Goal: Task Accomplishment & Management: Manage account settings

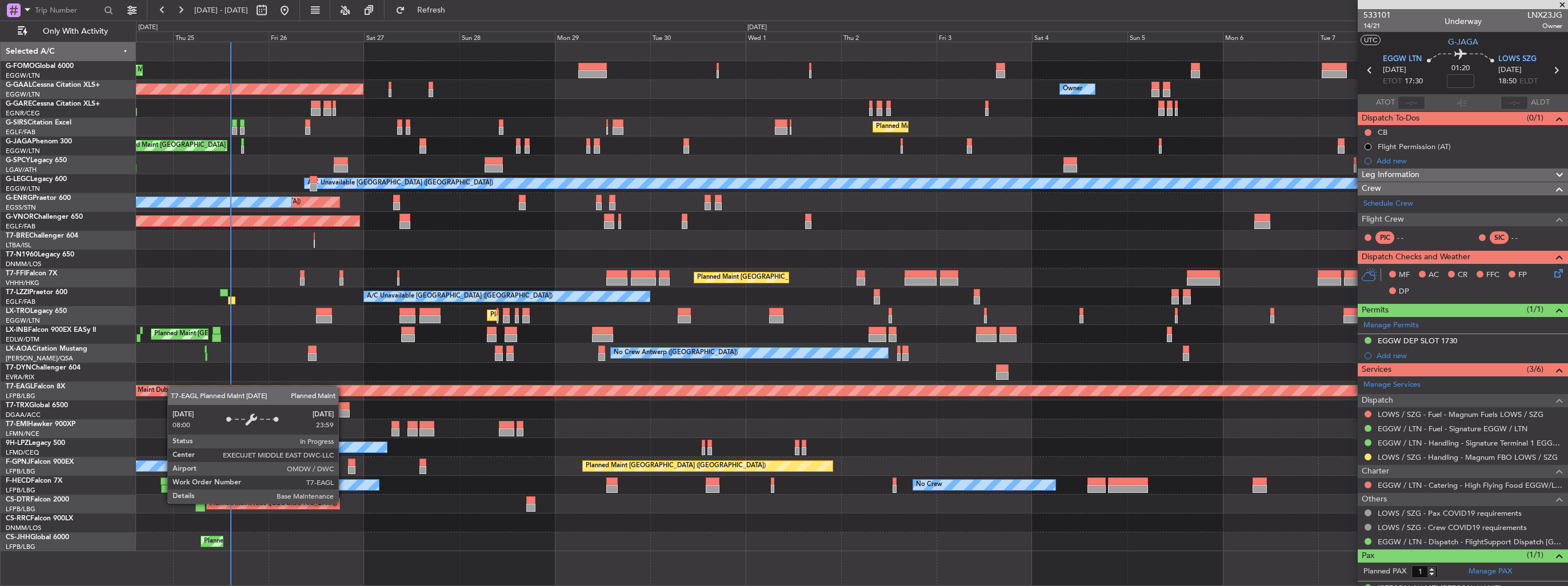
click at [164, 388] on div "Planned Maint London (Luton) Planned Maint Dusseldorf Owner Owner Owner Planned…" at bounding box center [852, 296] width 1432 height 509
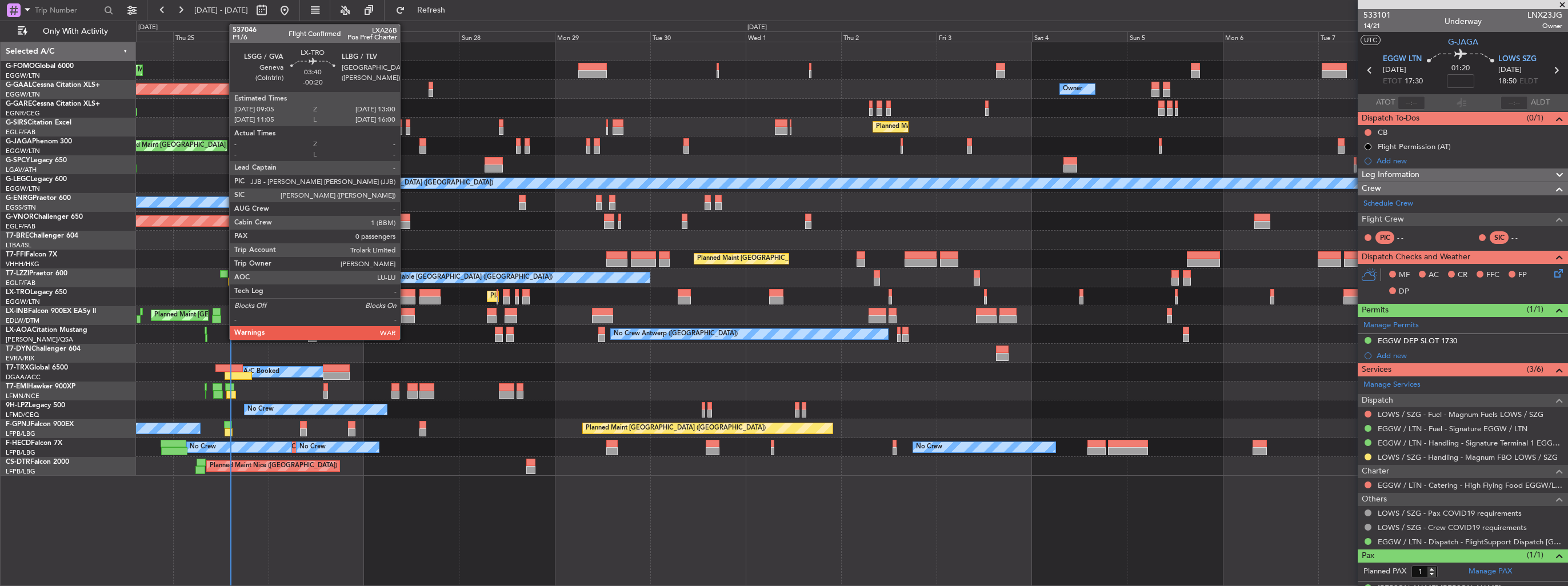
click at [405, 297] on div at bounding box center [407, 300] width 16 height 8
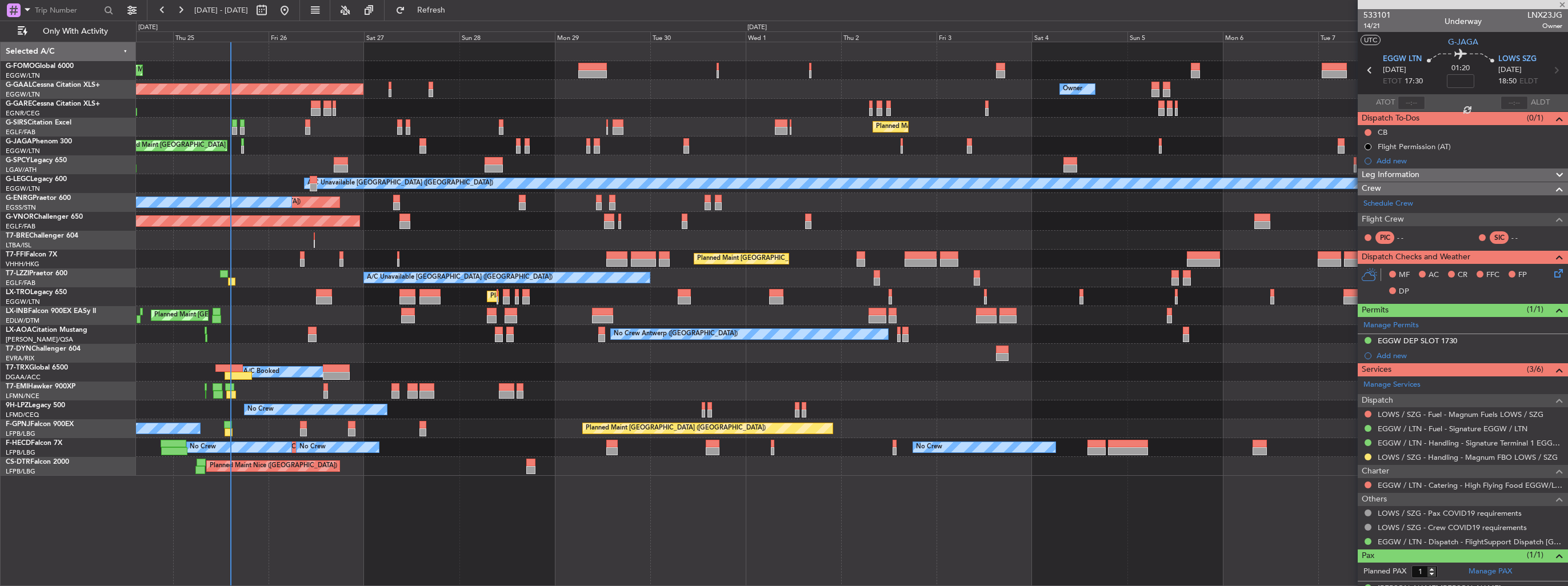
type input "-00:20"
type input "0"
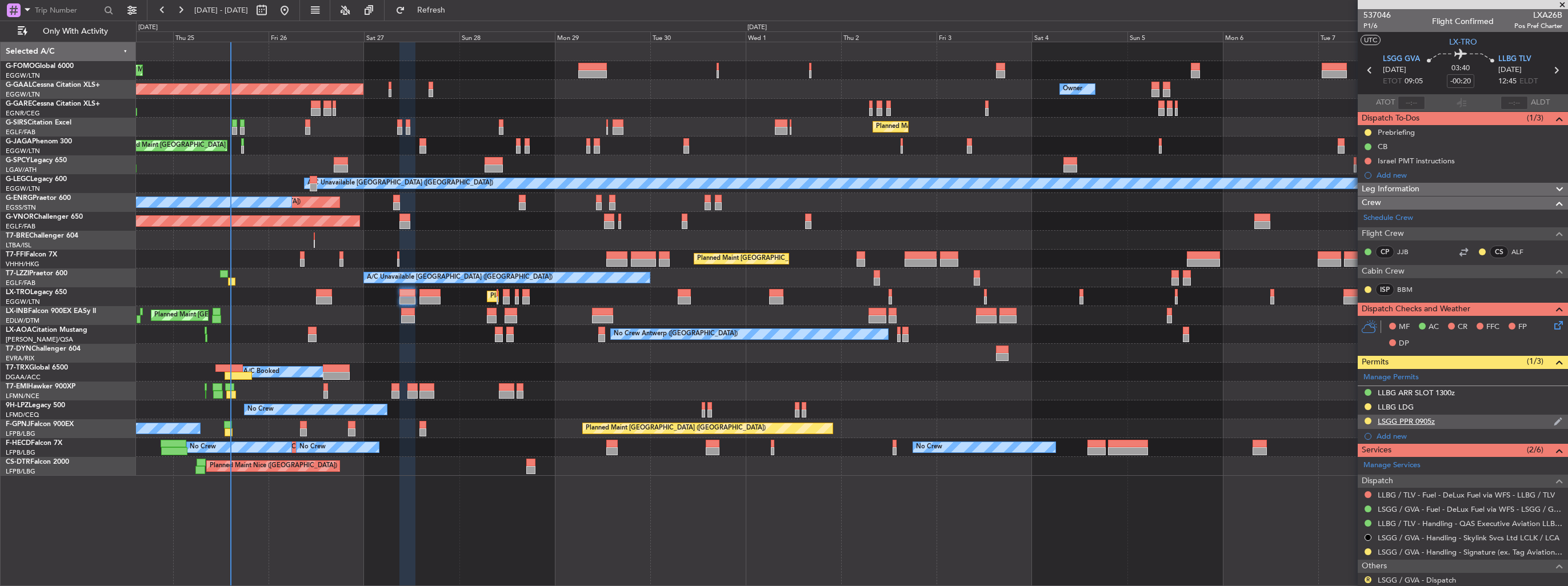
click at [1554, 420] on img at bounding box center [1558, 421] width 8 height 10
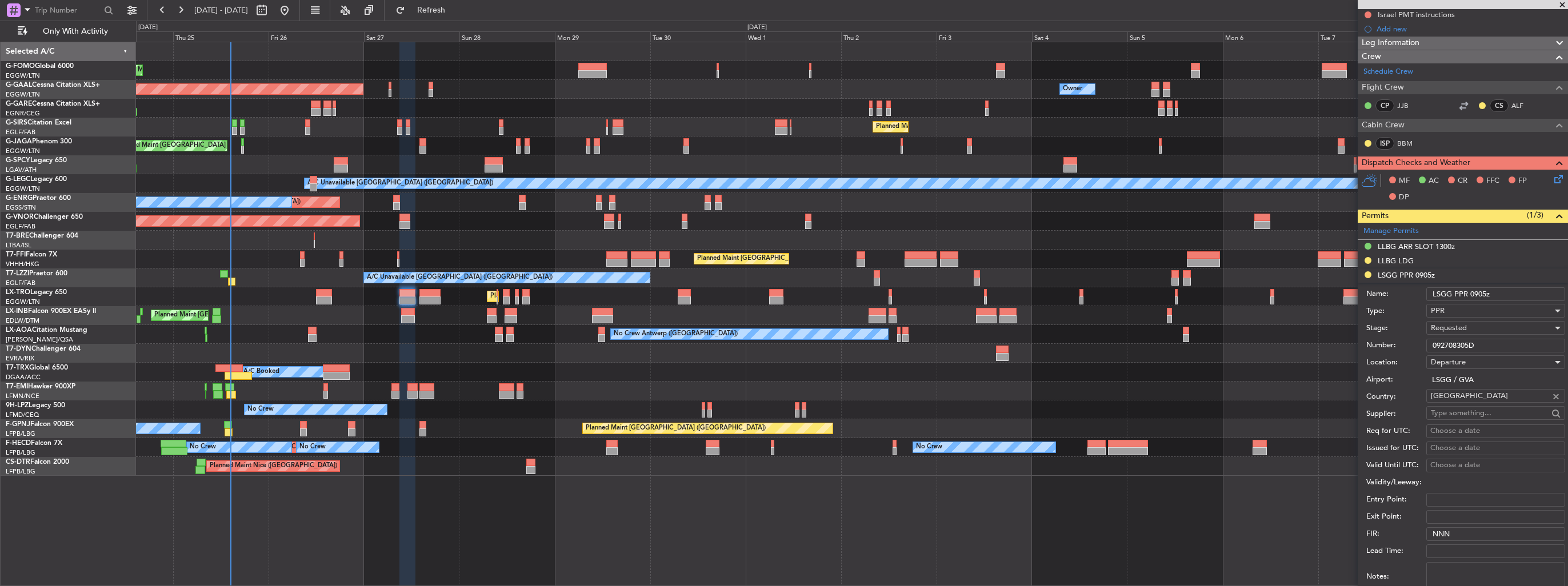
scroll to position [229, 0]
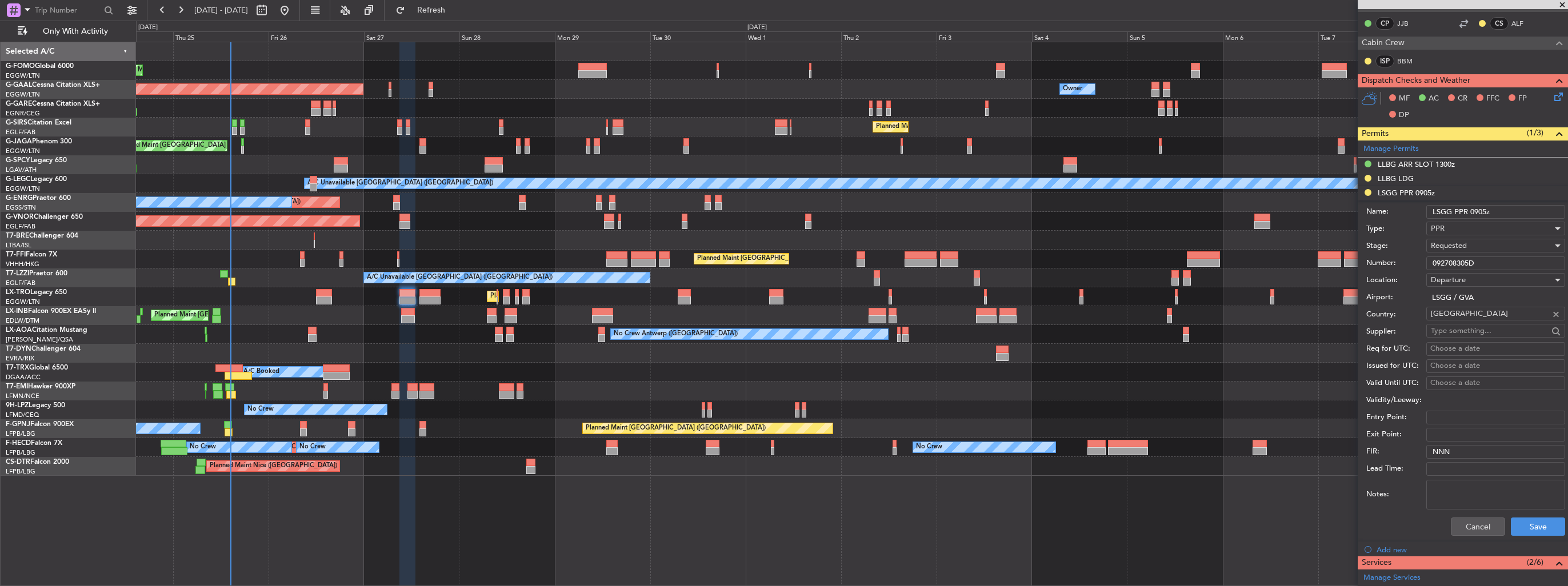
click at [1482, 248] on div "Requested" at bounding box center [1491, 245] width 122 height 17
click at [1481, 328] on span "Received OK" at bounding box center [1491, 332] width 120 height 17
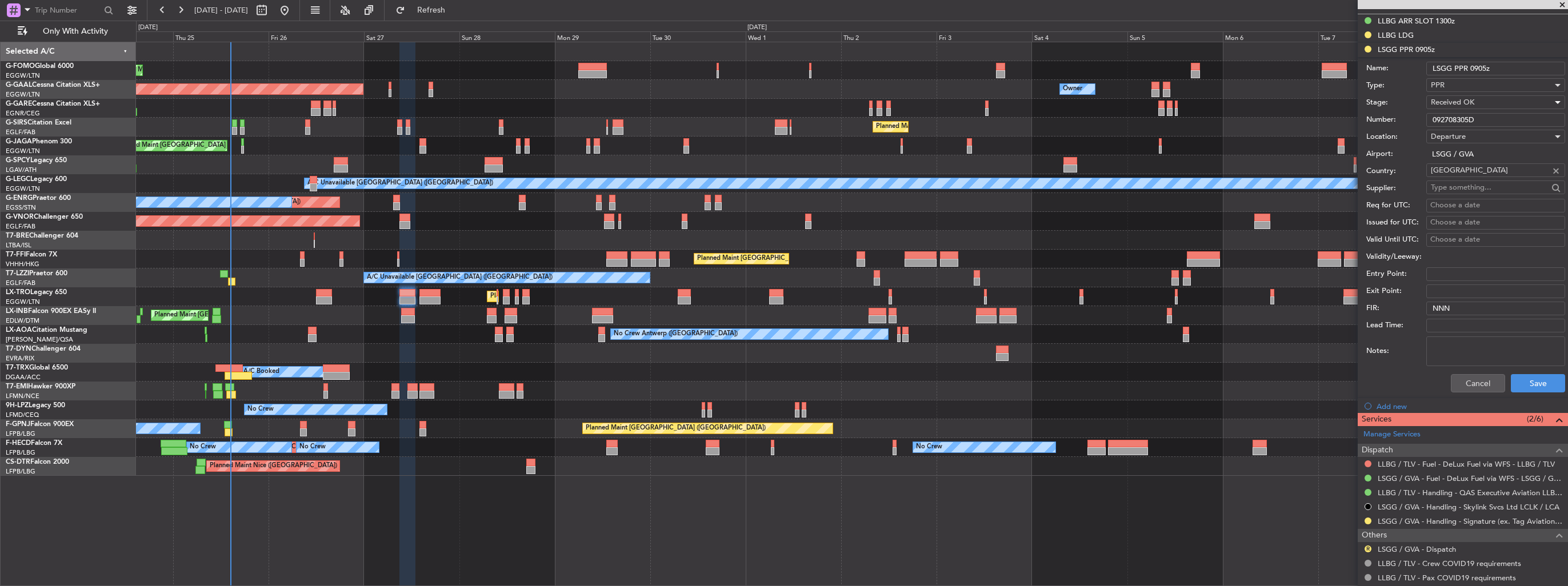
scroll to position [415, 0]
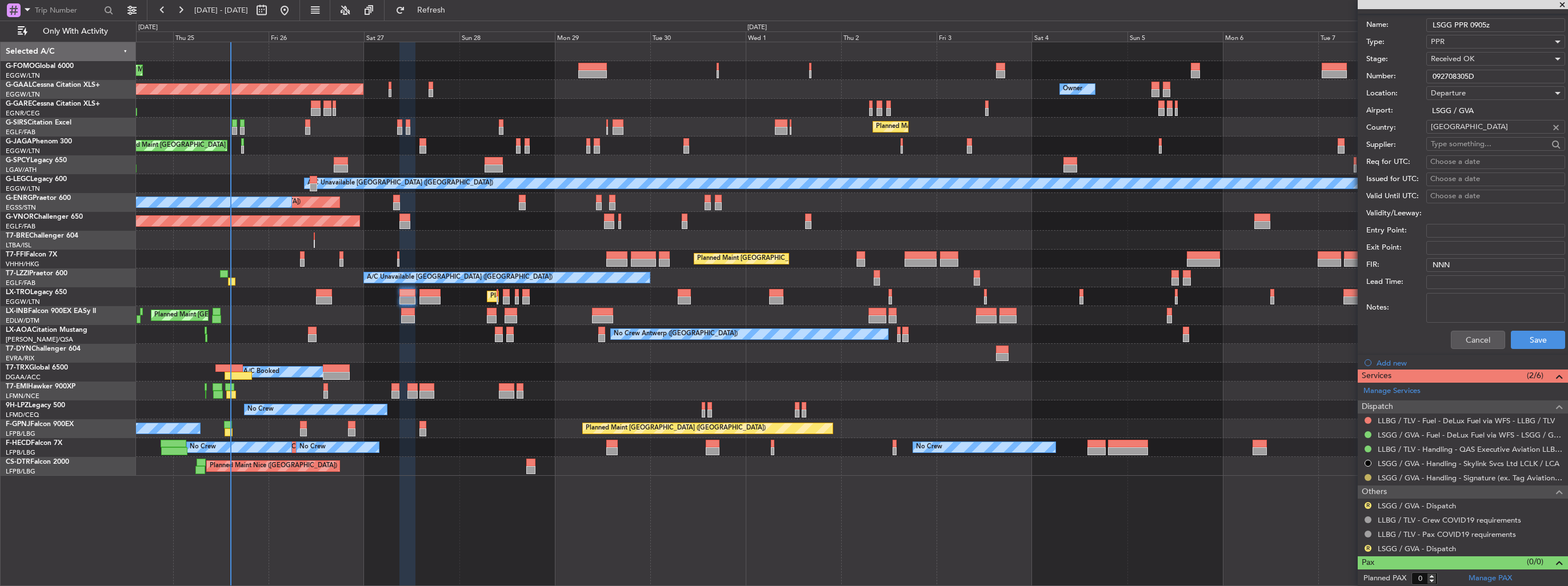
click at [1368, 477] on button at bounding box center [1368, 477] width 6 height 6
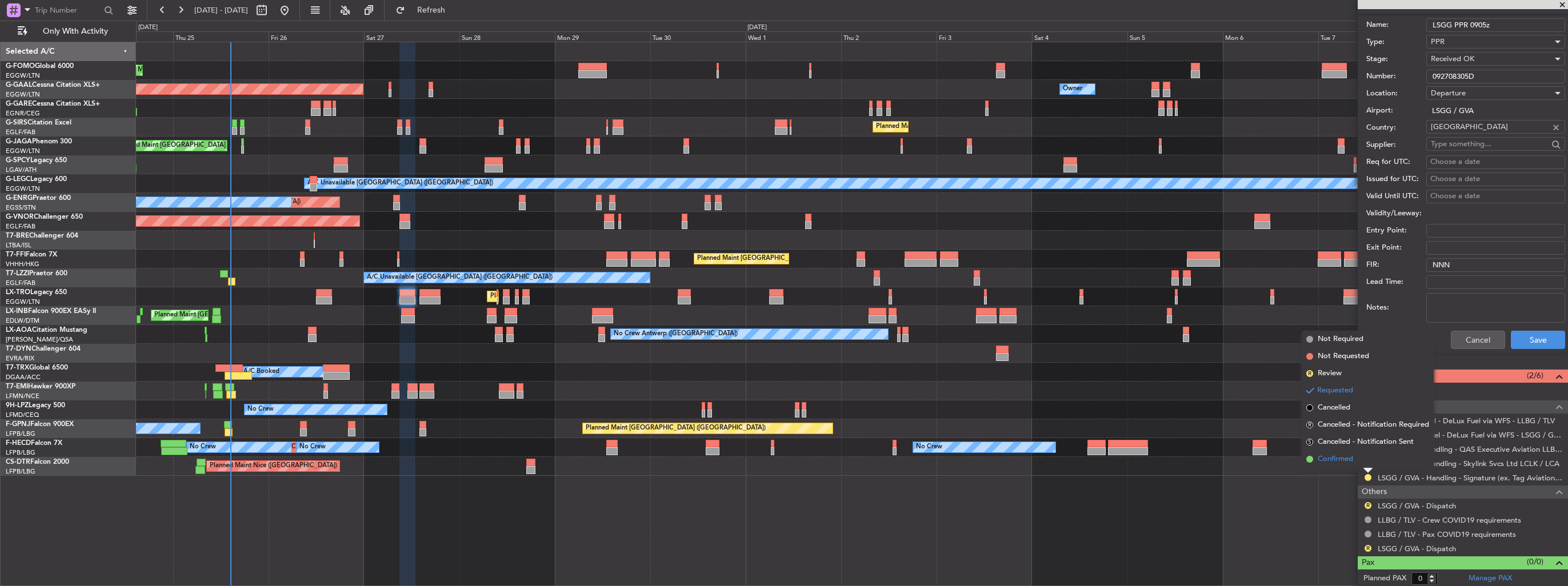
click at [1350, 459] on span "Confirmed" at bounding box center [1336, 459] width 36 height 11
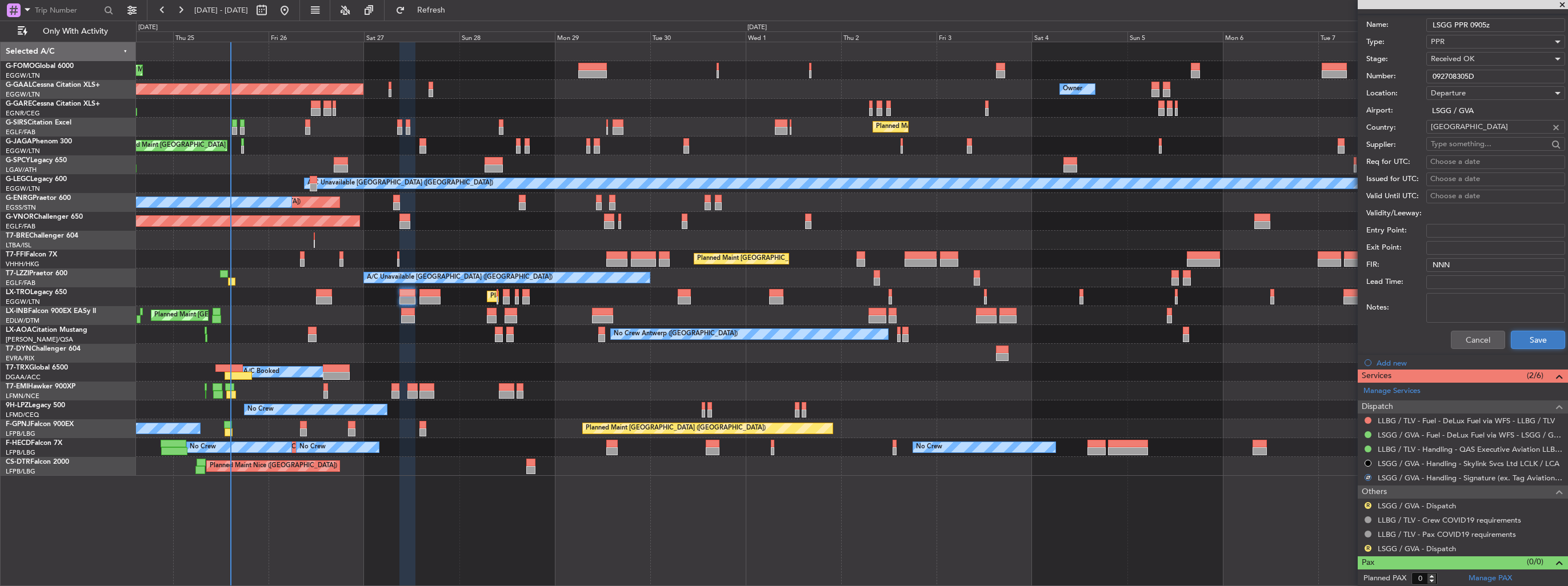
click at [1525, 336] on button "Save" at bounding box center [1538, 340] width 54 height 18
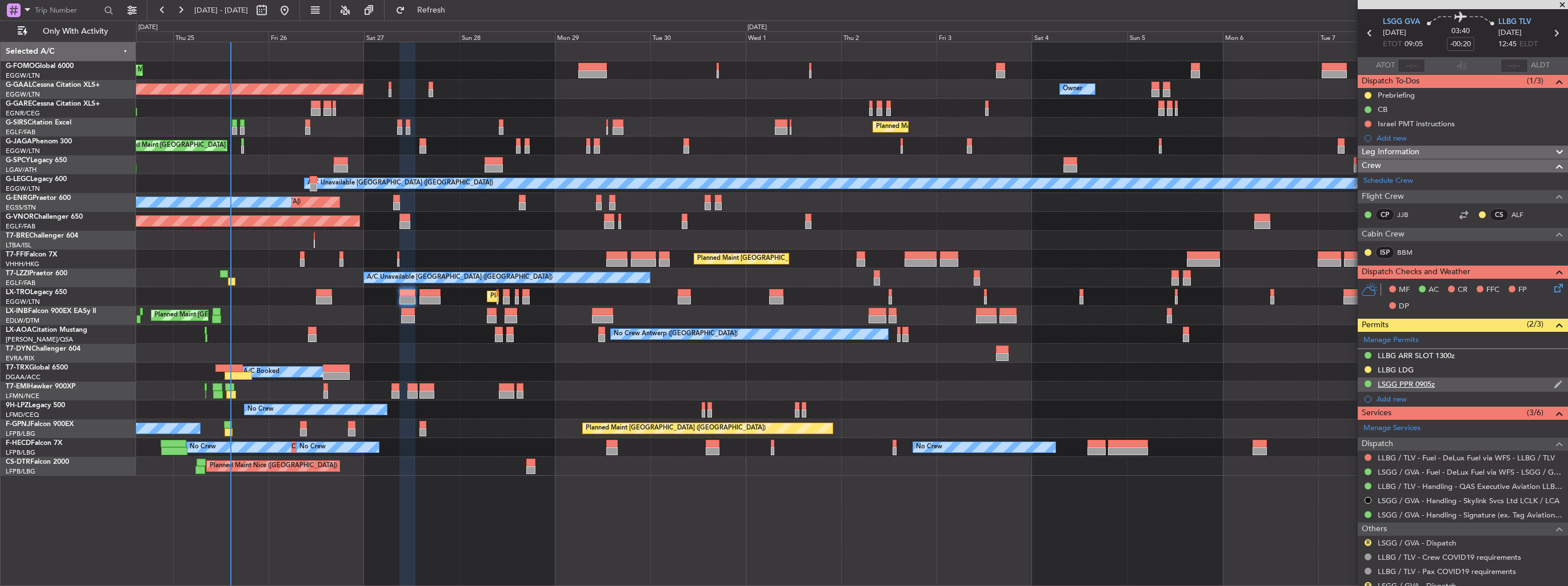
scroll to position [0, 0]
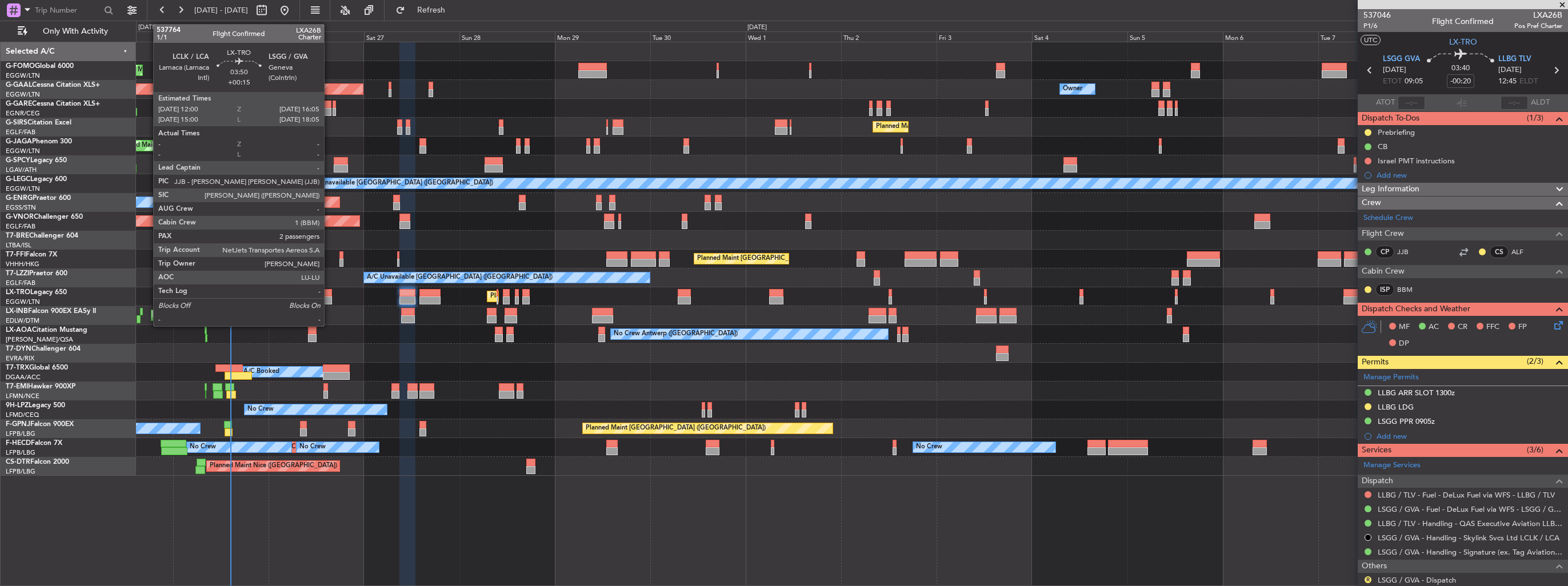
click at [329, 297] on div at bounding box center [324, 300] width 16 height 8
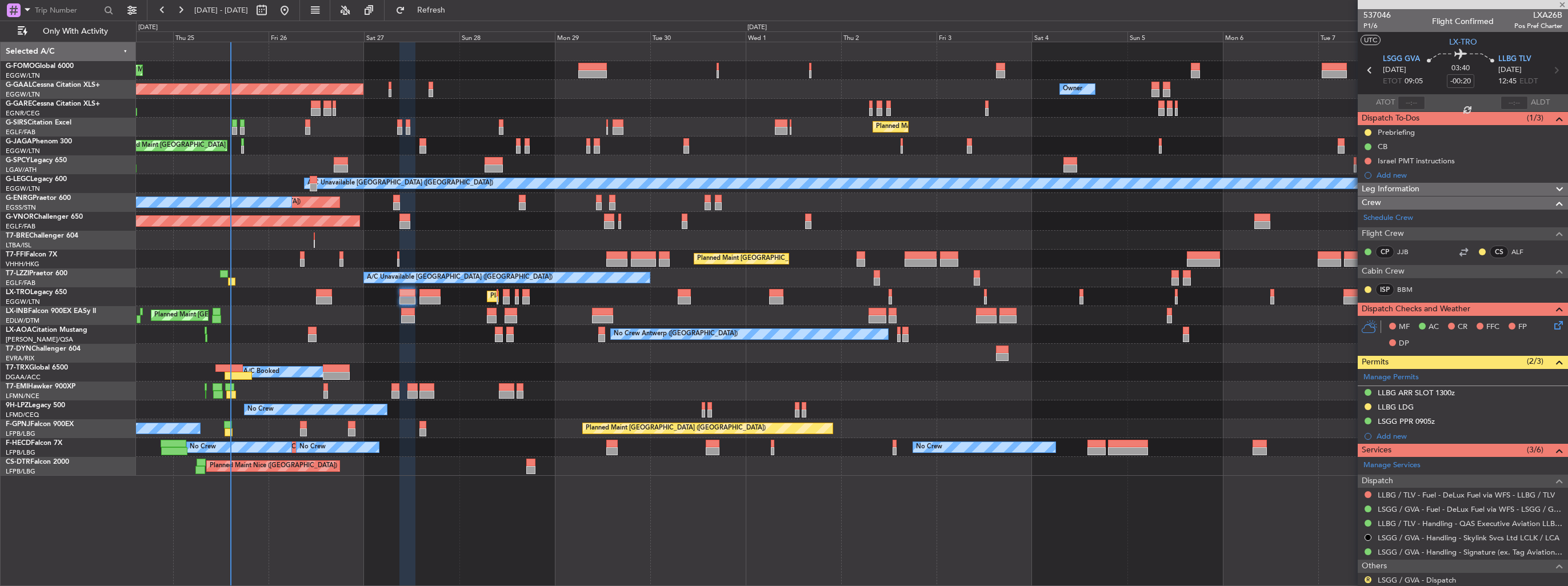
type input "+00:15"
type input "2"
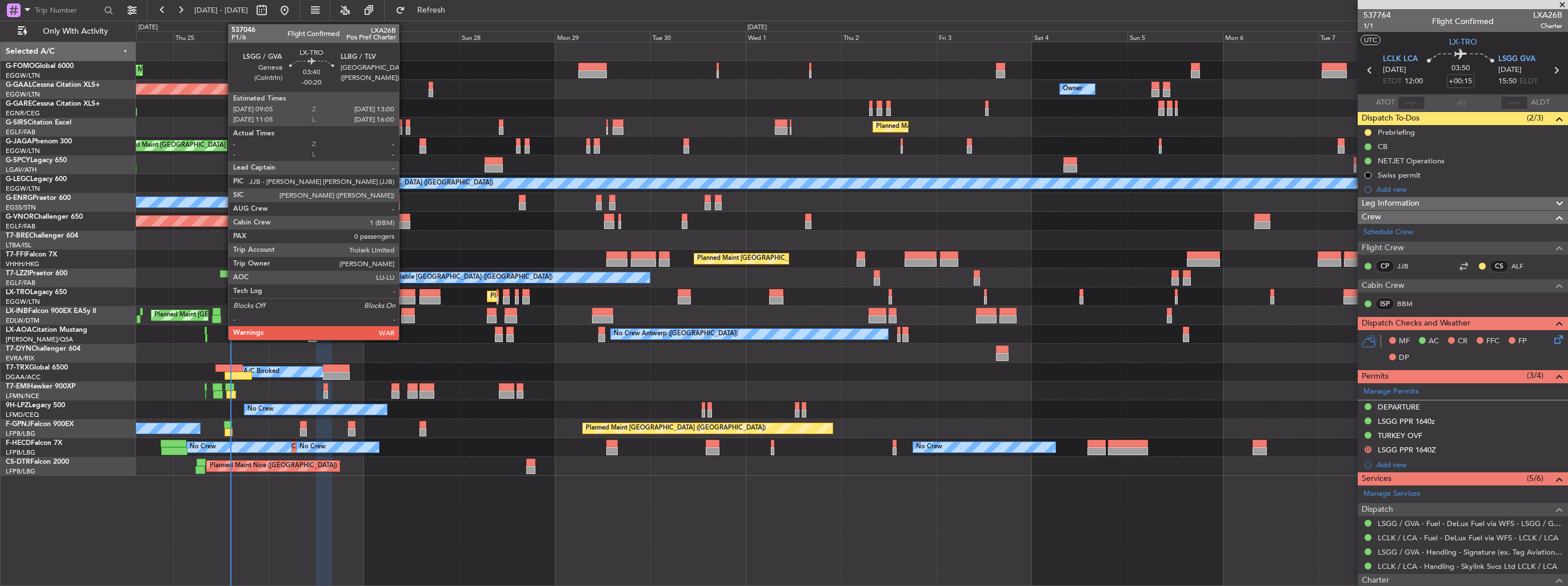
click at [404, 296] on div at bounding box center [407, 300] width 16 height 8
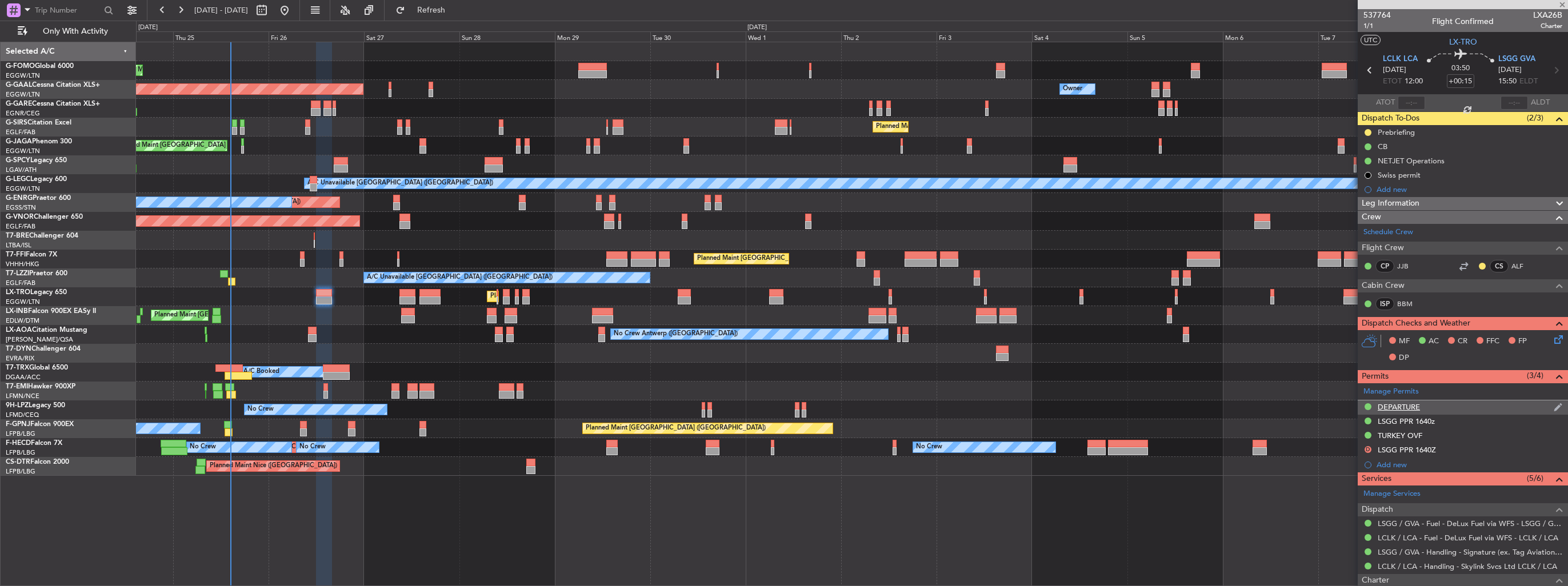
type input "-00:20"
type input "0"
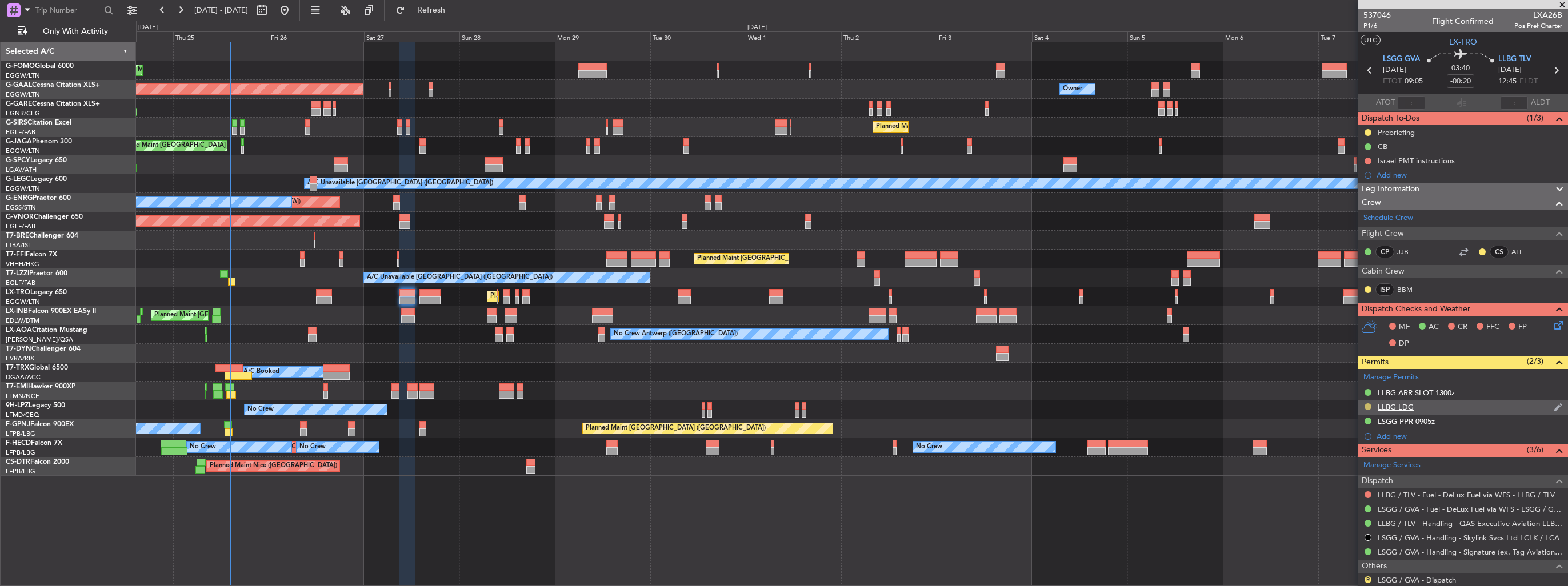
click at [1368, 406] on button at bounding box center [1368, 406] width 6 height 6
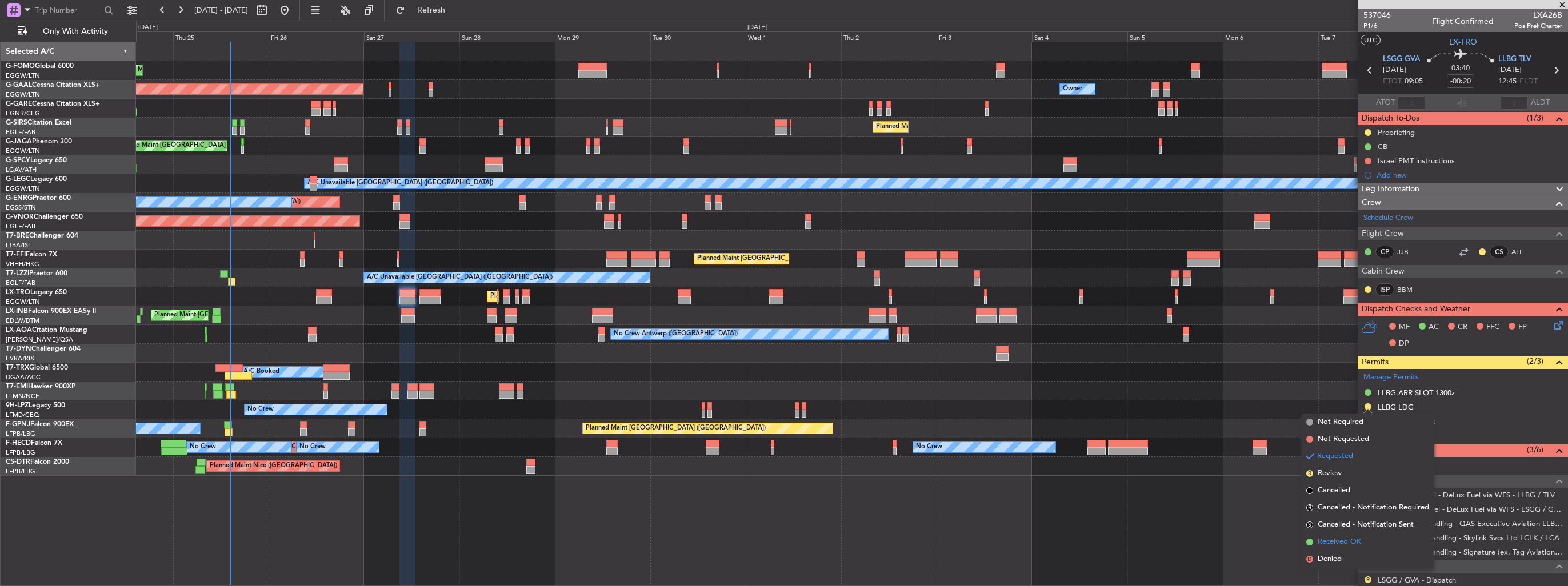
click at [1338, 537] on span "Received OK" at bounding box center [1339, 542] width 43 height 11
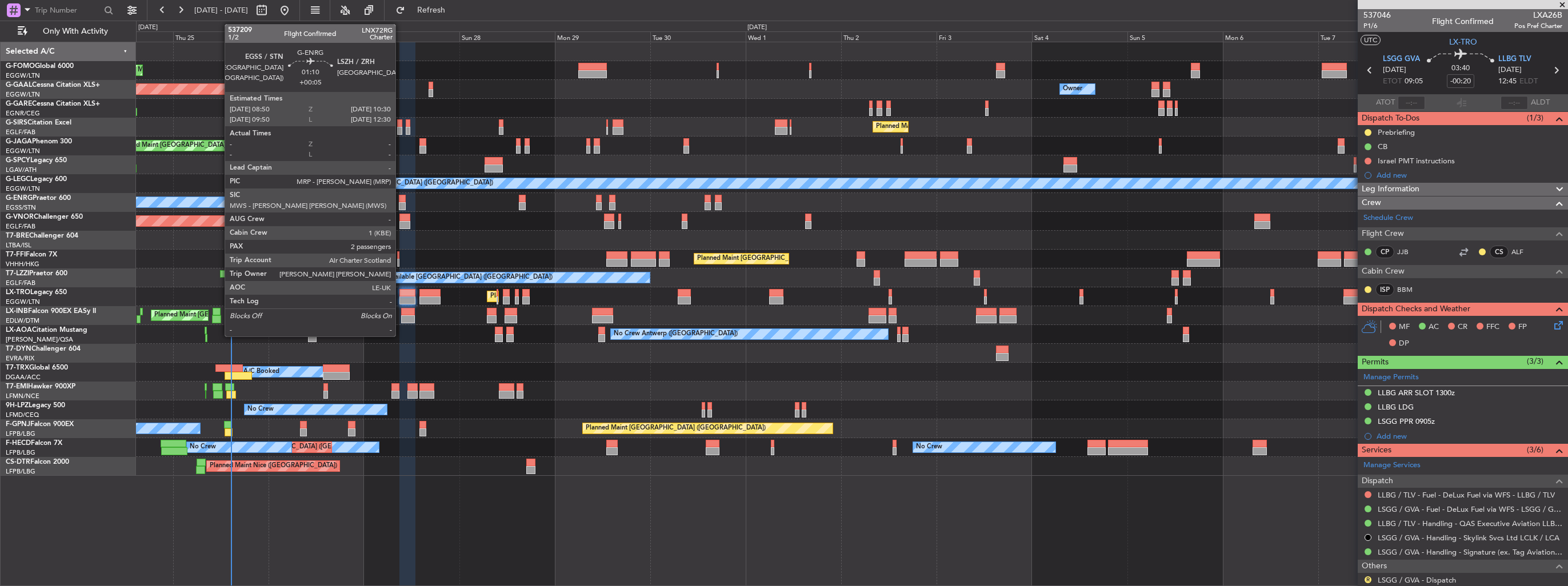
click at [401, 204] on div at bounding box center [402, 206] width 6 height 8
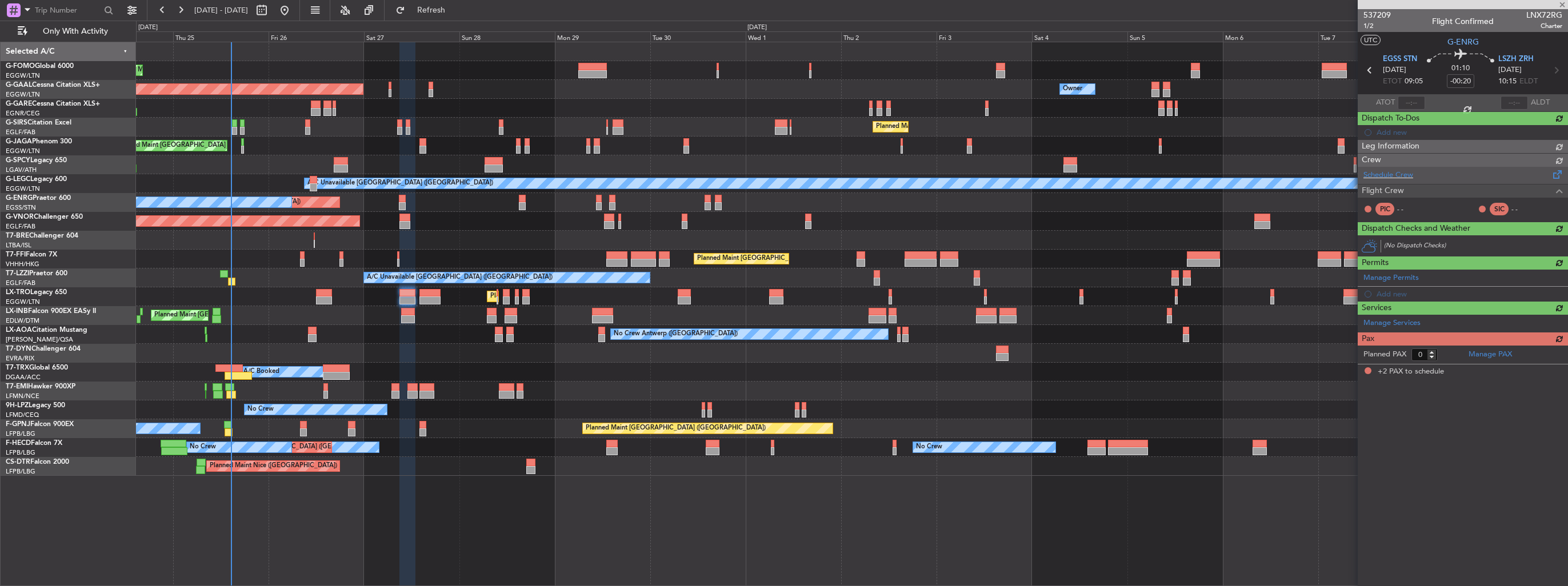
type input "+00:05"
type input "2"
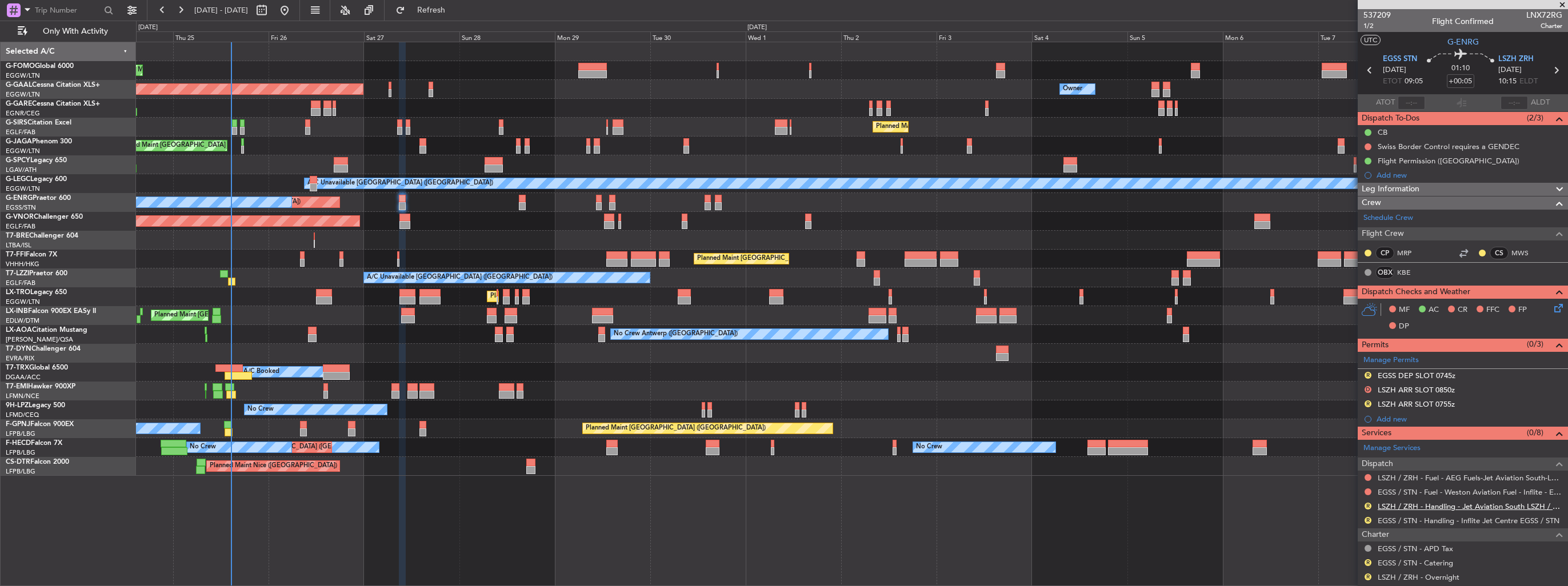
click at [1423, 503] on link "LSZH / ZRH - Handling - Jet Aviation South LSZH / ZRH" at bounding box center [1470, 506] width 185 height 10
click at [1425, 517] on link "EGSS / STN - Handling - Inflite Jet Centre EGSS / STN" at bounding box center [1468, 520] width 182 height 10
click at [1378, 360] on link "Manage Permits" at bounding box center [1391, 360] width 56 height 11
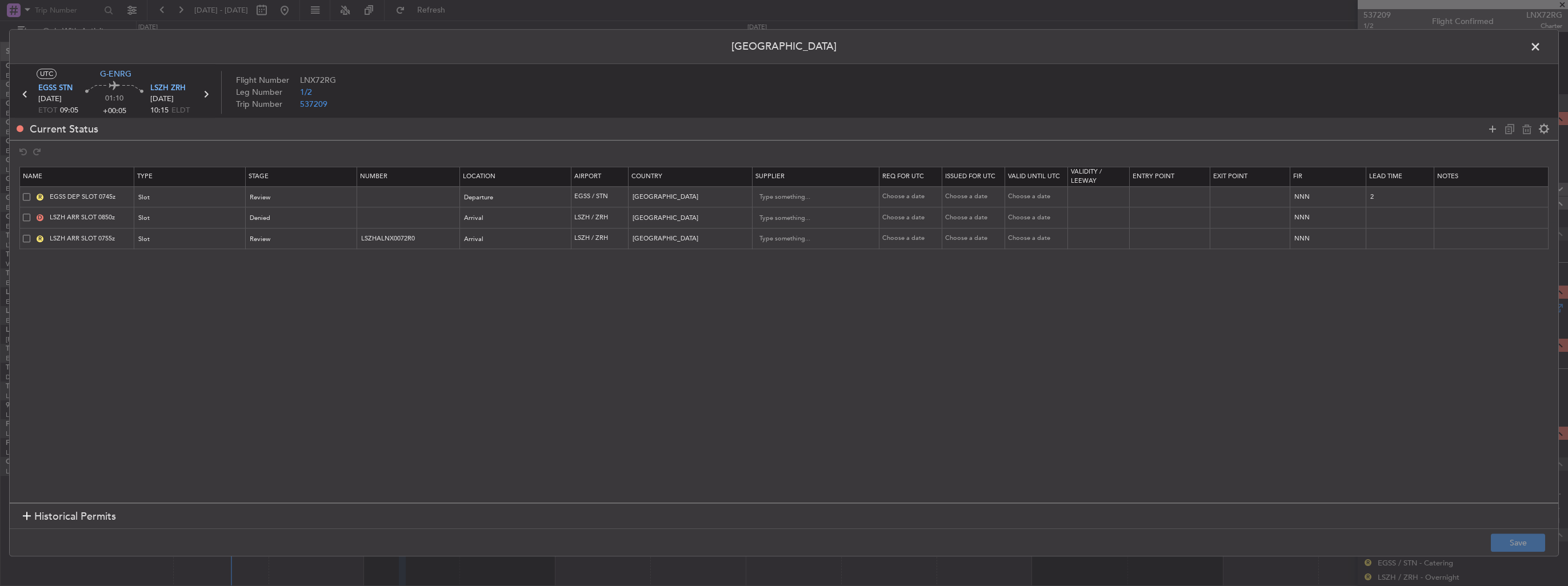
click at [26, 218] on span at bounding box center [27, 218] width 7 height 7
click at [31, 214] on input "checkbox" at bounding box center [31, 214] width 0 height 0
click at [1524, 130] on icon at bounding box center [1527, 129] width 14 height 14
type input "LSZH ARR SLOT 0755z"
type input "LSZHALNX0072R0"
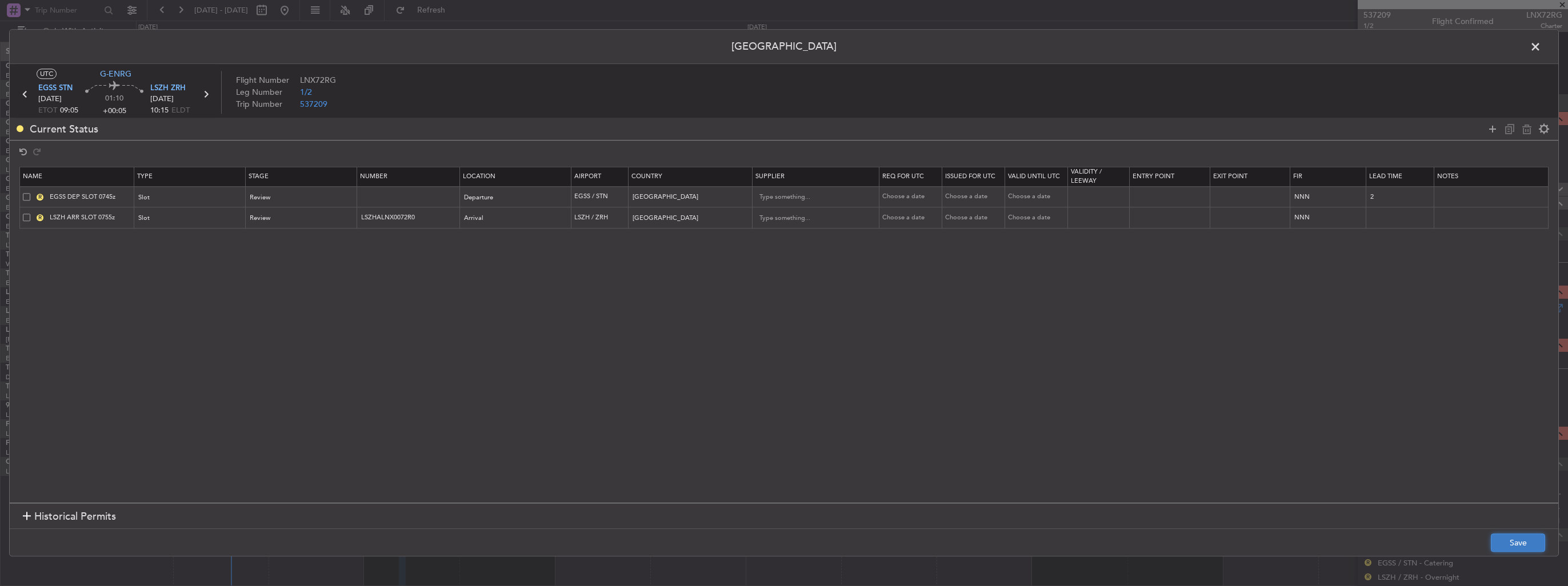
click at [1518, 539] on button "Save" at bounding box center [1518, 543] width 54 height 18
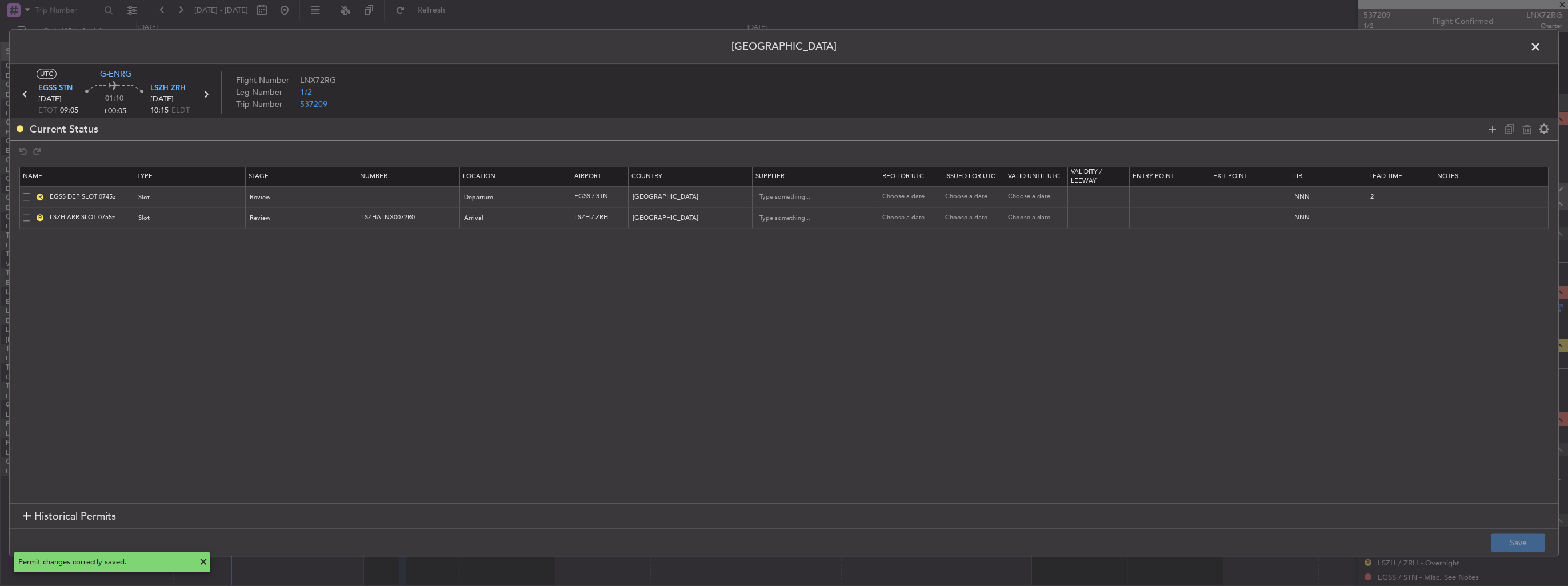
click at [1541, 48] on span at bounding box center [1541, 49] width 0 height 23
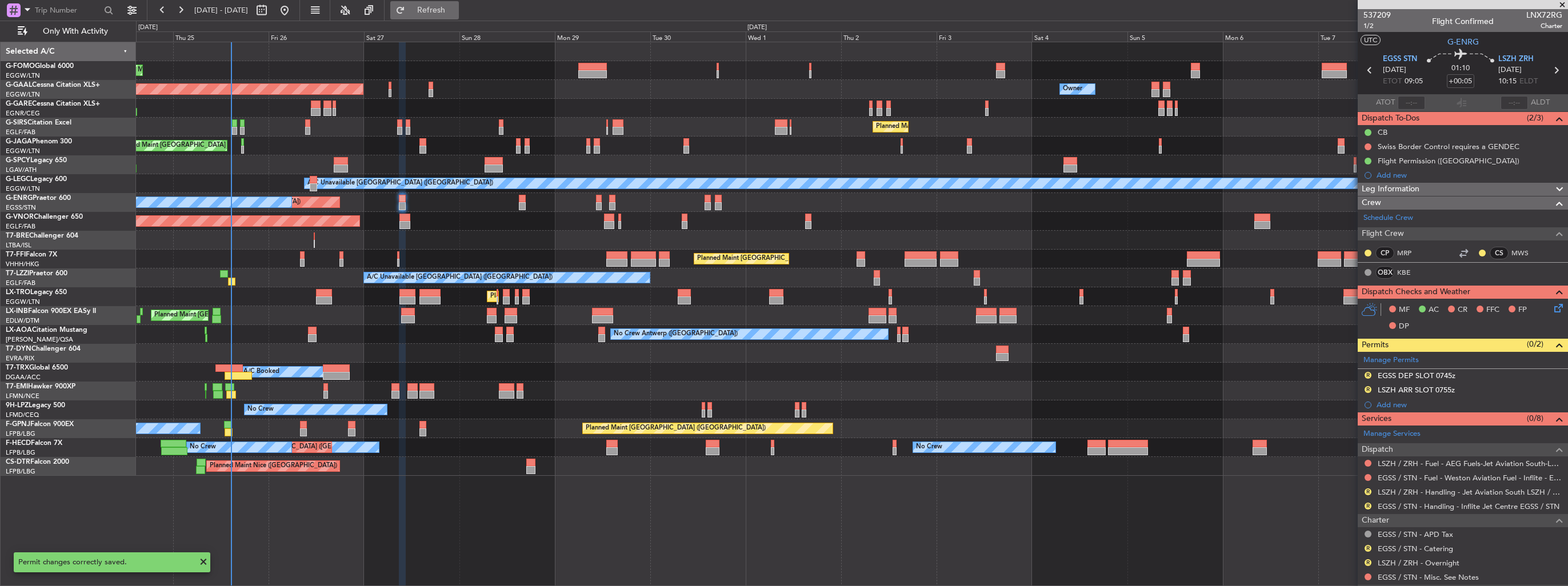
click at [452, 13] on span "Refresh" at bounding box center [431, 10] width 48 height 8
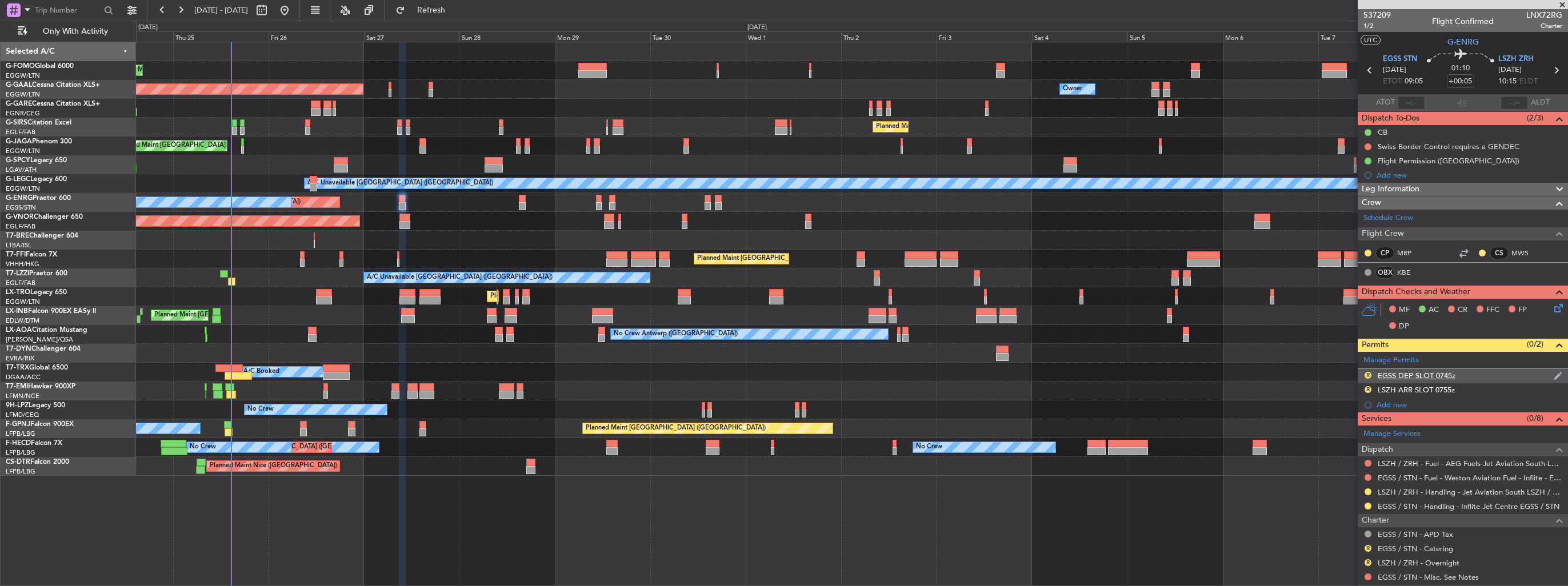
click at [1554, 374] on img at bounding box center [1558, 375] width 8 height 10
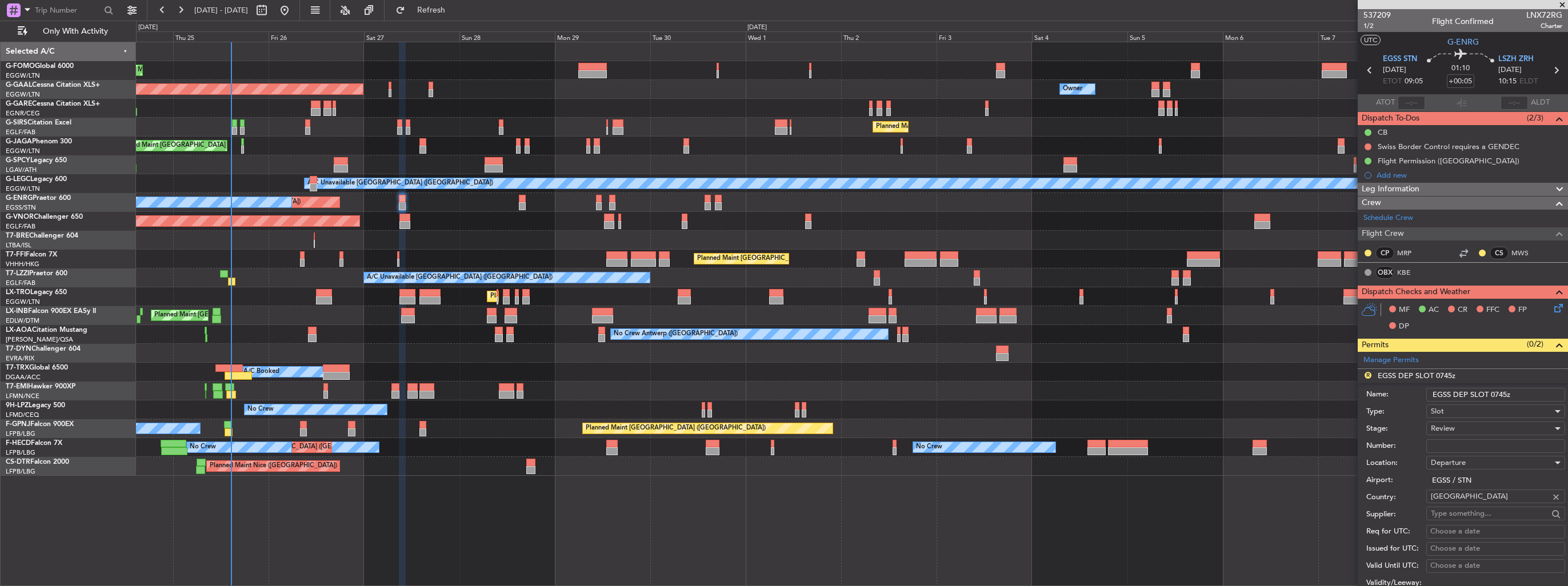
drag, startPoint x: 1520, startPoint y: 394, endPoint x: 1494, endPoint y: 396, distance: 26.1
click at [1494, 396] on input "EGSS DEP SLOT 0745z" at bounding box center [1496, 394] width 139 height 14
type input "EGSS DEP SLOT 0850z"
click at [1473, 429] on div "Review" at bounding box center [1491, 428] width 122 height 17
click at [1474, 505] on span "Requested" at bounding box center [1491, 502] width 120 height 17
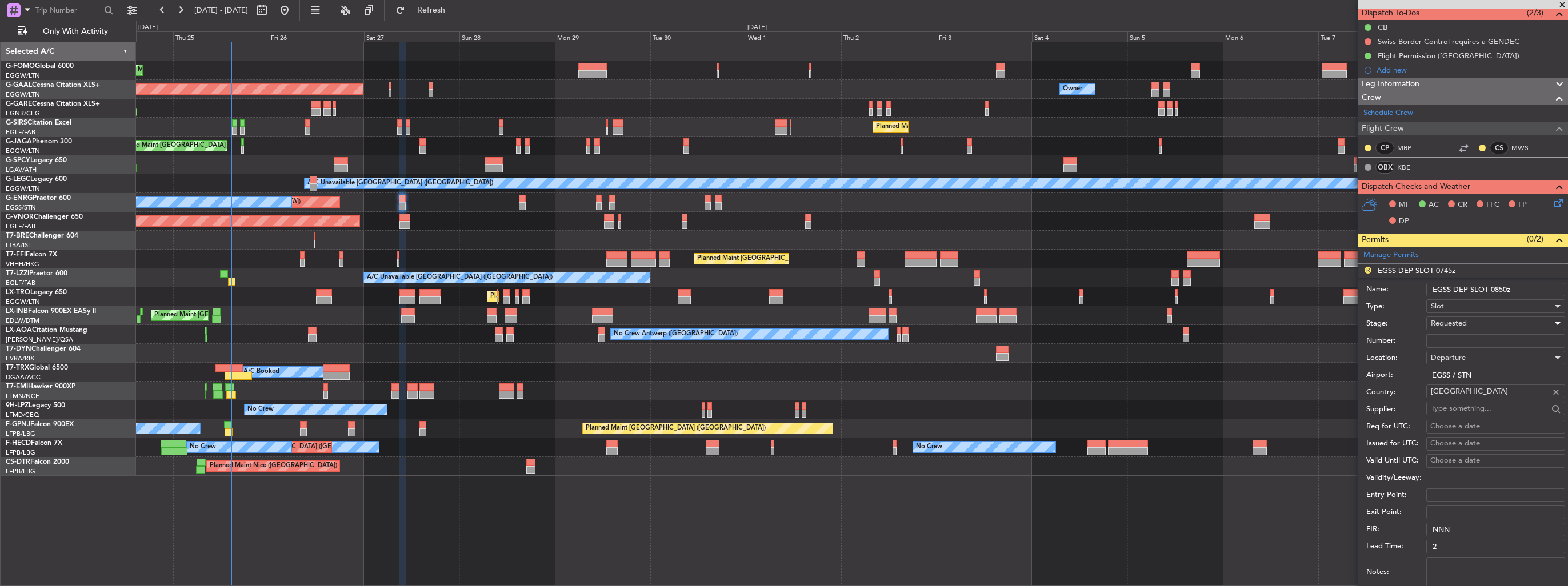
scroll to position [171, 0]
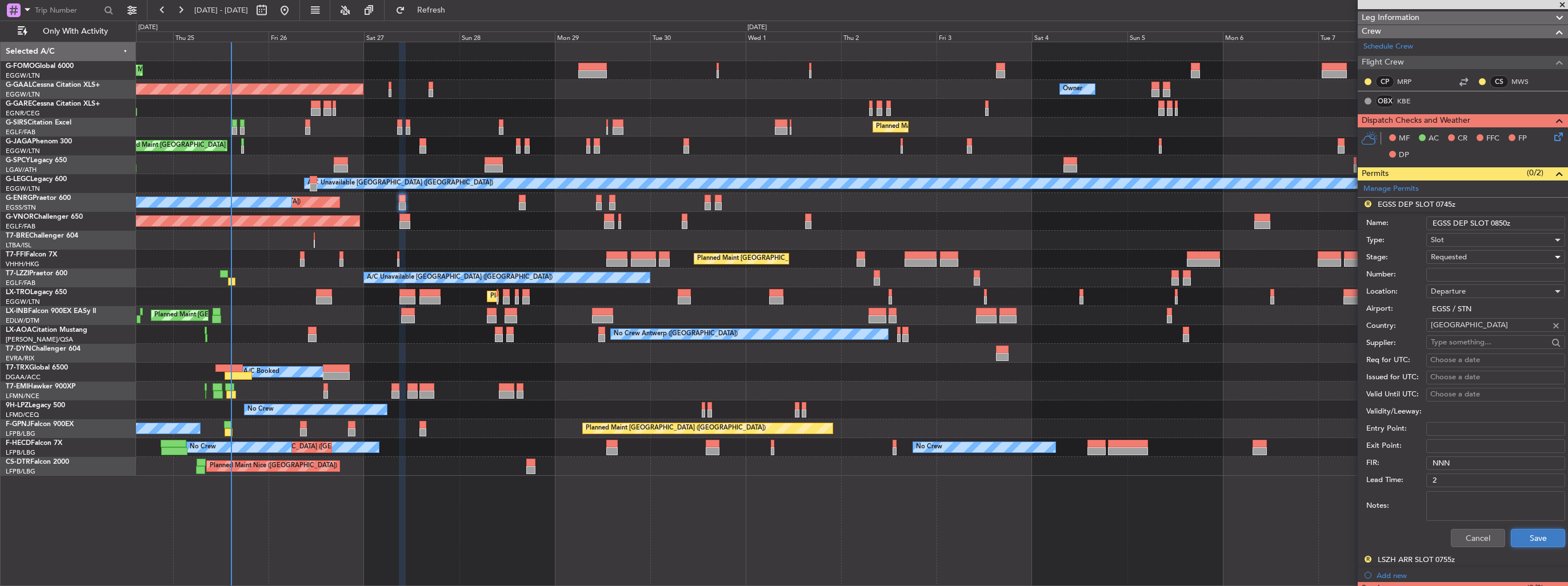
click at [1530, 534] on button "Save" at bounding box center [1538, 538] width 54 height 18
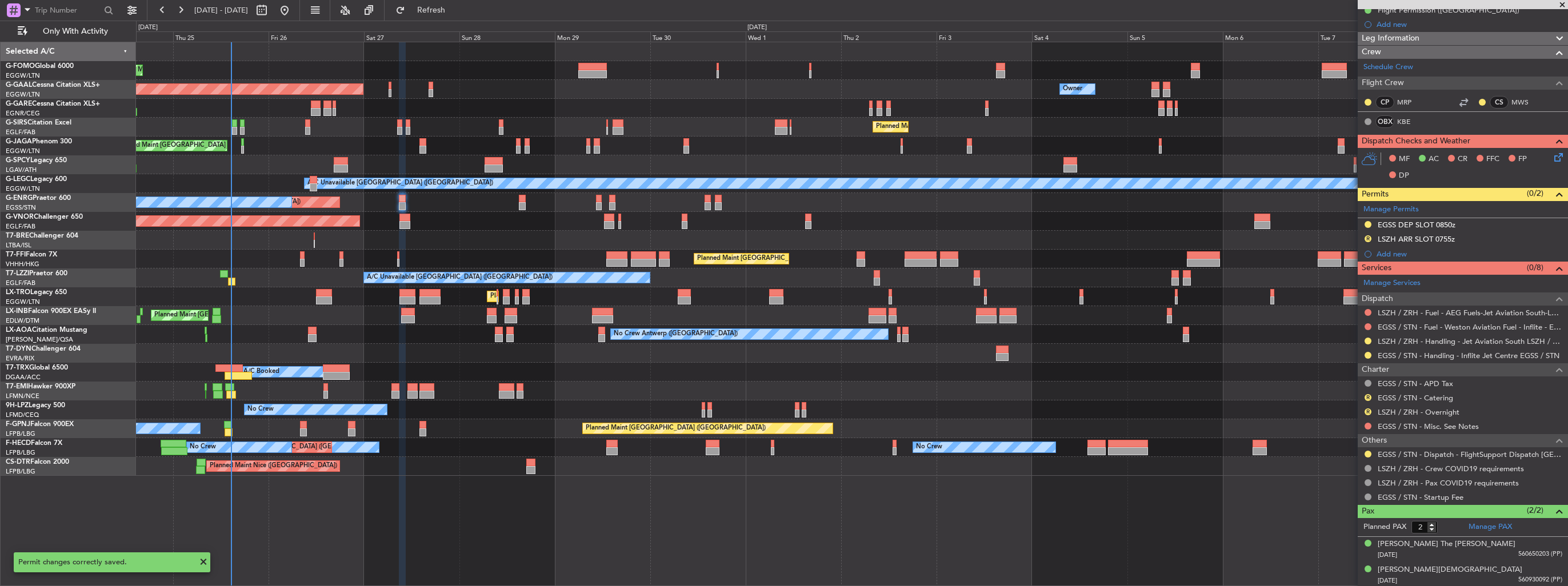
scroll to position [0, 0]
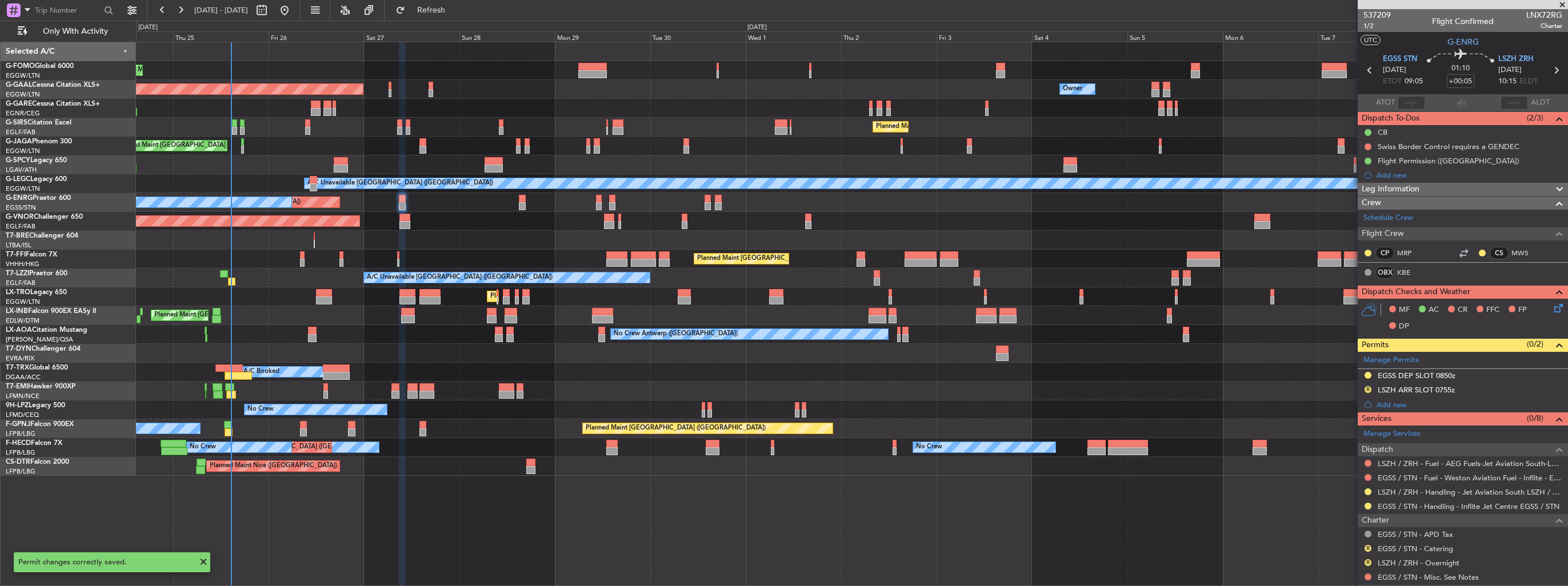
click at [0, 0] on img at bounding box center [0, 0] width 0 height 0
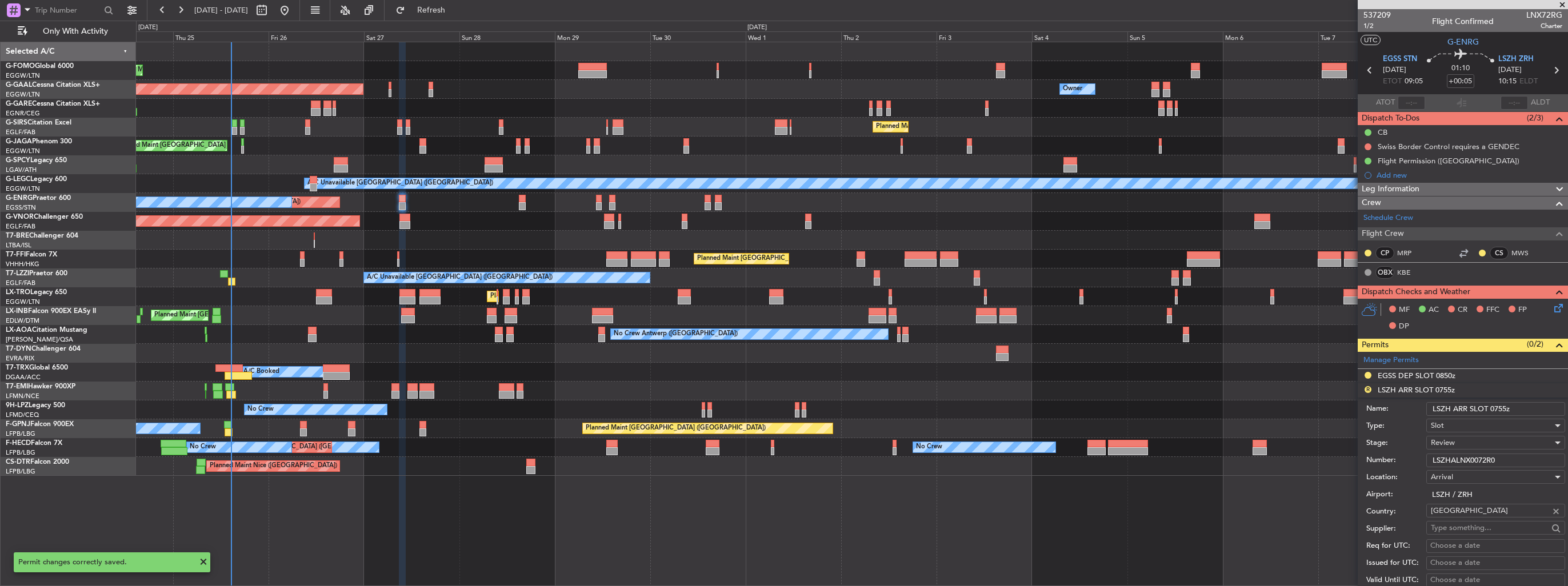
drag, startPoint x: 1520, startPoint y: 404, endPoint x: 1490, endPoint y: 406, distance: 30.1
click at [1490, 406] on input "LSZH ARR SLOT 0755z" at bounding box center [1496, 409] width 139 height 14
type input "LSZH ARR SLOT 1030z"
click at [1466, 443] on div "Review" at bounding box center [1491, 442] width 122 height 17
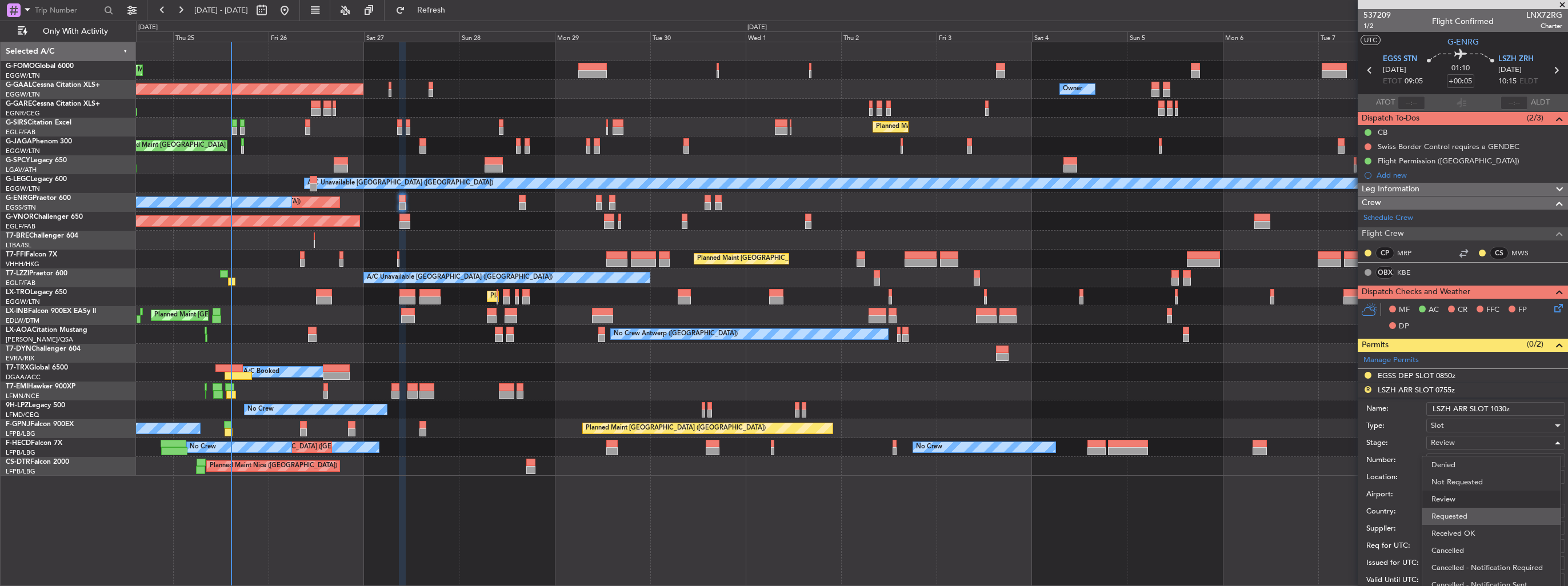
click at [1467, 515] on span "Requested" at bounding box center [1491, 516] width 120 height 17
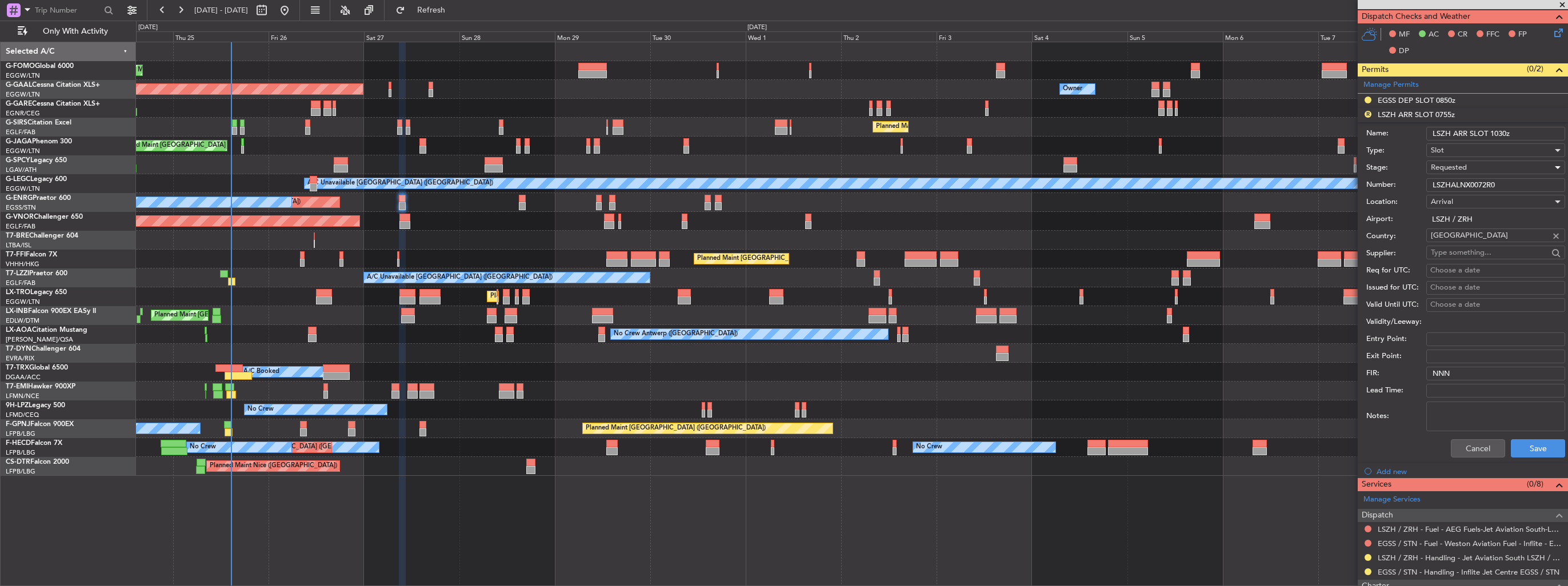
scroll to position [285, 0]
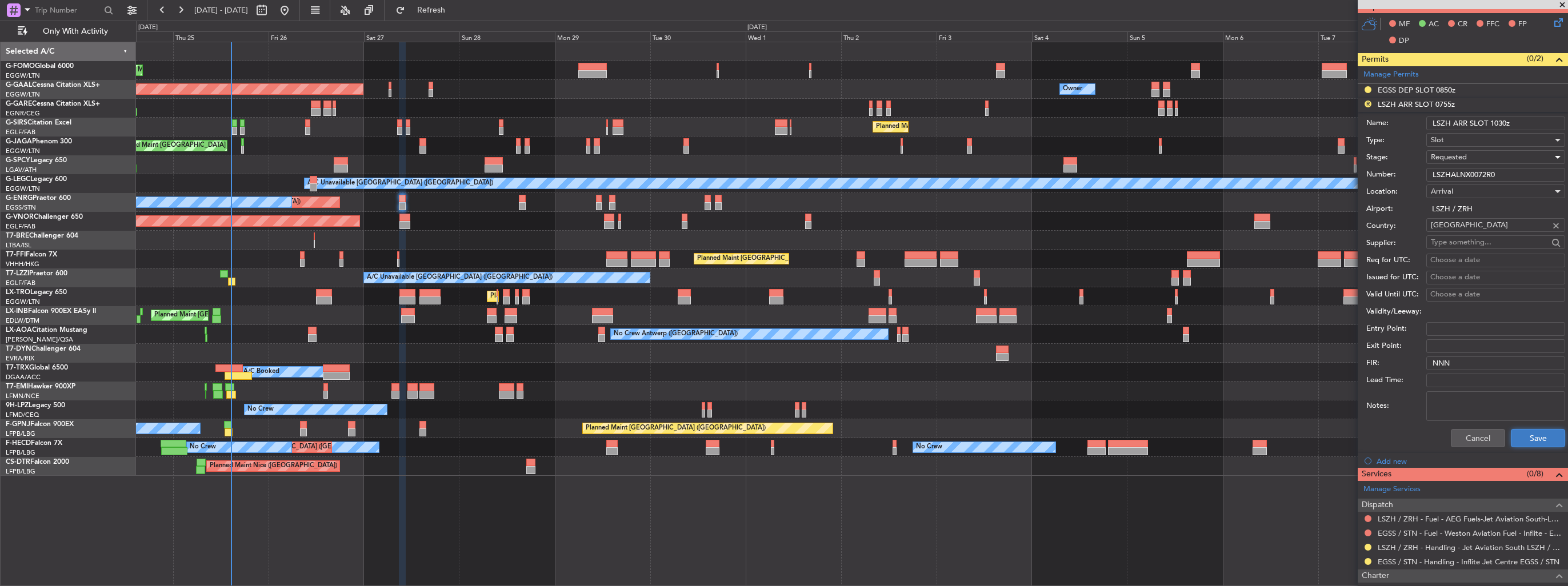
click at [1531, 438] on button "Save" at bounding box center [1538, 438] width 54 height 18
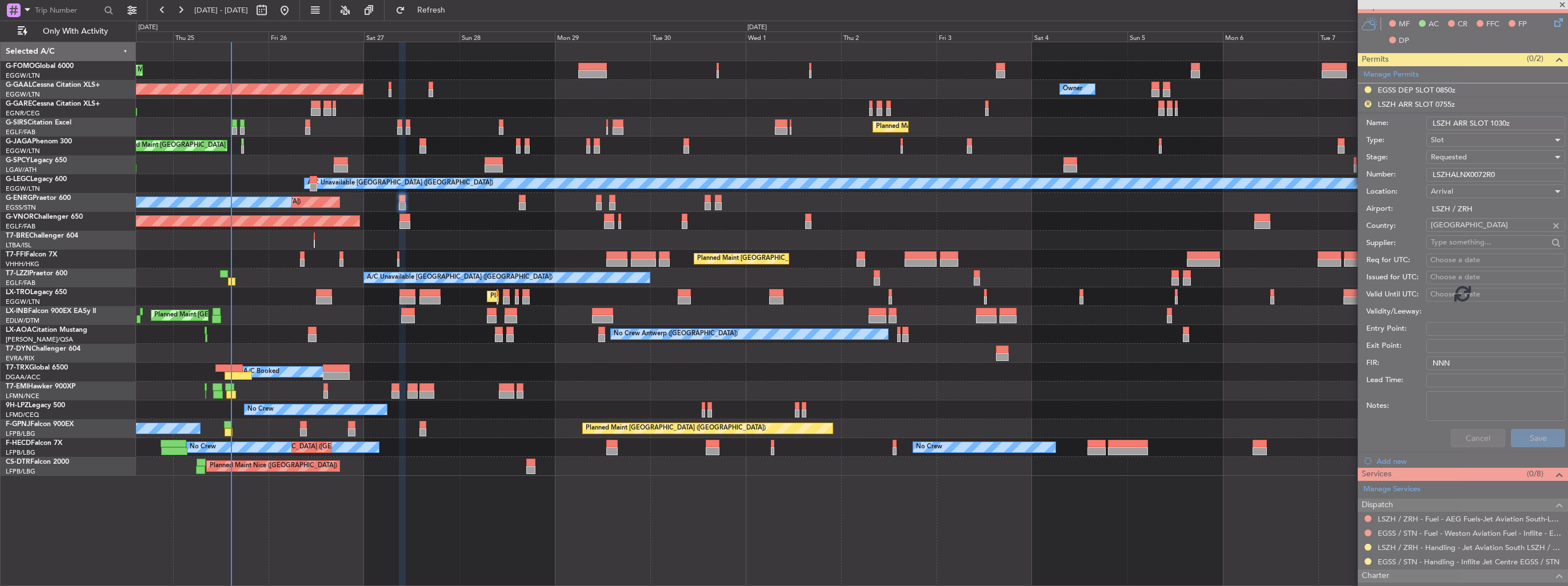
scroll to position [151, 0]
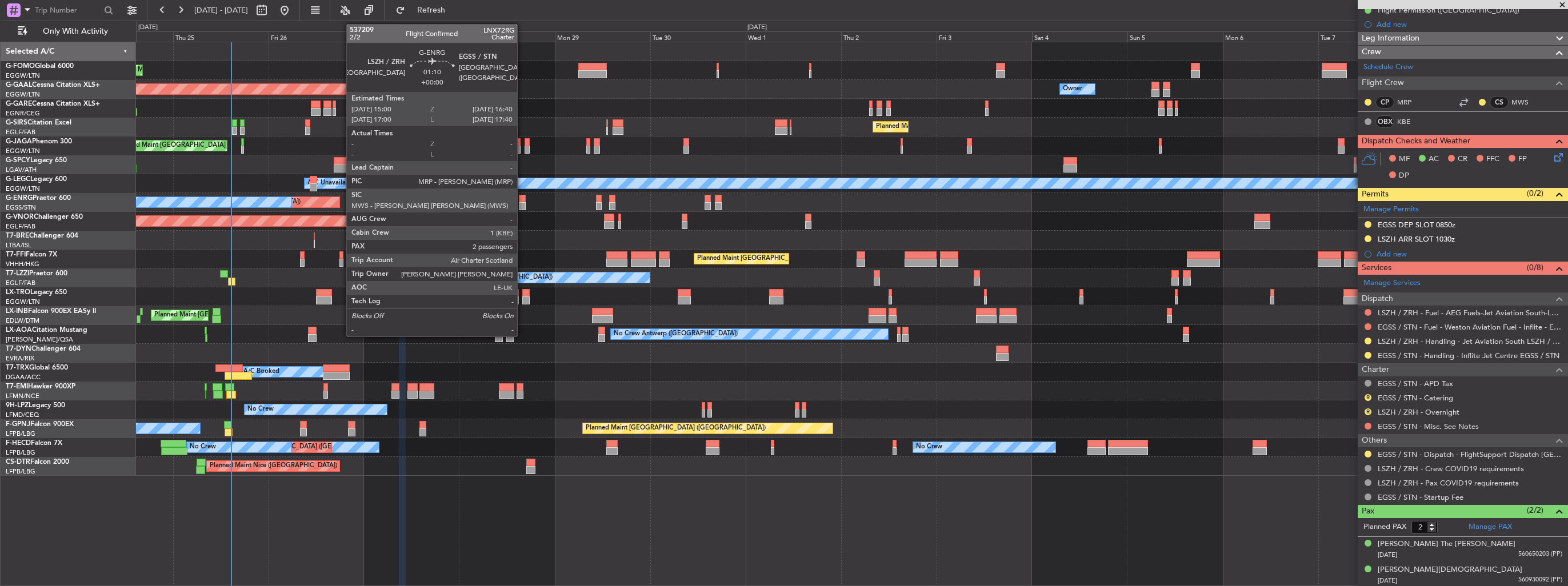
click at [522, 201] on div at bounding box center [521, 198] width 6 height 8
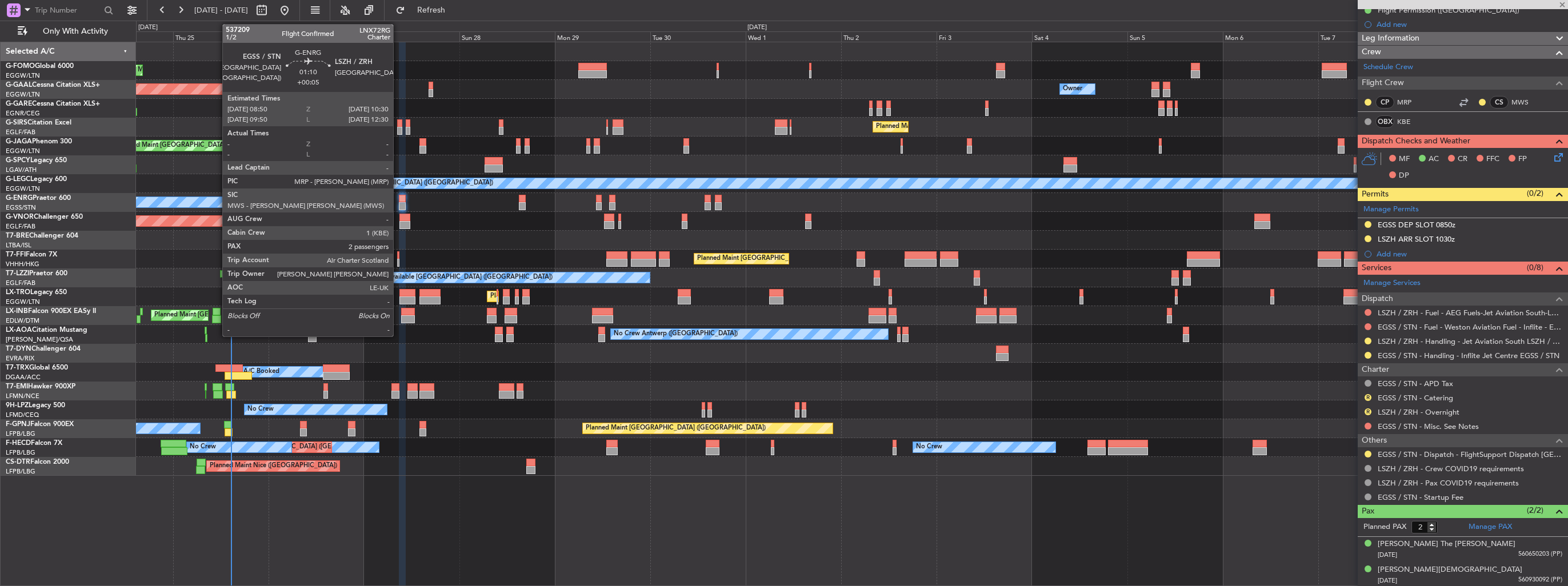
scroll to position [0, 0]
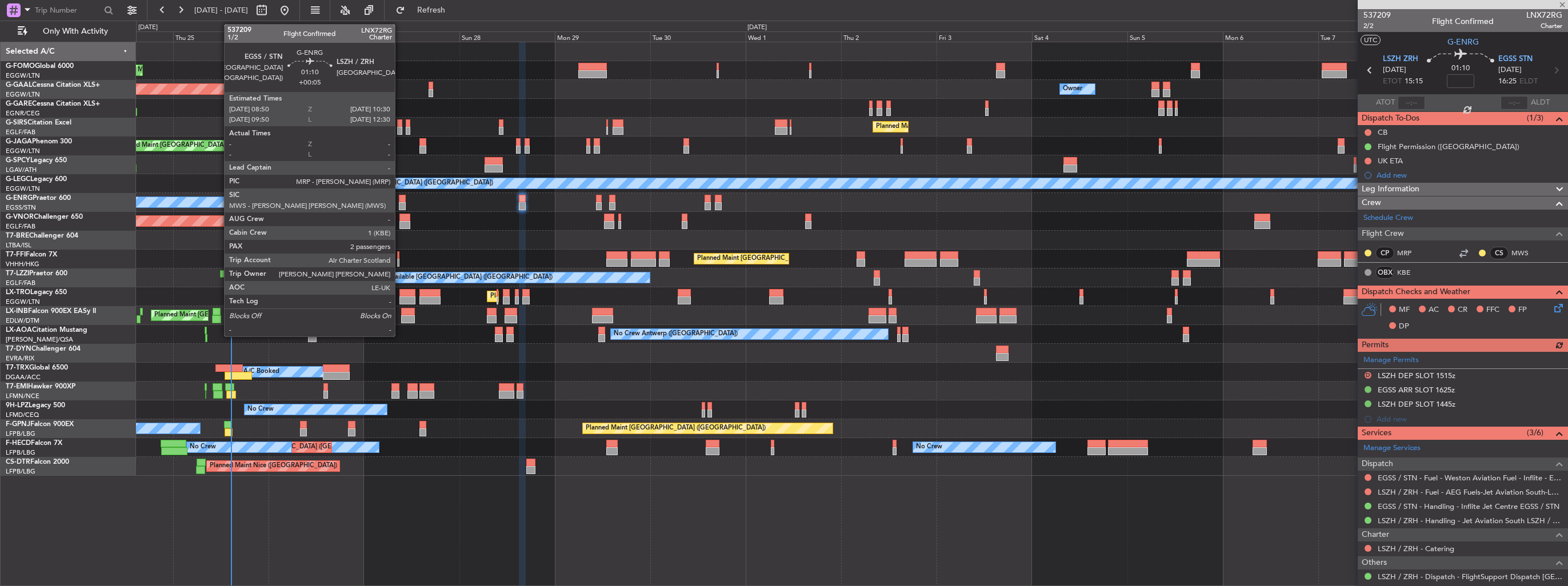
click at [400, 200] on div at bounding box center [402, 198] width 6 height 8
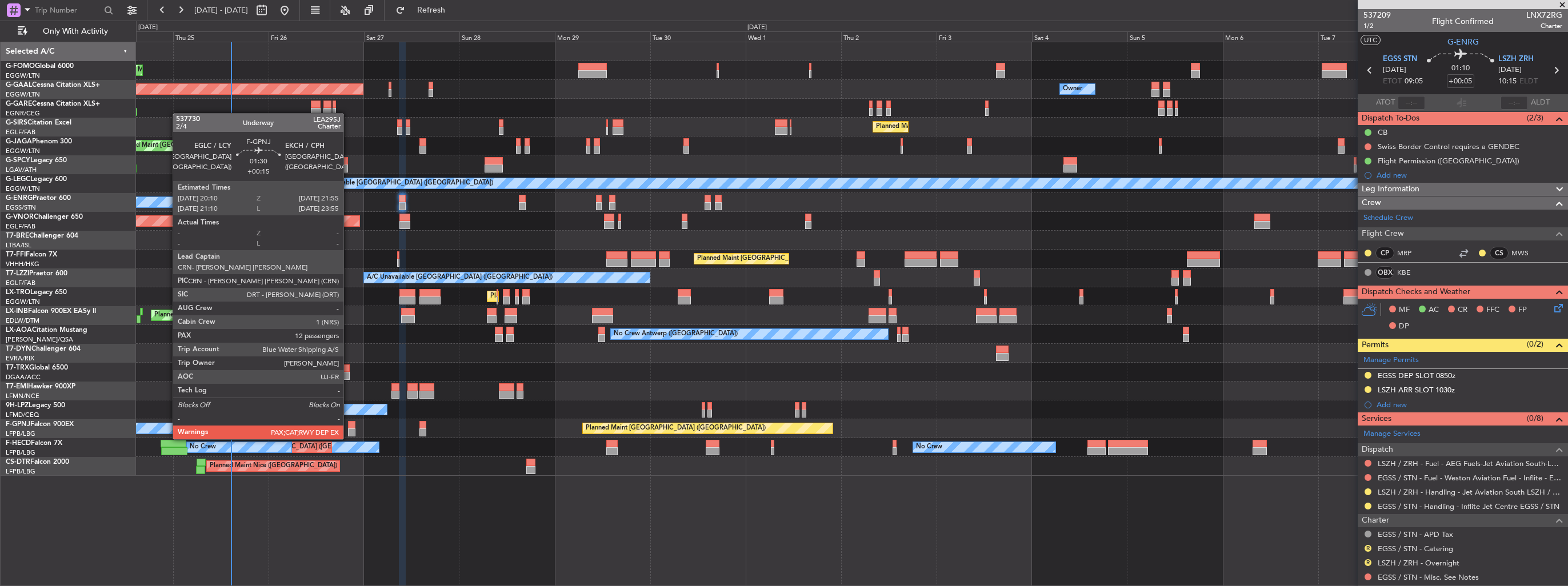
click at [349, 429] on div at bounding box center [351, 432] width 7 height 8
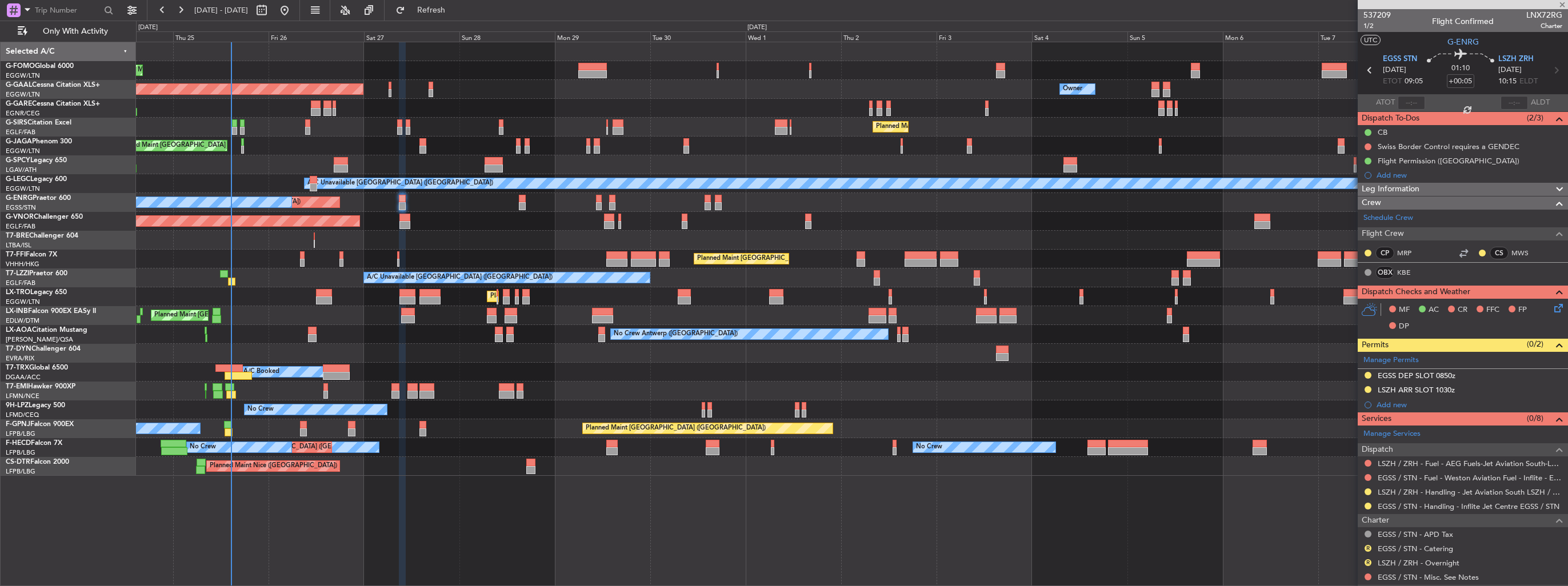
type input "+00:15"
type input "12"
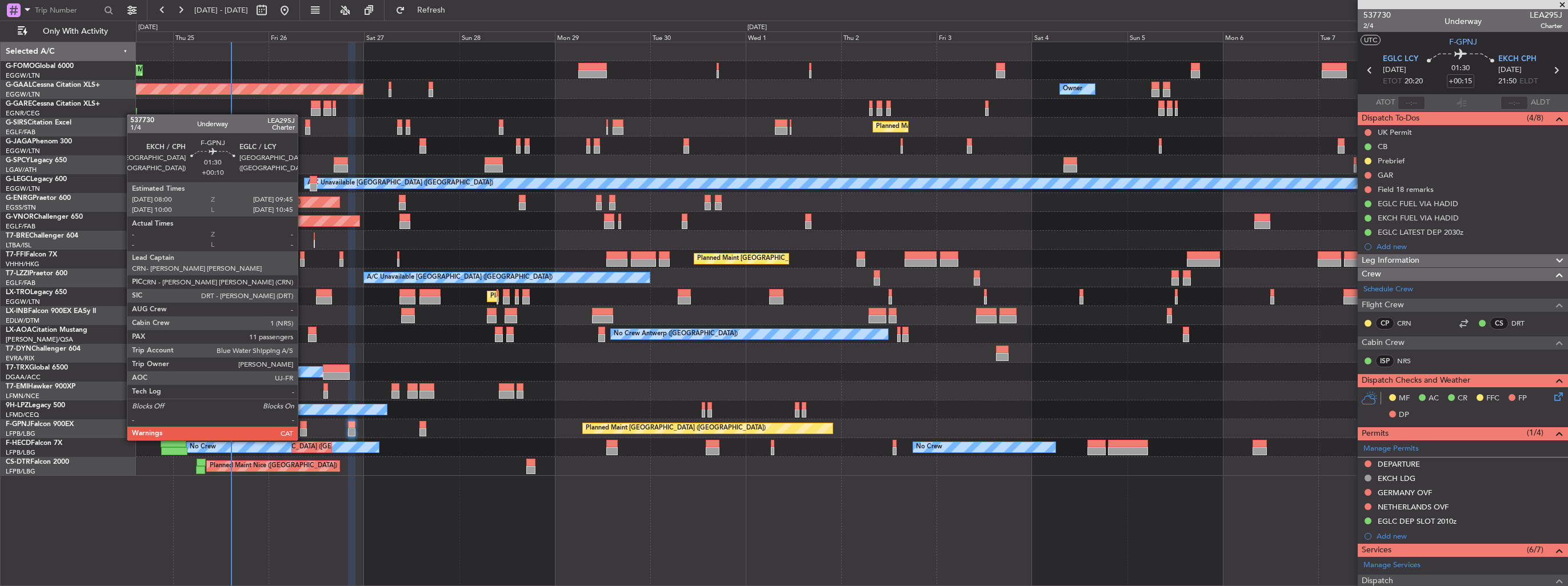
click at [303, 429] on div at bounding box center [304, 432] width 7 height 8
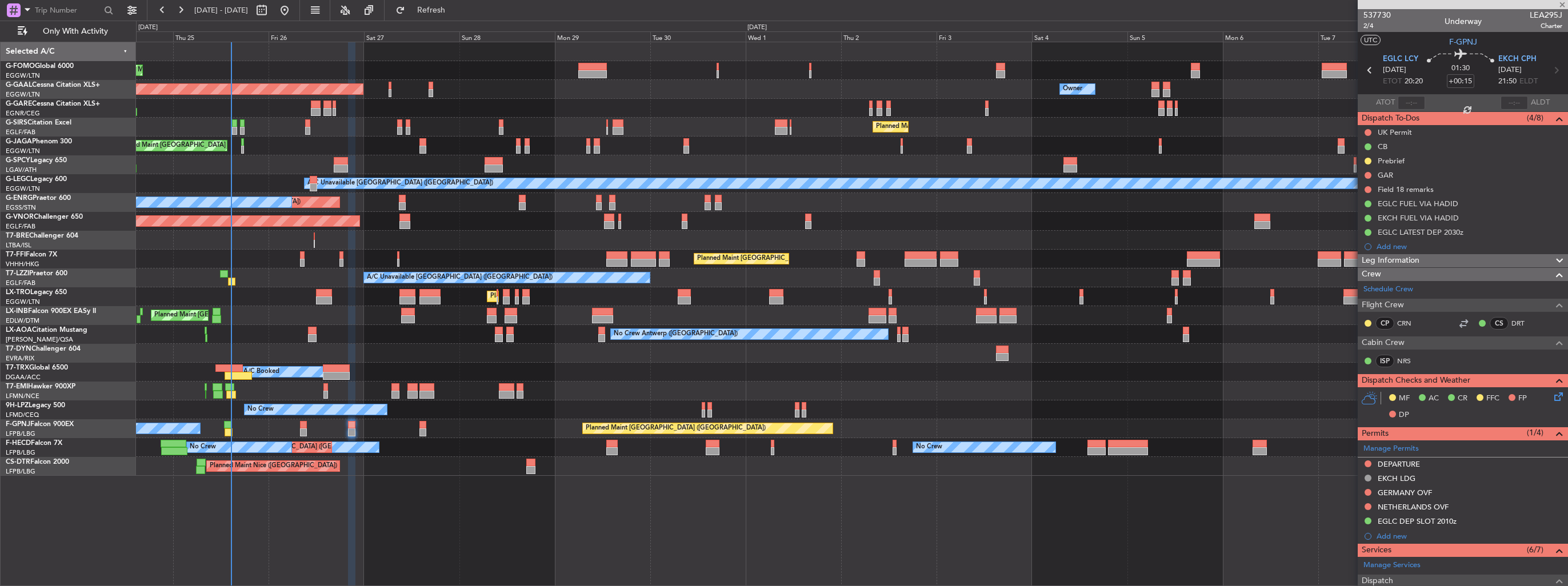
type input "+00:10"
type input "11"
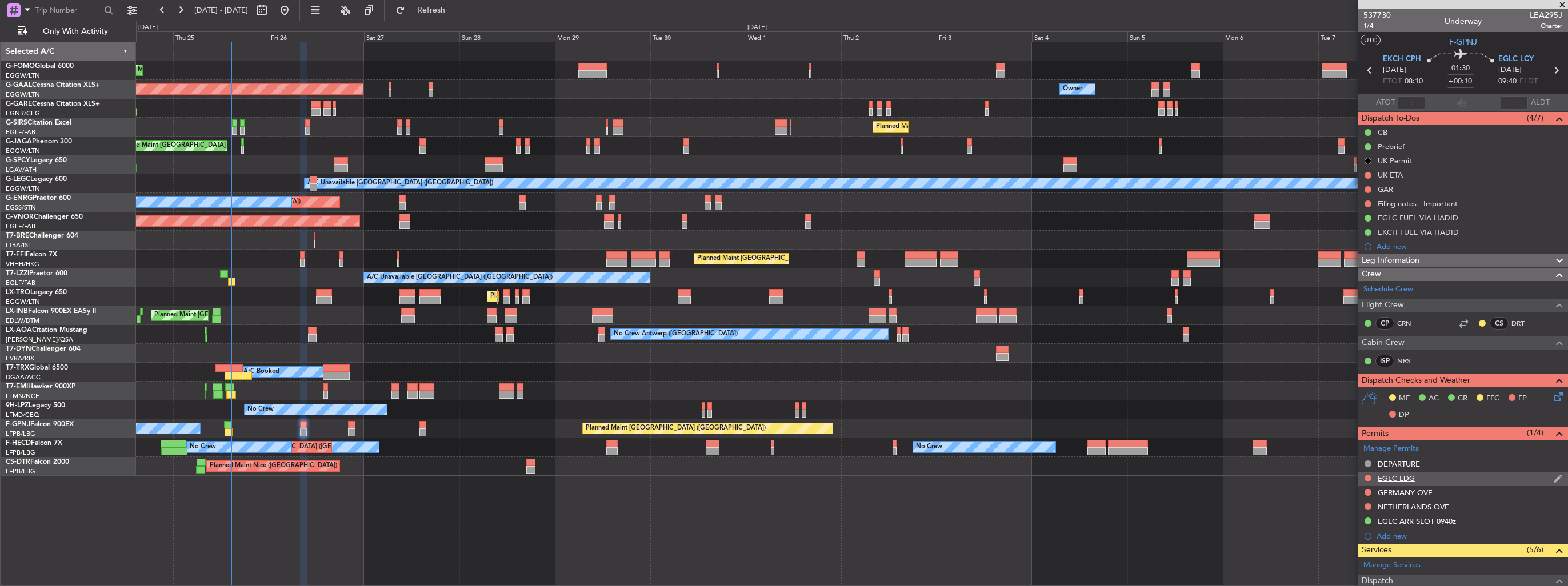
click at [1554, 477] on img at bounding box center [1558, 478] width 8 height 10
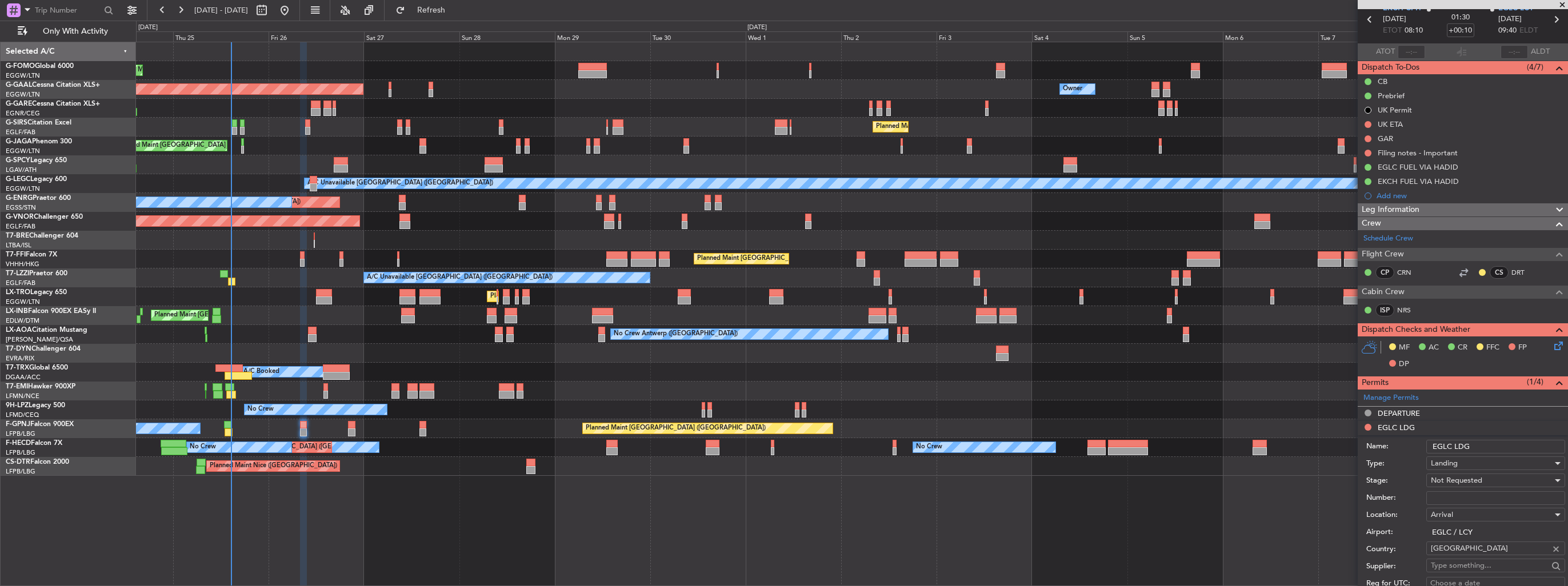
scroll to position [285, 0]
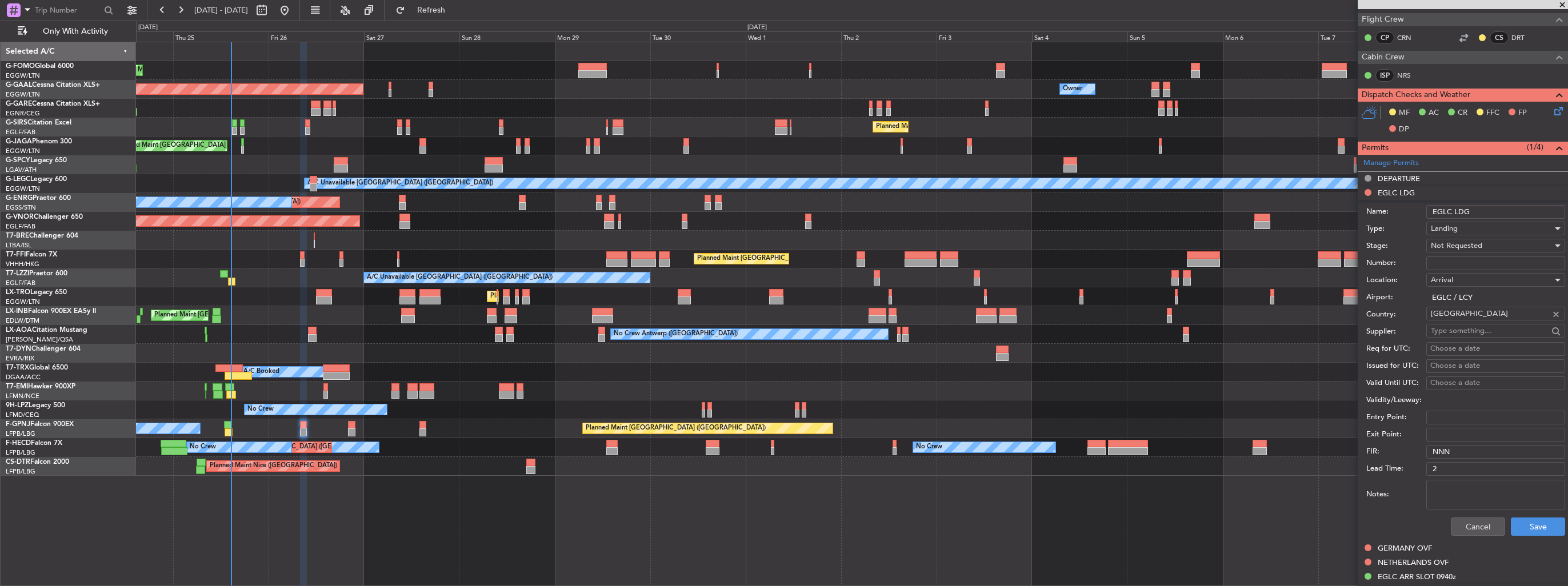
click at [1458, 264] on input "Number:" at bounding box center [1496, 263] width 139 height 14
paste input "DEN/7/1/7/25"
type input "DEN/7/1/7/25"
click at [1458, 246] on span "Not Requested" at bounding box center [1456, 245] width 51 height 10
click at [1479, 335] on span "Received OK" at bounding box center [1491, 336] width 120 height 17
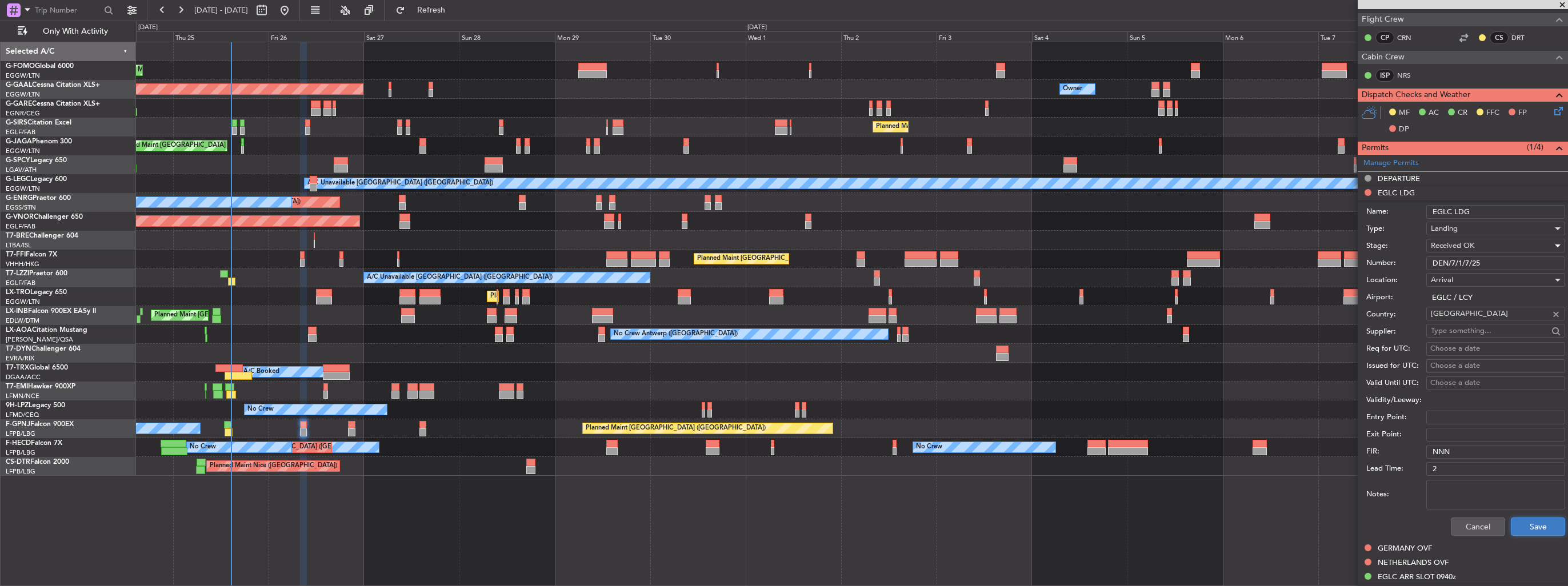
click at [1525, 520] on button "Save" at bounding box center [1538, 527] width 54 height 18
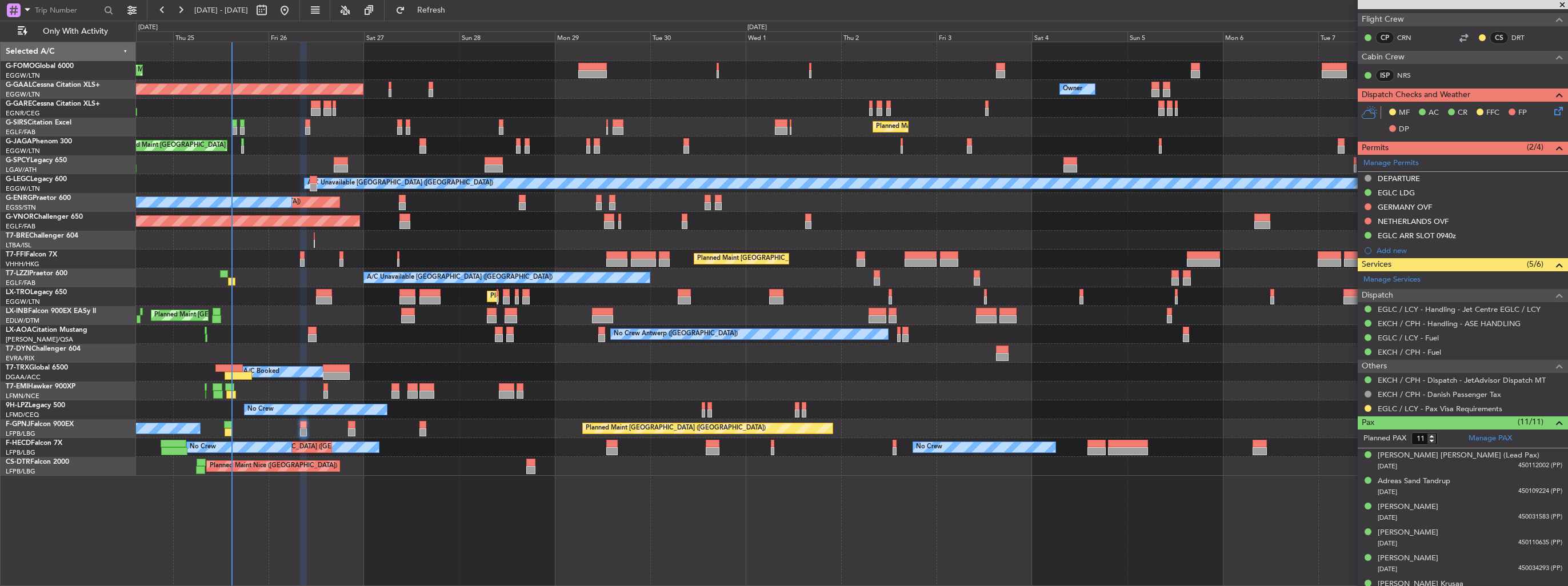
click at [357, 321] on div "Planned Maint London (Luton) Planned Maint Dusseldorf Owner Owner Owner Planned…" at bounding box center [852, 259] width 1432 height 433
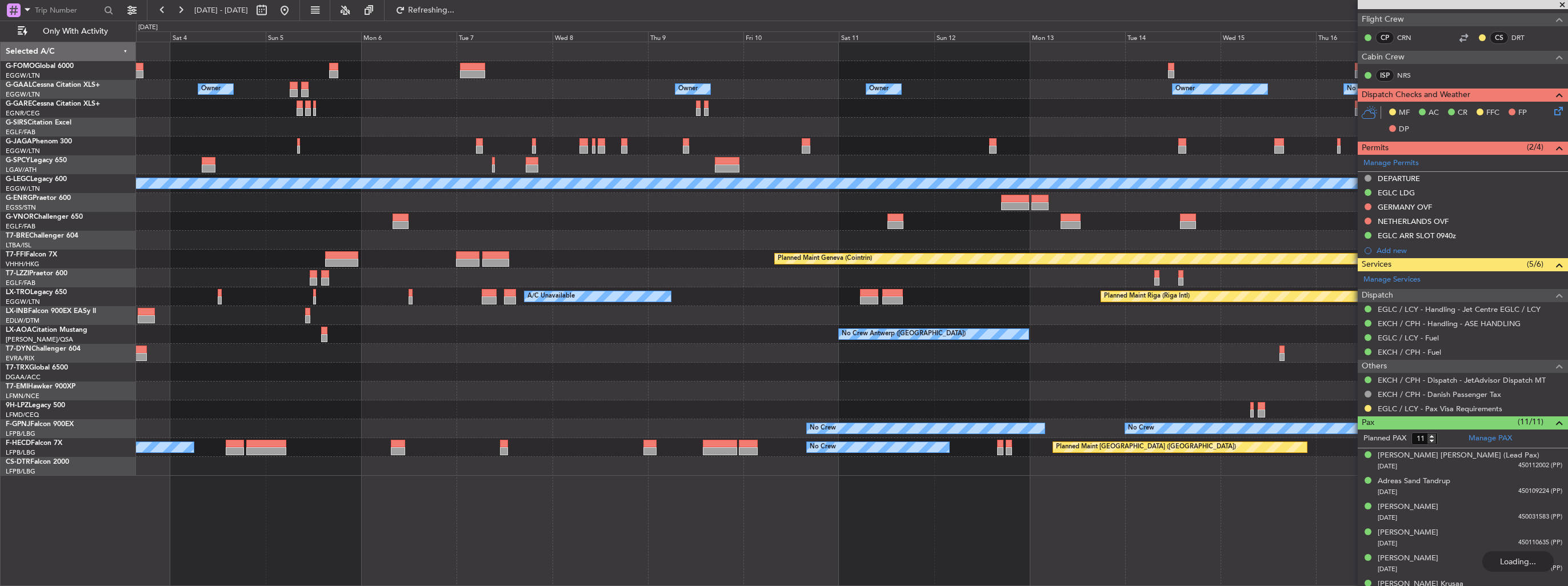
click at [703, 272] on div "Owner Owner Owner Owner Owner No Crew Planned Maint London (Luton) Planned Main…" at bounding box center [852, 259] width 1432 height 433
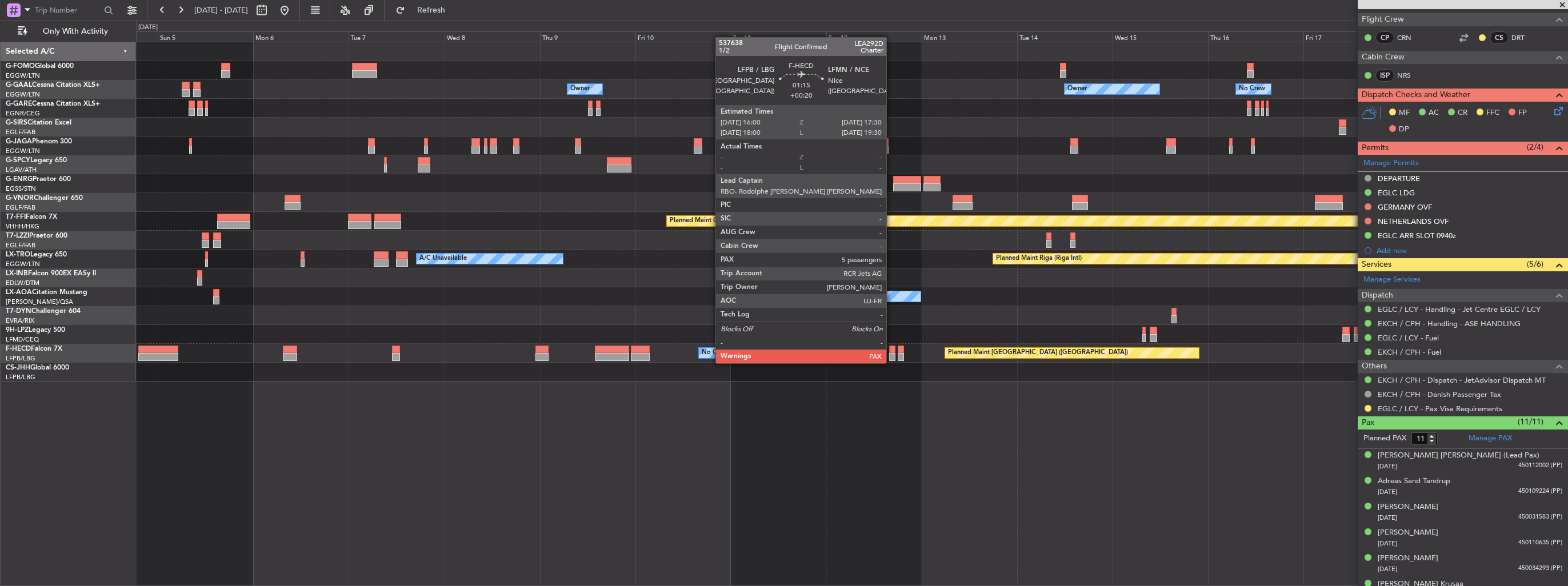
click at [892, 352] on div at bounding box center [892, 349] width 6 height 8
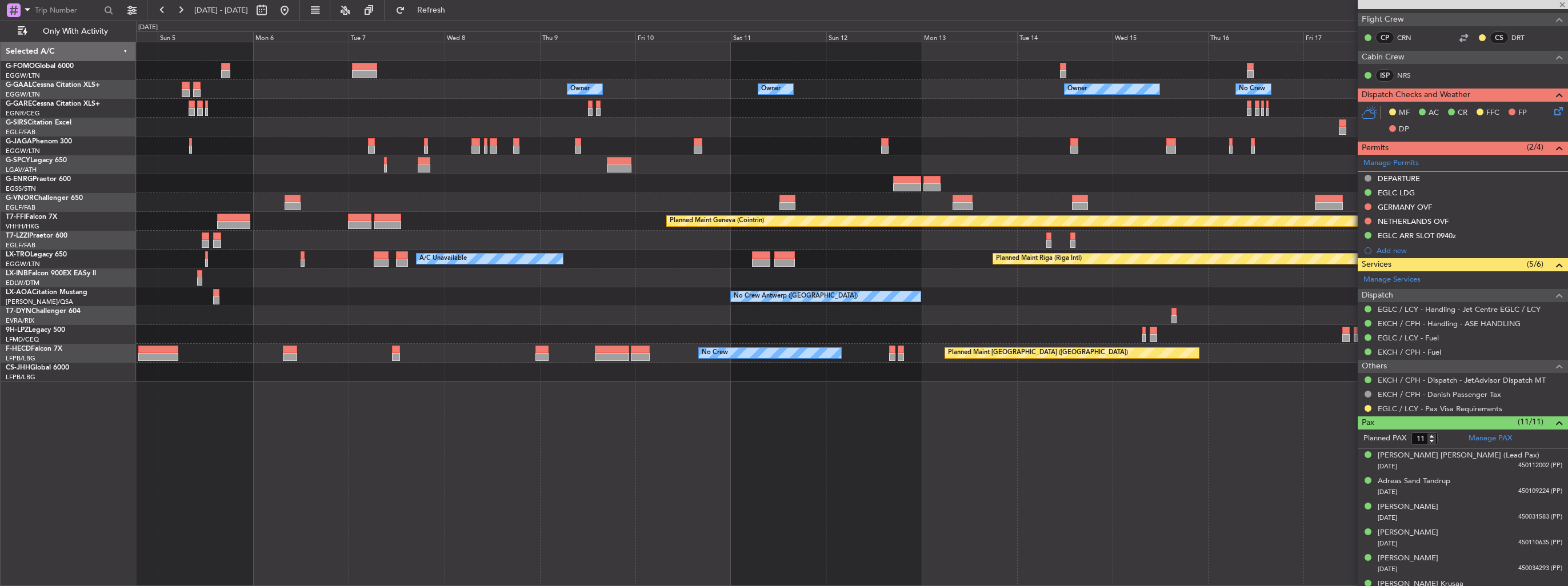
type input "+00:20"
type input "5"
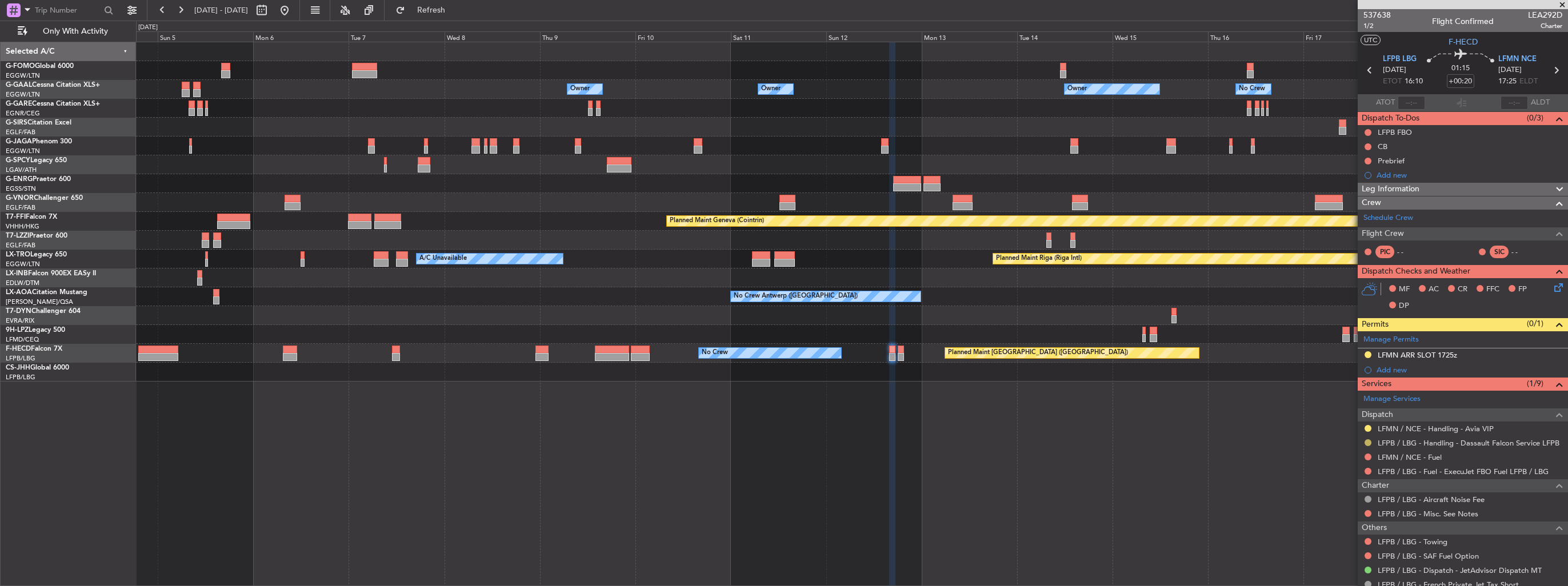
click at [1367, 441] on button at bounding box center [1368, 442] width 6 height 6
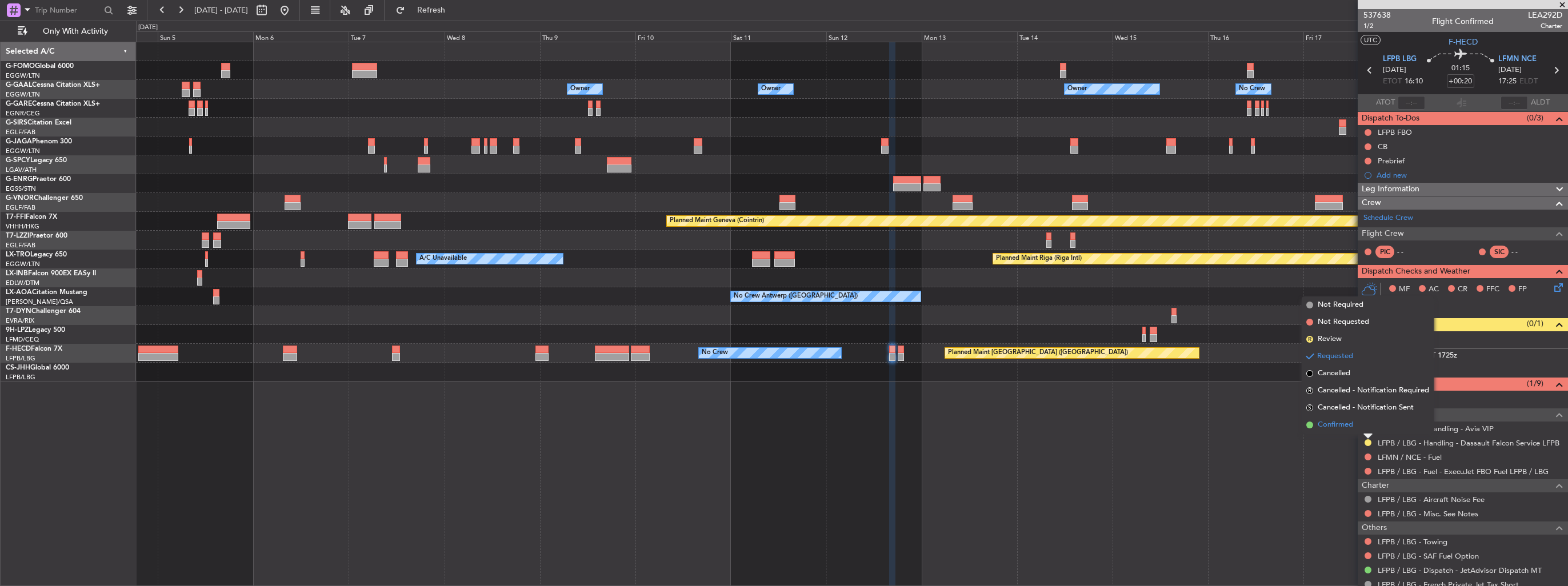
click at [1338, 425] on span "Confirmed" at bounding box center [1336, 425] width 36 height 11
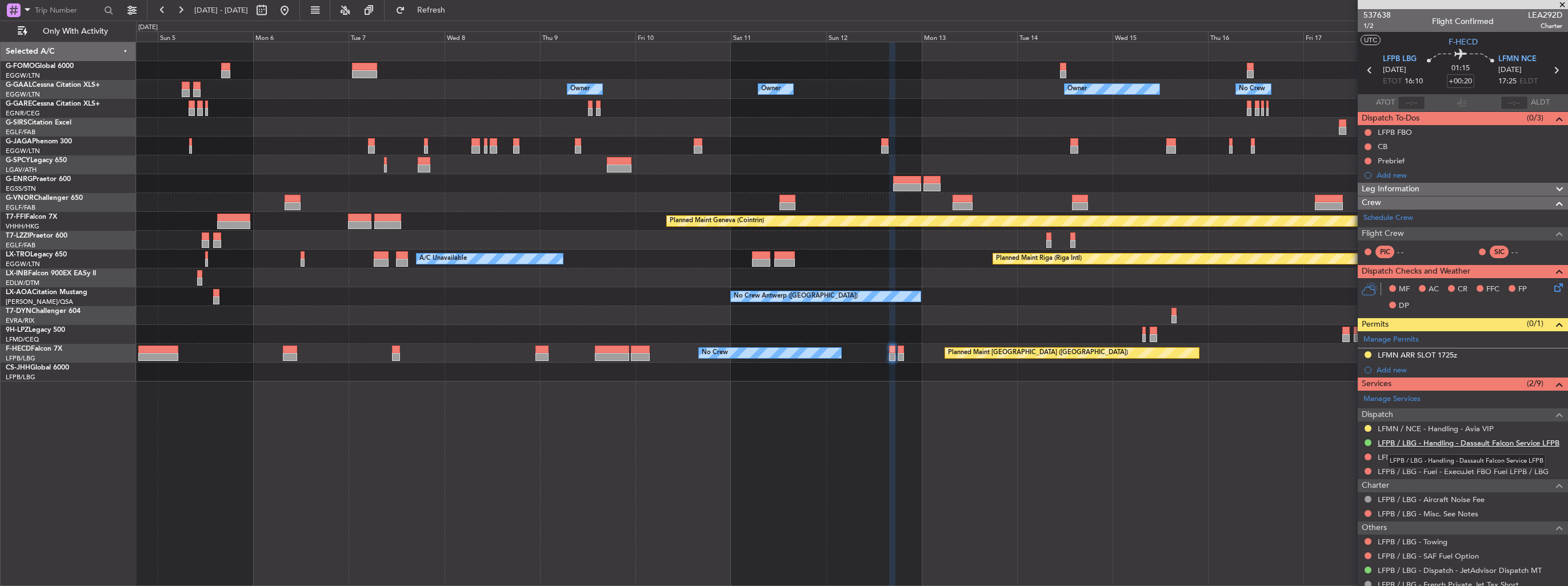
click at [1398, 439] on link "LFPB / LBG - Handling - Dassault Falcon Service LFPB" at bounding box center [1468, 442] width 182 height 10
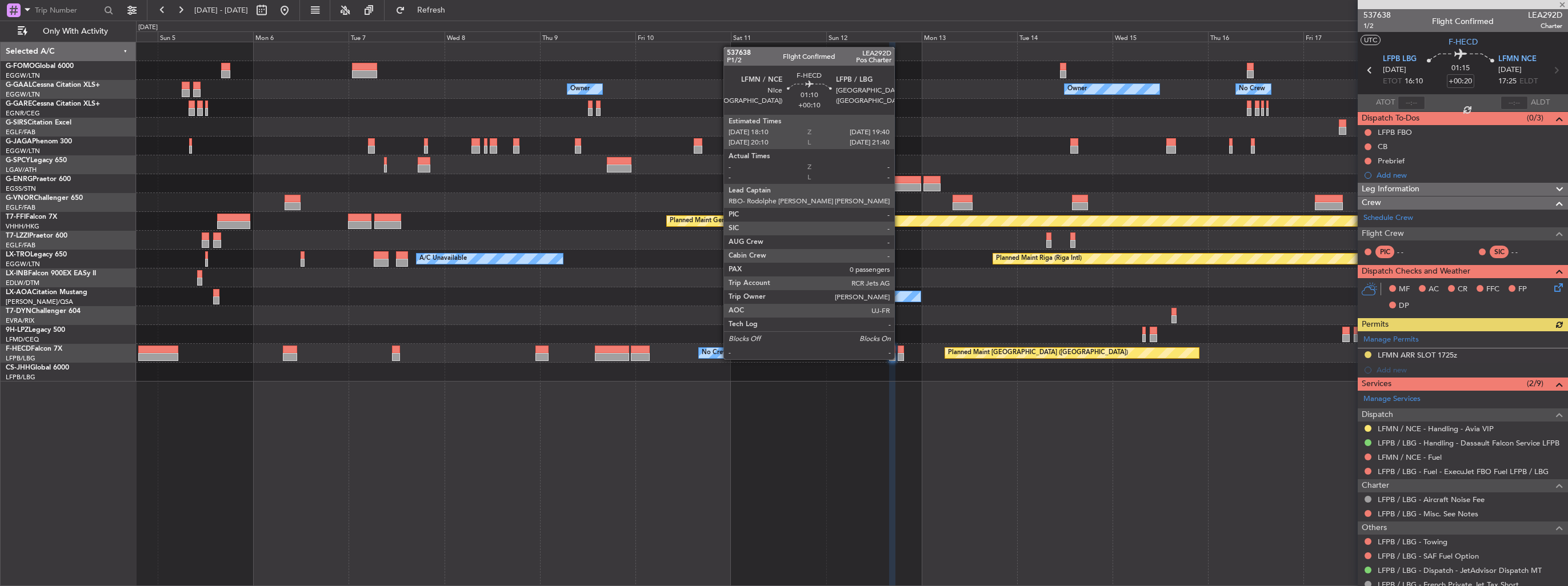
click at [899, 347] on div at bounding box center [900, 349] width 6 height 8
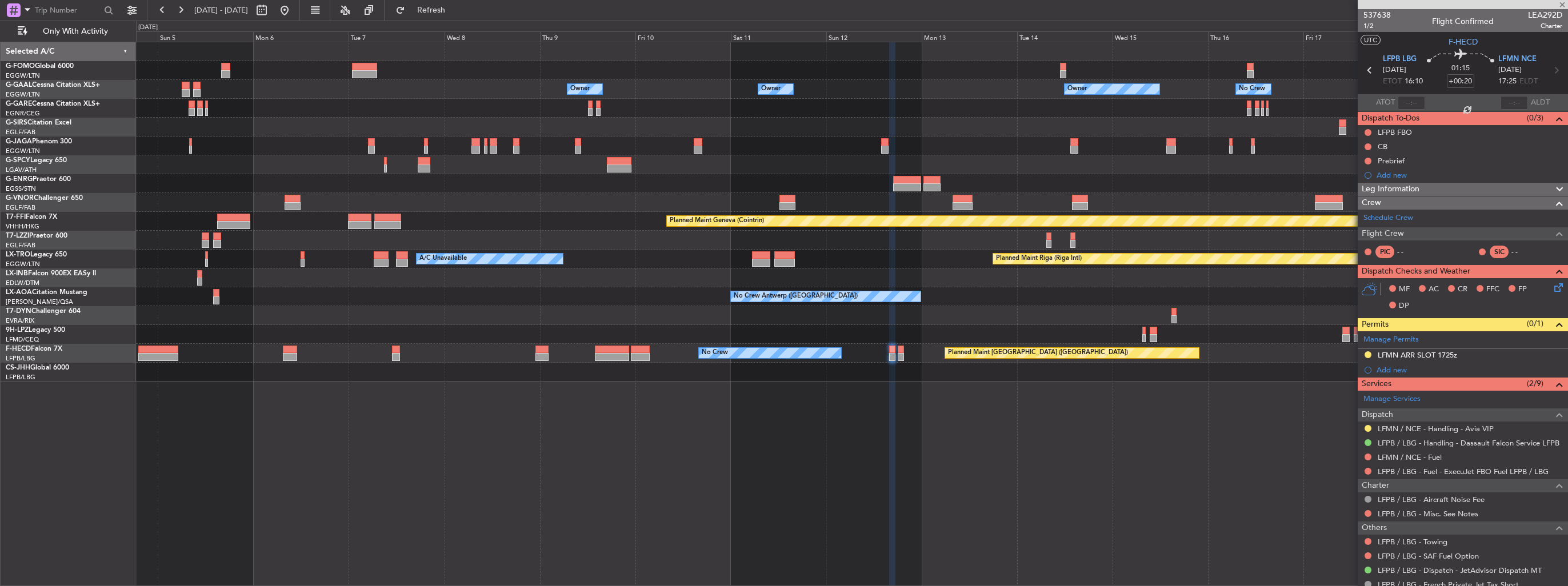
type input "+00:10"
type input "0"
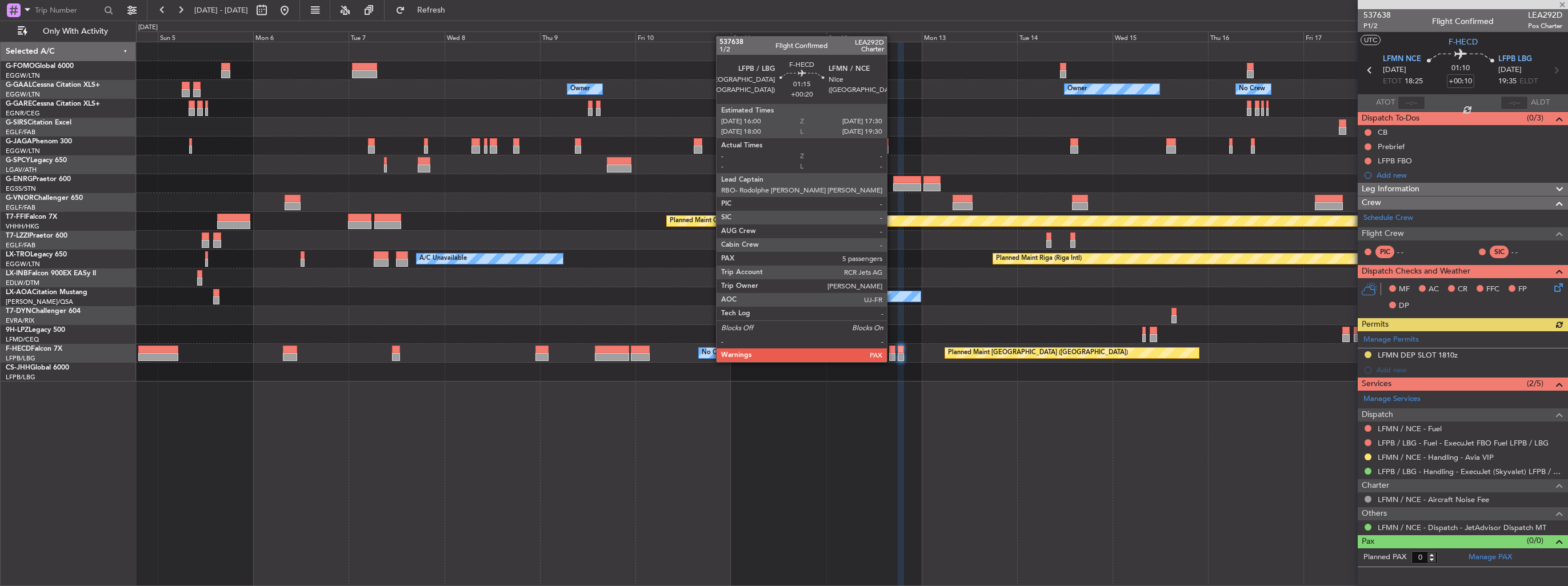
click at [892, 351] on div at bounding box center [892, 349] width 6 height 8
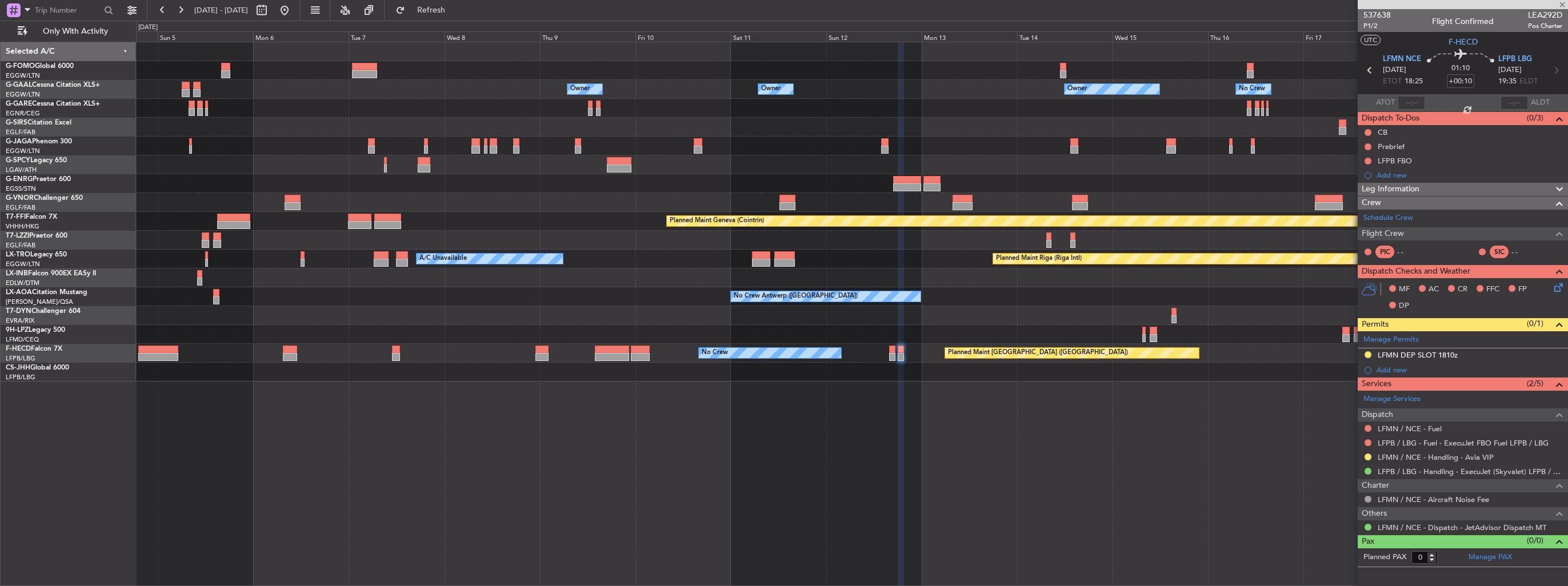
type input "+00:20"
type input "5"
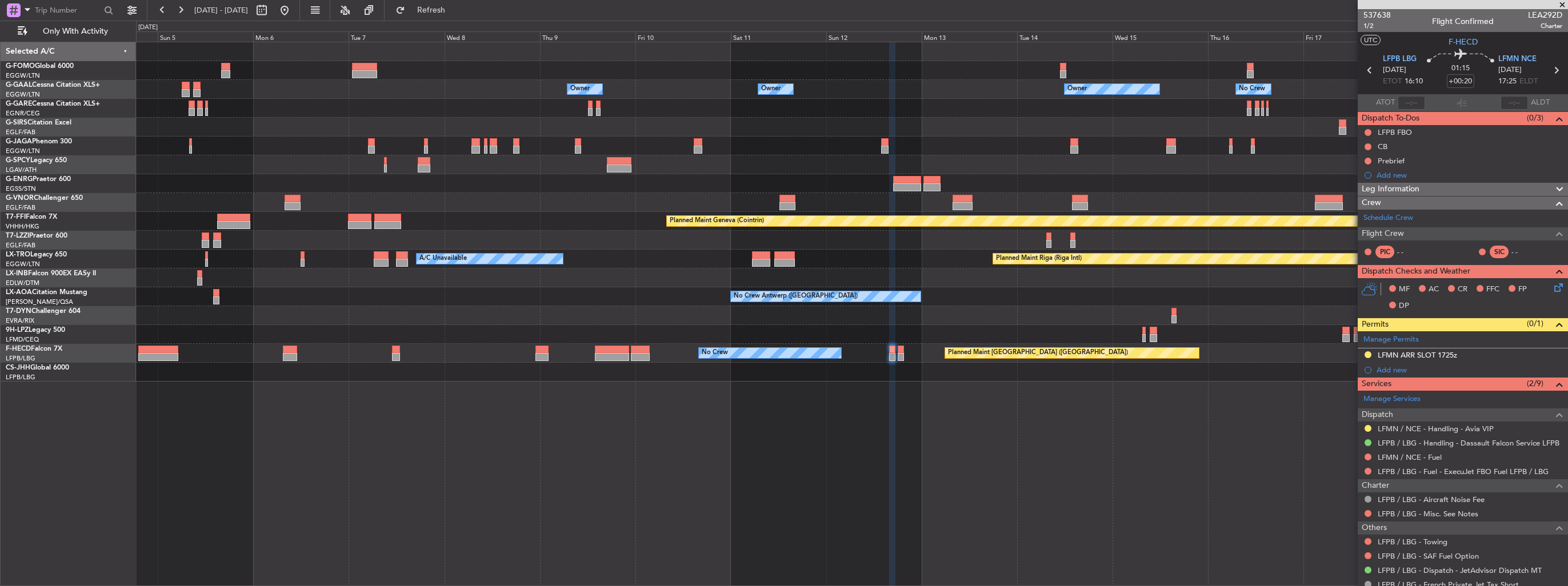
click at [796, 481] on div "Owner Owner Owner Owner Owner No Crew Owner Planned Maint London (Luton) Planne…" at bounding box center [853, 314] width 1433 height 544
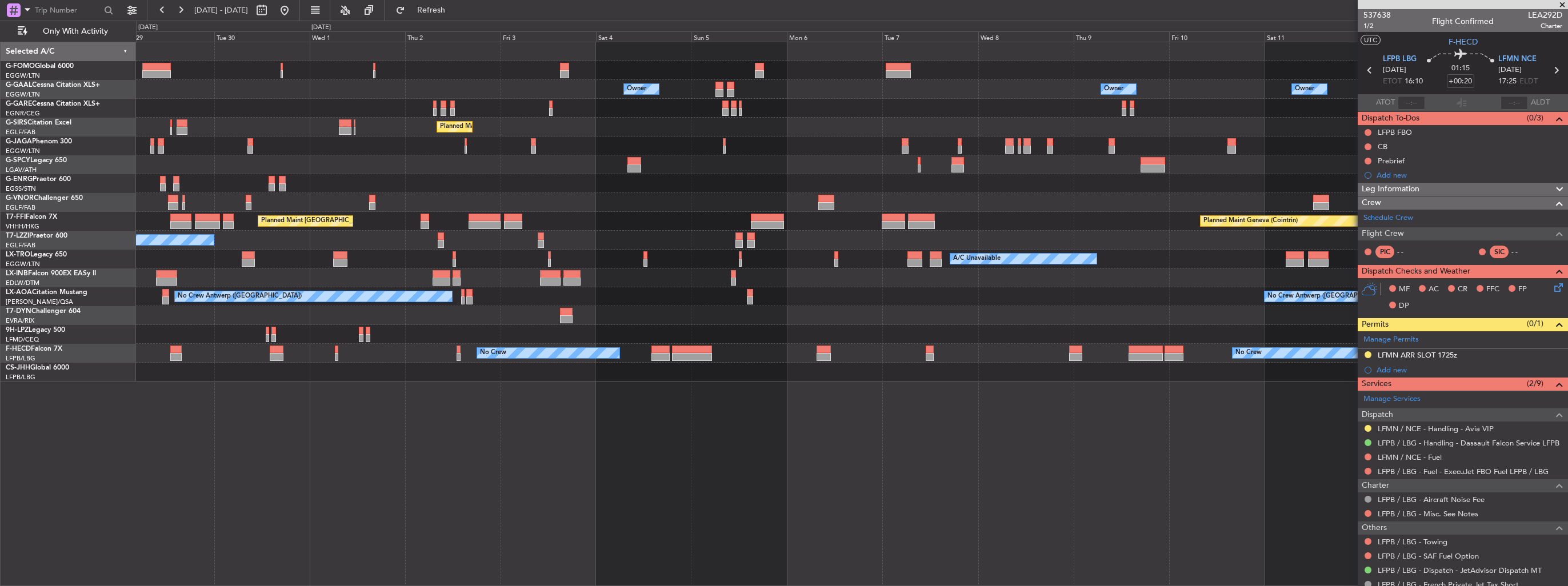
click at [652, 479] on div "Owner Owner Owner Owner Owner No Crew Planned Maint Dusseldorf Planned Maint Lo…" at bounding box center [853, 314] width 1433 height 544
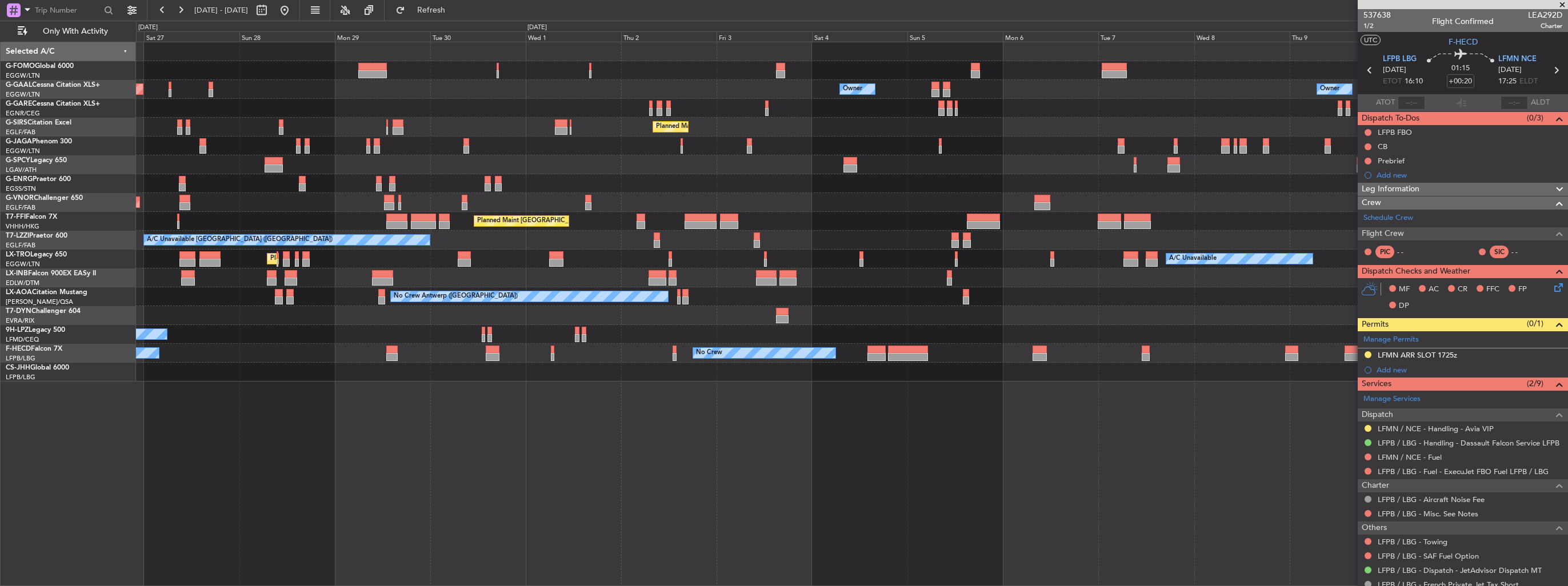
click at [783, 466] on div "Planned Maint London (Luton) Owner Owner Owner Planned Maint Dusseldorf Owner P…" at bounding box center [853, 314] width 1433 height 544
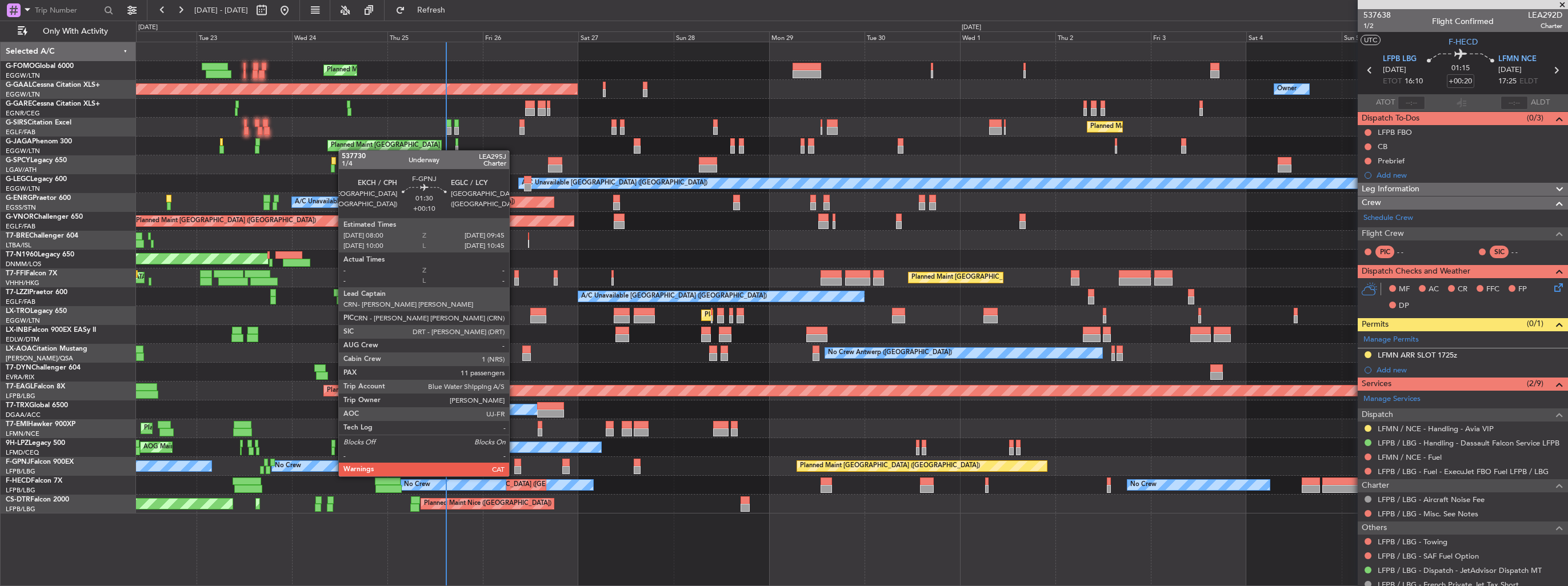
click at [514, 465] on div at bounding box center [518, 463] width 7 height 8
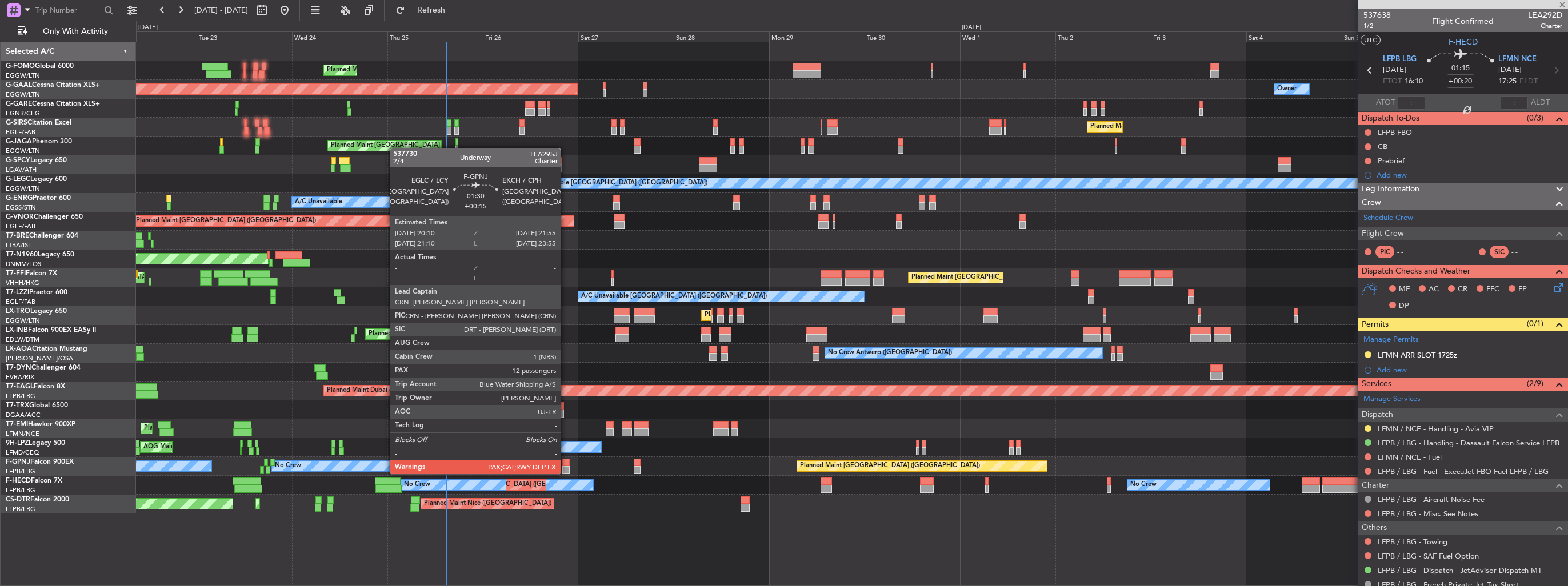
type input "+00:10"
type input "11"
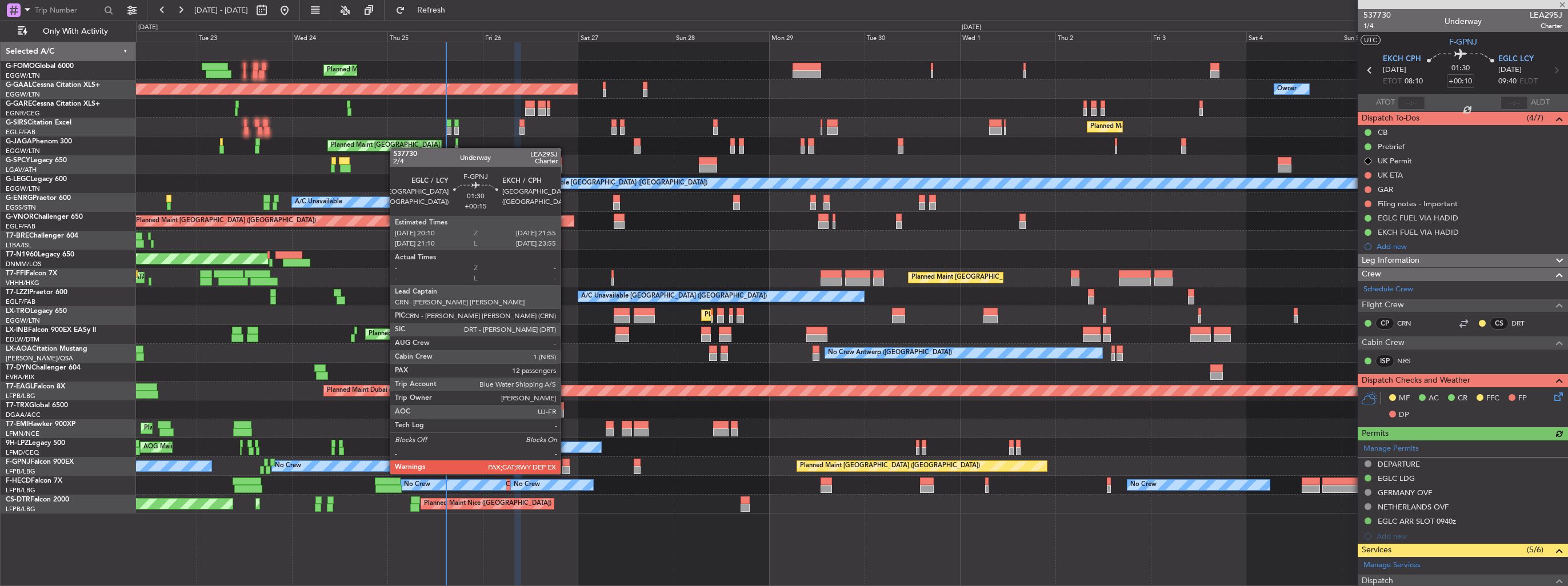
click at [566, 463] on div at bounding box center [566, 463] width 7 height 8
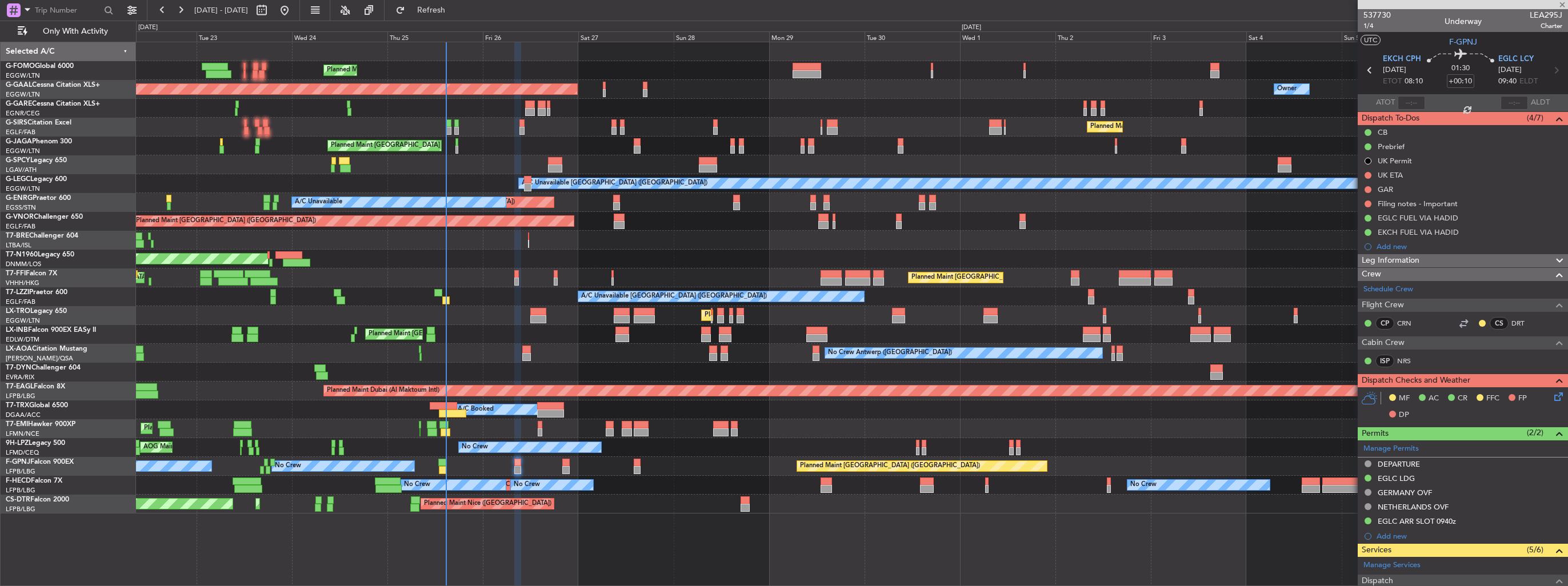
type input "+00:15"
type input "12"
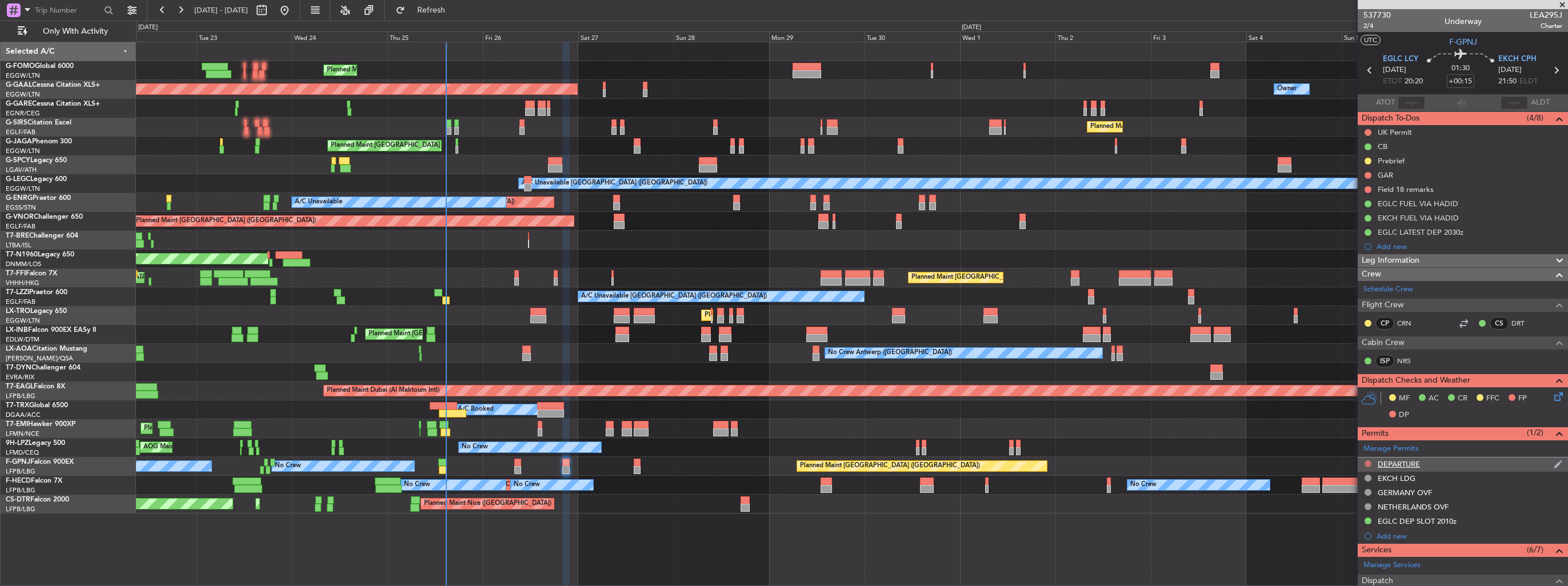
click at [1367, 464] on button at bounding box center [1368, 463] width 6 height 6
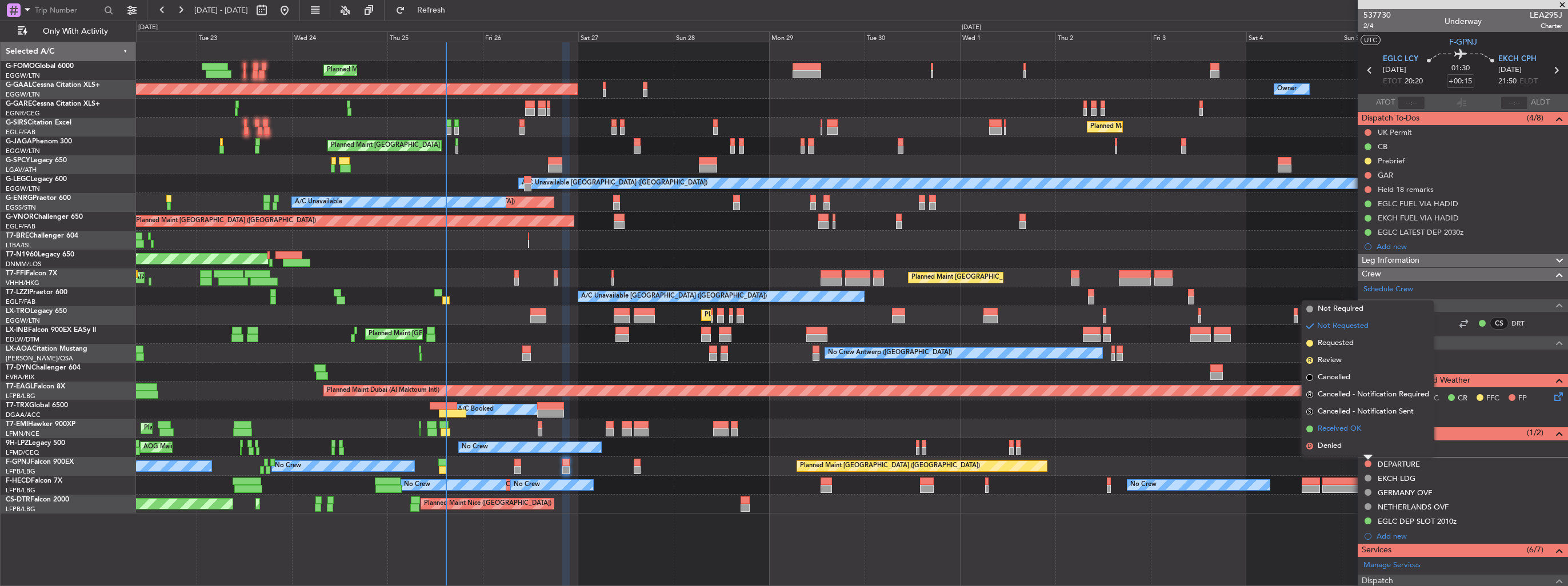
click at [1337, 432] on span "Received OK" at bounding box center [1339, 429] width 43 height 11
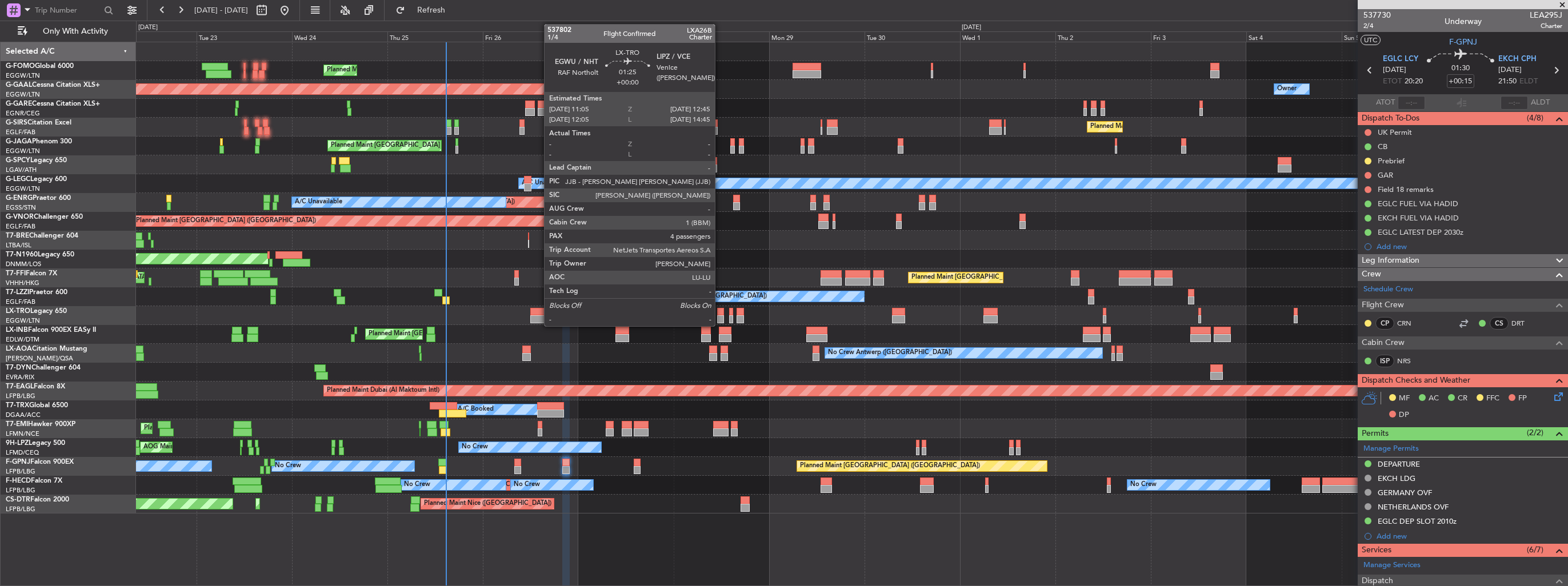
click at [720, 314] on div at bounding box center [720, 312] width 6 height 8
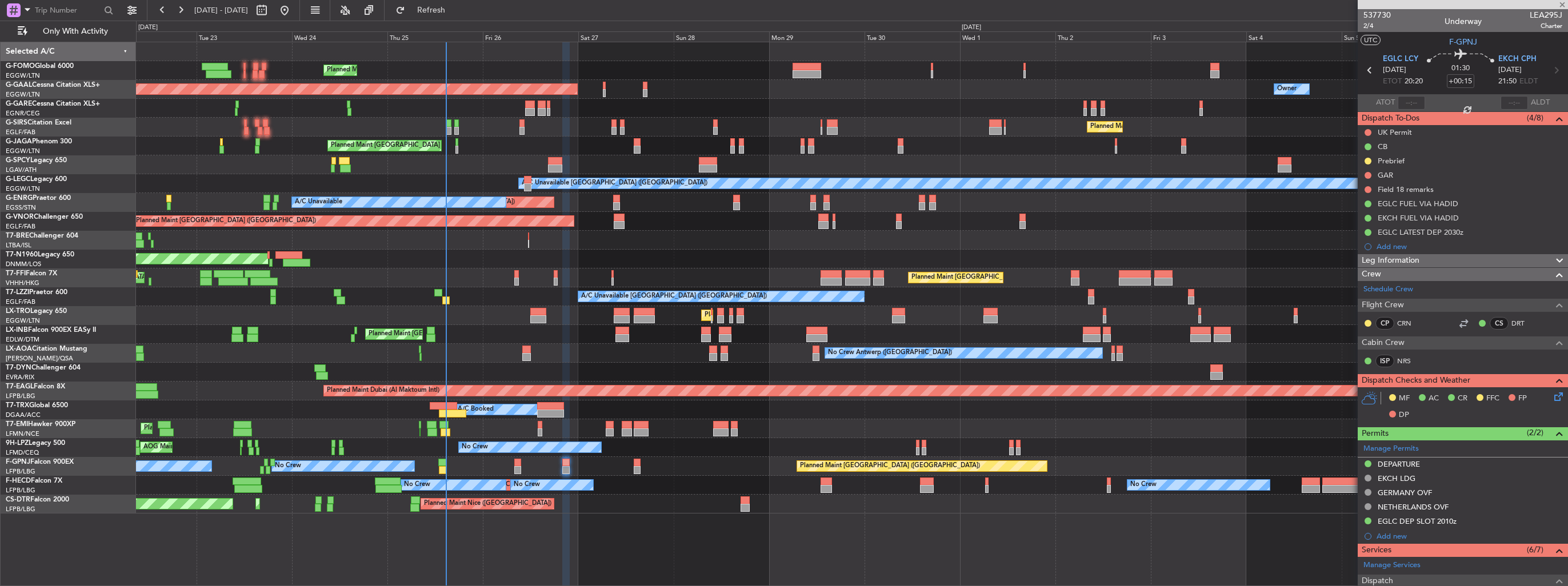
type input "4"
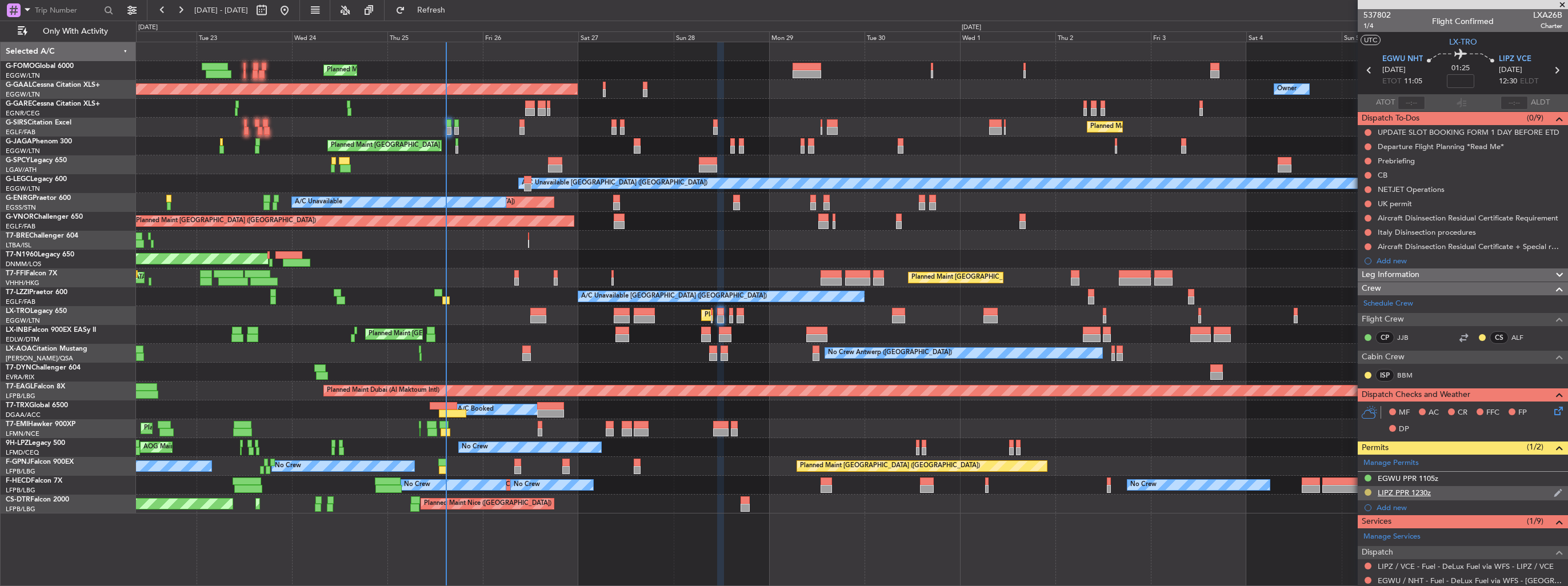
click at [1368, 491] on button at bounding box center [1368, 492] width 6 height 6
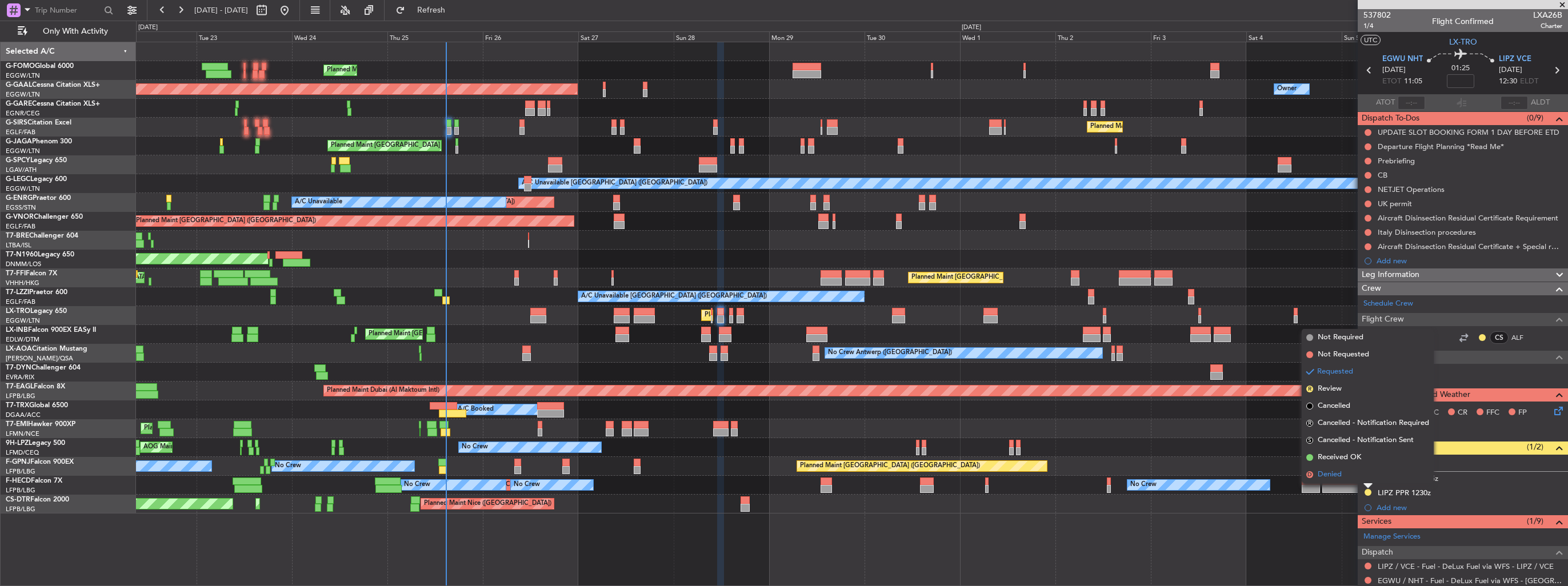
click at [1335, 474] on span "Denied" at bounding box center [1330, 474] width 24 height 11
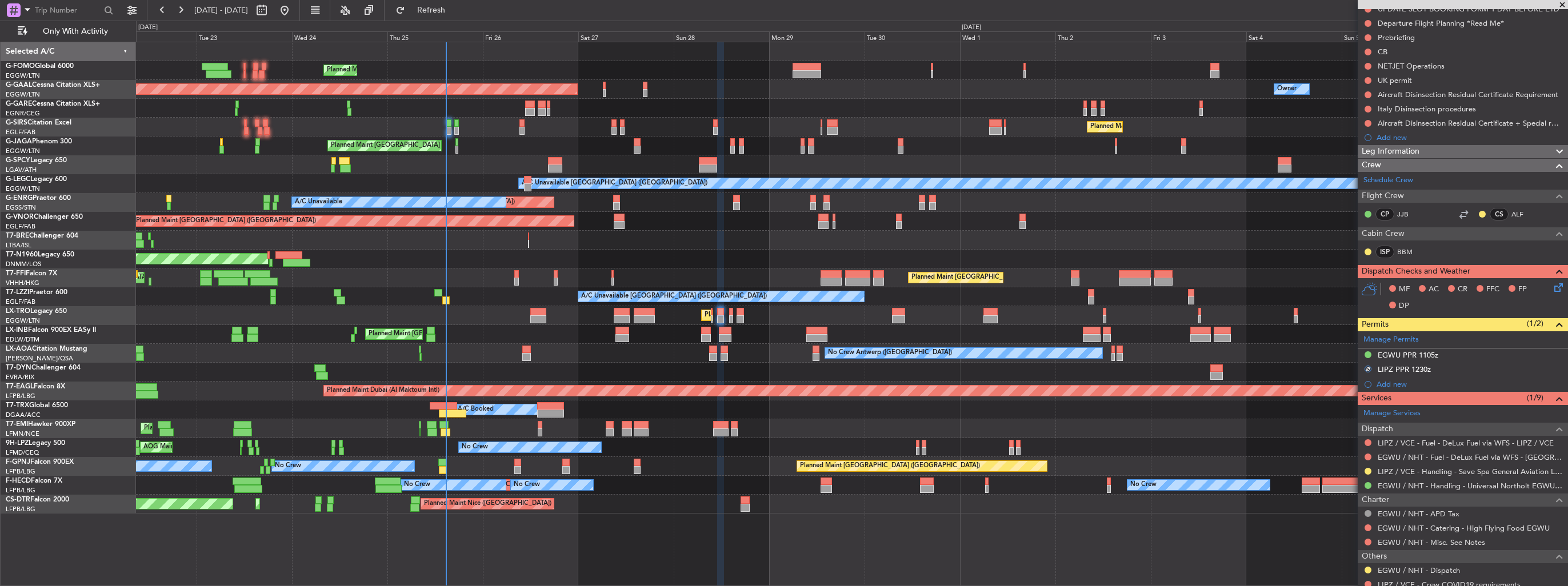
scroll to position [171, 0]
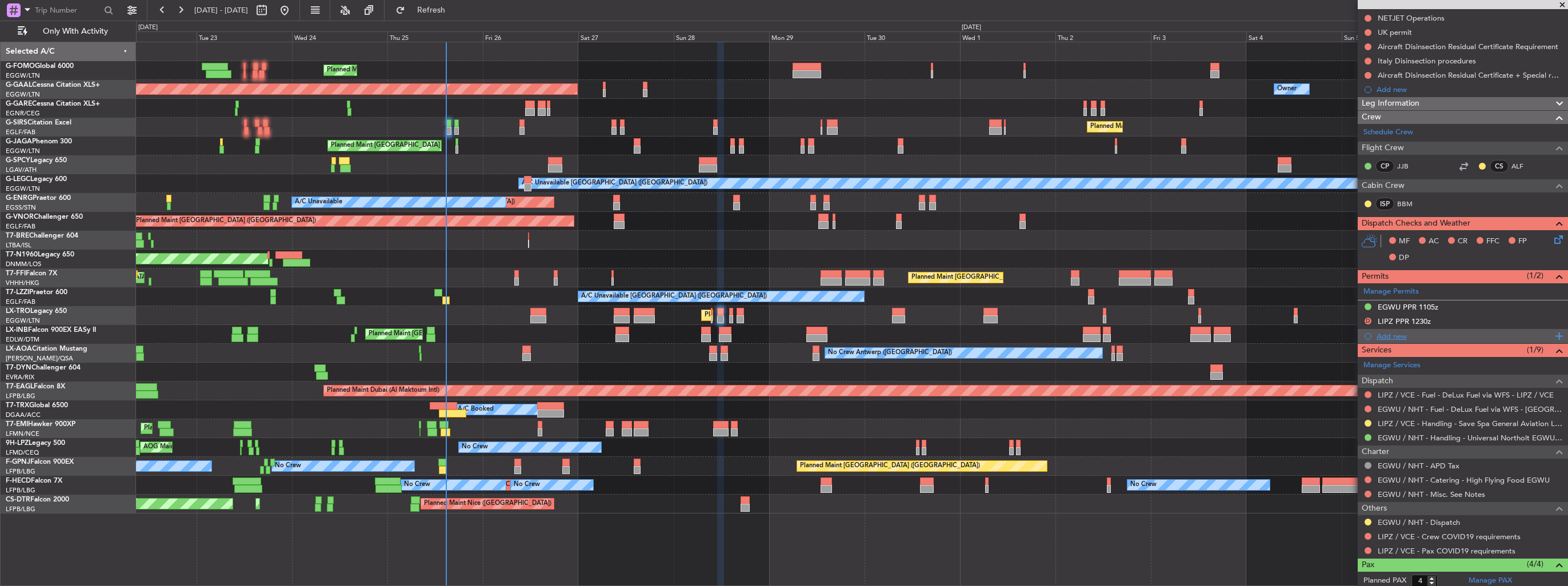
click at [1396, 335] on div "Add new" at bounding box center [1465, 336] width 176 height 10
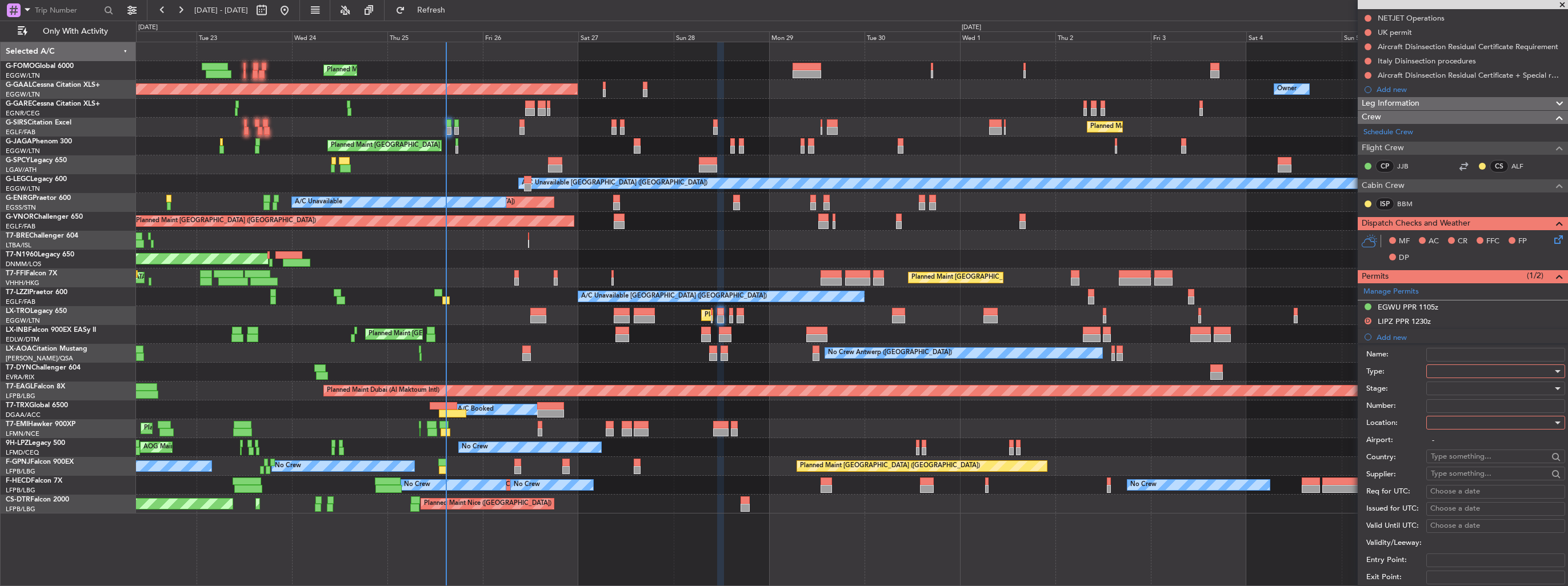
click at [1440, 372] on div at bounding box center [1491, 371] width 122 height 17
click at [1462, 431] on span "PPR" at bounding box center [1491, 427] width 120 height 17
click at [1466, 425] on div at bounding box center [1491, 422] width 122 height 17
click at [1465, 475] on span "Arrival" at bounding box center [1491, 479] width 120 height 17
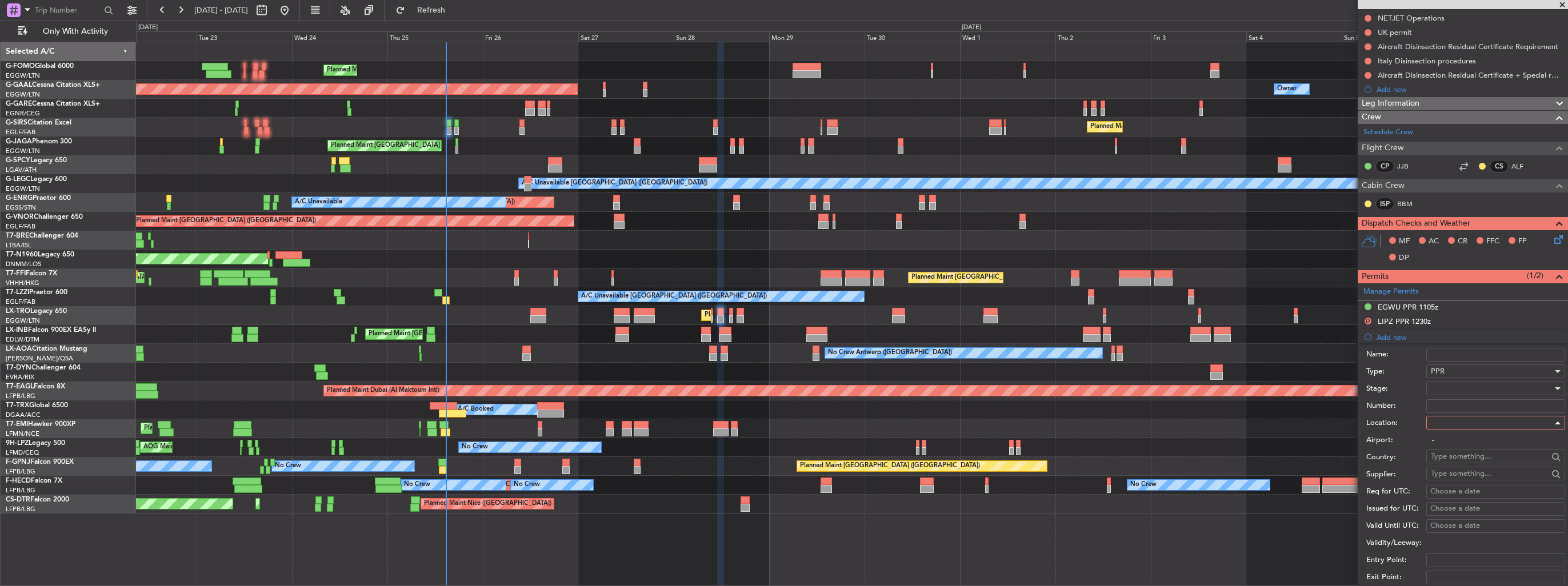
type input "LIPZ / VCE"
click at [1467, 385] on div at bounding box center [1491, 388] width 122 height 17
click at [1475, 475] on span "Received OK" at bounding box center [1491, 479] width 120 height 17
click at [1469, 400] on input "Number:" at bounding box center [1496, 406] width 139 height 14
paste input "VCE25DADMB"
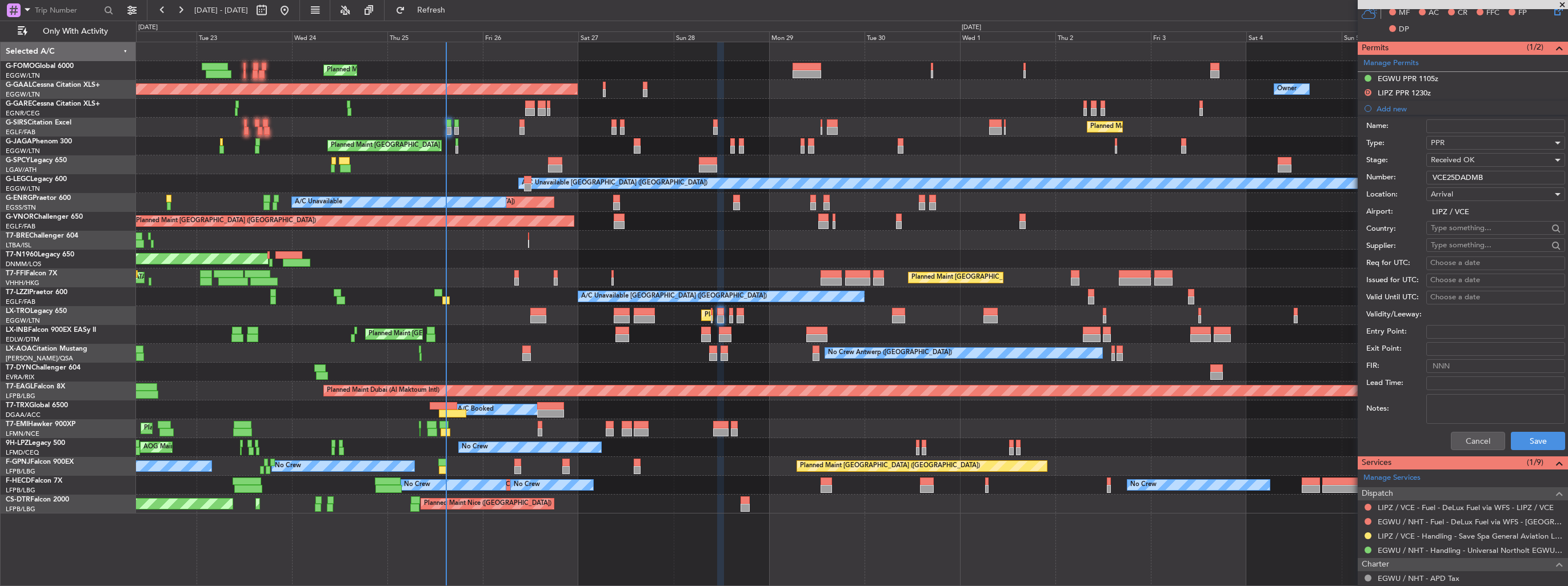
scroll to position [457, 0]
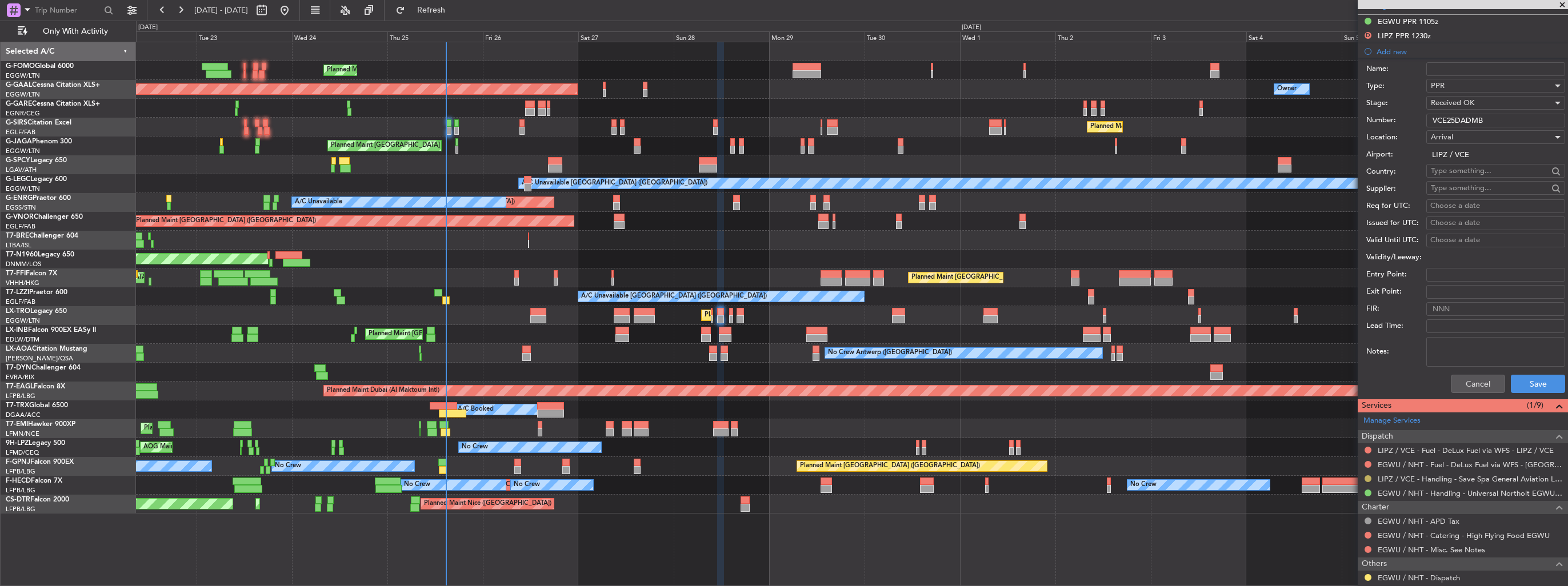
type input "VCE25DADMB"
click at [1368, 476] on button at bounding box center [1368, 478] width 6 height 6
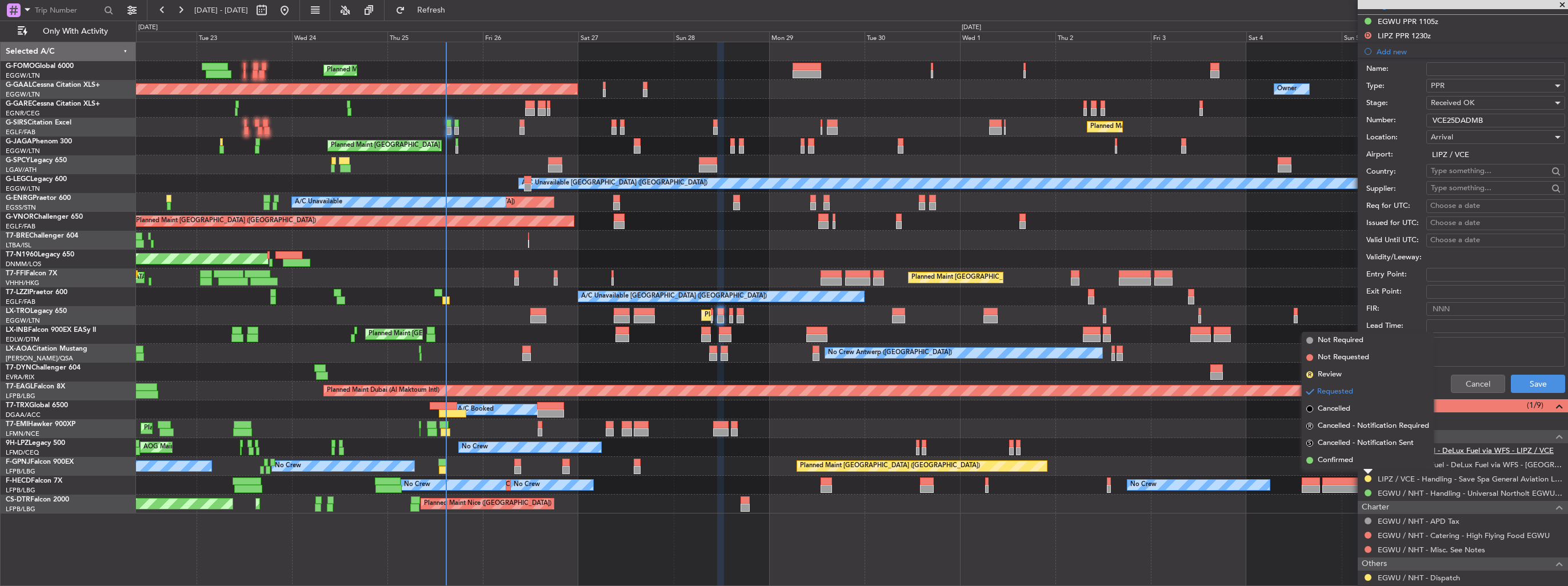
drag, startPoint x: 1342, startPoint y: 465, endPoint x: 1452, endPoint y: 444, distance: 112.0
click at [1342, 465] on span "Confirmed" at bounding box center [1336, 460] width 36 height 11
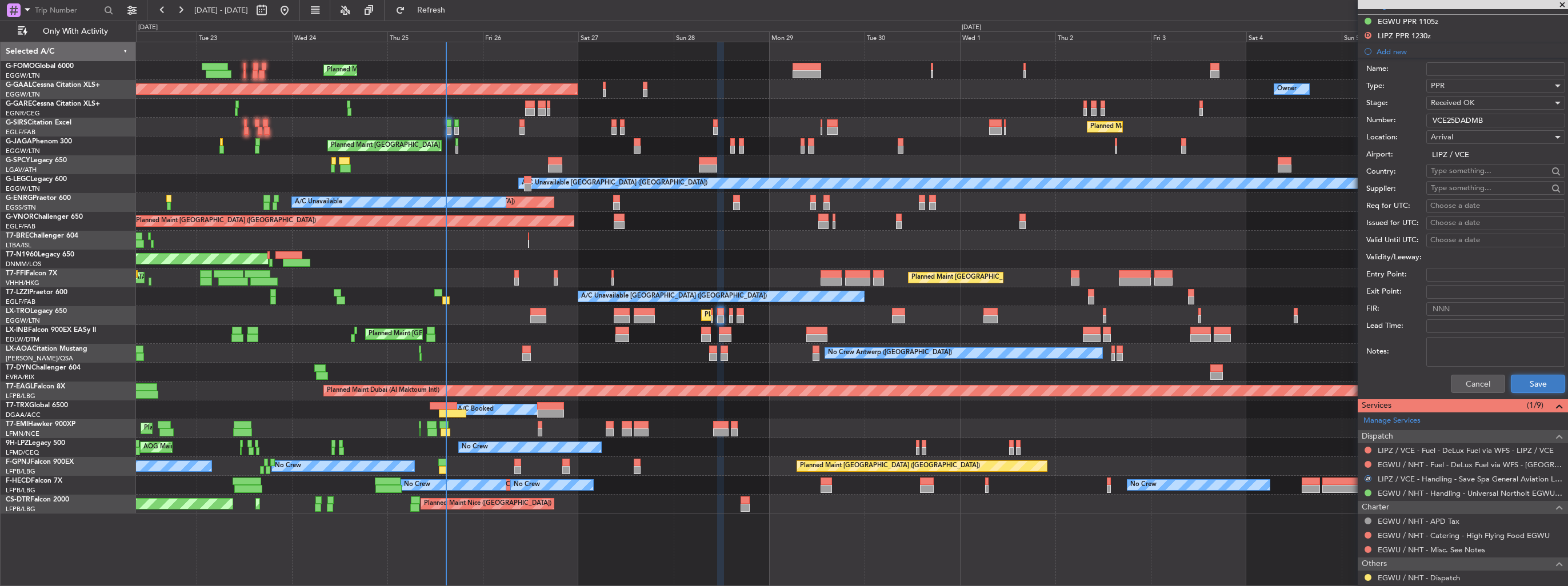
click at [1538, 383] on button "Save" at bounding box center [1538, 384] width 54 height 18
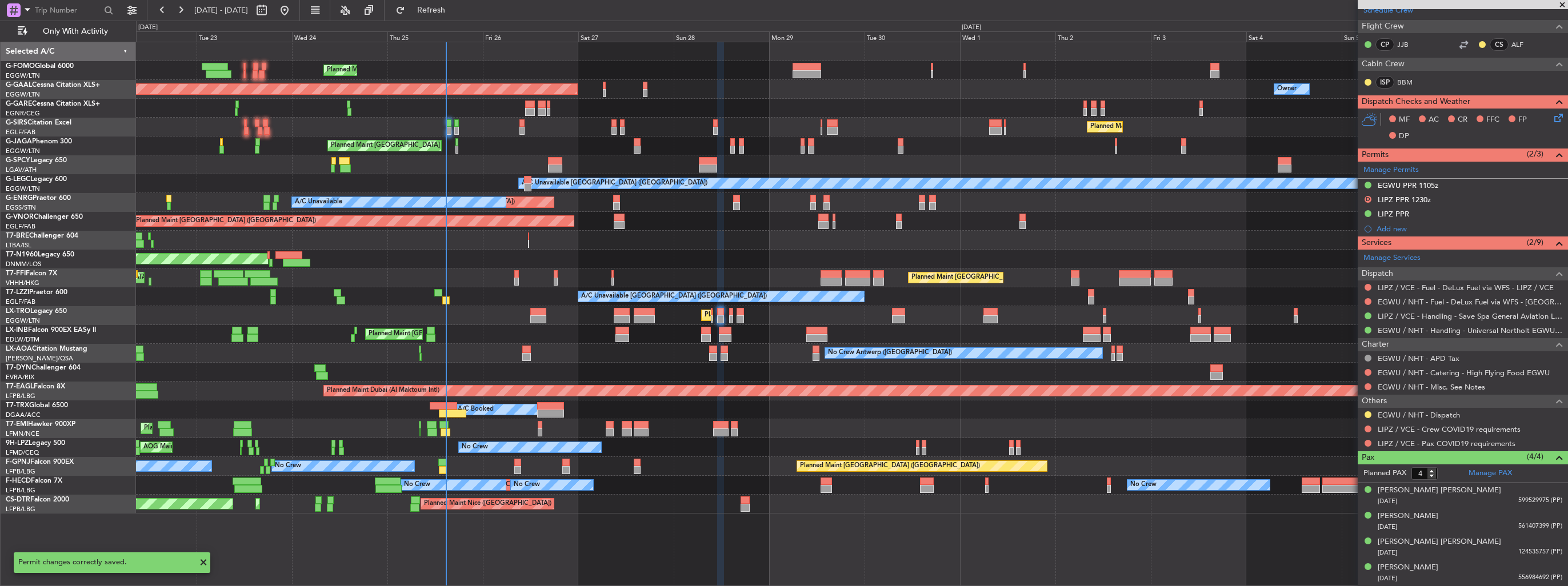
scroll to position [290, 0]
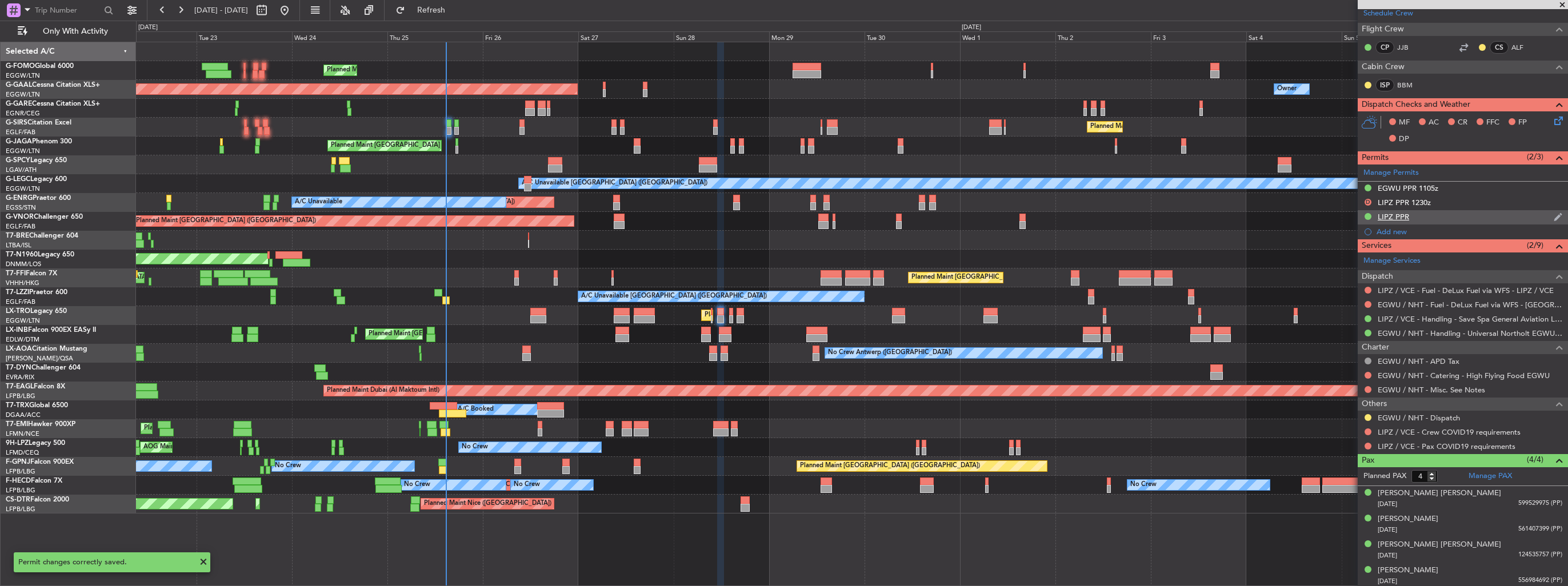
click at [1554, 212] on img at bounding box center [1558, 217] width 8 height 10
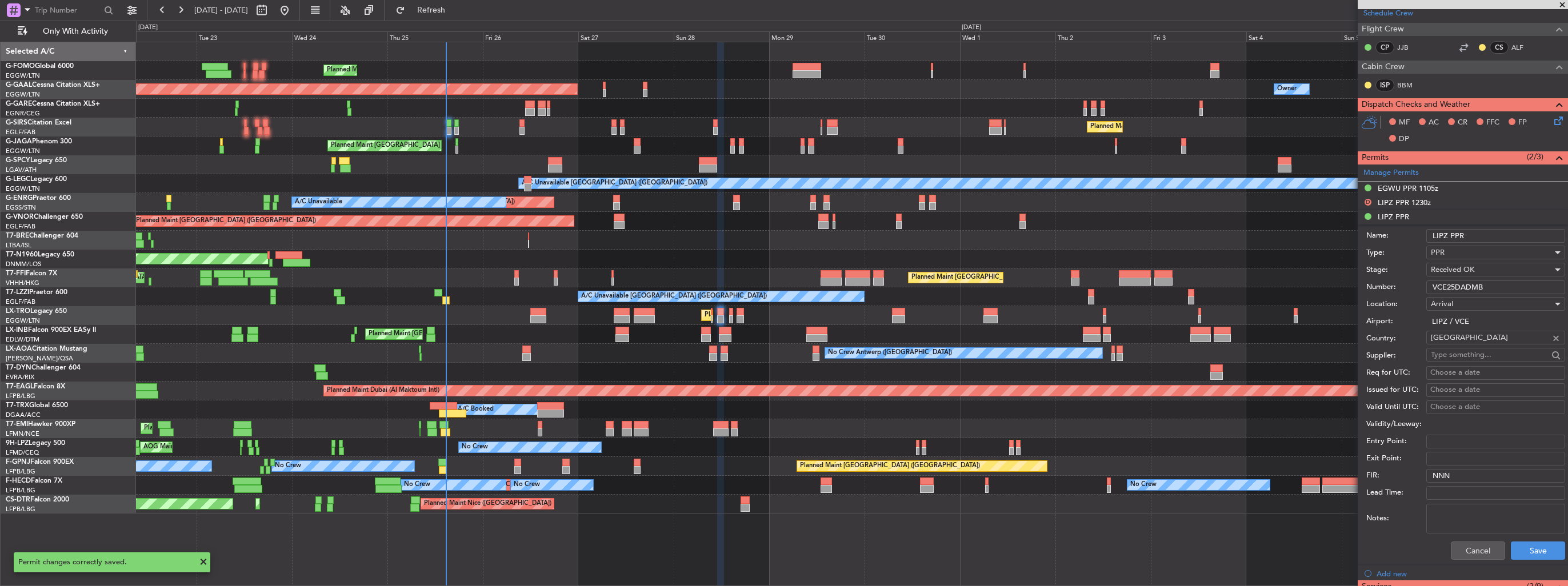
scroll to position [457, 0]
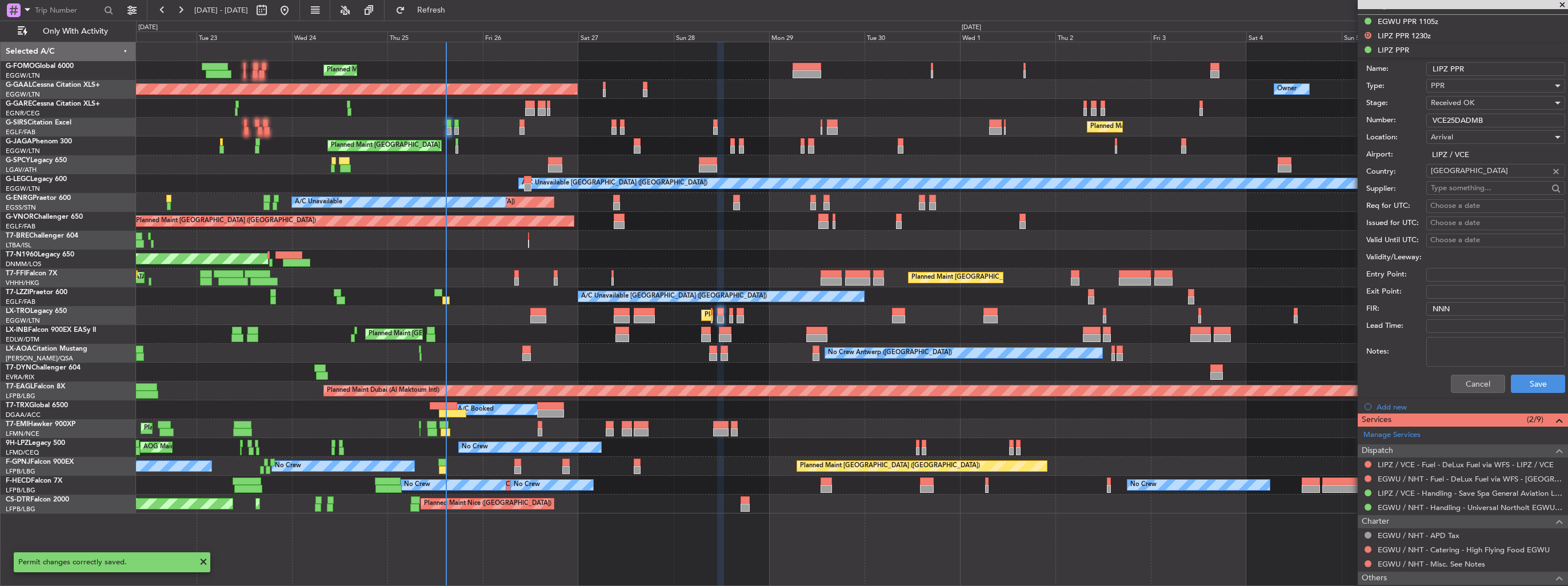
click at [1513, 72] on input "LIPZ PPR" at bounding box center [1496, 69] width 139 height 14
type input "LIPZ PPR 1310z"
click at [1525, 377] on button "Save" at bounding box center [1538, 384] width 54 height 18
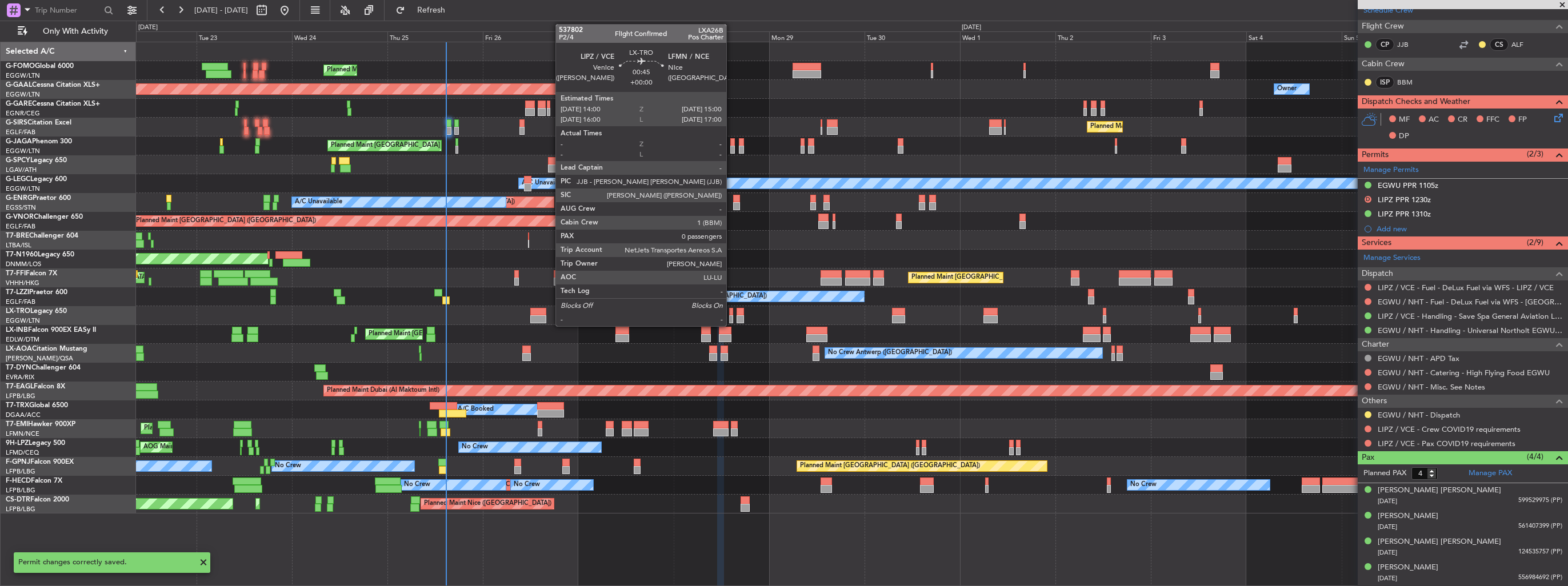
scroll to position [290, 0]
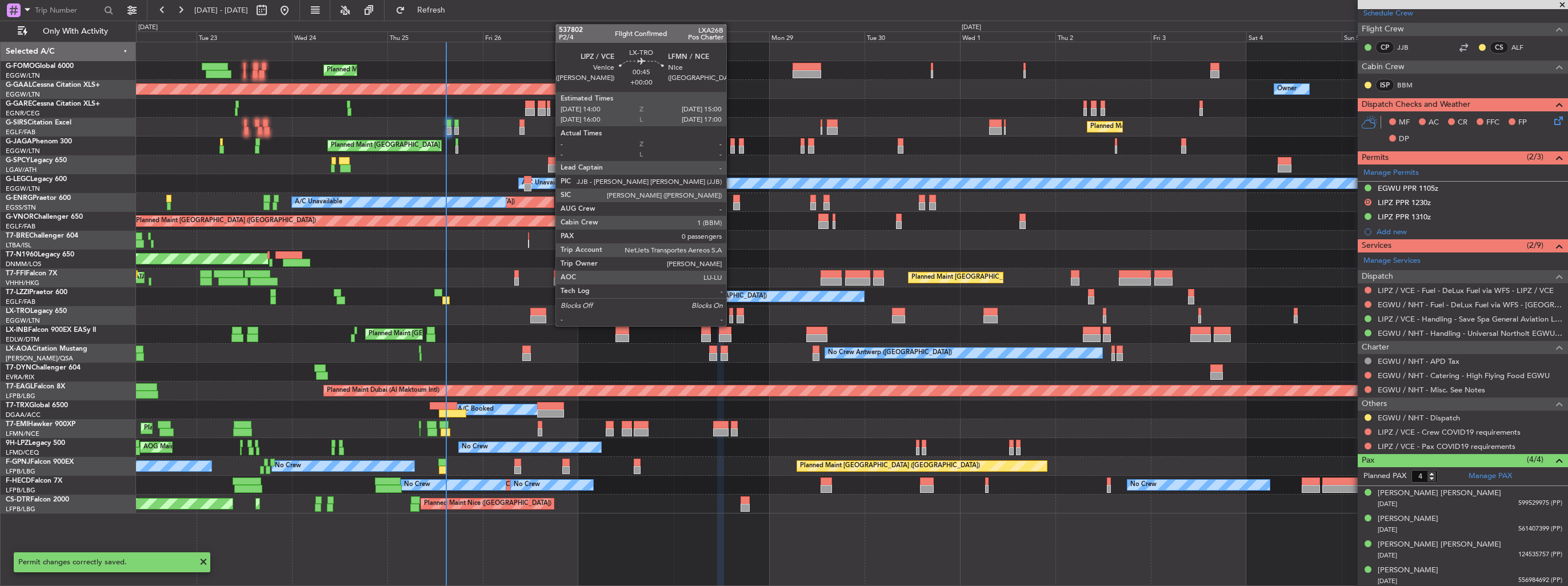
click at [732, 314] on div at bounding box center [731, 312] width 4 height 8
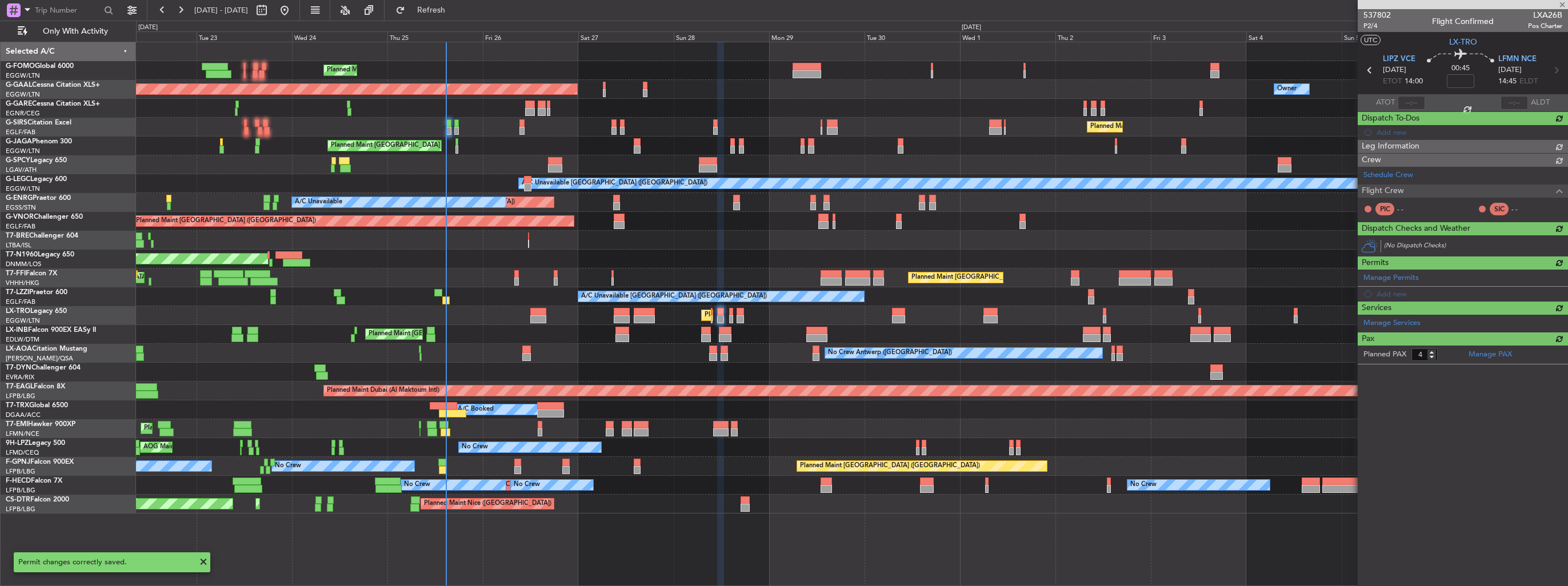
type input "0"
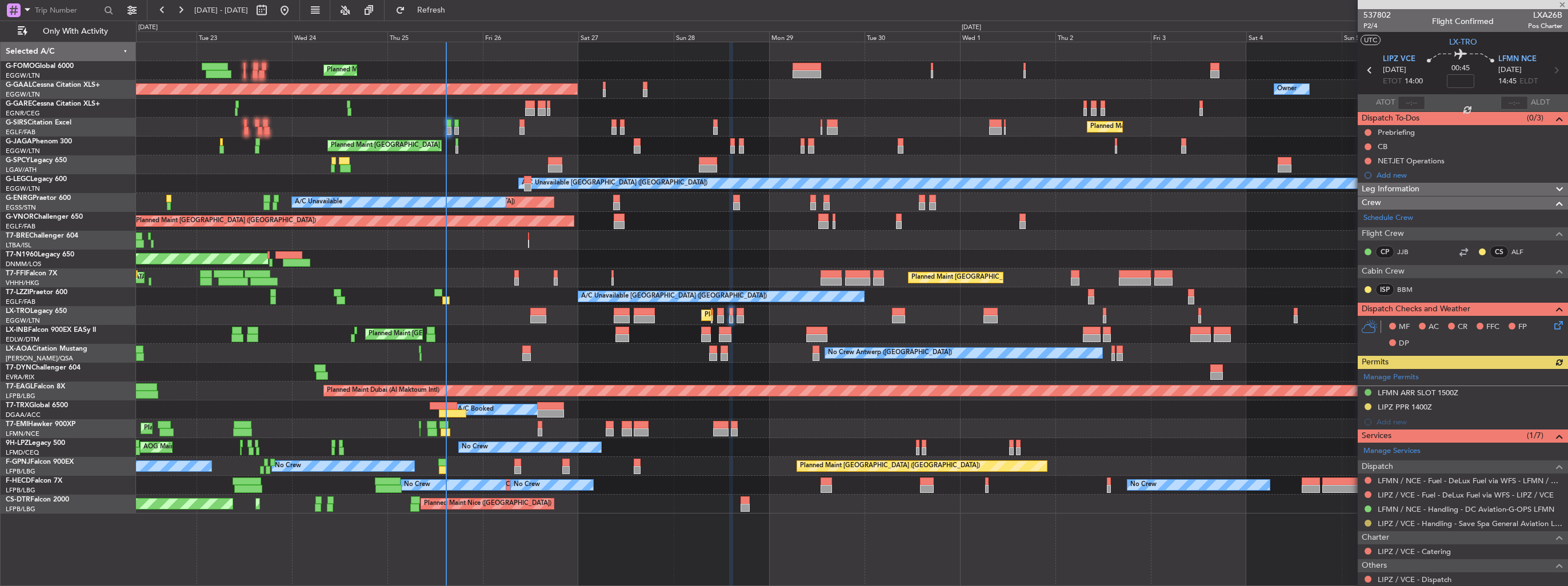
click at [1367, 523] on button at bounding box center [1368, 523] width 6 height 6
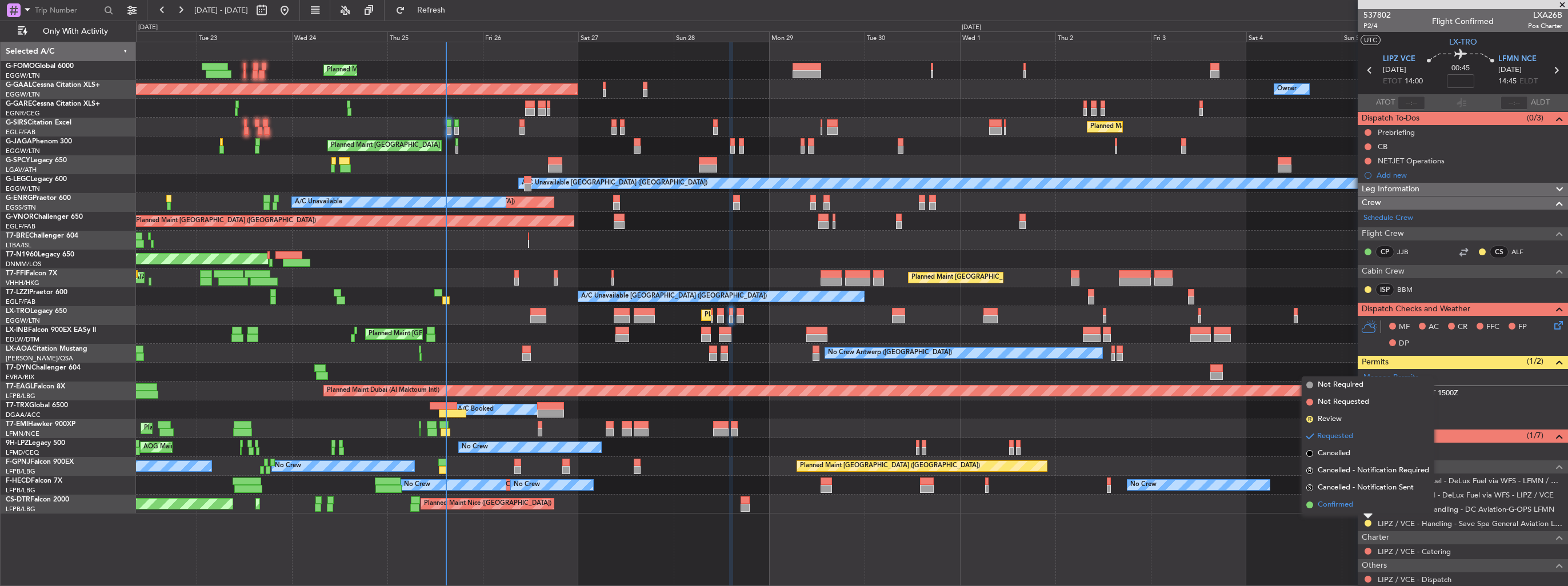
click at [1338, 507] on span "Confirmed" at bounding box center [1336, 505] width 36 height 11
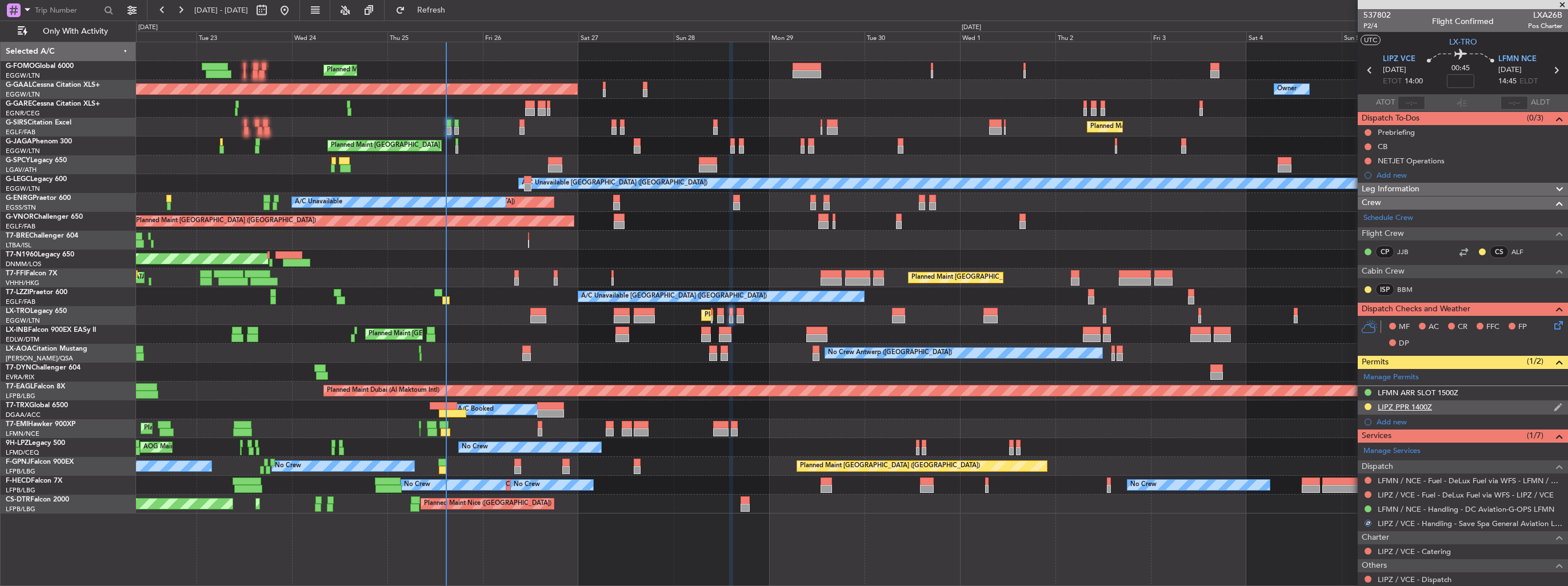
click at [1554, 407] on img at bounding box center [1558, 407] width 8 height 10
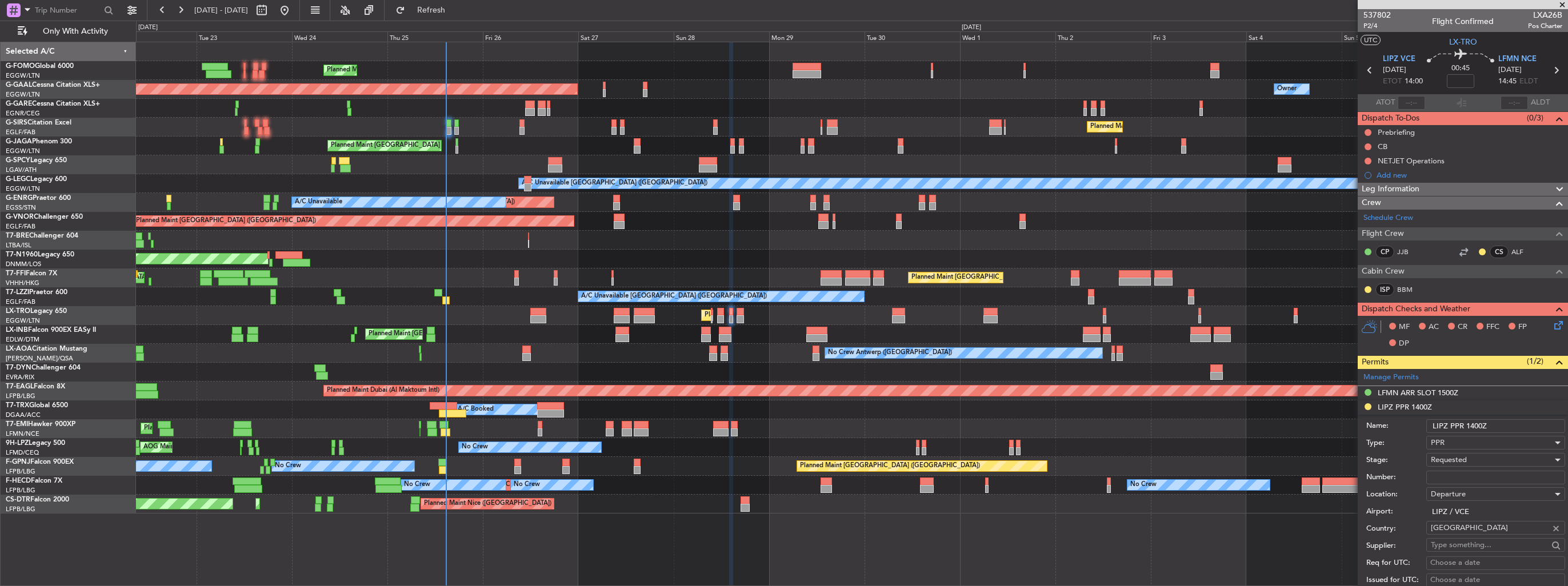
click at [1516, 424] on input "LIPZ PPR 1400Z" at bounding box center [1496, 426] width 139 height 14
drag, startPoint x: 1516, startPoint y: 424, endPoint x: 1501, endPoint y: 424, distance: 15.0
click at [1501, 424] on input "LIPZ PPR 1400Z" at bounding box center [1496, 426] width 139 height 14
type input "LIPZ PPR 1400z"
click at [1477, 513] on input "LIPZ / VCE" at bounding box center [1496, 511] width 139 height 14
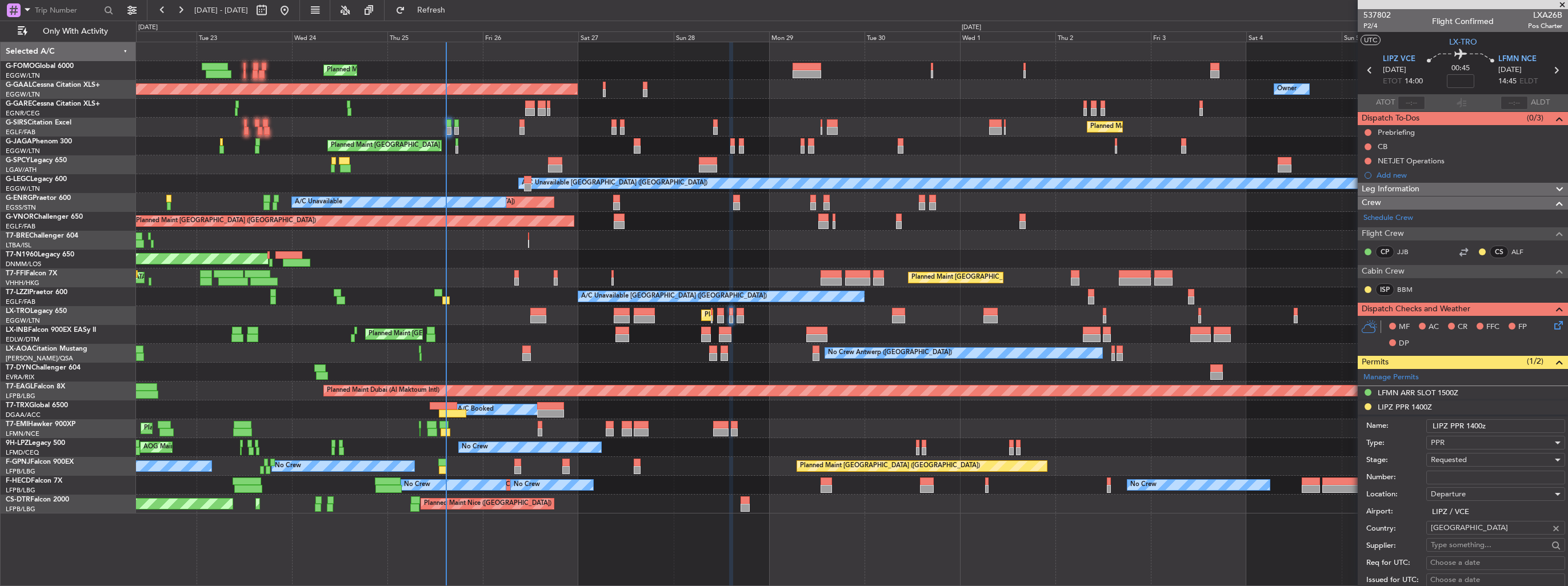
click at [1467, 459] on div "Requested" at bounding box center [1491, 460] width 122 height 17
click at [1475, 485] on span "Denied" at bounding box center [1491, 482] width 120 height 17
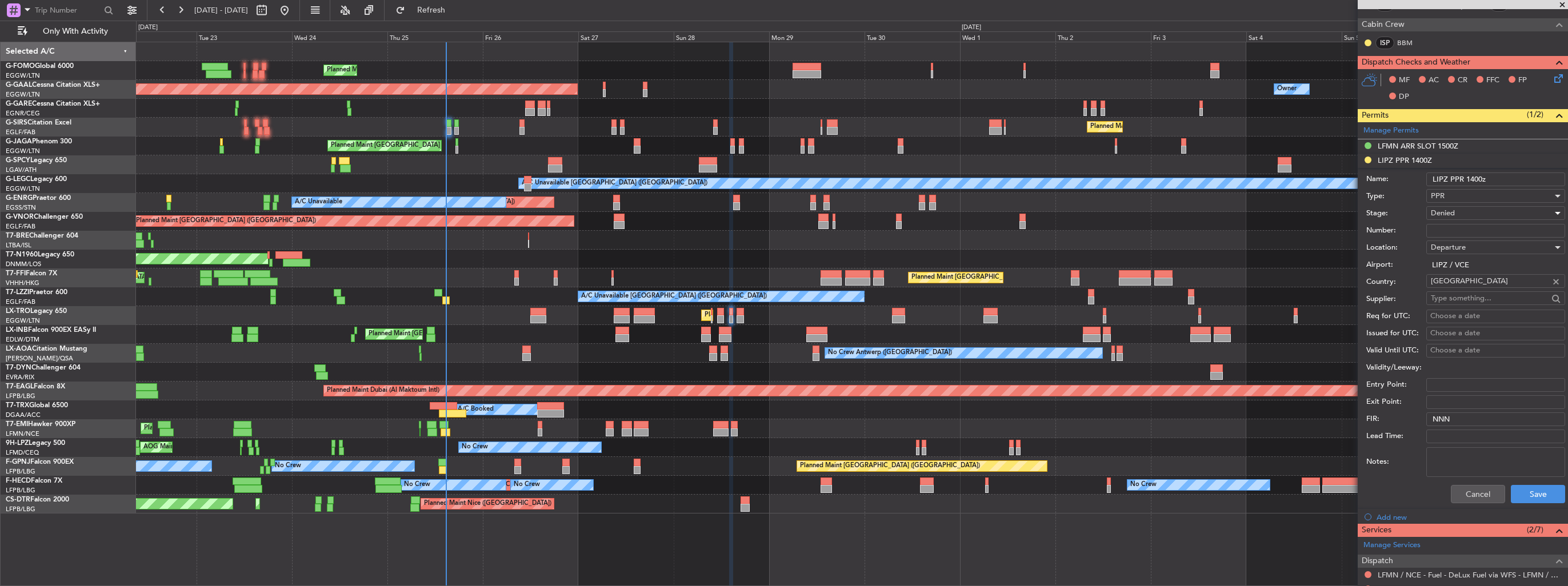
scroll to position [285, 0]
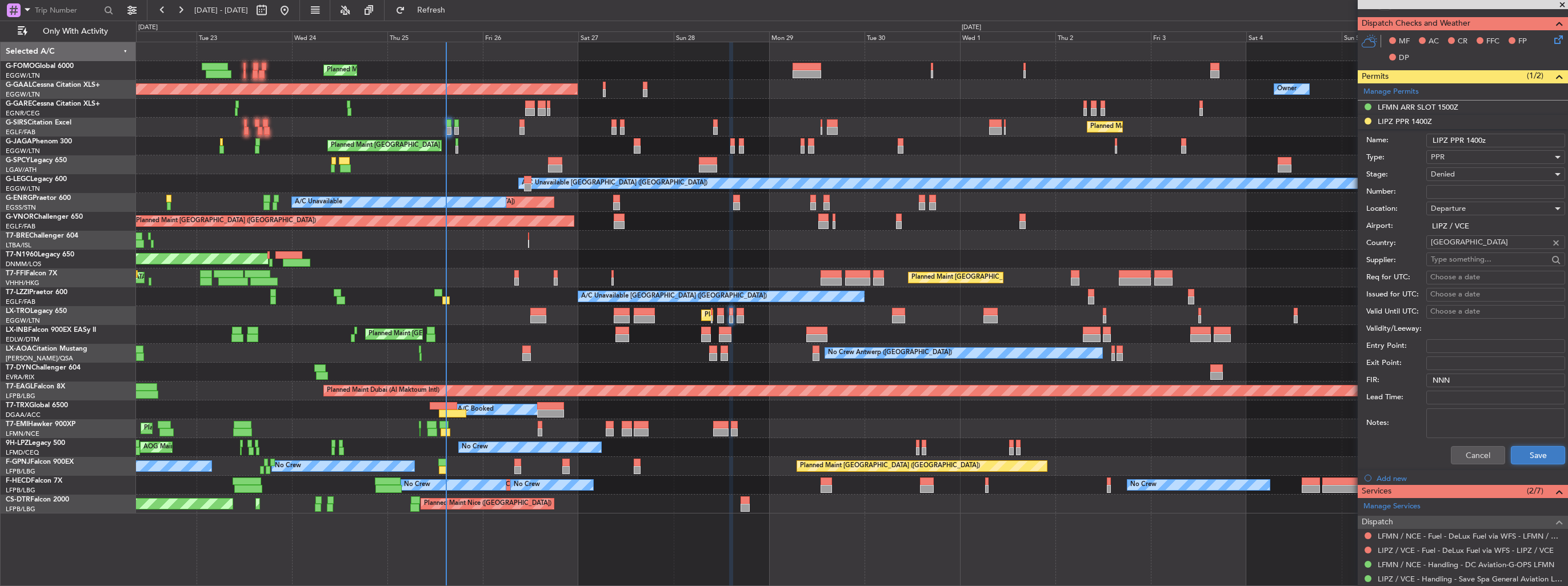
click at [1522, 453] on button "Save" at bounding box center [1538, 455] width 54 height 18
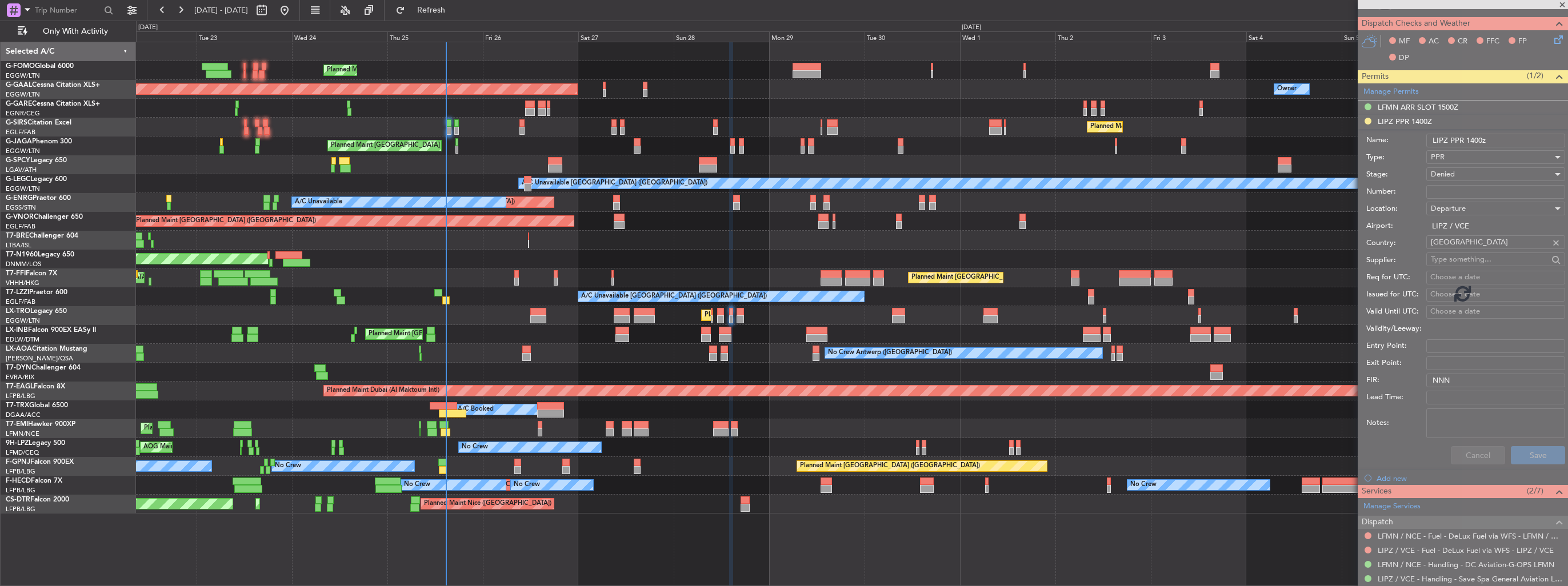
scroll to position [59, 0]
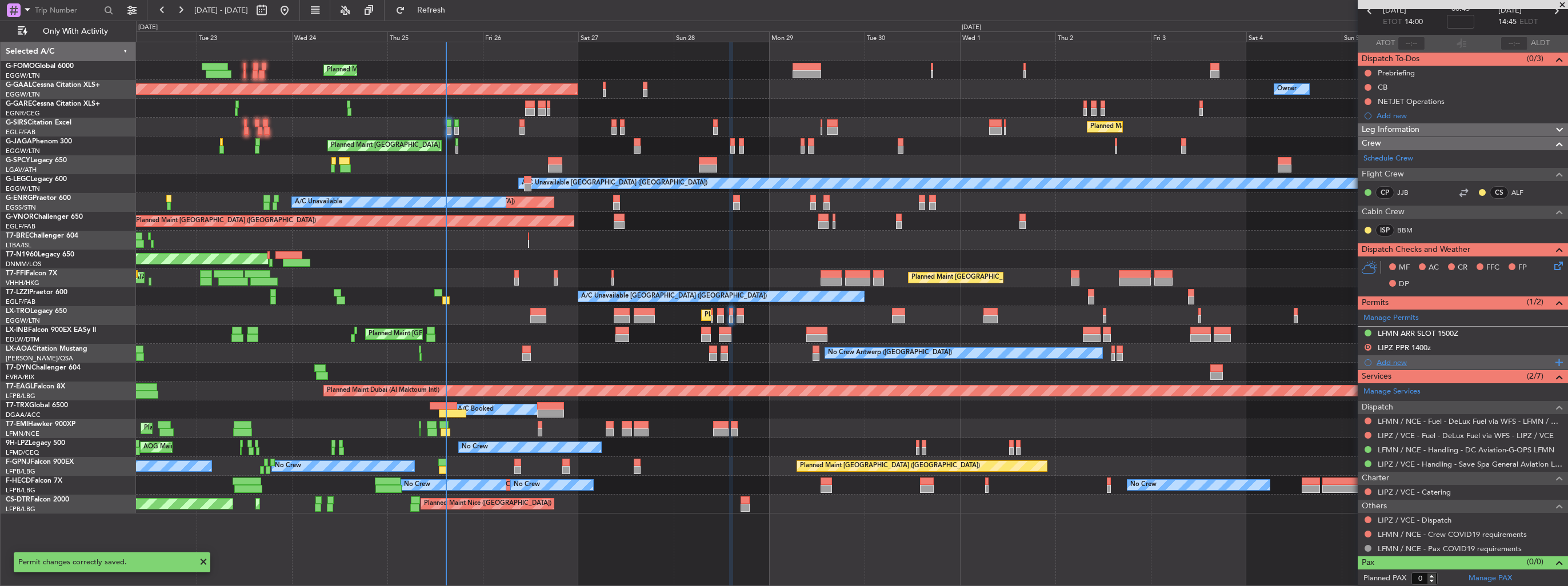
click at [1383, 359] on div "Add new" at bounding box center [1465, 362] width 176 height 10
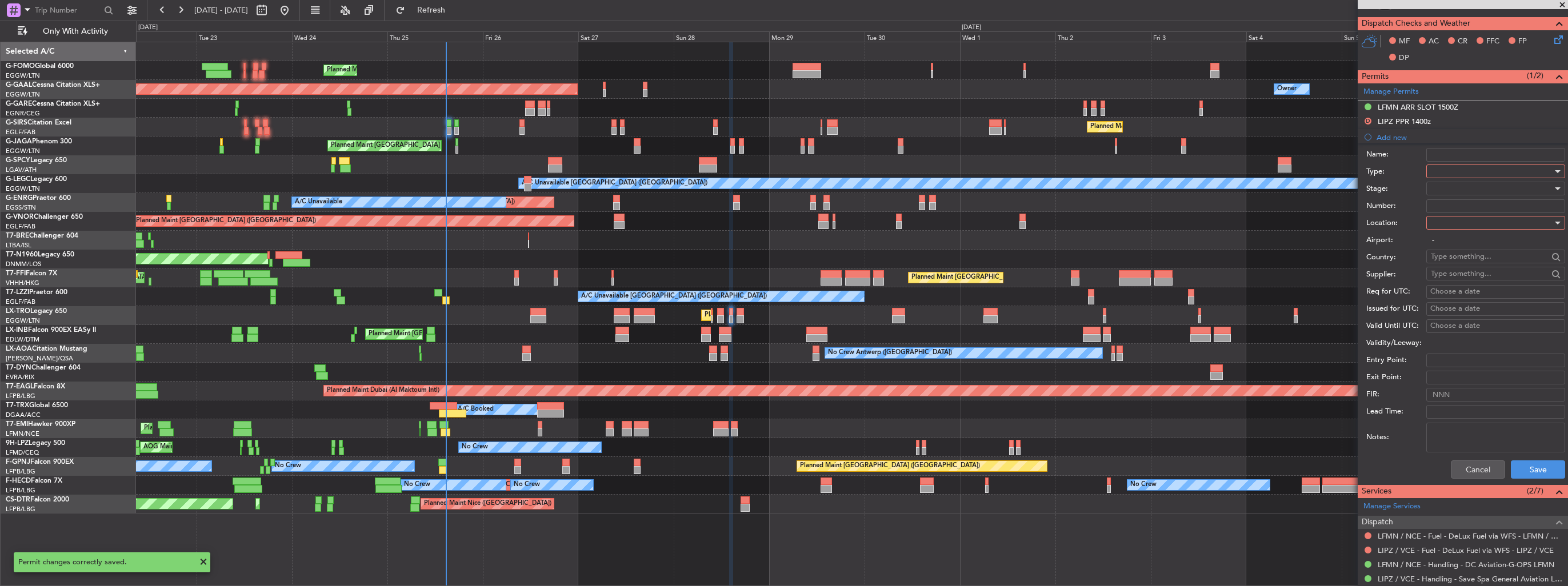
click at [1466, 170] on div at bounding box center [1491, 171] width 122 height 17
click at [1472, 226] on span "PPR" at bounding box center [1491, 227] width 120 height 17
click at [1479, 214] on div at bounding box center [1491, 222] width 122 height 17
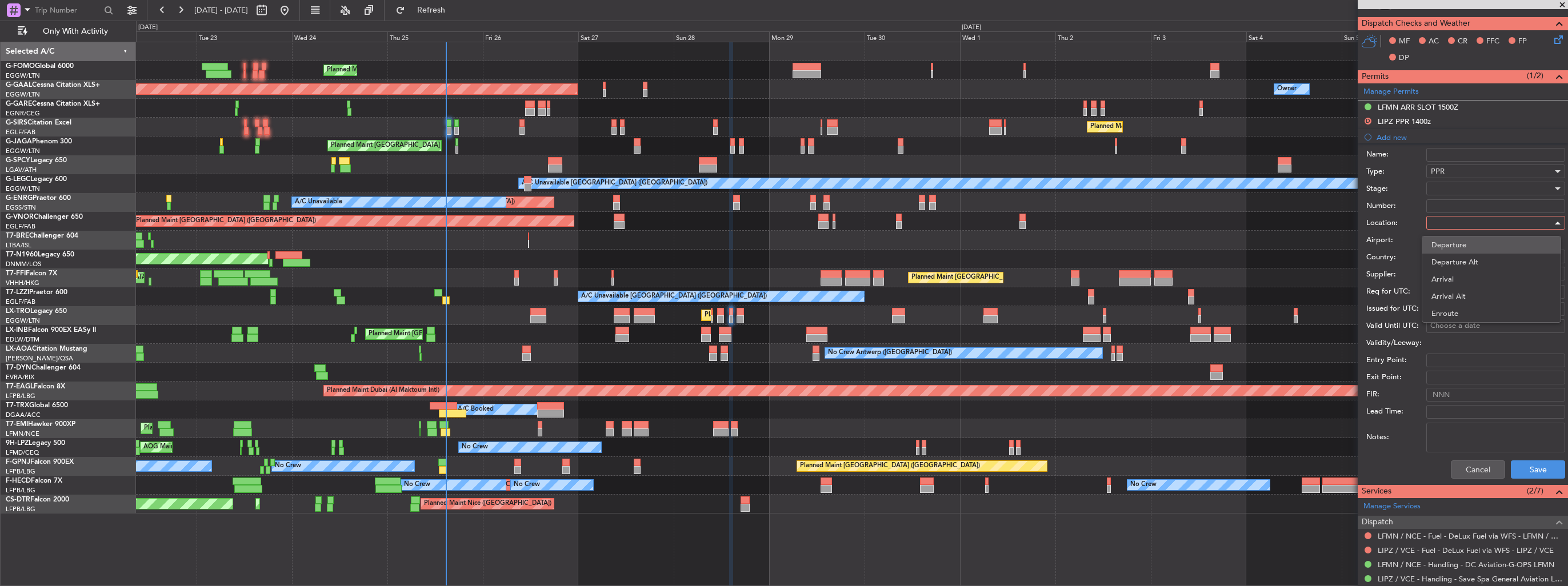
click at [1480, 238] on span "Departure" at bounding box center [1491, 245] width 120 height 17
type input "LIPZ / VCE"
click at [1479, 191] on div at bounding box center [1491, 188] width 122 height 17
click at [1479, 278] on span "Received OK" at bounding box center [1491, 279] width 120 height 17
click at [1477, 205] on input "Number:" at bounding box center [1496, 206] width 139 height 14
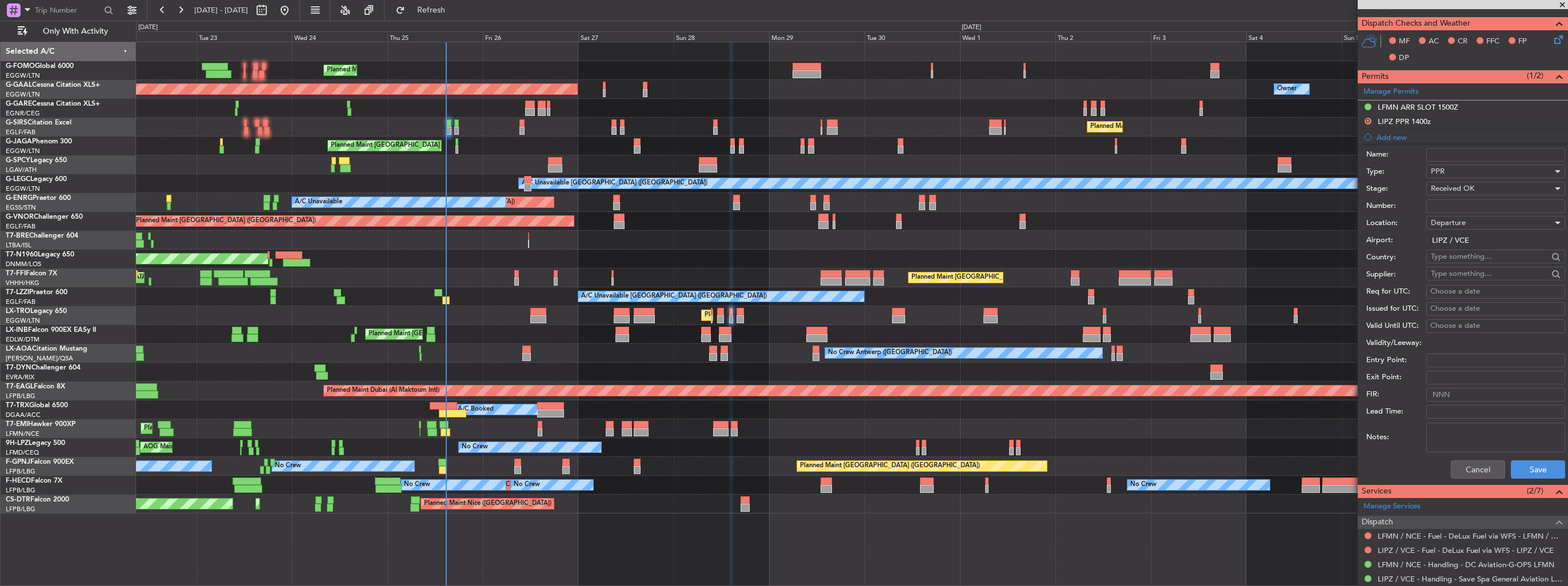
paste input "VCE25DADMB"
type input "VCE25DADMB"
click at [1523, 463] on button "Save" at bounding box center [1538, 470] width 54 height 18
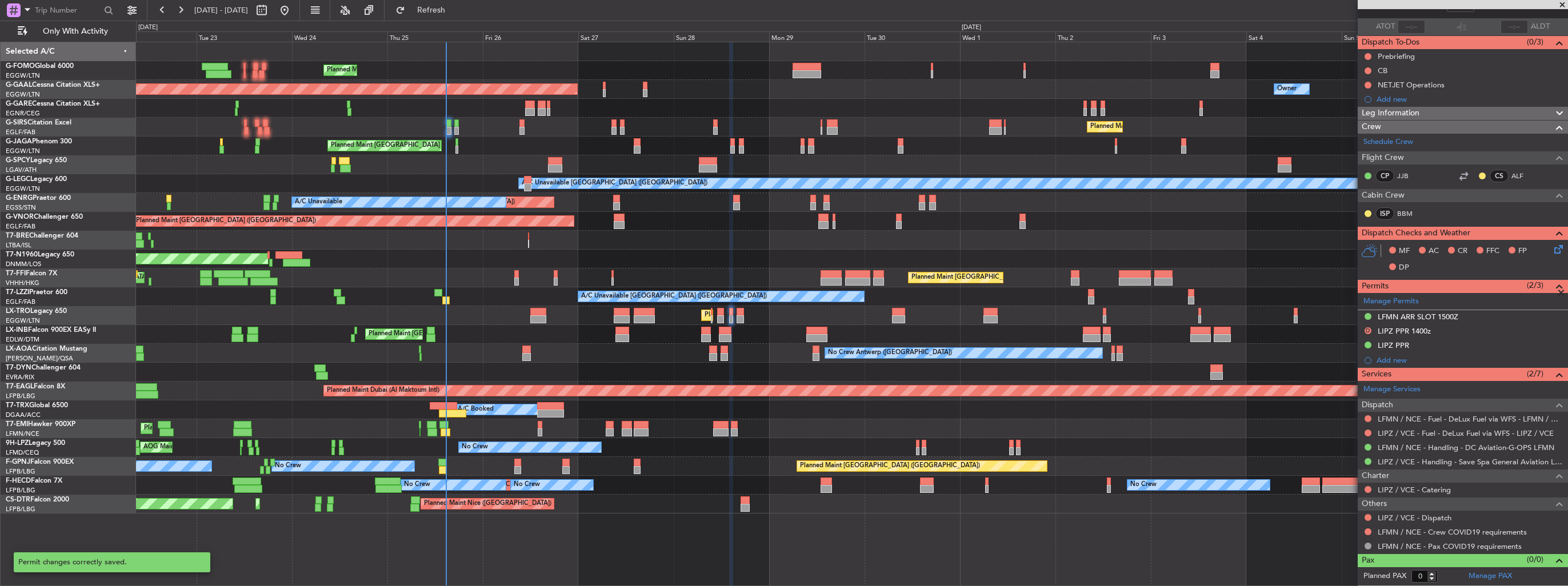
scroll to position [73, 0]
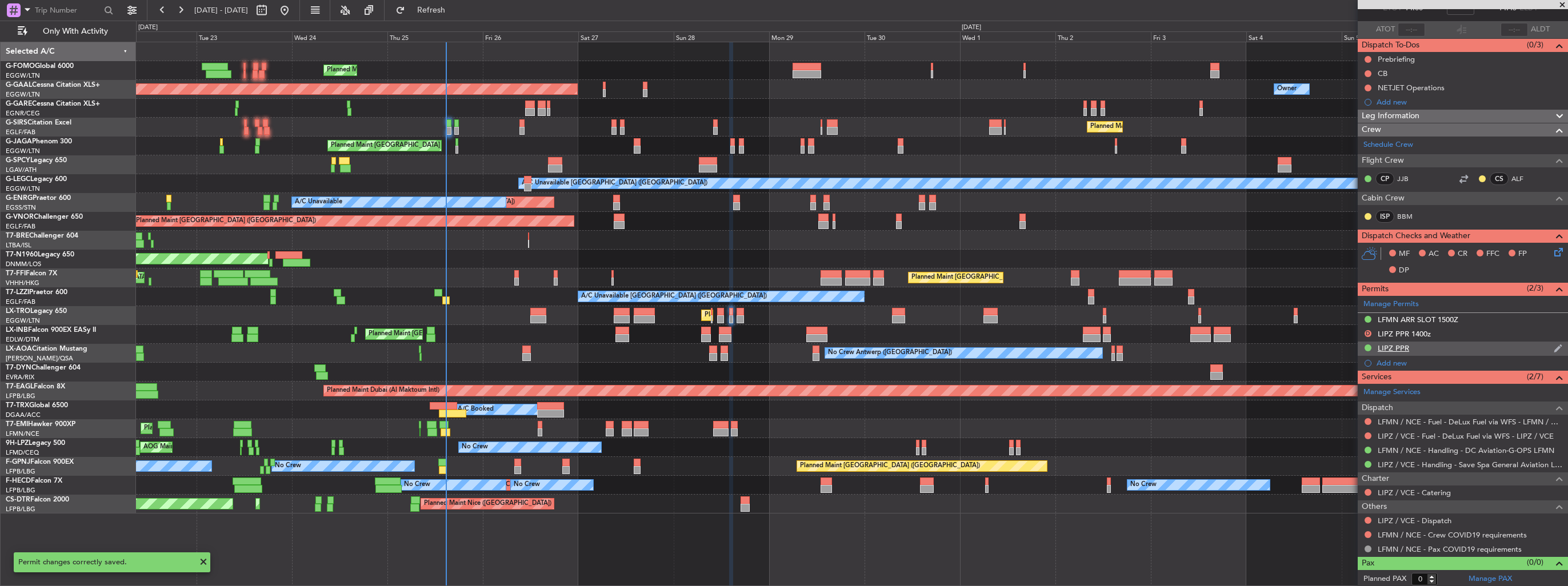
click at [1554, 346] on img at bounding box center [1558, 347] width 8 height 10
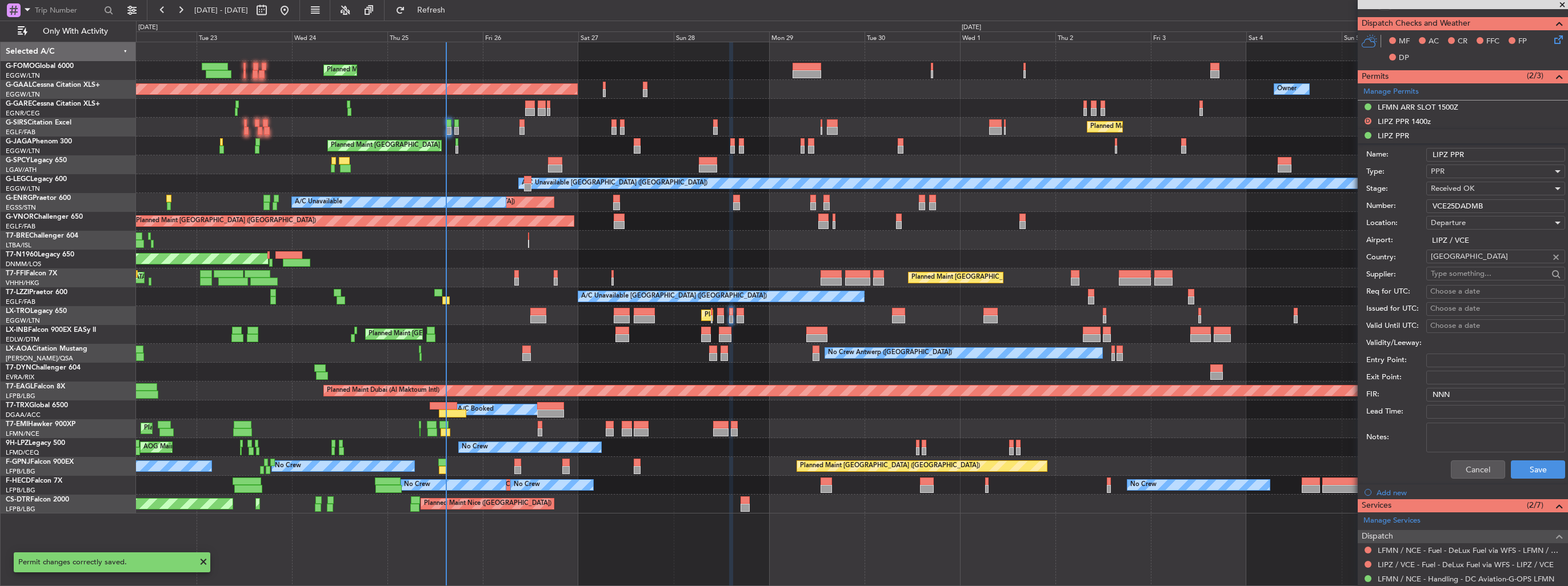
click at [1503, 153] on input "LIPZ PPR" at bounding box center [1496, 154] width 139 height 14
type input "LIPZ PPR 1420z"
click at [1541, 463] on button "Save" at bounding box center [1538, 470] width 54 height 18
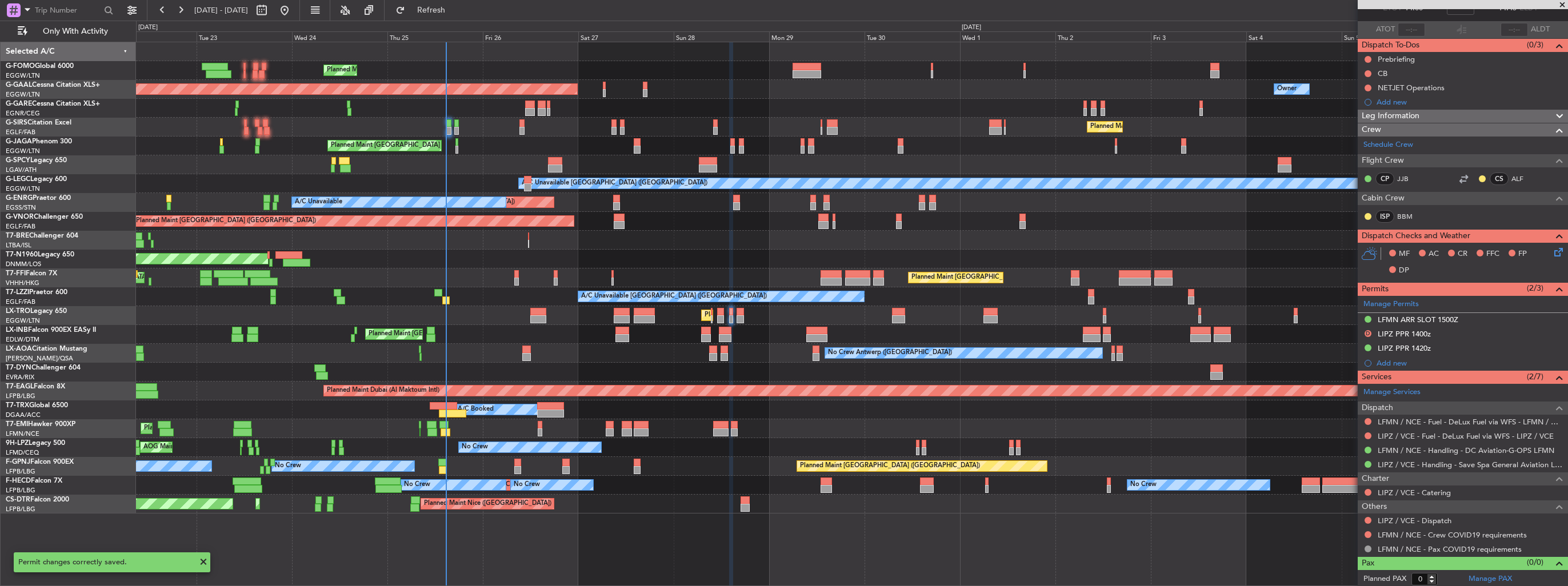
scroll to position [0, 0]
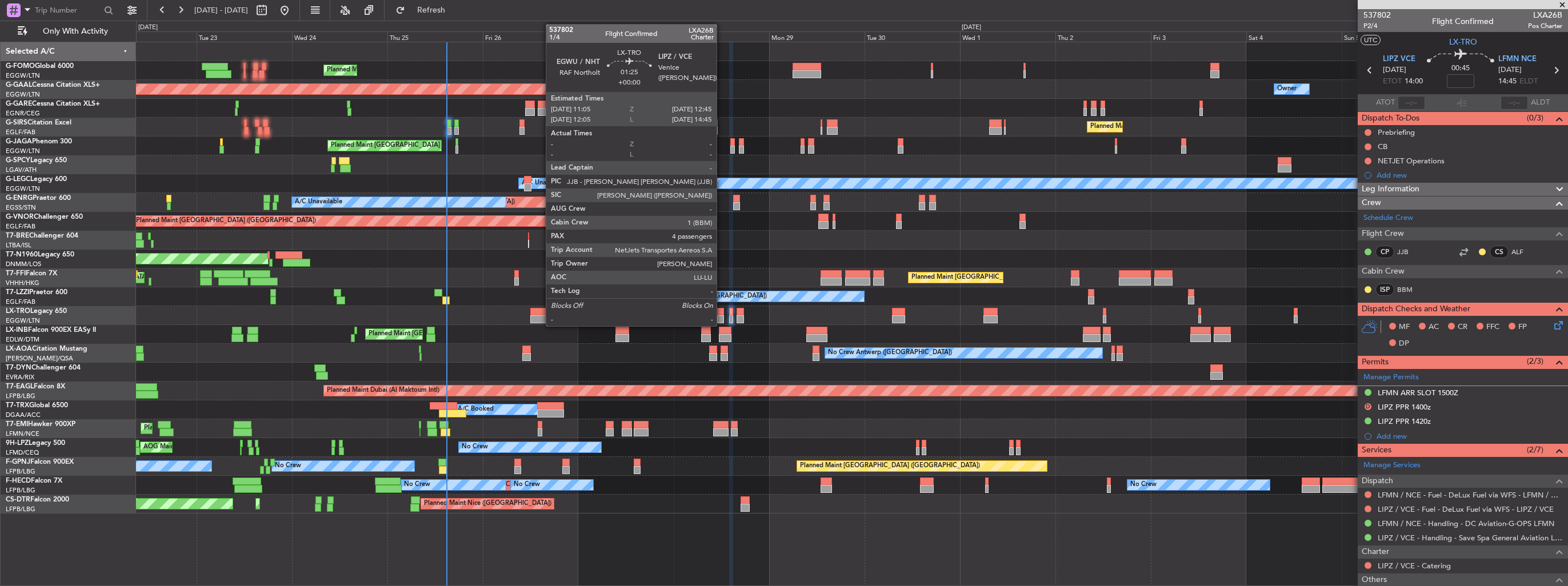
click at [722, 319] on div at bounding box center [720, 319] width 6 height 8
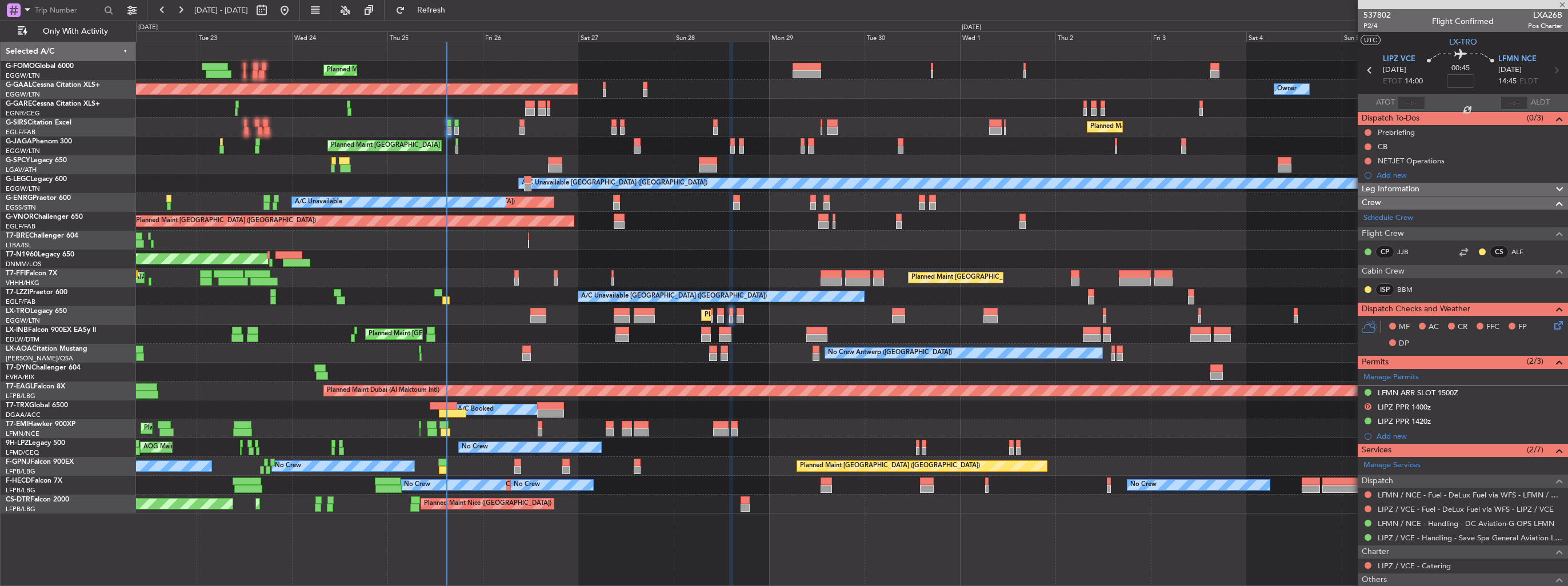
type input "4"
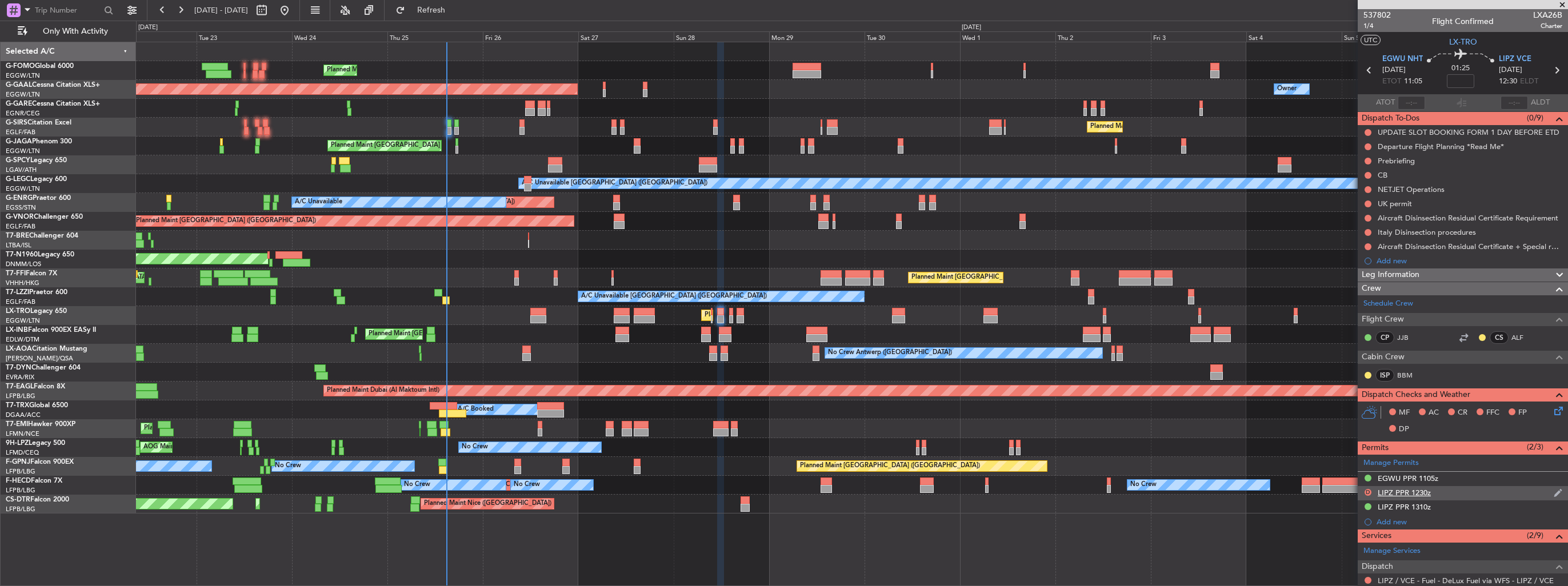
click at [1554, 488] on img at bounding box center [1558, 493] width 8 height 10
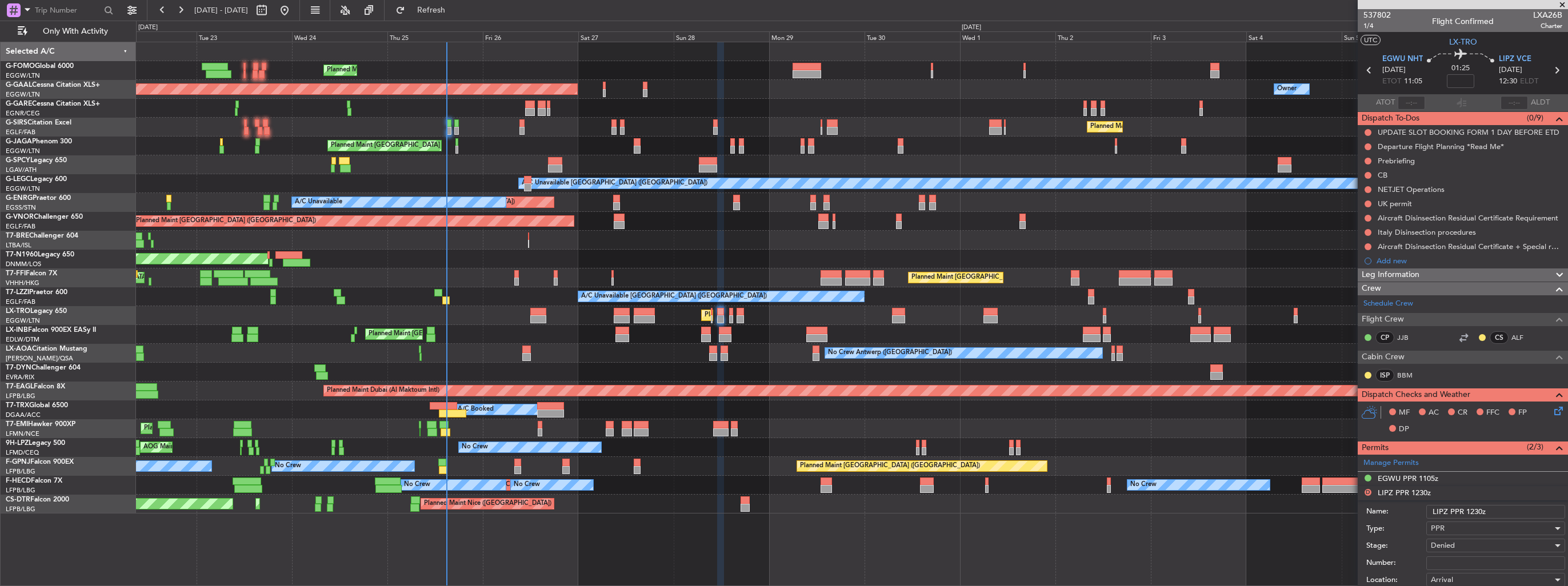
drag, startPoint x: 1481, startPoint y: 509, endPoint x: 1474, endPoint y: 510, distance: 7.1
click at [1474, 510] on input "LIPZ PPR 1230z" at bounding box center [1496, 511] width 139 height 14
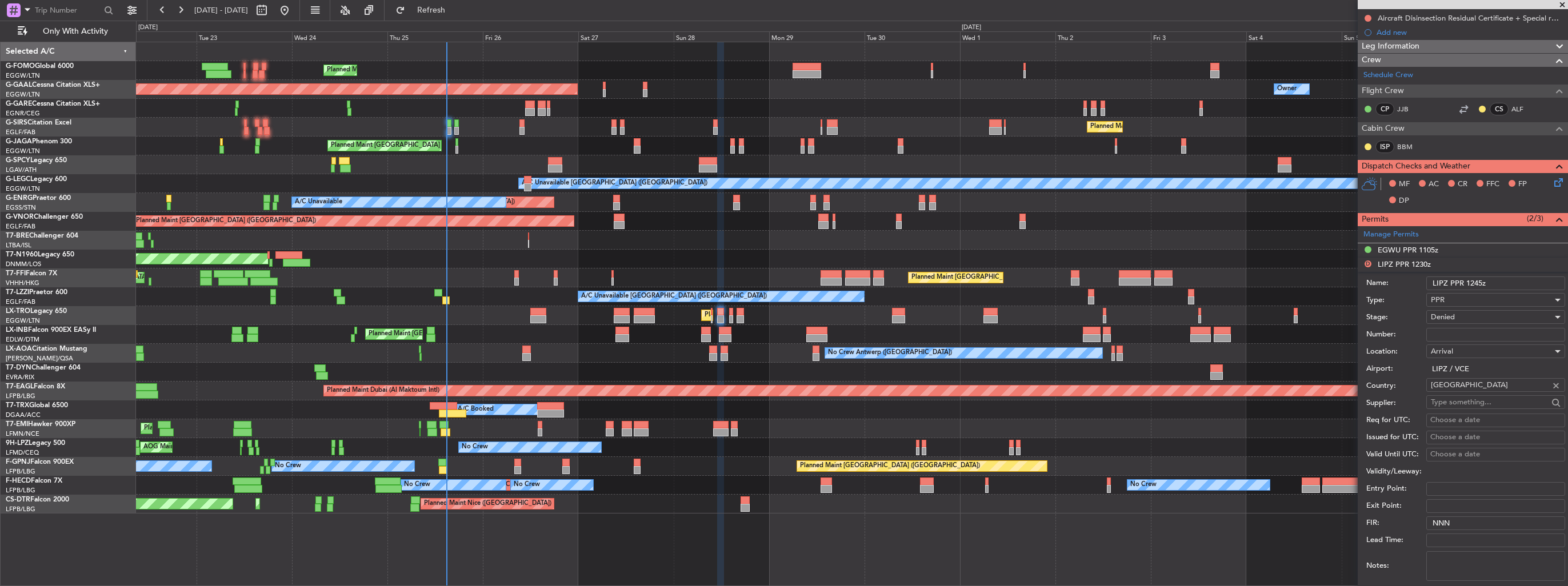
scroll to position [457, 0]
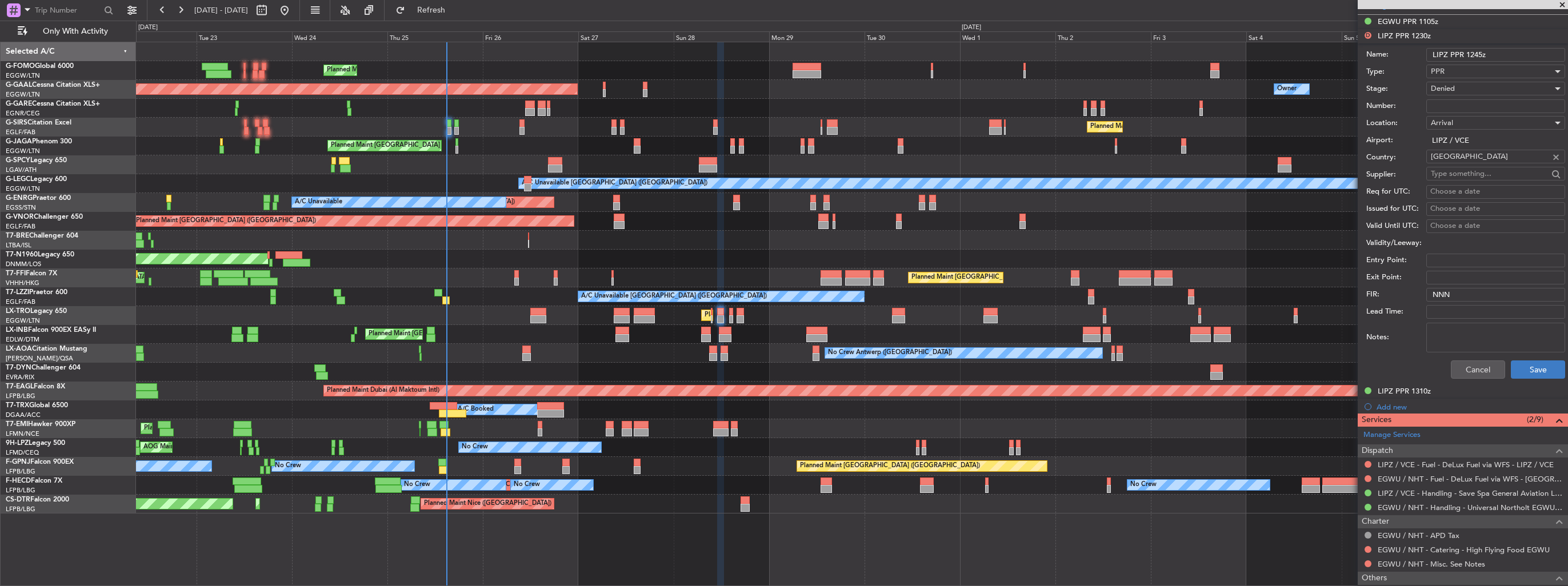
type input "LIPZ PPR 1245z"
click at [1530, 367] on button "Save" at bounding box center [1538, 369] width 54 height 18
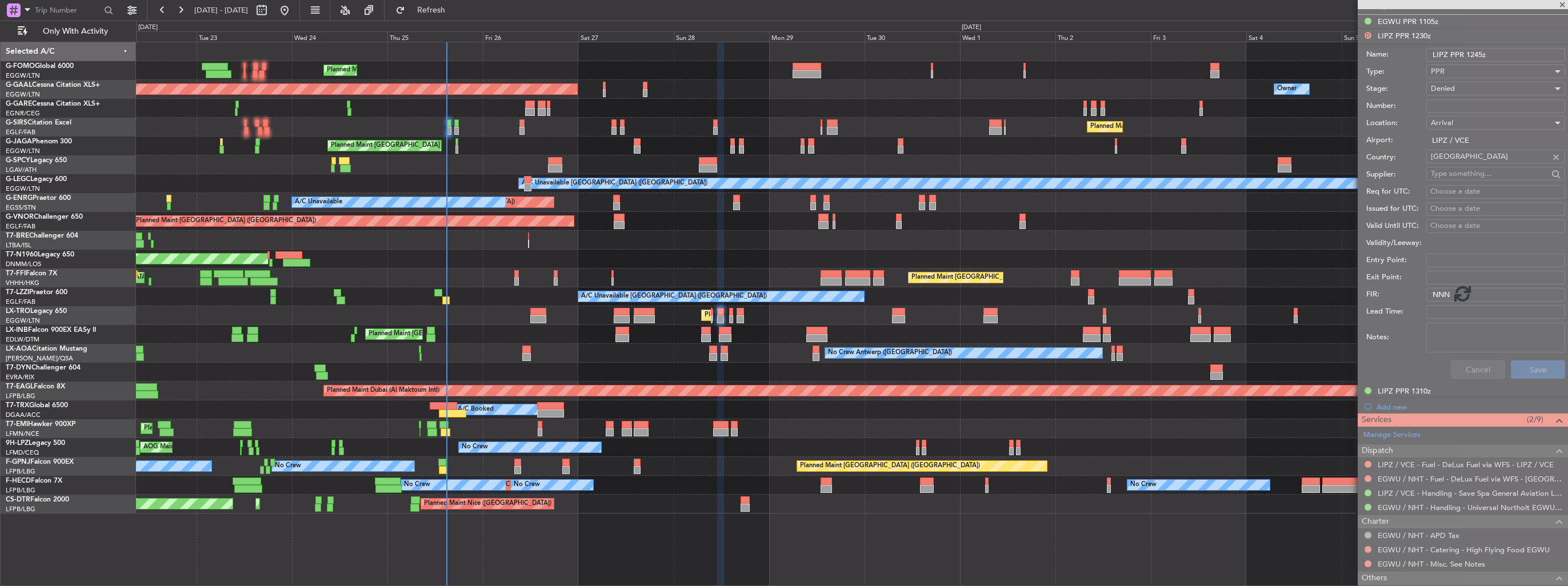
scroll to position [290, 0]
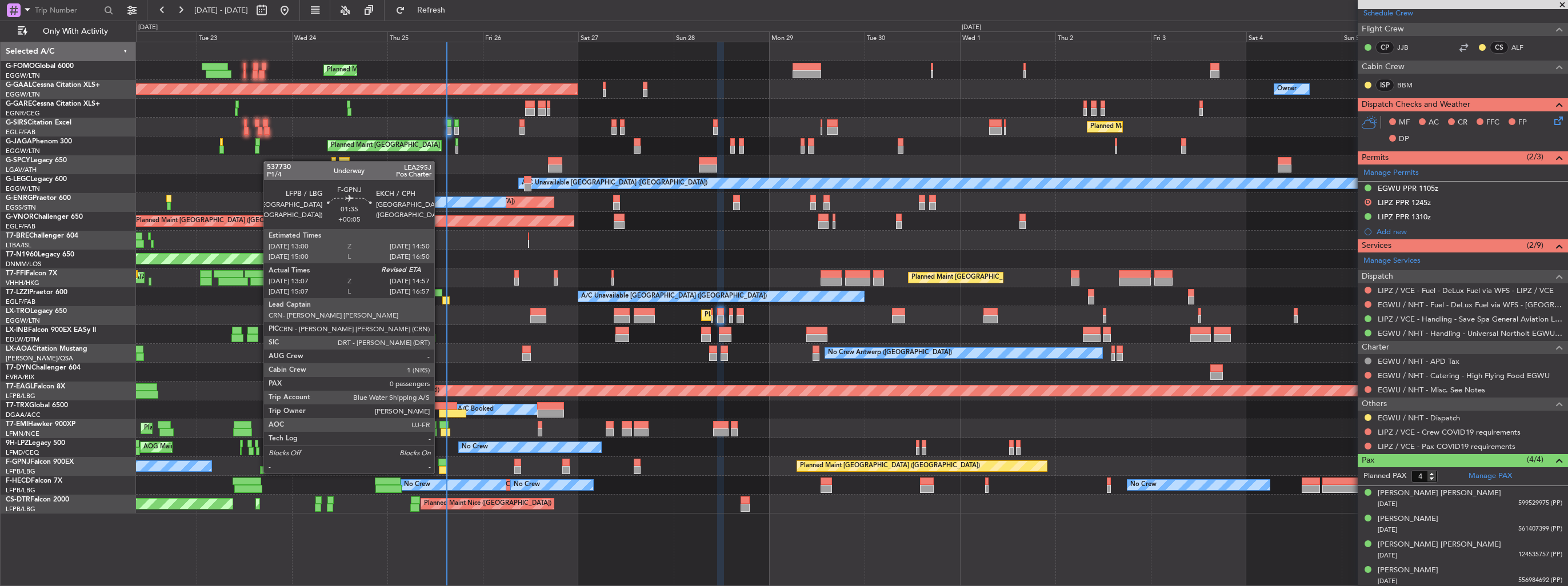
click at [439, 462] on div at bounding box center [442, 463] width 7 height 8
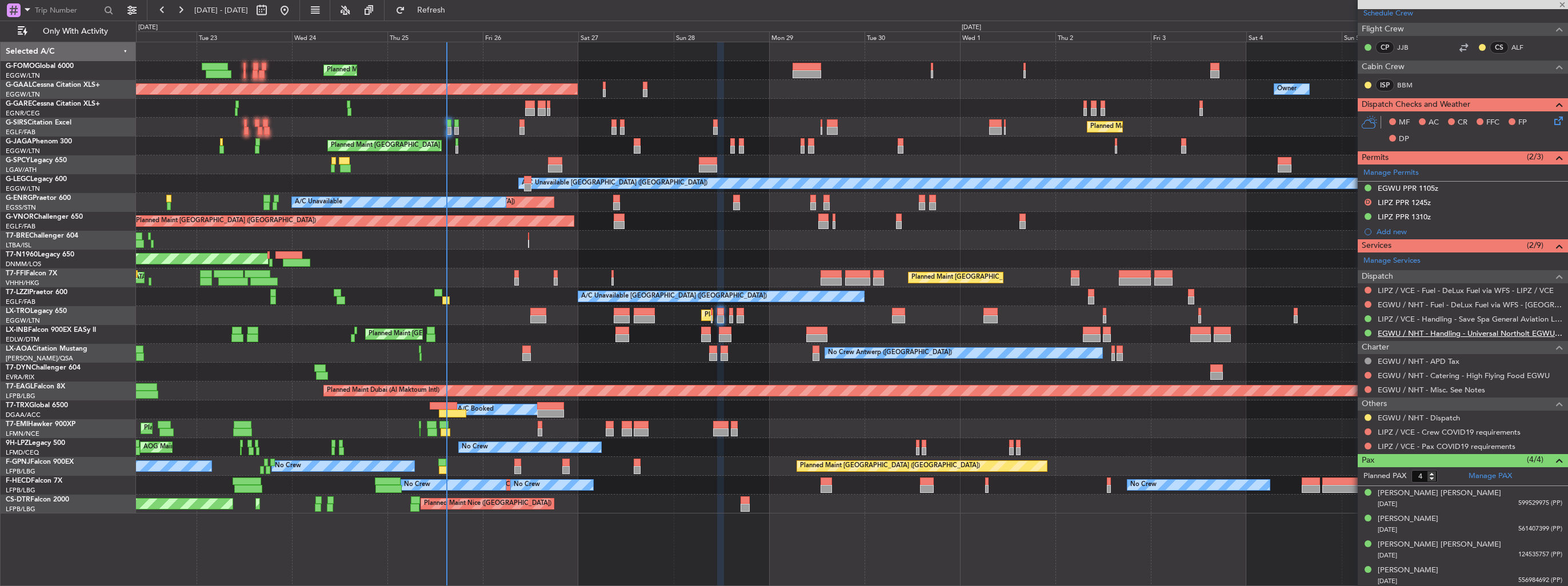
type input "+00:05"
type input "13:17"
type input "0"
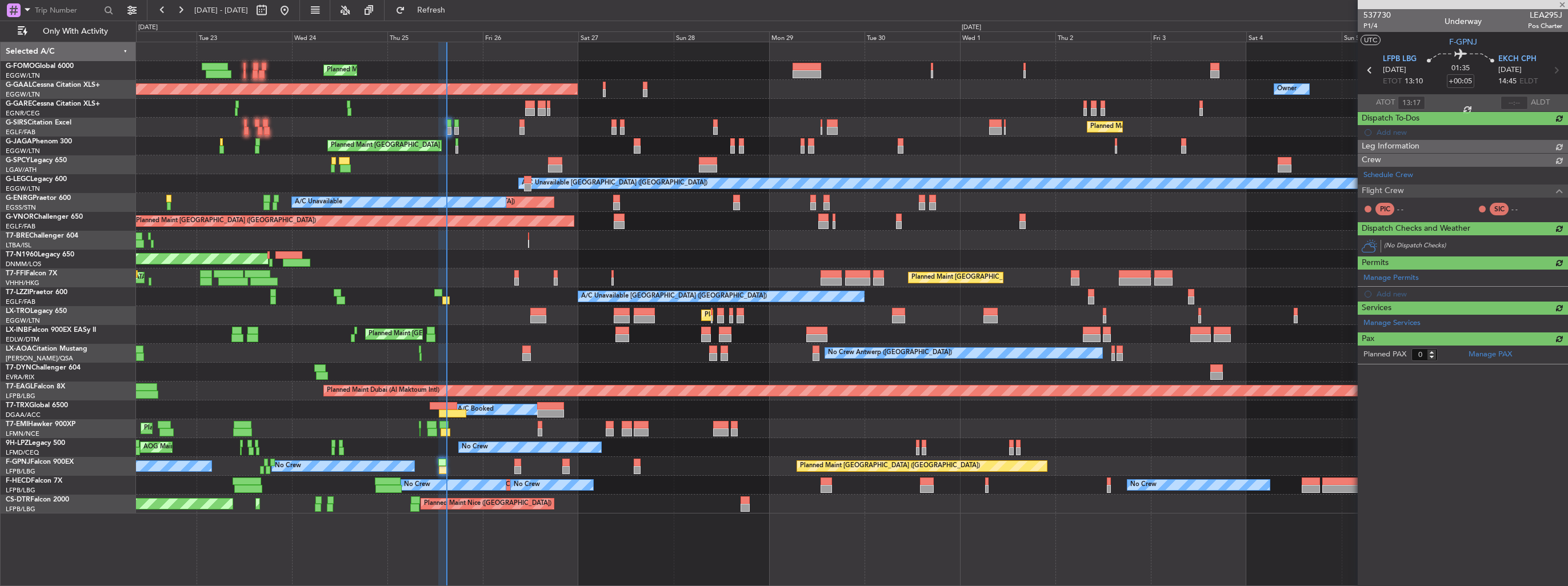
scroll to position [0, 0]
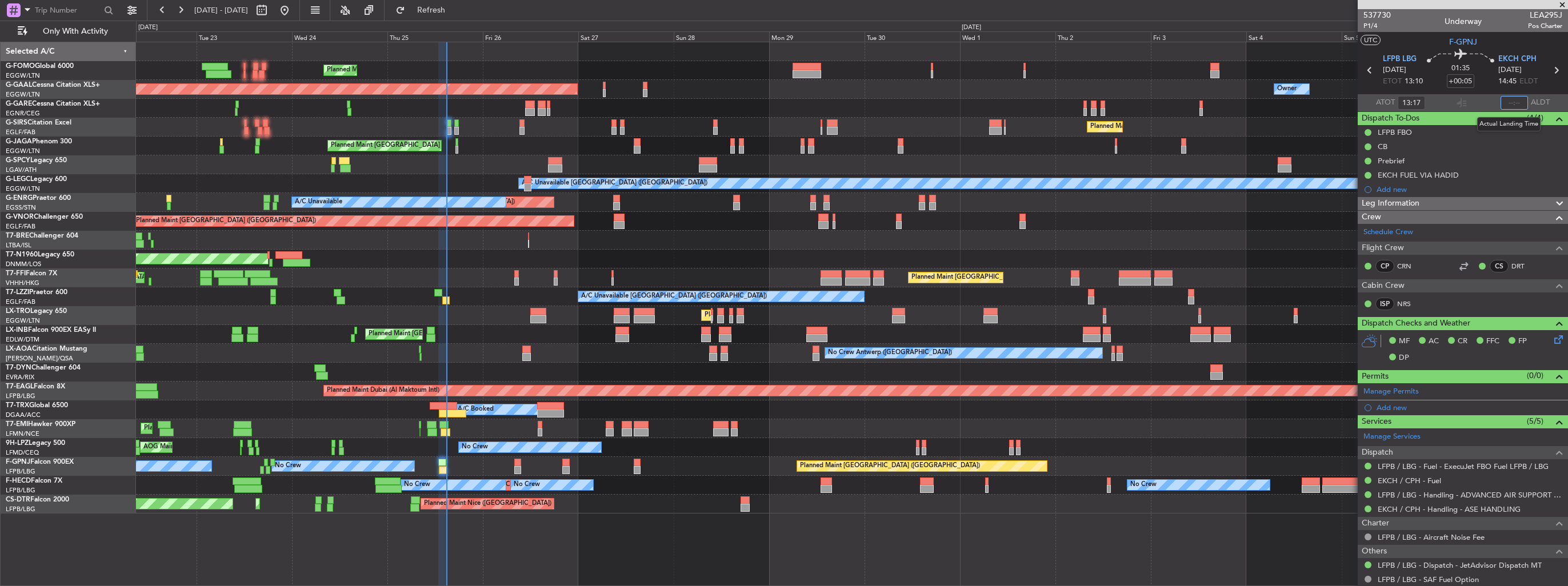
click at [1518, 106] on input "text" at bounding box center [1515, 102] width 27 height 14
click at [1417, 37] on section "UTC F-GPNJ" at bounding box center [1463, 40] width 210 height 17
type input "14:49"
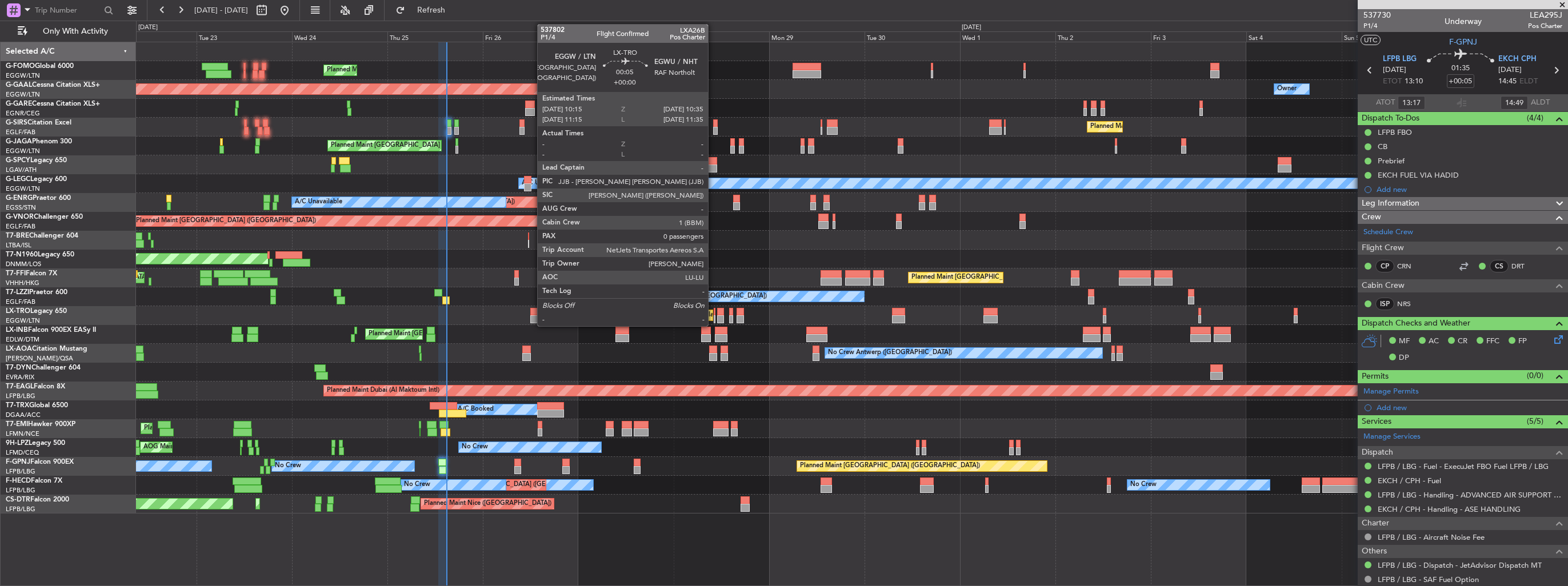
click at [714, 316] on div at bounding box center [714, 319] width 2 height 8
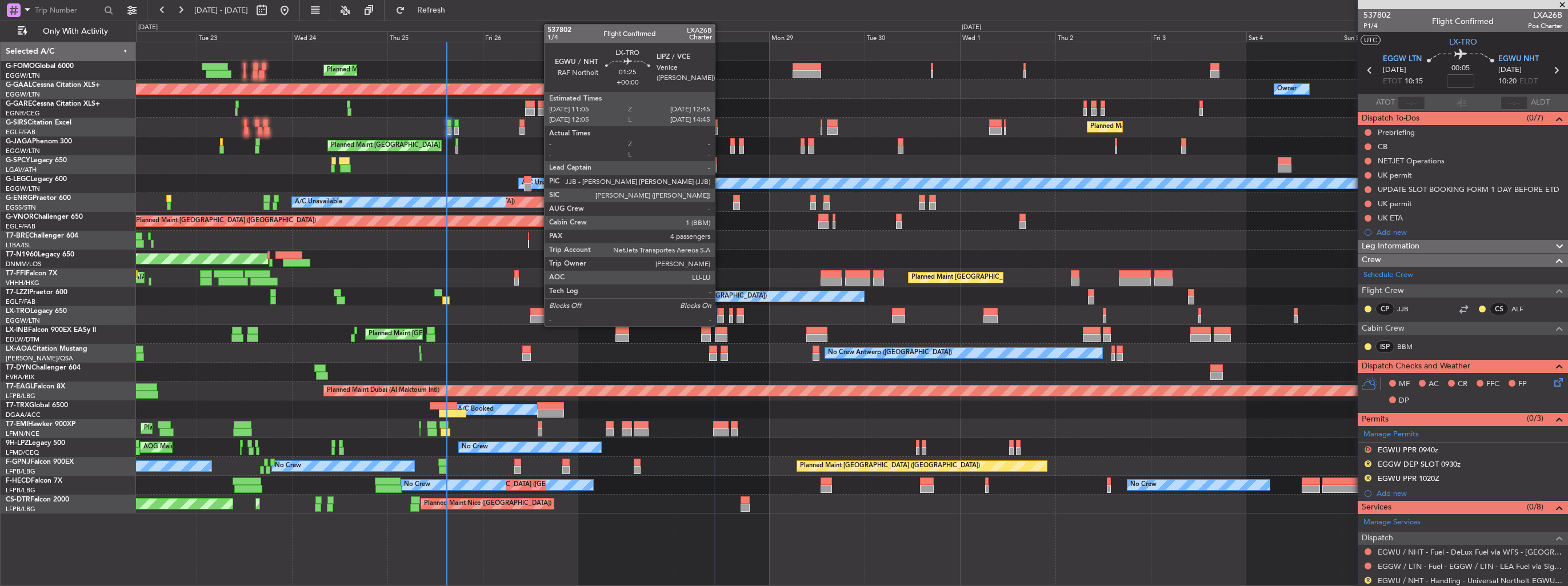
click at [720, 316] on div at bounding box center [720, 319] width 6 height 8
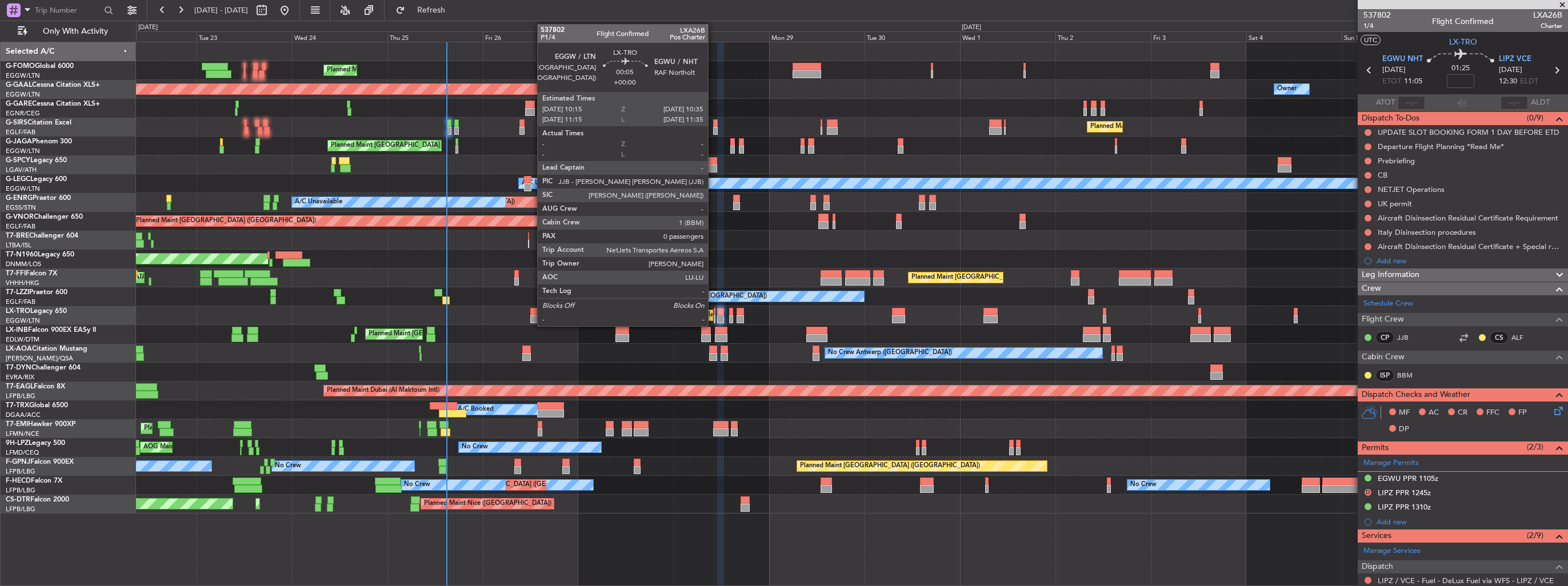
click at [714, 319] on div at bounding box center [714, 319] width 2 height 8
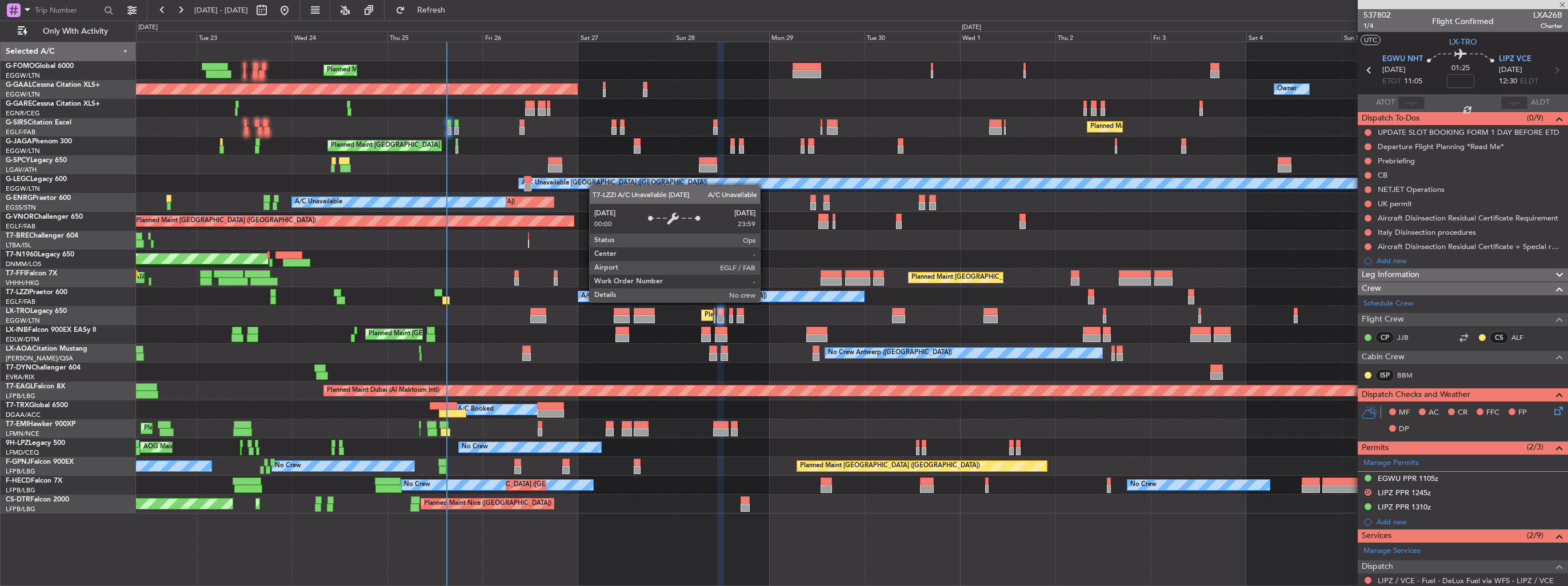
type input "0"
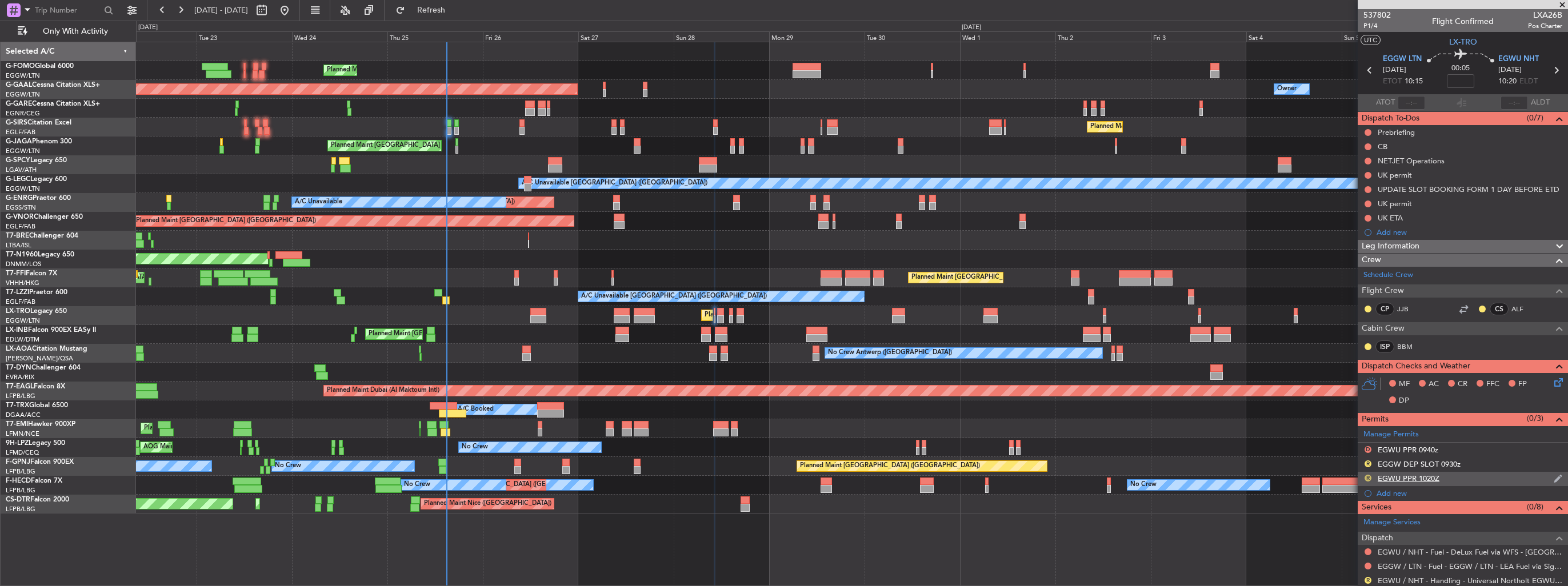
click at [1366, 479] on button "R" at bounding box center [1368, 477] width 6 height 6
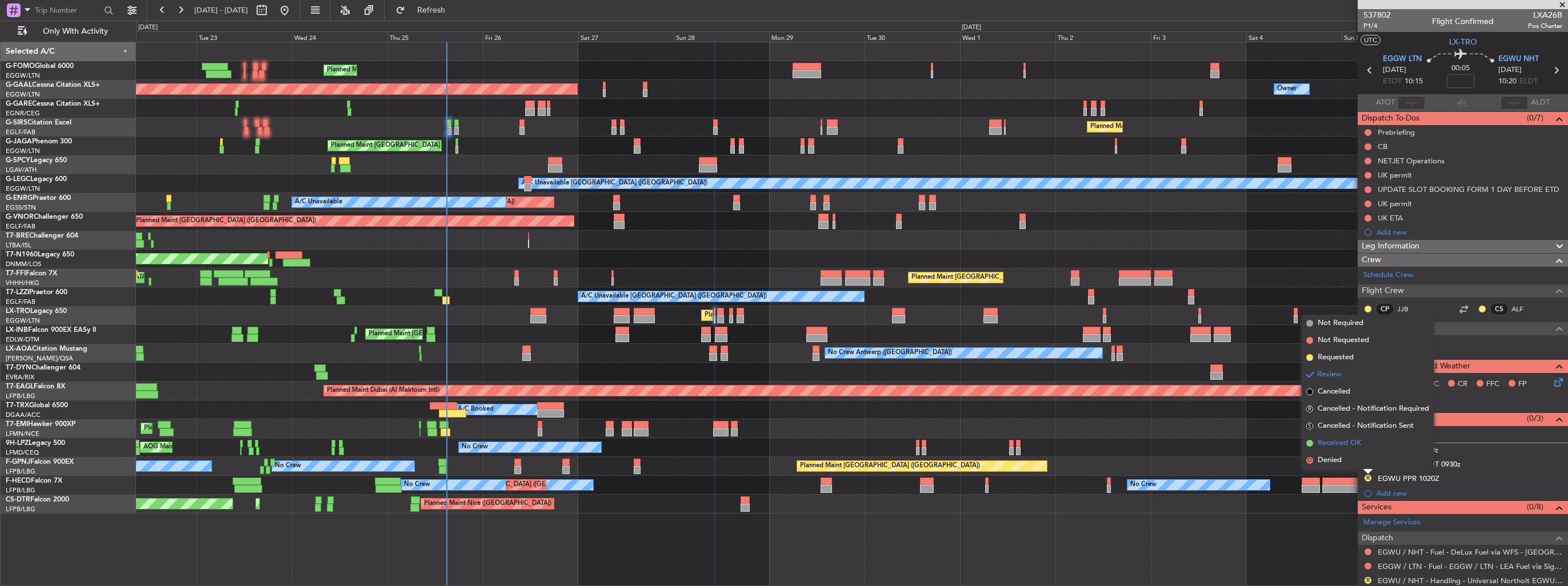
click at [1339, 444] on span "Received OK" at bounding box center [1339, 443] width 43 height 11
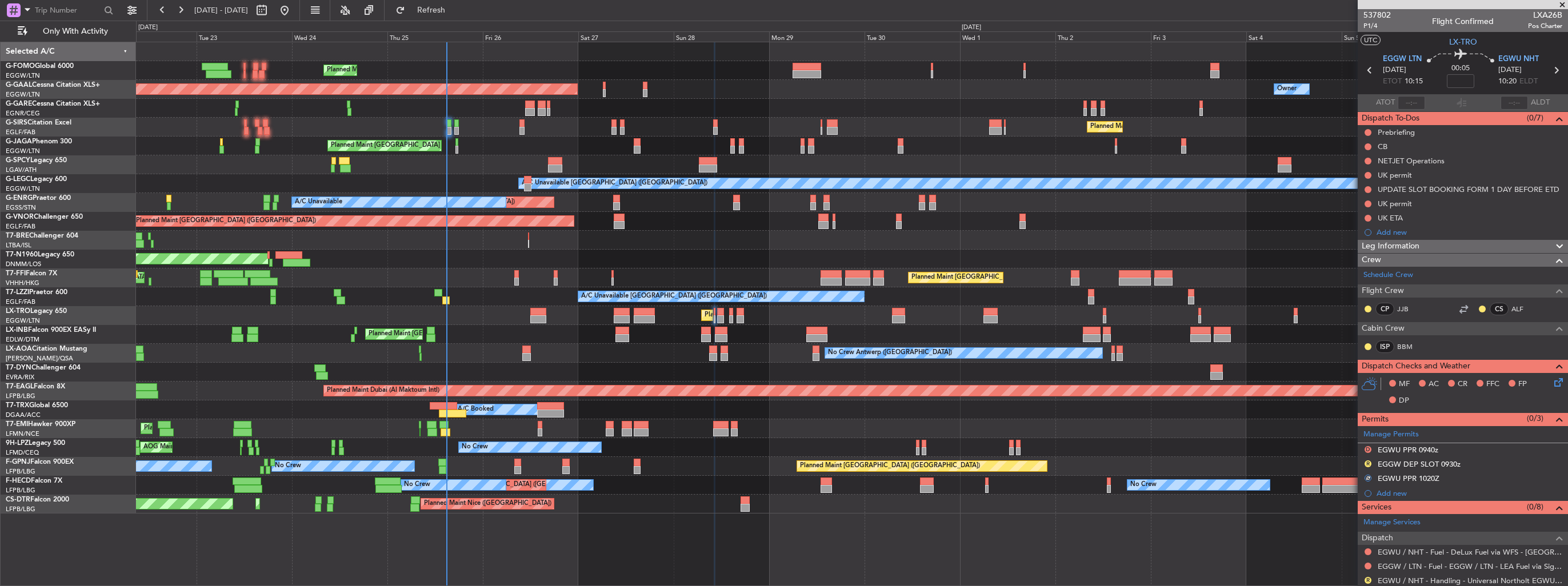
scroll to position [144, 0]
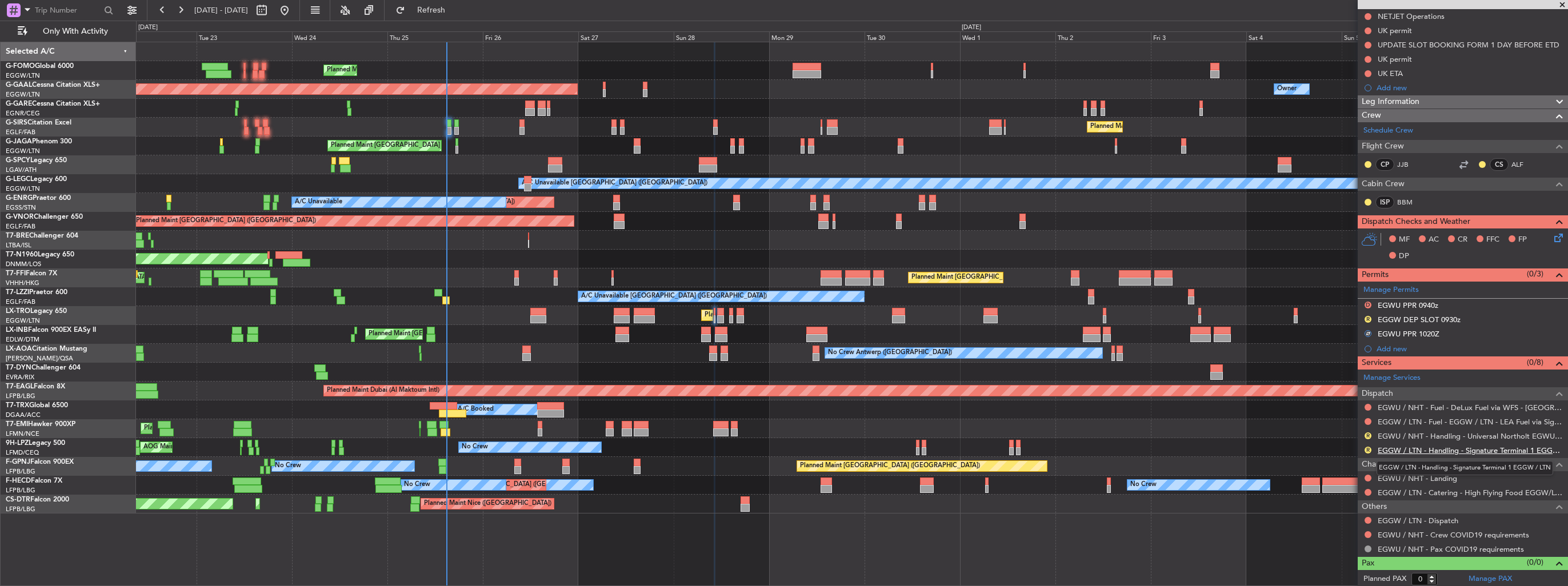
click at [1429, 450] on link "EGGW / LTN - Handling - Signature Terminal 1 EGGW / LTN" at bounding box center [1470, 450] width 185 height 10
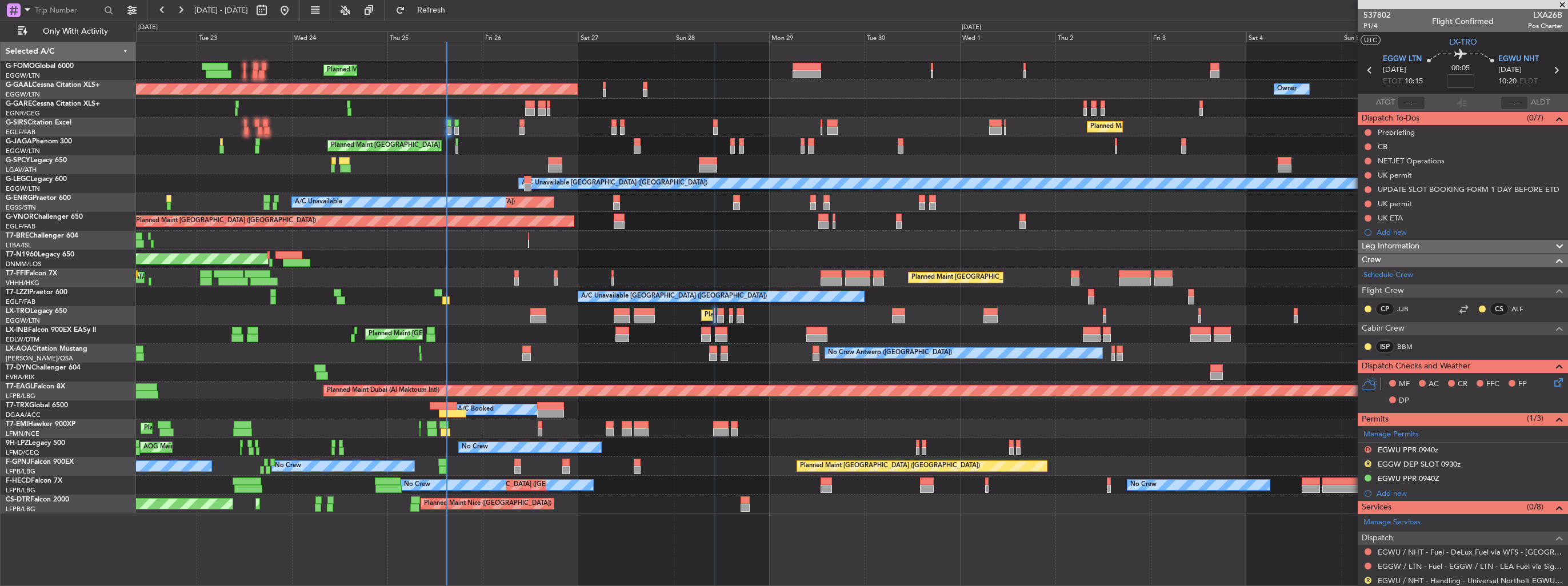
scroll to position [144, 0]
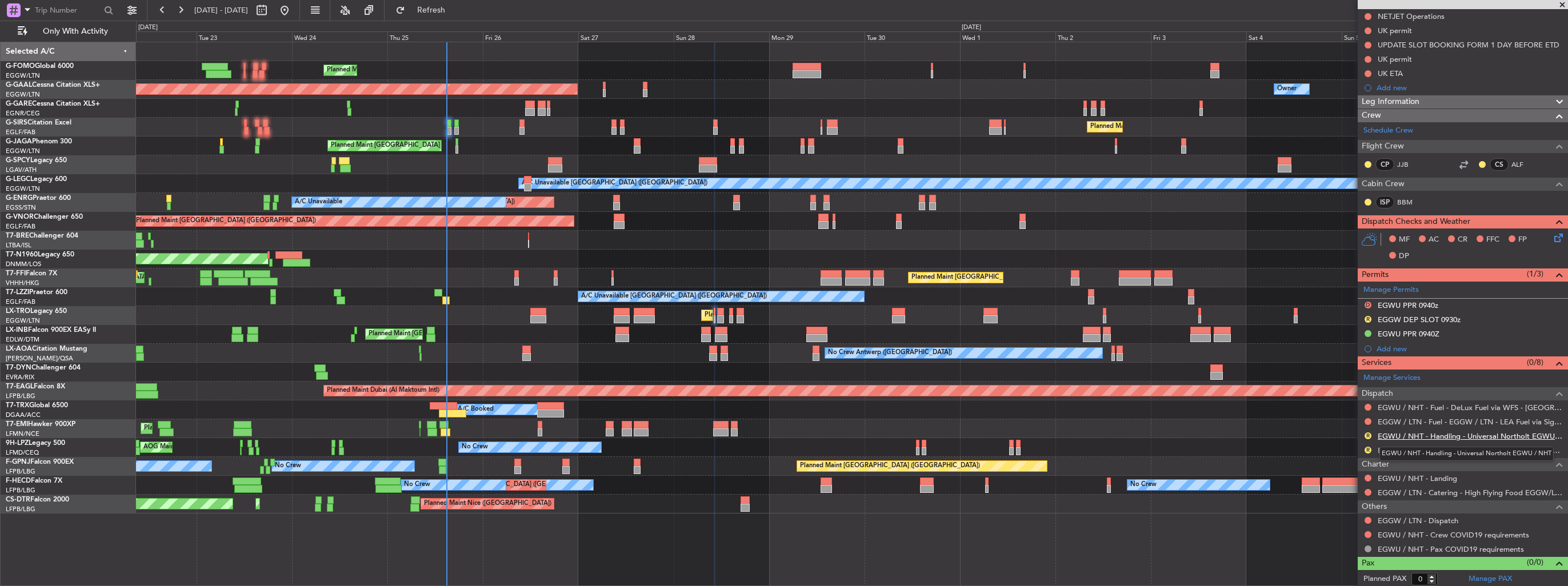
click at [1402, 435] on link "EGWU / NHT - Handling - Universal Northolt EGWU / NHT" at bounding box center [1470, 436] width 185 height 10
click at [1366, 316] on button "R" at bounding box center [1368, 318] width 6 height 6
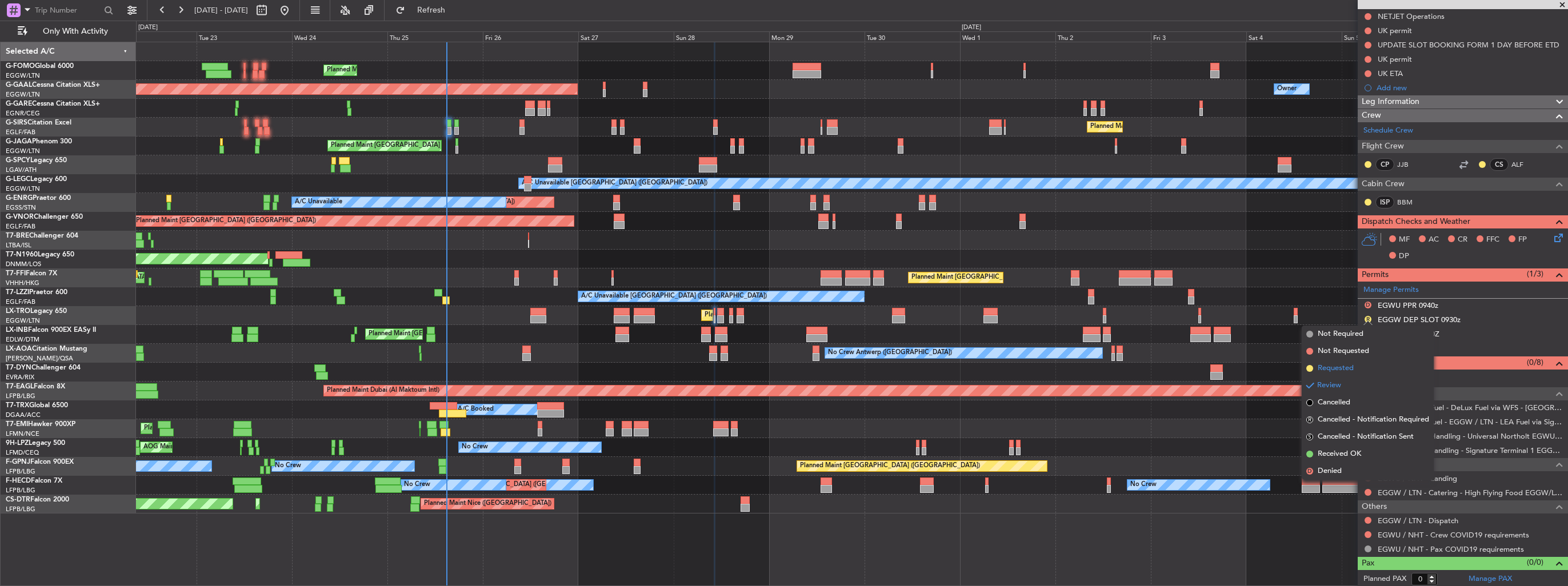
click at [1335, 368] on span "Requested" at bounding box center [1336, 368] width 36 height 11
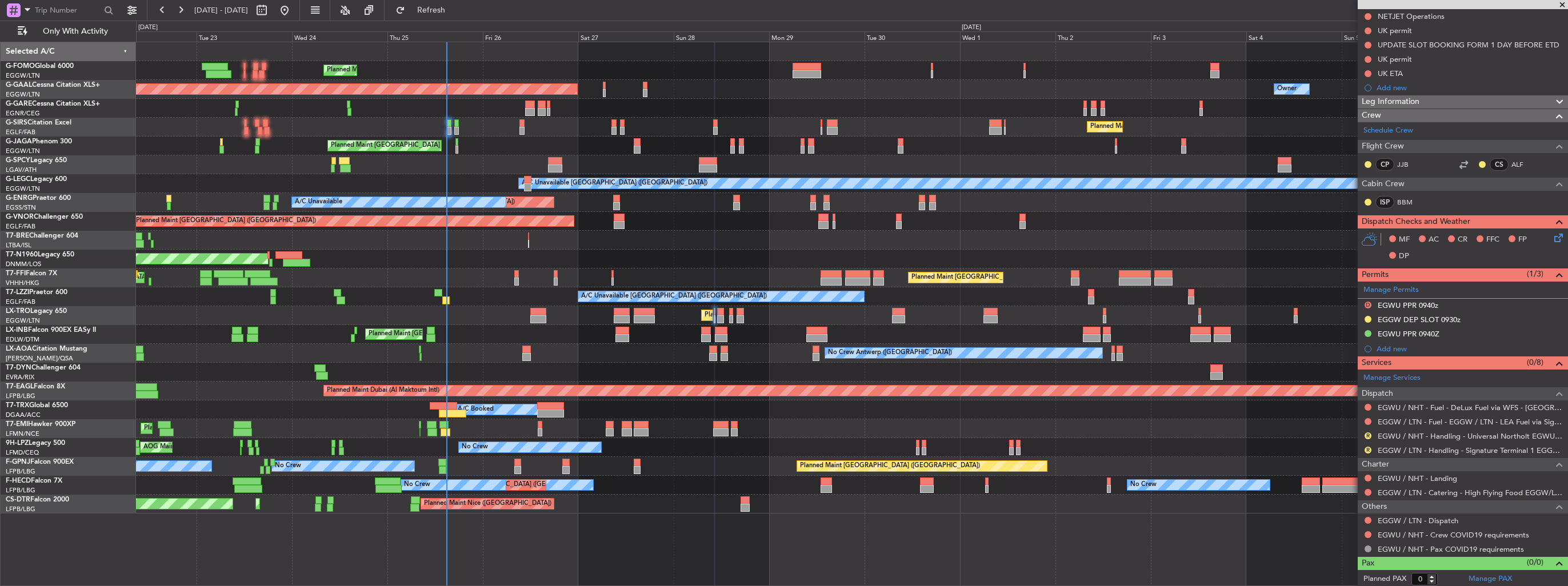
scroll to position [0, 0]
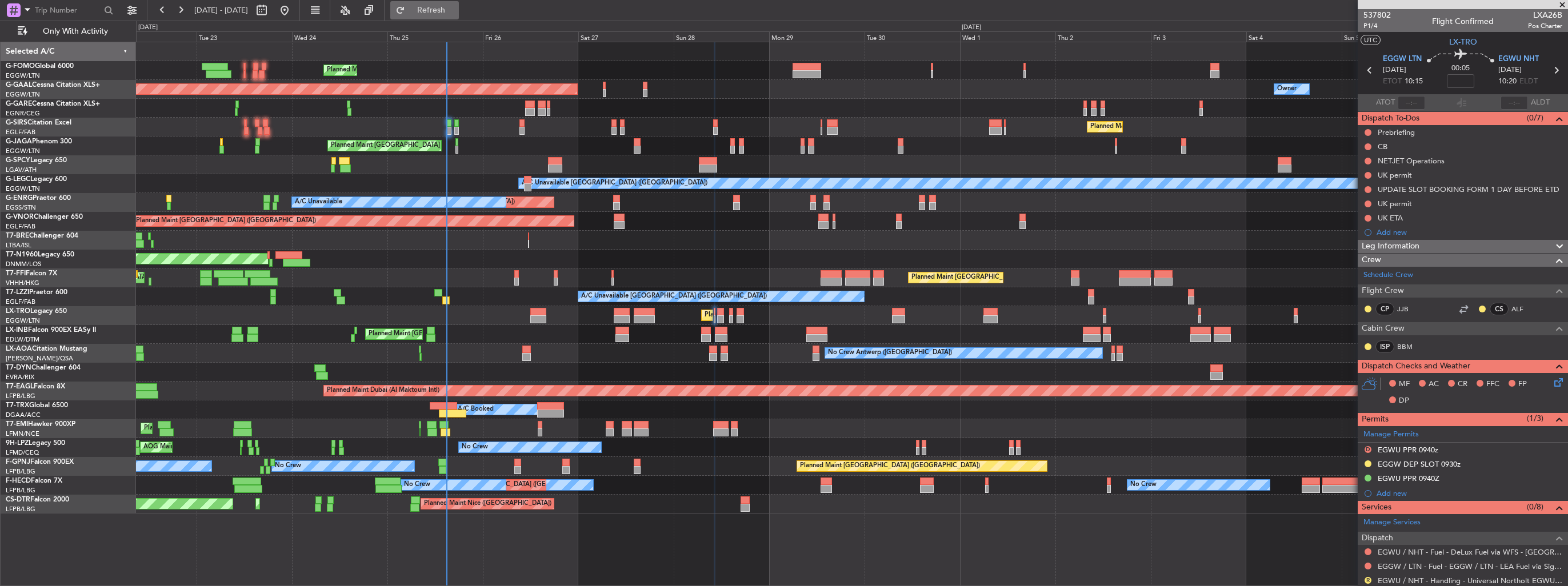
click at [456, 15] on span "Refresh" at bounding box center [431, 10] width 48 height 8
click at [1375, 435] on link "Manage Permits" at bounding box center [1391, 434] width 56 height 11
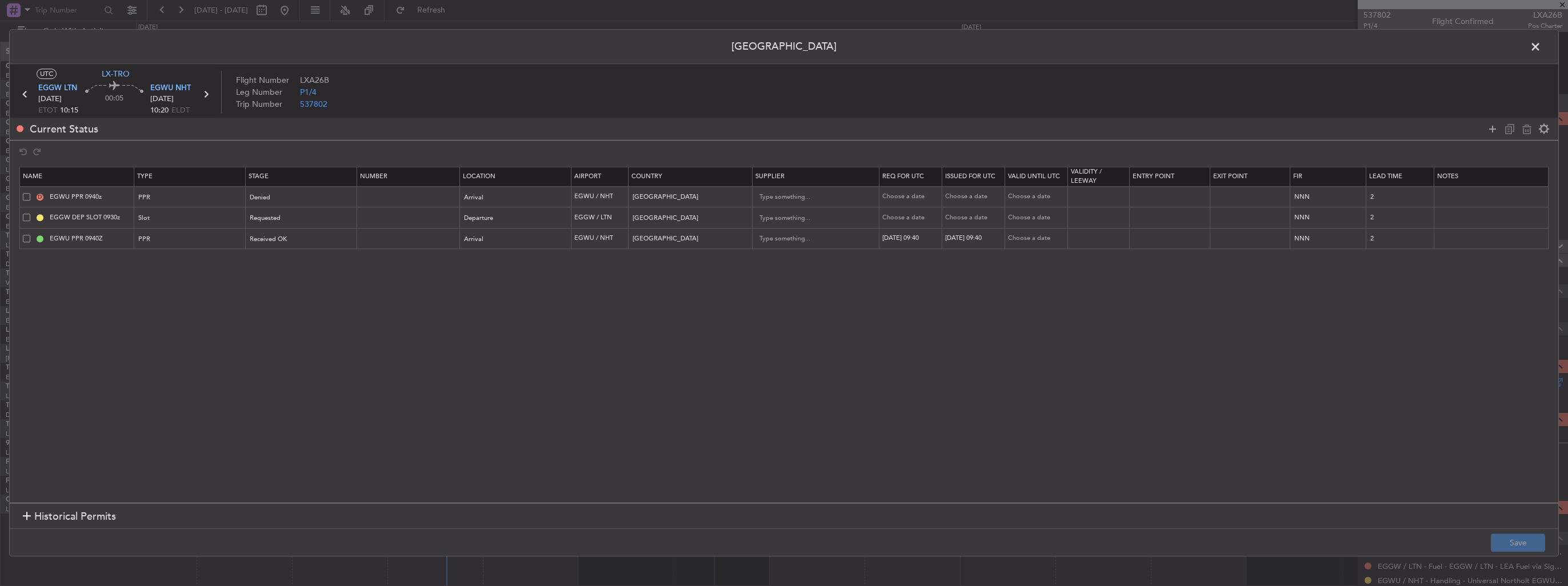
click at [28, 197] on span at bounding box center [27, 197] width 7 height 7
click at [31, 193] on input "checkbox" at bounding box center [31, 193] width 0 height 0
click at [1525, 129] on icon at bounding box center [1527, 129] width 14 height 14
type input "EGGW DEP SLOT 0930z"
type input "EGWU PPR 0940Z"
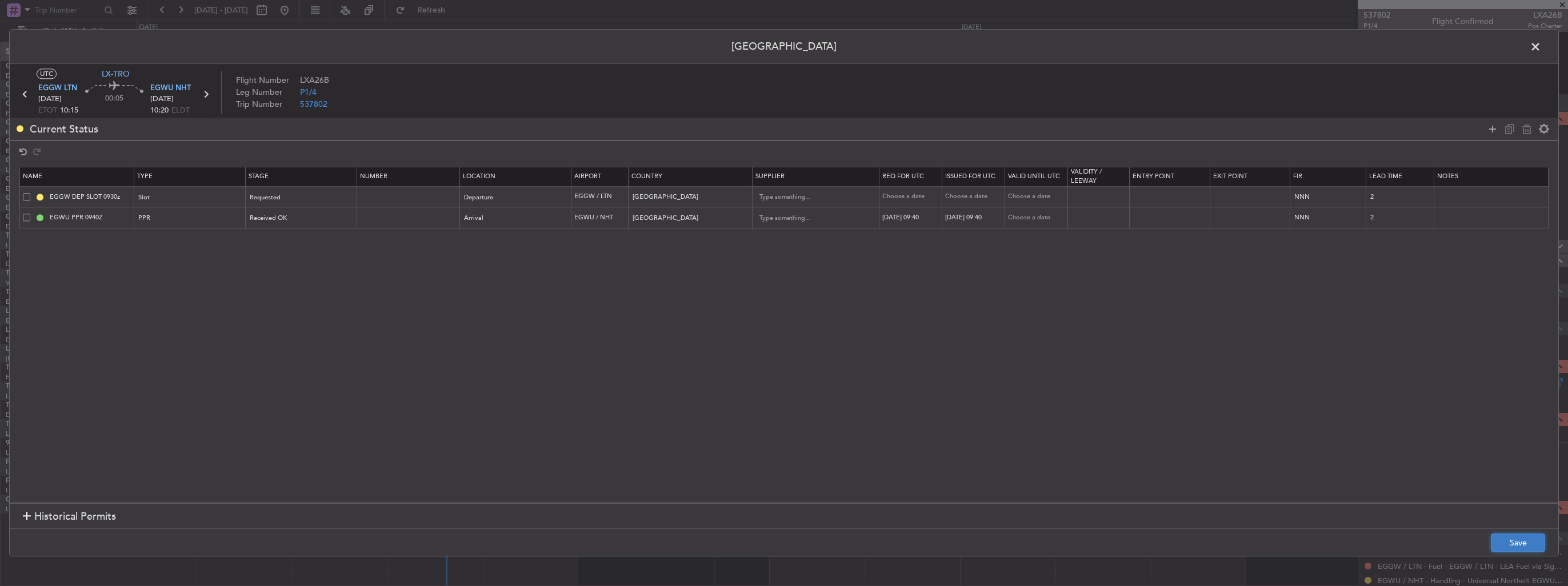
click at [1504, 536] on button "Save" at bounding box center [1518, 543] width 54 height 18
click at [1541, 44] on span at bounding box center [1541, 49] width 0 height 23
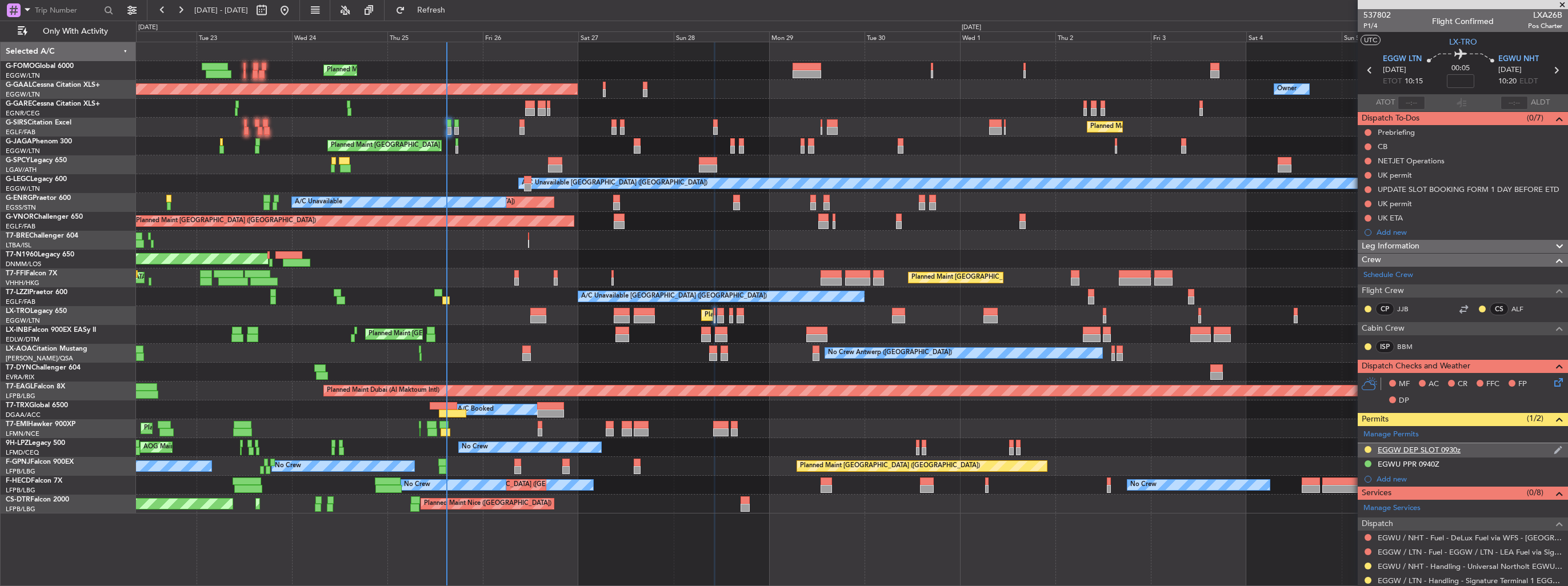
click at [1554, 450] on img at bounding box center [1558, 450] width 8 height 10
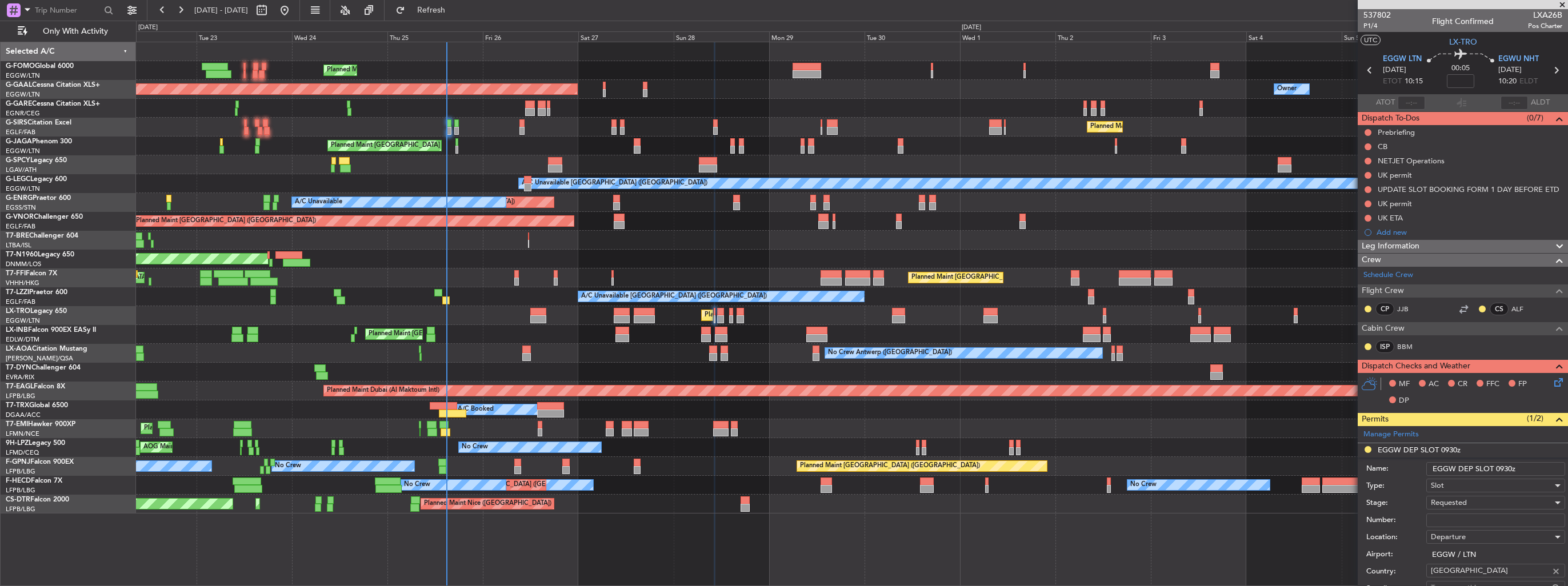
drag, startPoint x: 1523, startPoint y: 466, endPoint x: 1497, endPoint y: 467, distance: 26.0
click at [1497, 467] on input "EGGW DEP SLOT 0930z" at bounding box center [1496, 468] width 139 height 14
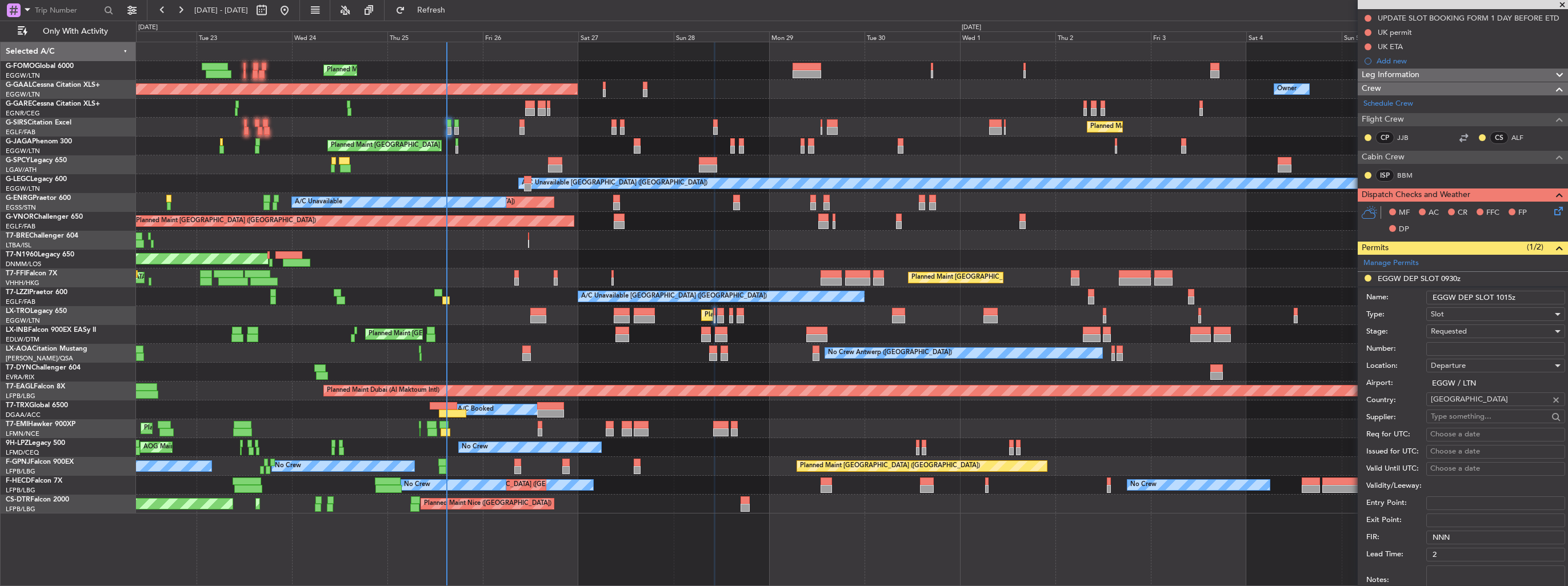
scroll to position [343, 0]
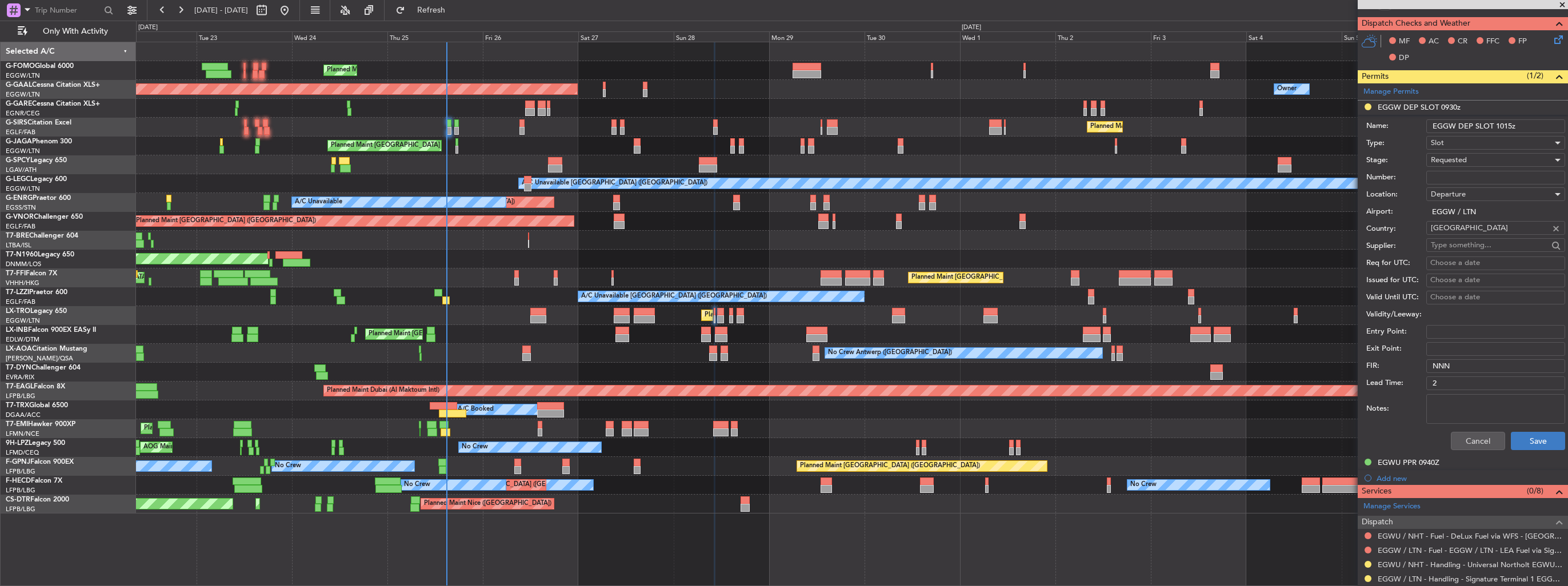
type input "EGGW DEP SLOT 1015z"
click at [1529, 445] on button "Save" at bounding box center [1538, 441] width 54 height 18
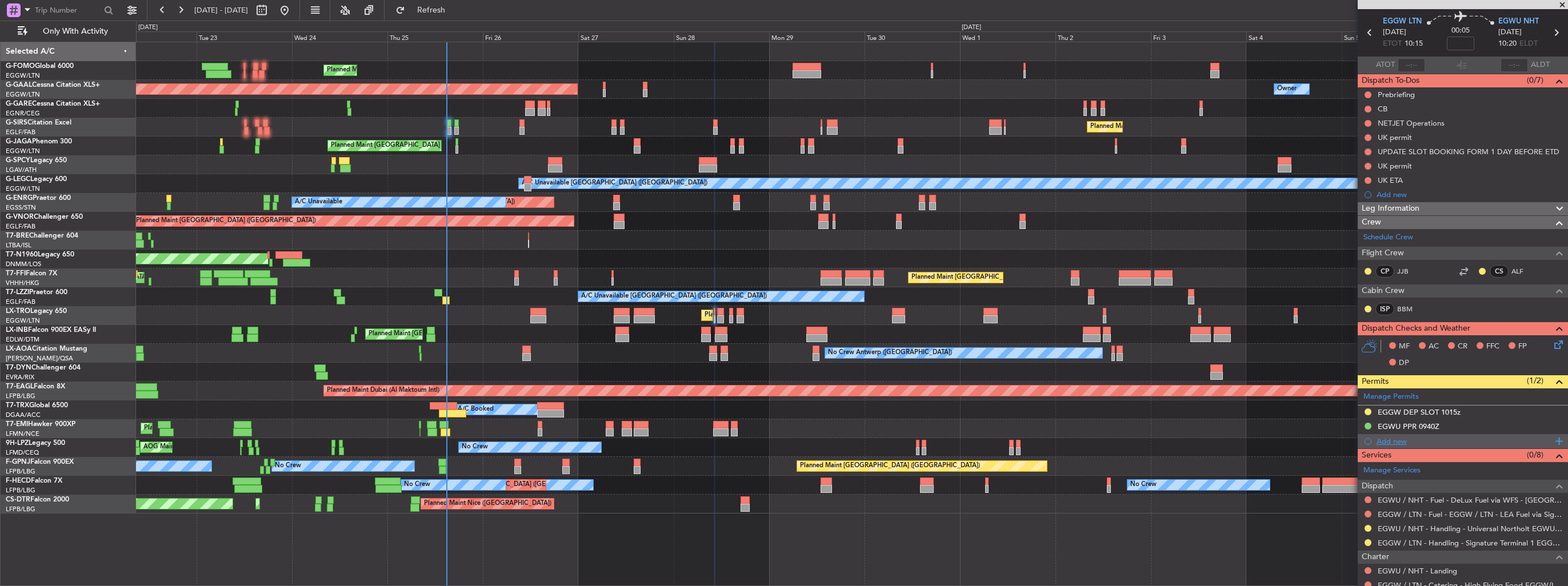
scroll to position [0, 0]
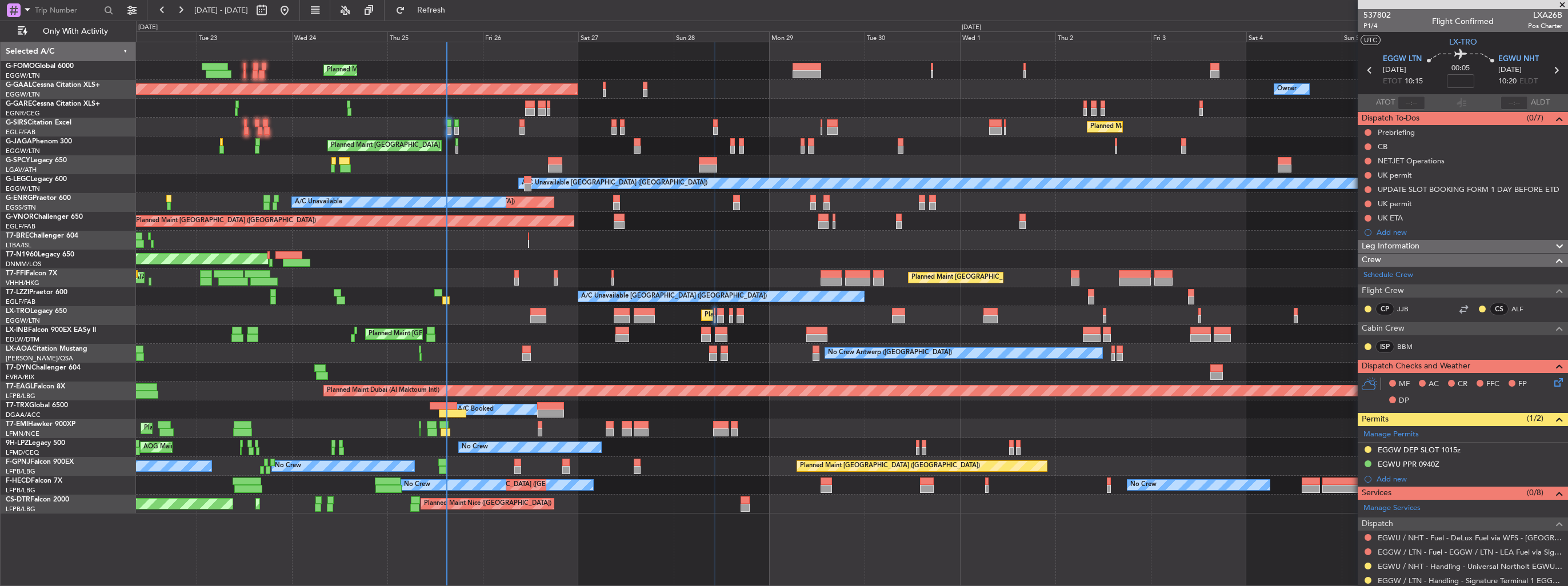
click at [0, 0] on img at bounding box center [0, 0] width 0 height 0
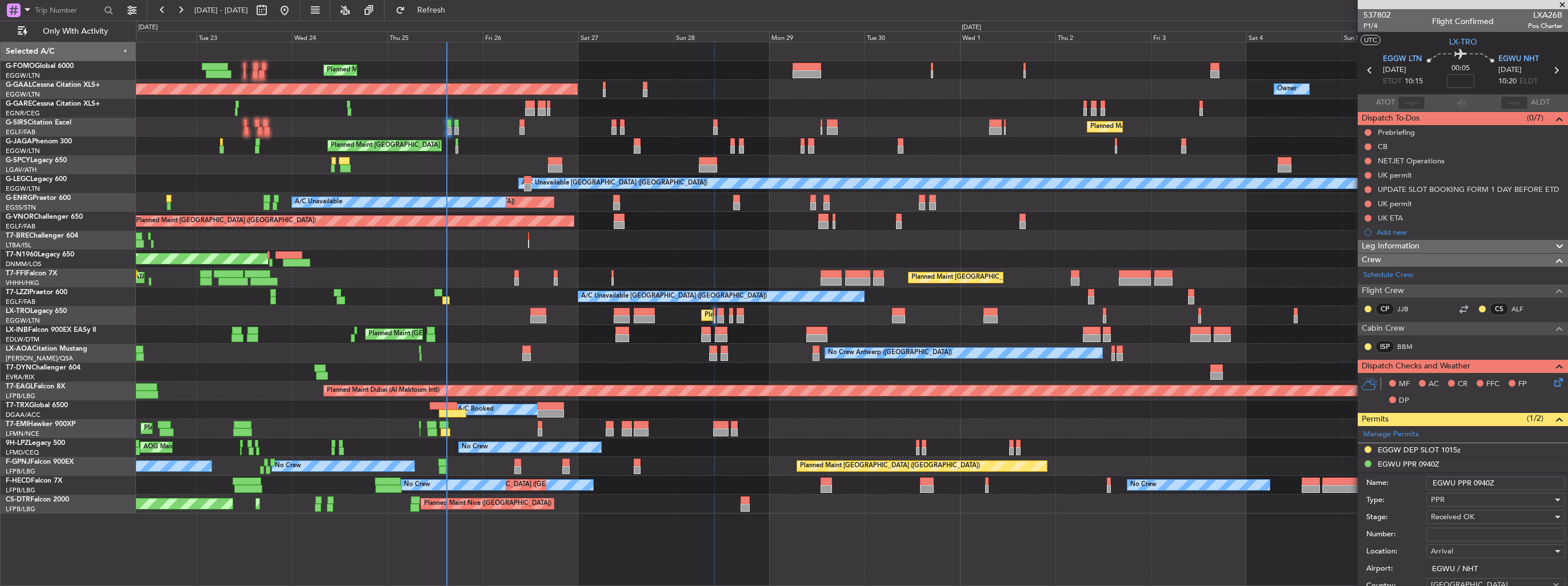
click at [1514, 480] on input "EGWU PPR 0940Z" at bounding box center [1496, 483] width 139 height 14
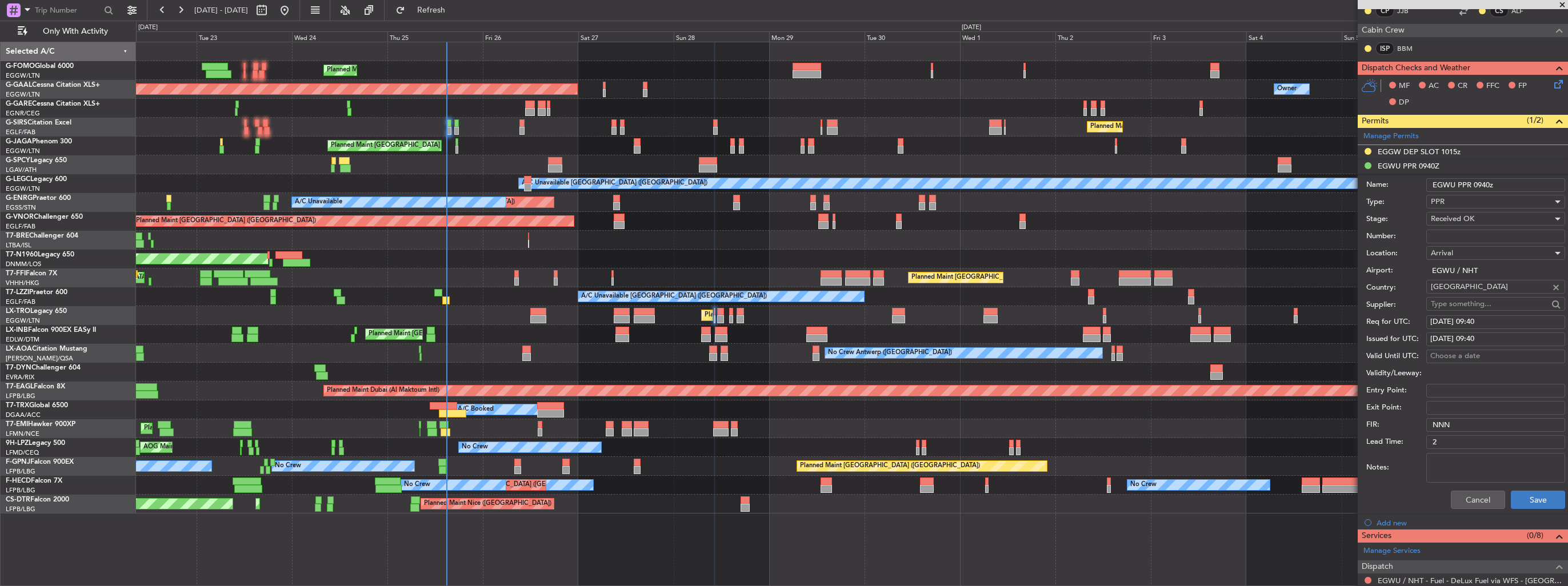
scroll to position [343, 0]
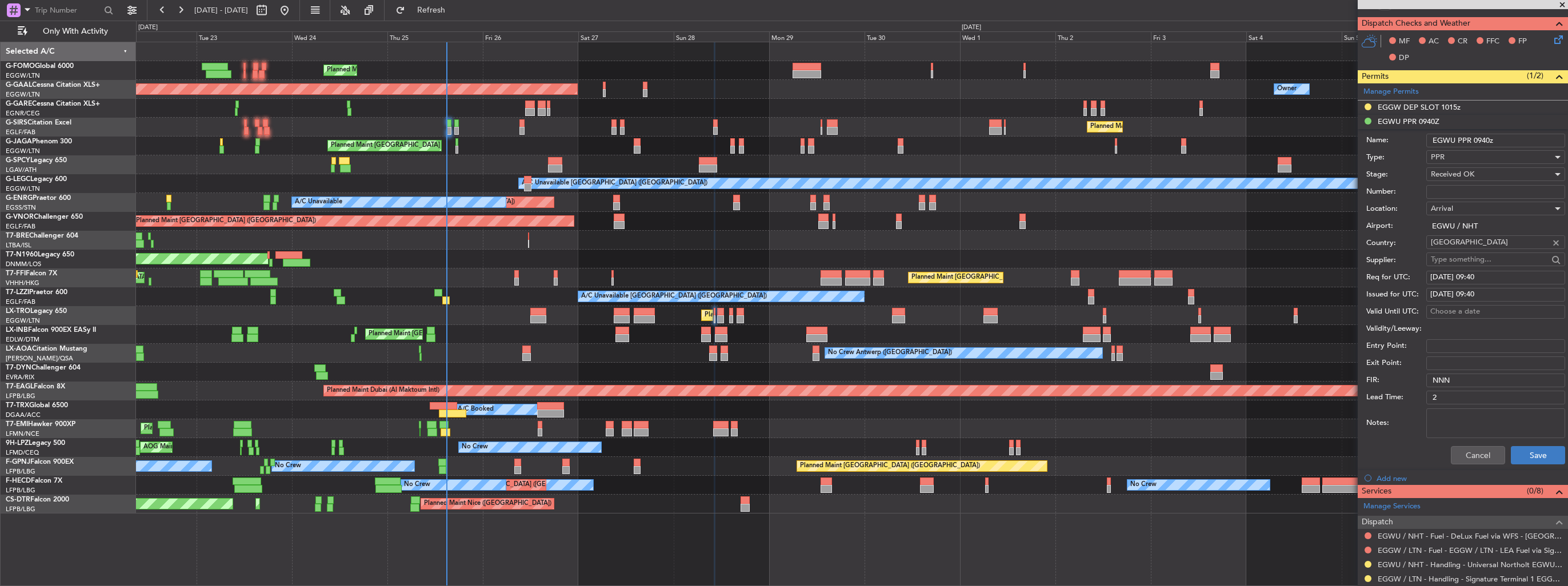
type input "EGWU PPR 0940z"
click at [1511, 452] on button "Save" at bounding box center [1538, 455] width 54 height 18
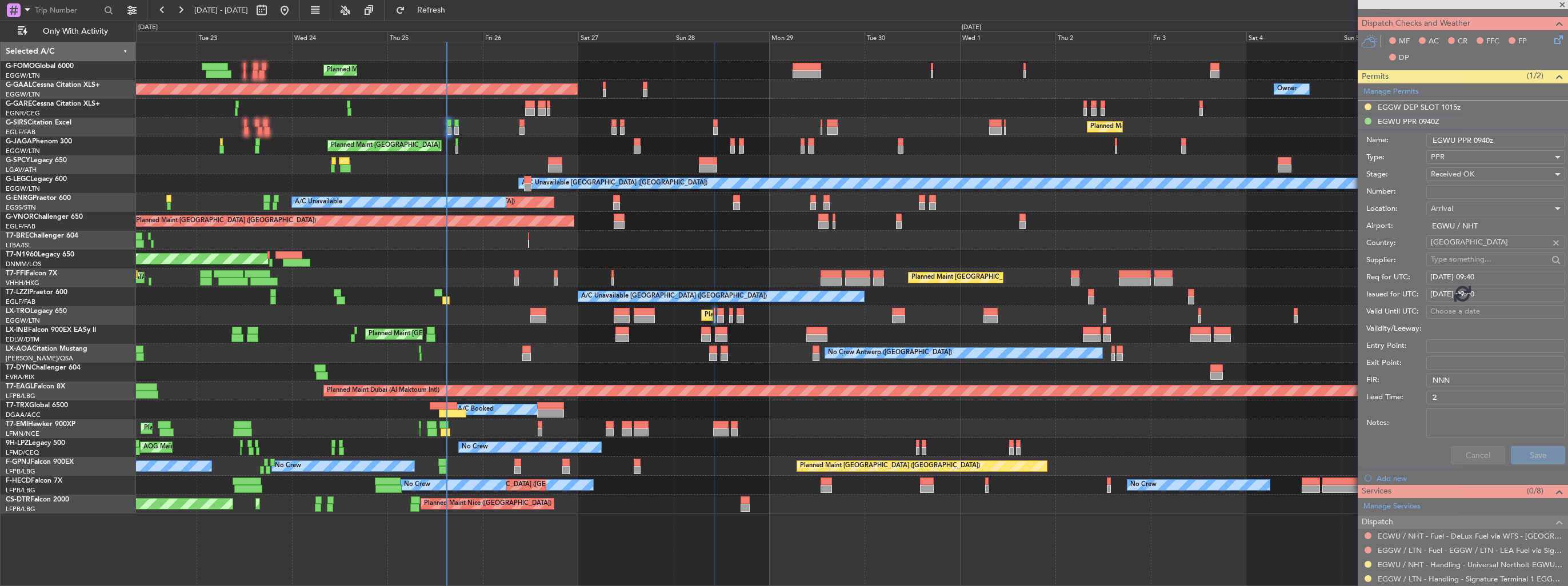
scroll to position [130, 0]
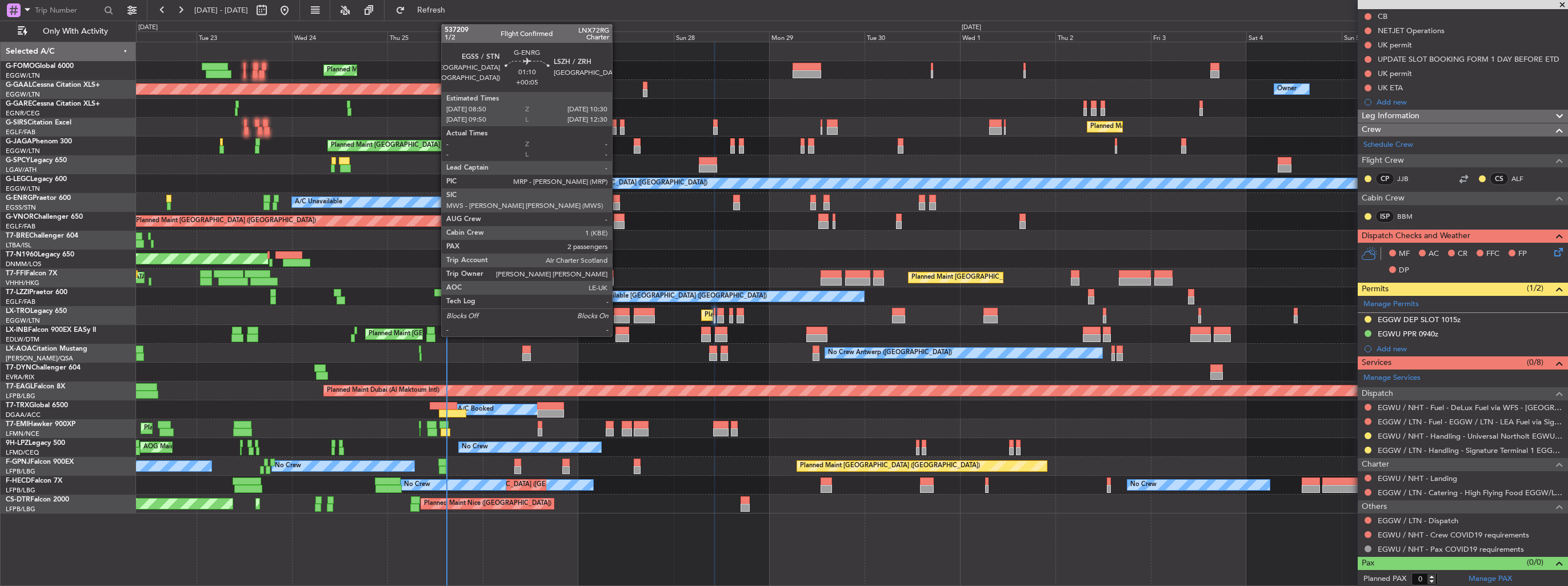
click at [618, 202] on div at bounding box center [616, 206] width 6 height 8
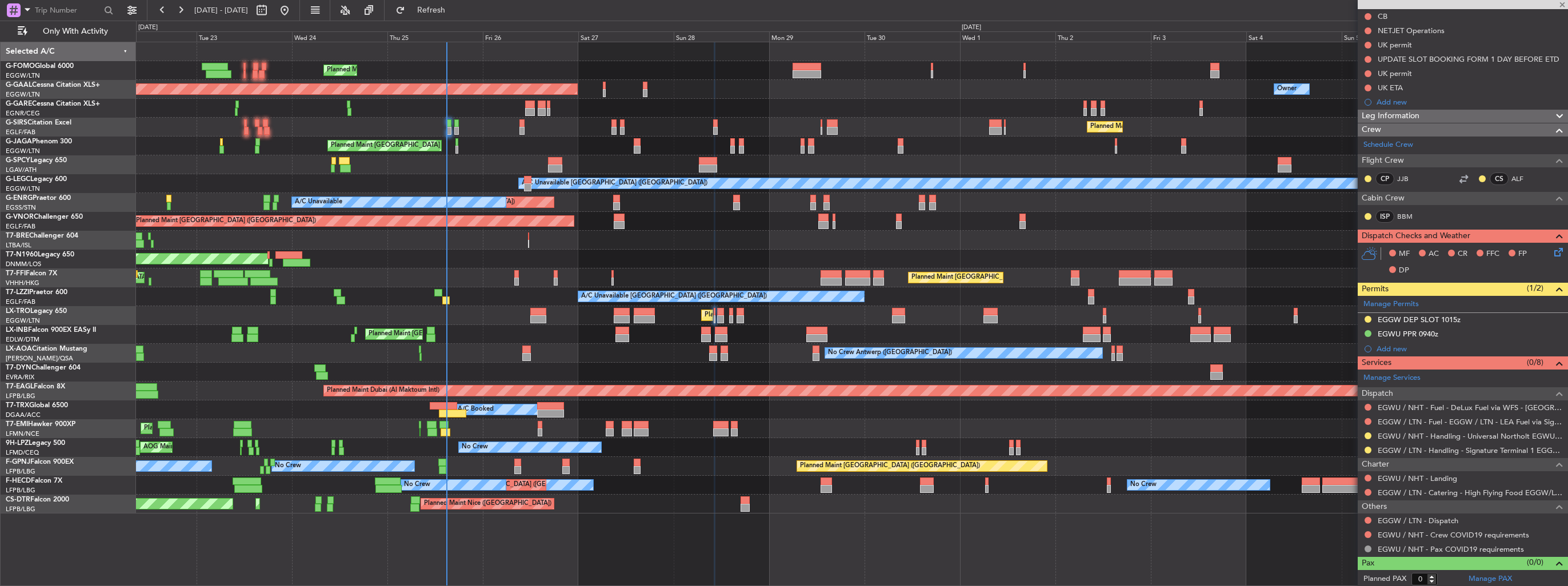
type input "+00:05"
type input "2"
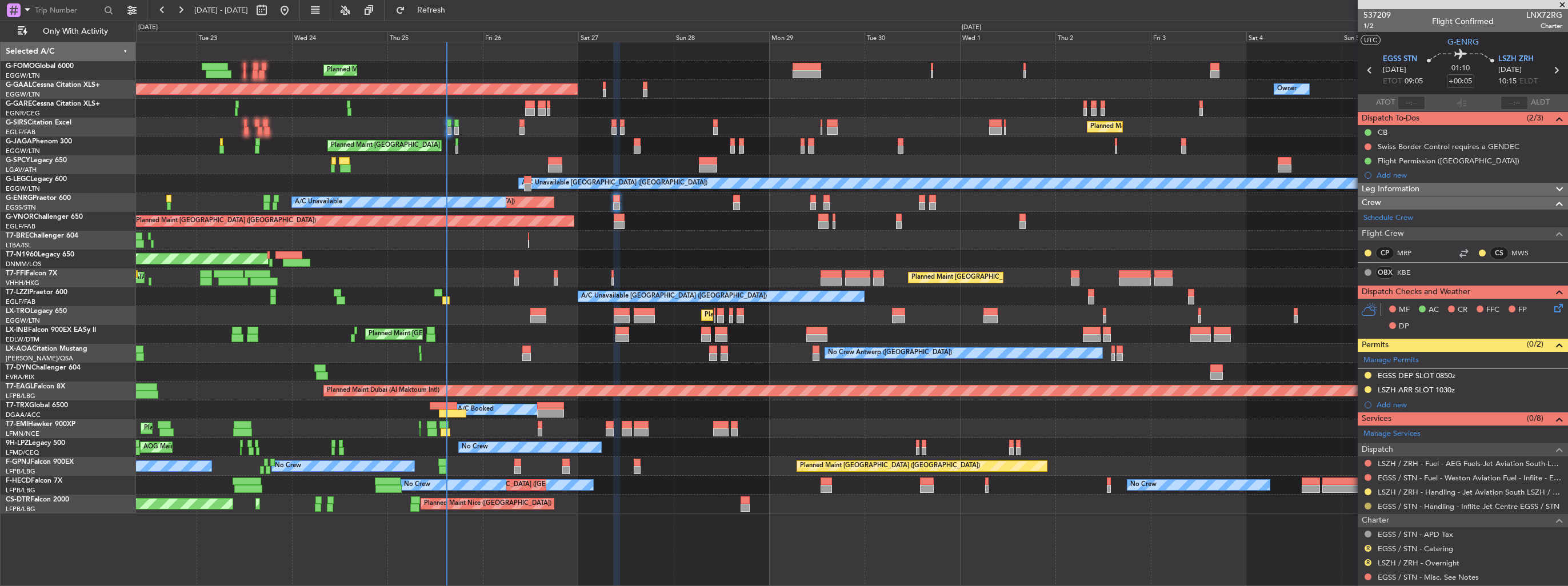
click at [1370, 505] on button at bounding box center [1368, 506] width 6 height 6
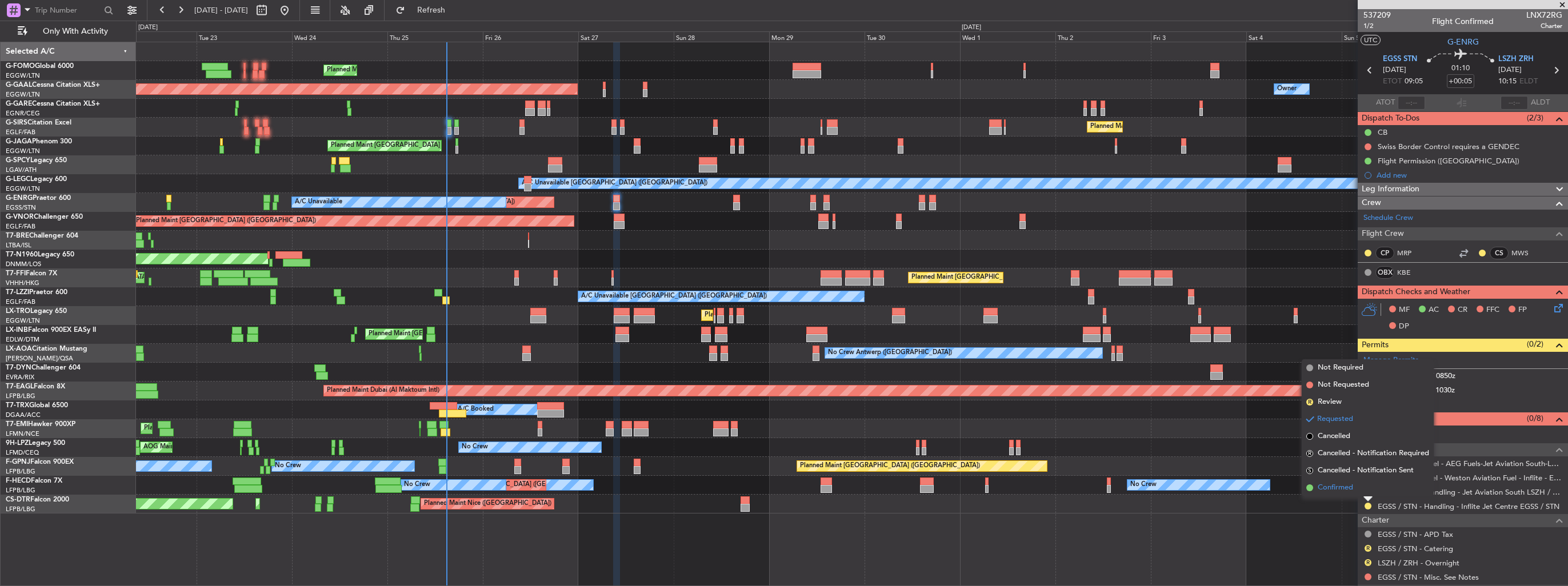
click at [1348, 492] on span "Confirmed" at bounding box center [1336, 487] width 36 height 11
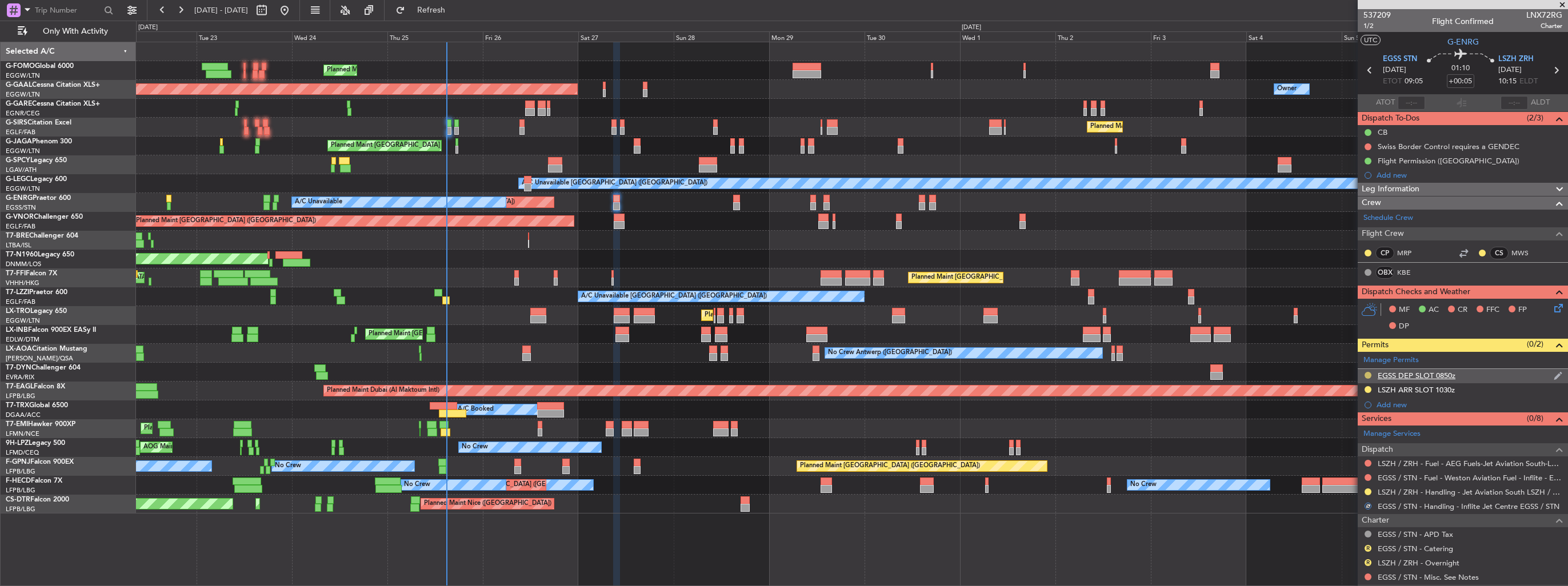
click at [1368, 372] on button at bounding box center [1368, 375] width 6 height 6
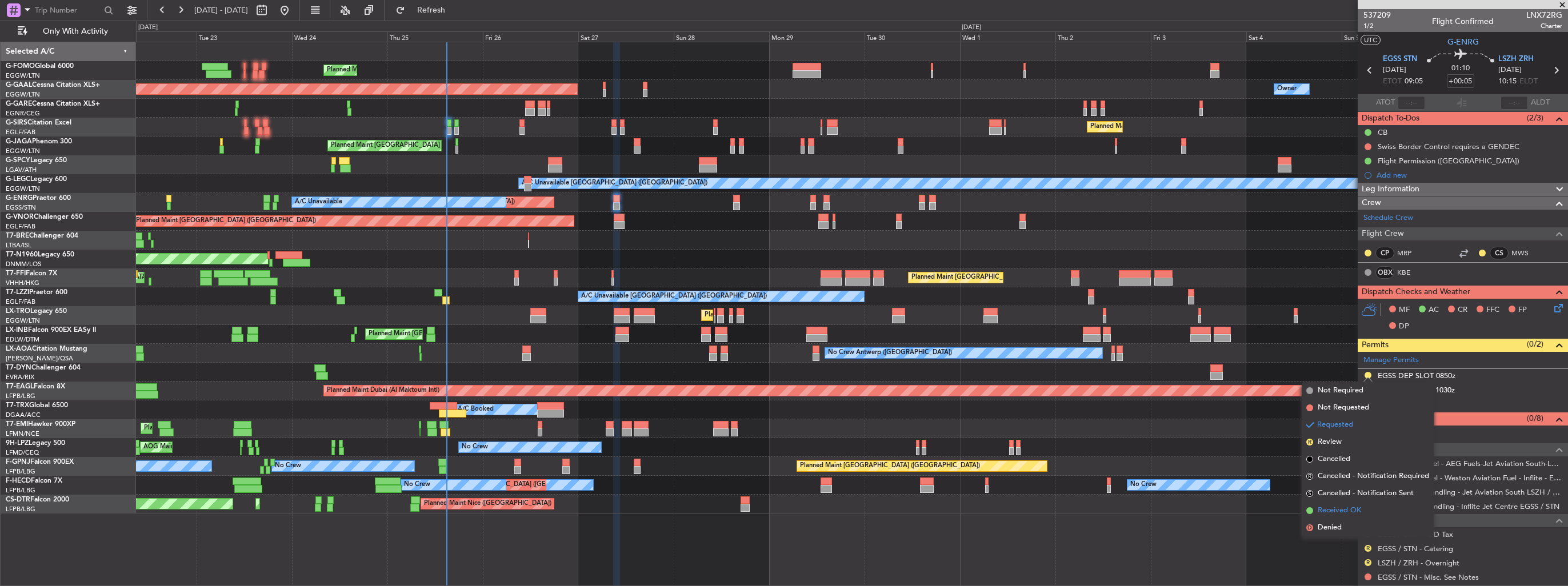
click at [1337, 511] on span "Received OK" at bounding box center [1339, 510] width 43 height 11
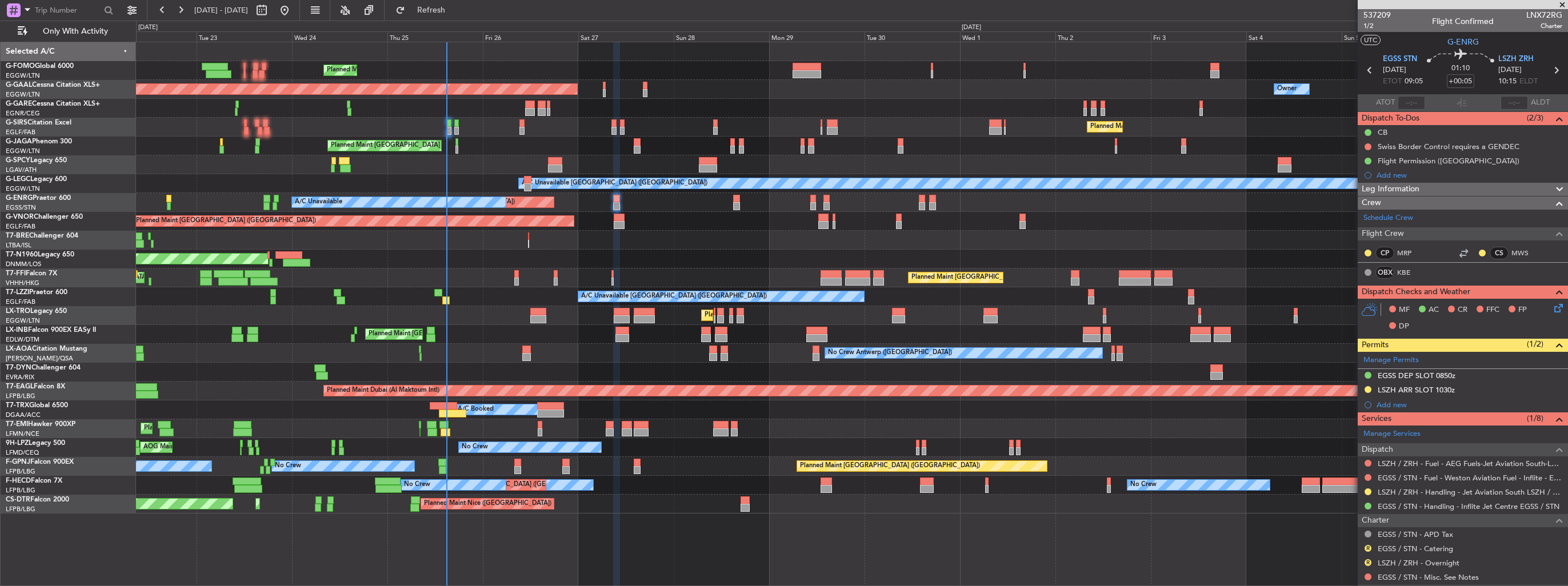
click at [0, 0] on img at bounding box center [0, 0] width 0 height 0
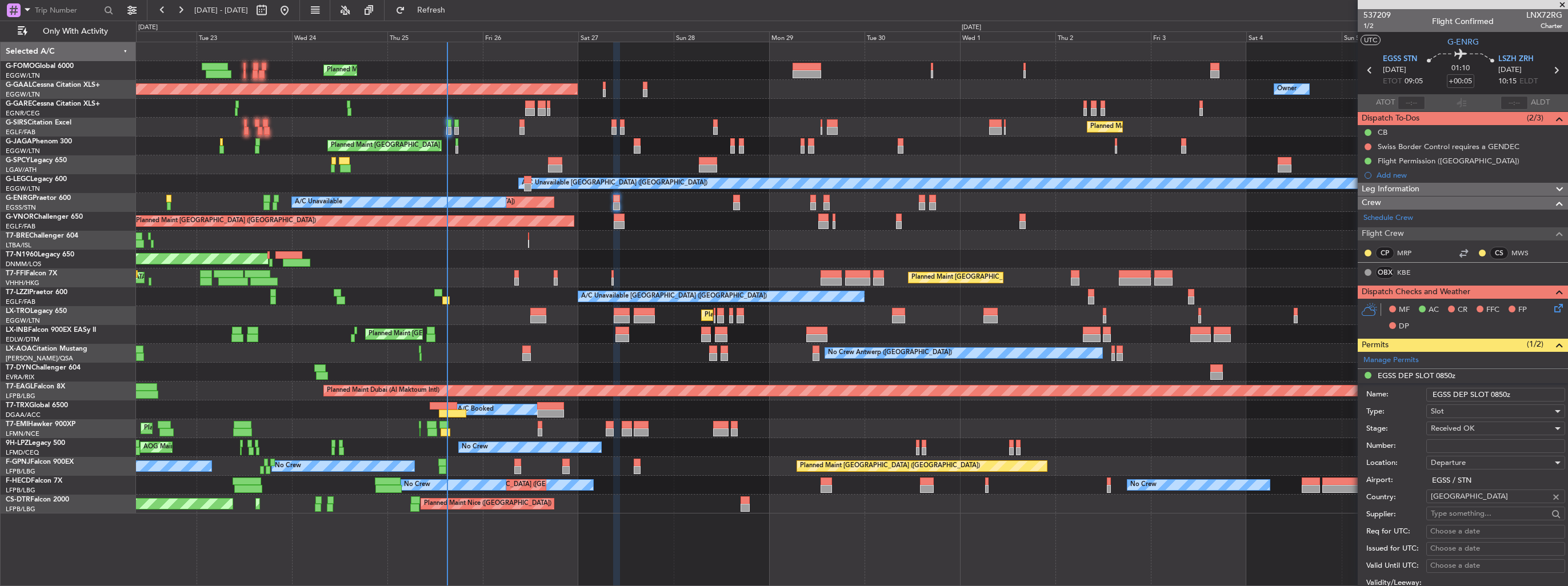
drag, startPoint x: 1516, startPoint y: 390, endPoint x: 1495, endPoint y: 392, distance: 21.1
click at [1495, 392] on input "EGSS DEP SLOT 0850z" at bounding box center [1496, 394] width 139 height 14
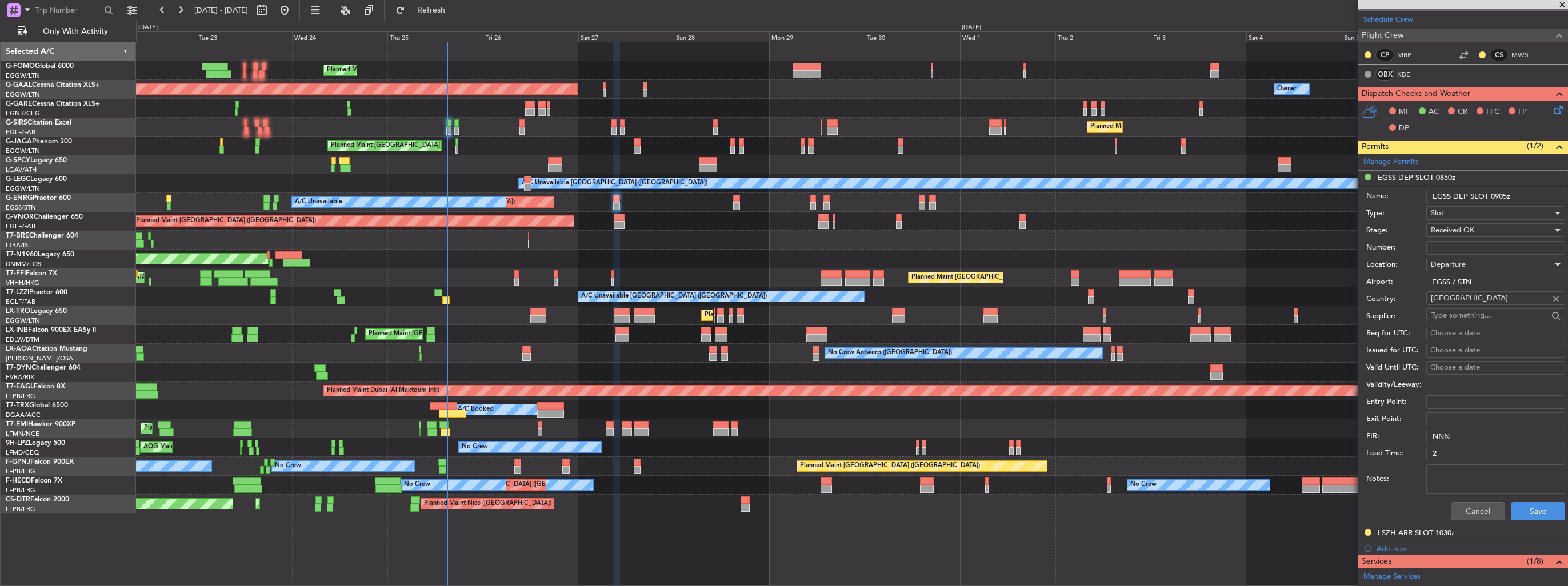
scroll to position [229, 0]
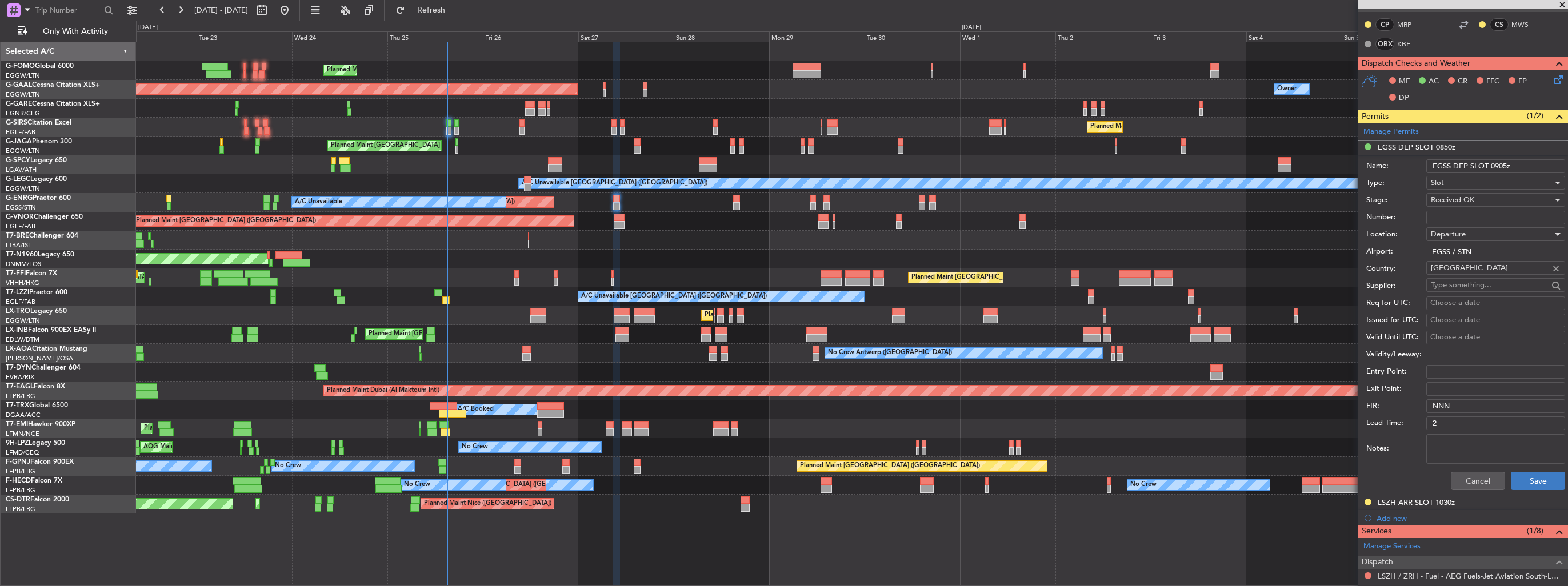
type input "EGSS DEP SLOT 0905z"
click at [1524, 474] on button "Save" at bounding box center [1538, 481] width 54 height 18
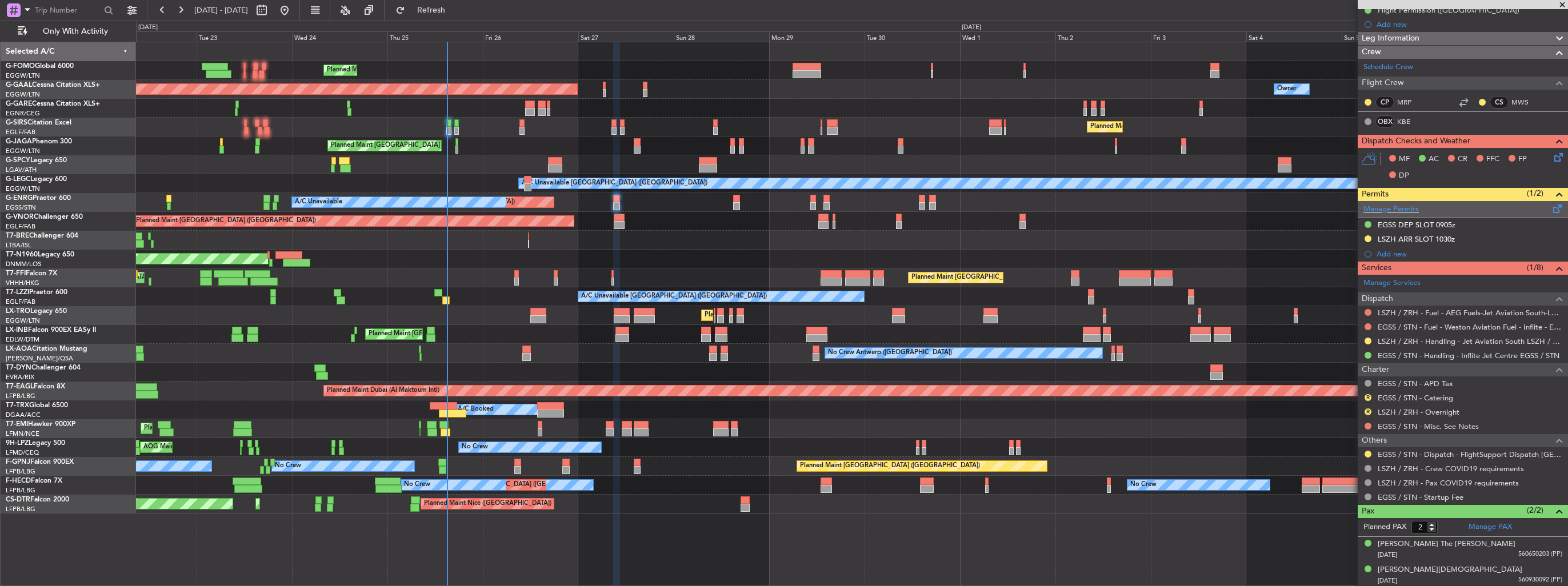
scroll to position [0, 0]
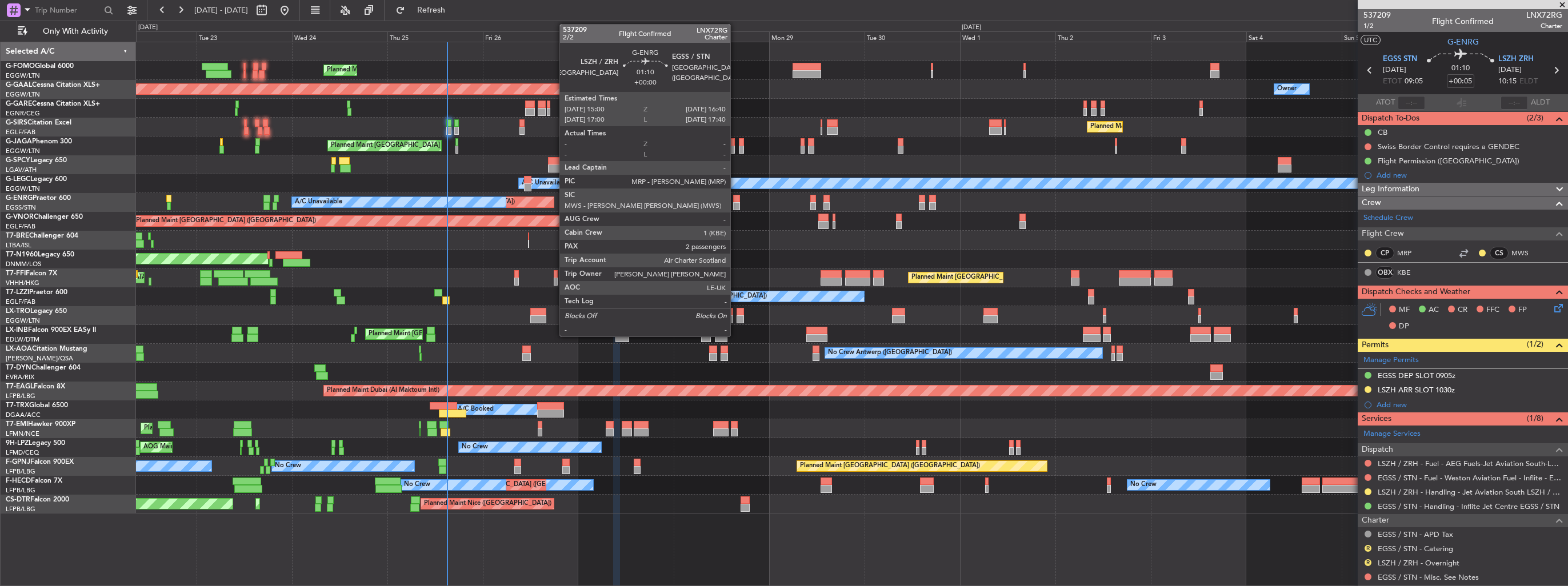
click at [736, 204] on div at bounding box center [736, 206] width 6 height 8
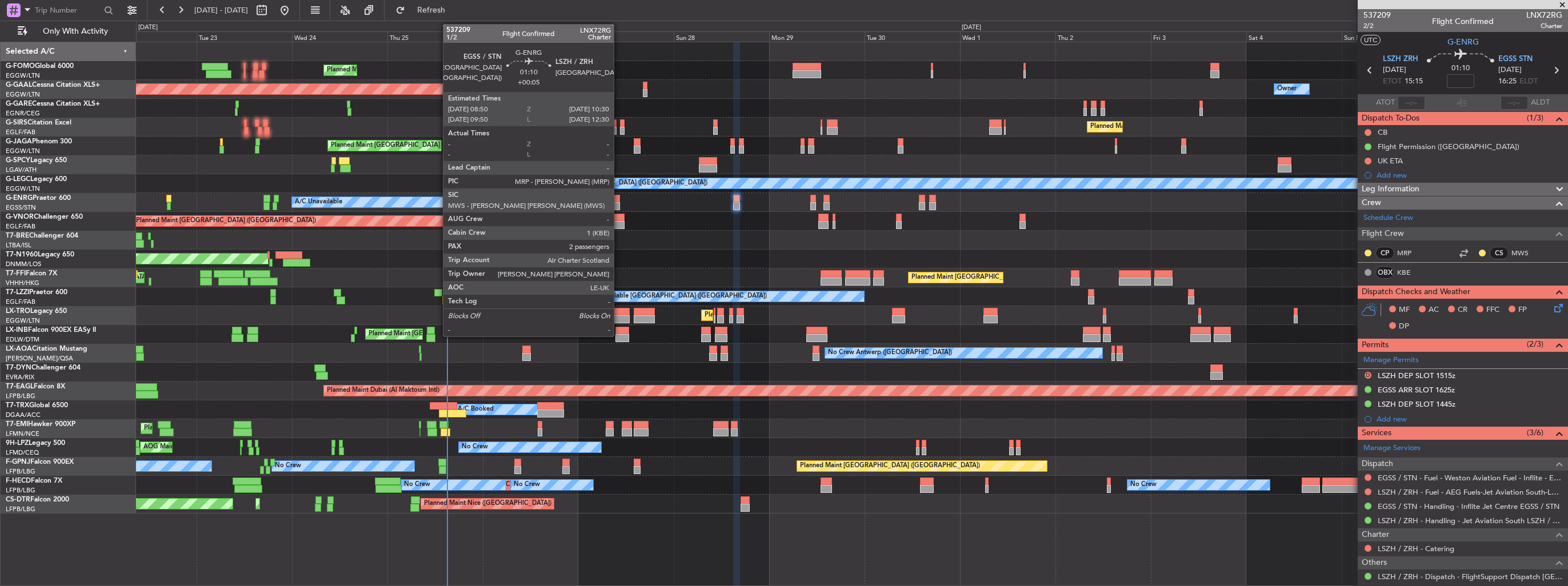
click at [619, 200] on div at bounding box center [616, 198] width 6 height 8
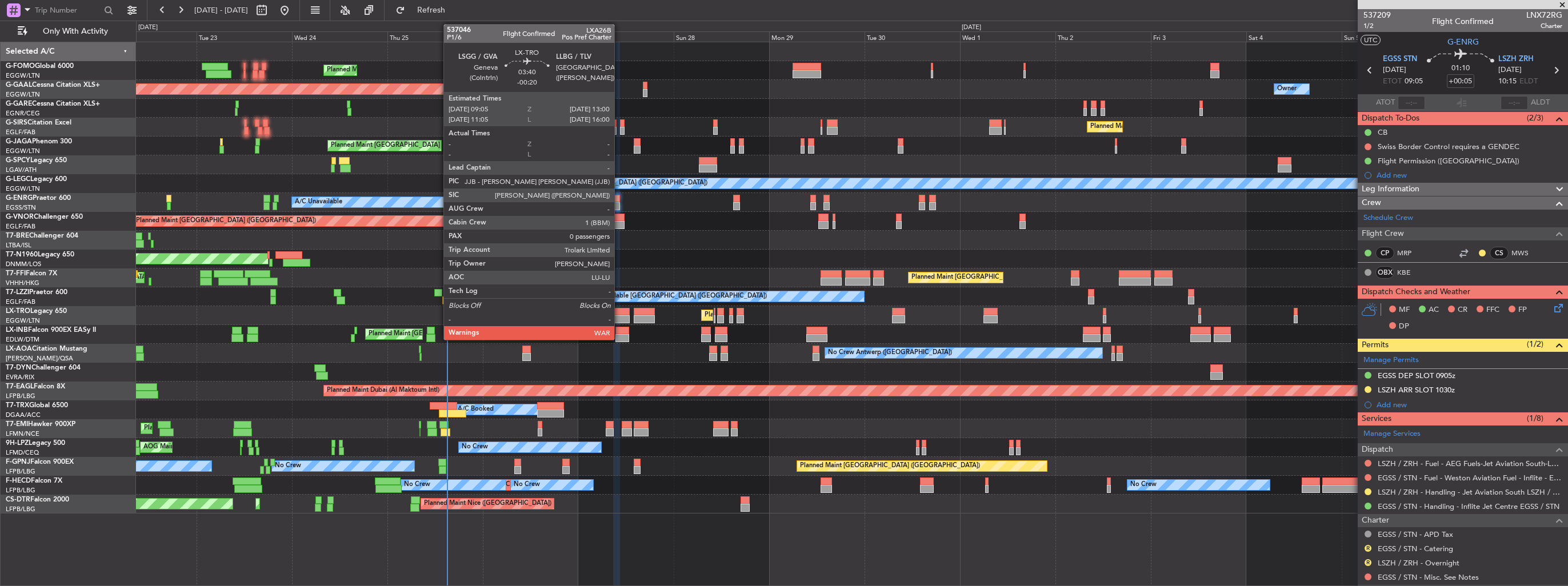
click at [619, 312] on div at bounding box center [621, 312] width 16 height 8
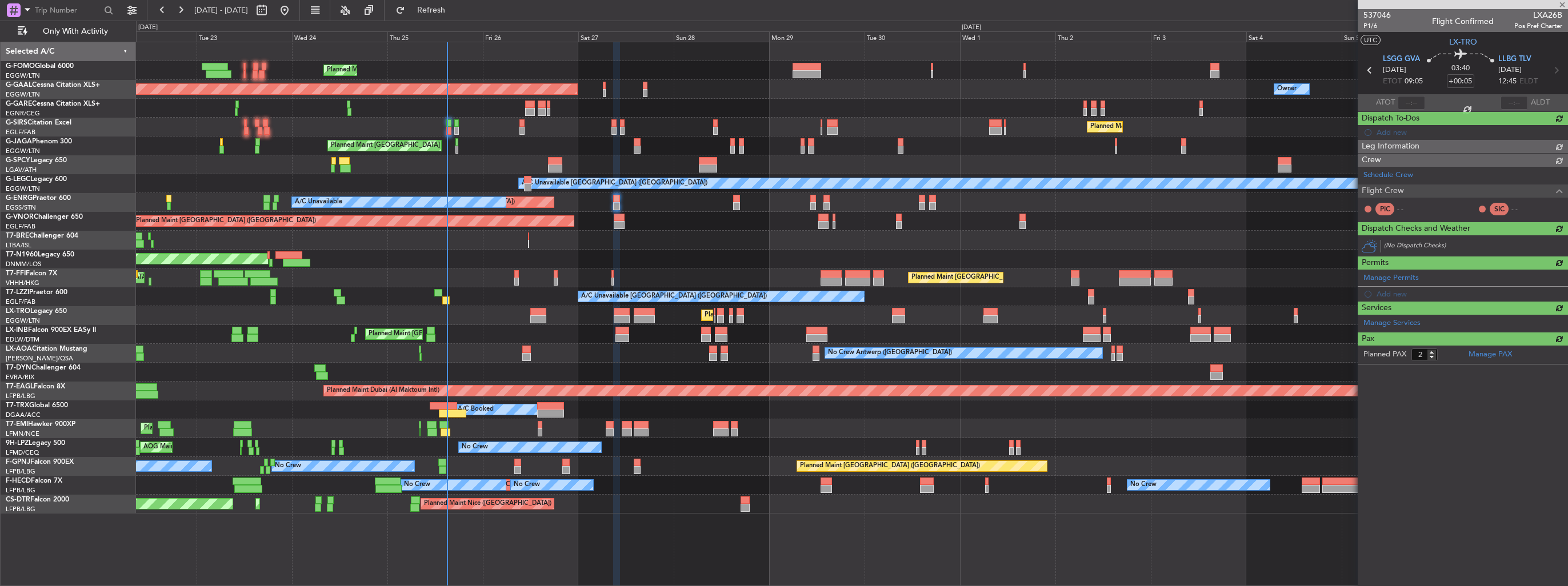
type input "-00:20"
type input "0"
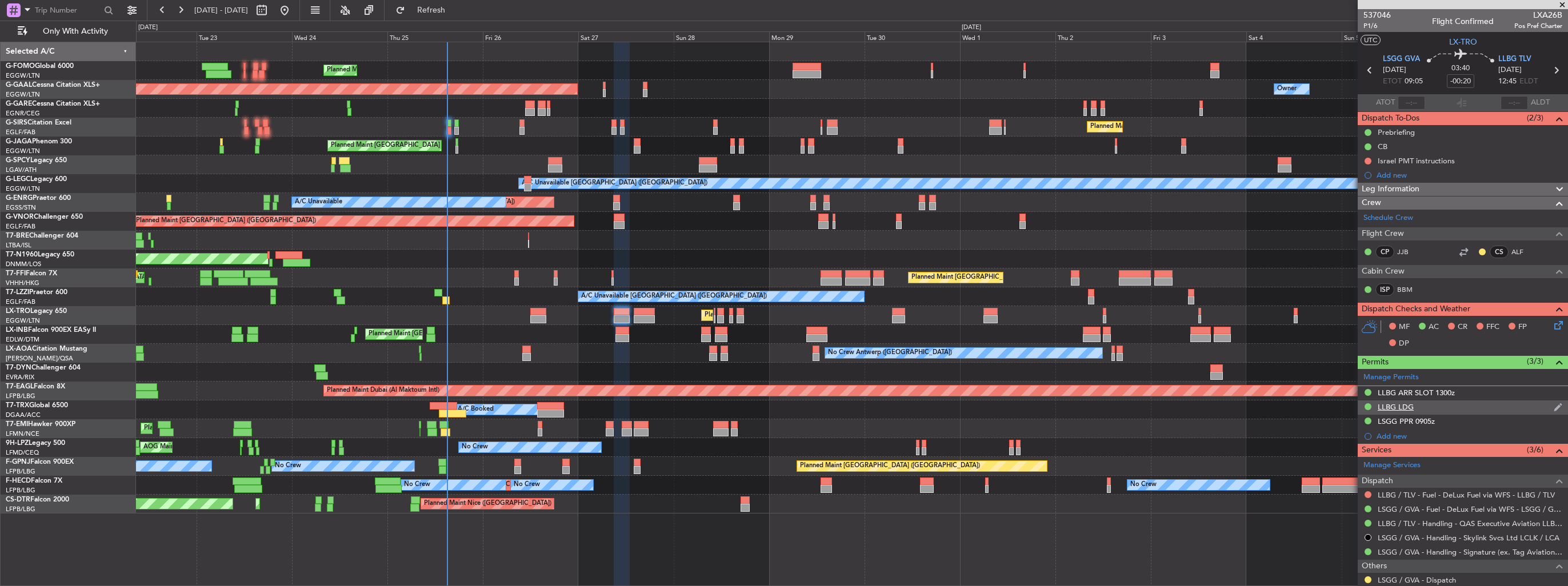
click at [1554, 408] on img at bounding box center [1558, 407] width 8 height 10
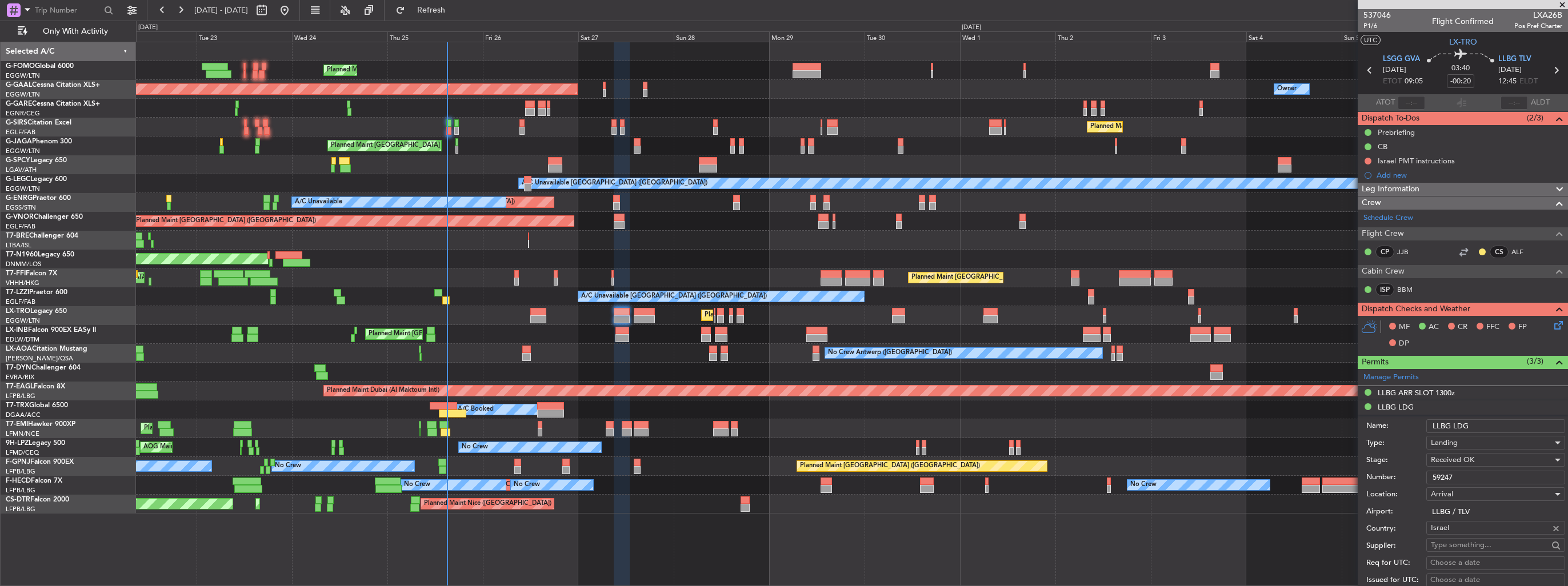
drag, startPoint x: 1487, startPoint y: 474, endPoint x: 1347, endPoint y: 473, distance: 140.0
click at [1347, 473] on fb-app "[DATE] - [DATE] Refresh Quick Links Only With Activity Planned Maint [GEOGRAPHI…" at bounding box center [784, 297] width 1568 height 578
click at [1463, 479] on input "Ei93" at bounding box center [1496, 477] width 139 height 14
type input "Ei93PwTc"
drag, startPoint x: 1474, startPoint y: 477, endPoint x: 1399, endPoint y: 474, distance: 75.1
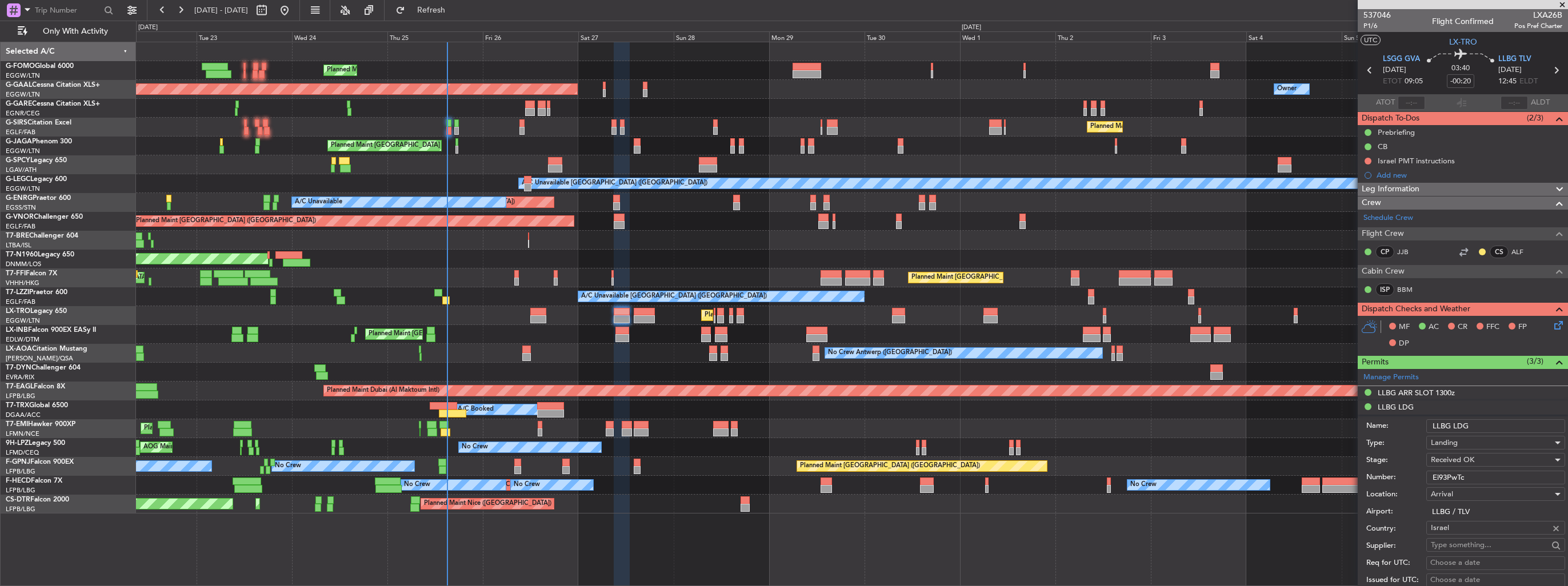
click at [1399, 474] on div "Number: Ei93PwTc" at bounding box center [1466, 477] width 199 height 17
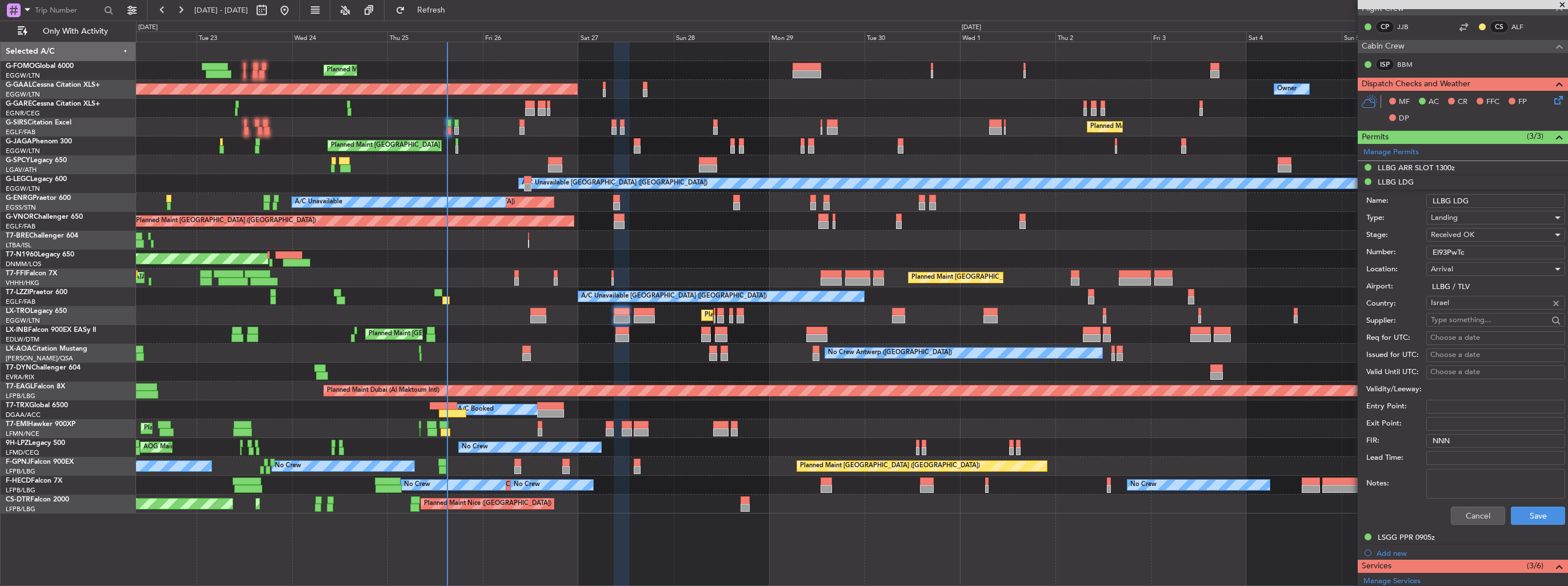
scroll to position [285, 0]
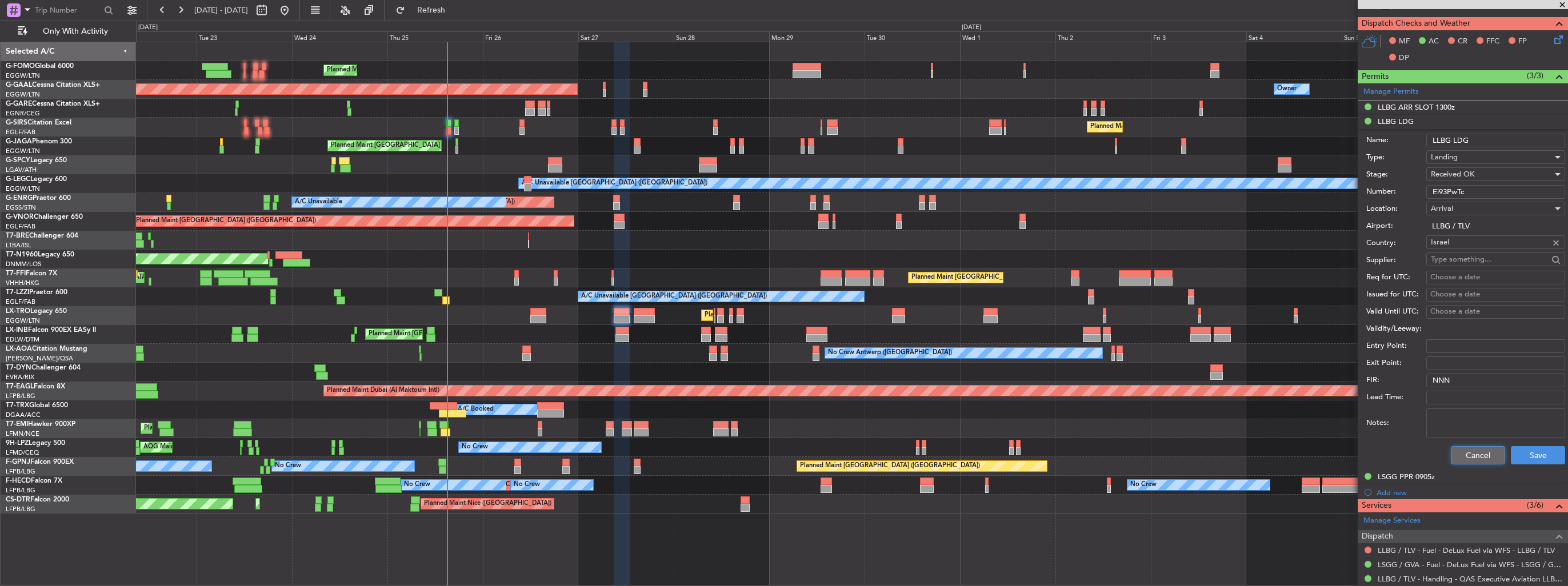
click at [1467, 457] on button "Cancel" at bounding box center [1477, 455] width 54 height 18
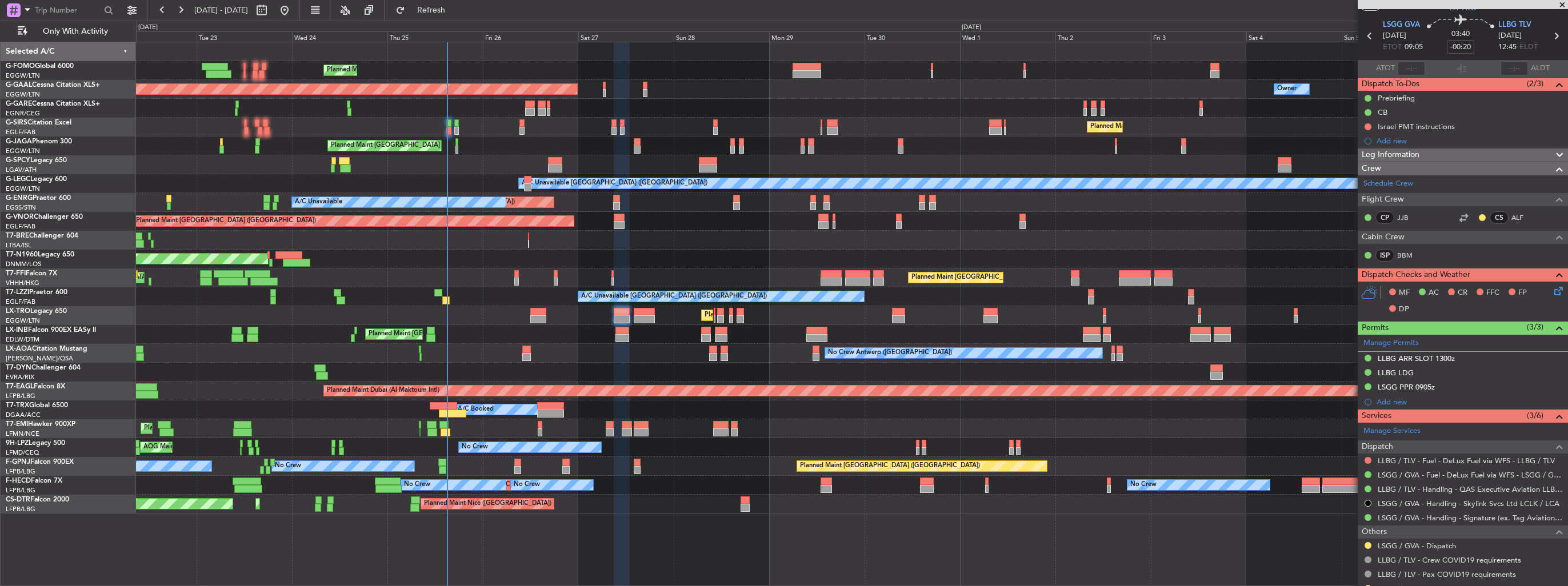
scroll to position [0, 0]
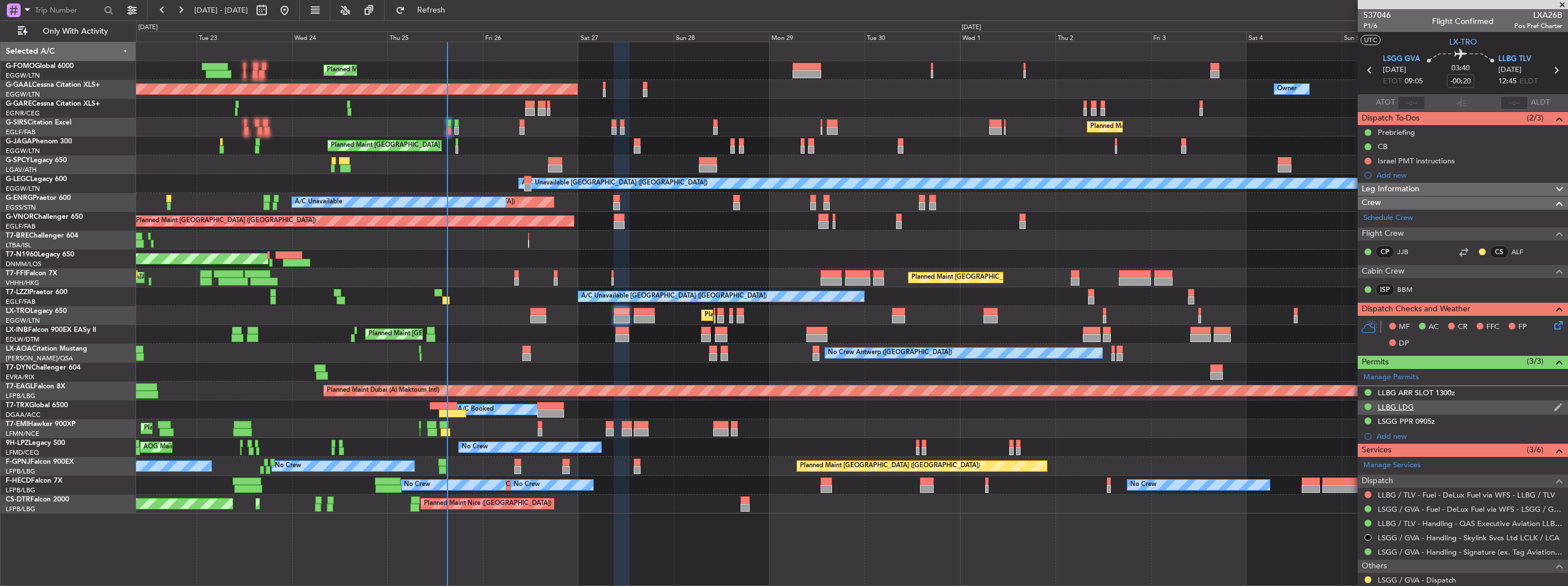
click at [1554, 406] on img at bounding box center [1558, 407] width 8 height 10
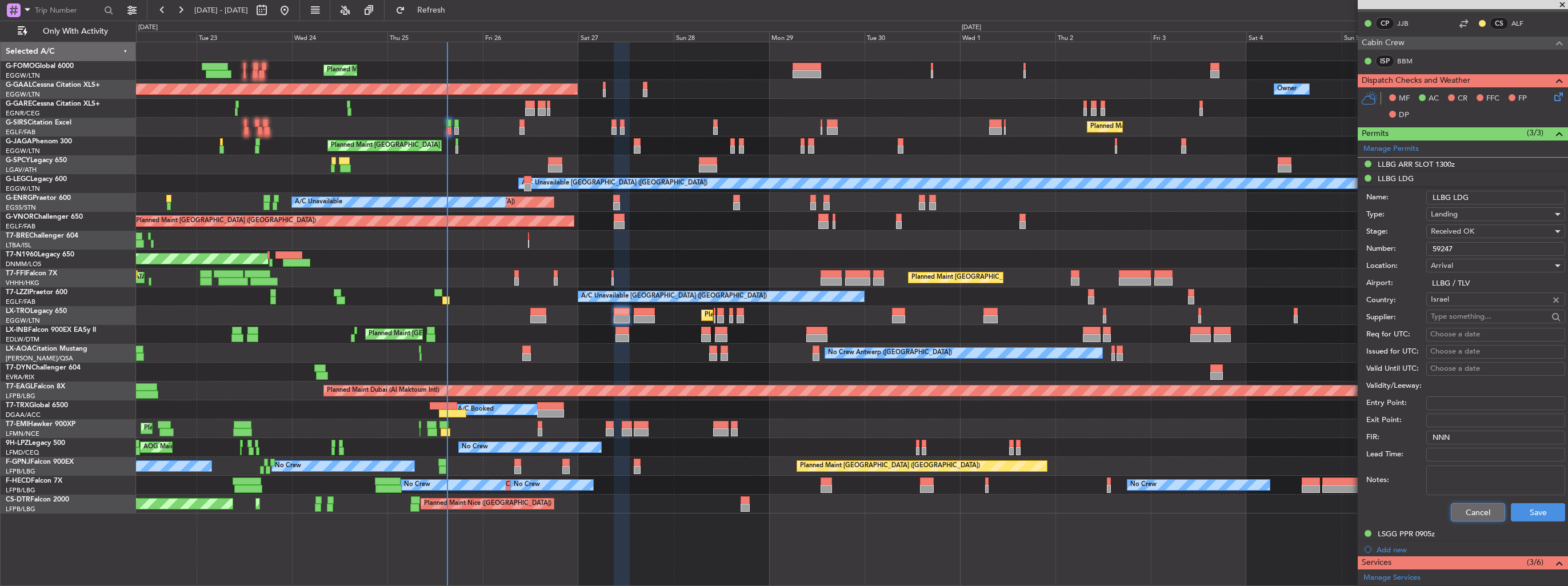
click at [1474, 507] on button "Cancel" at bounding box center [1477, 512] width 54 height 18
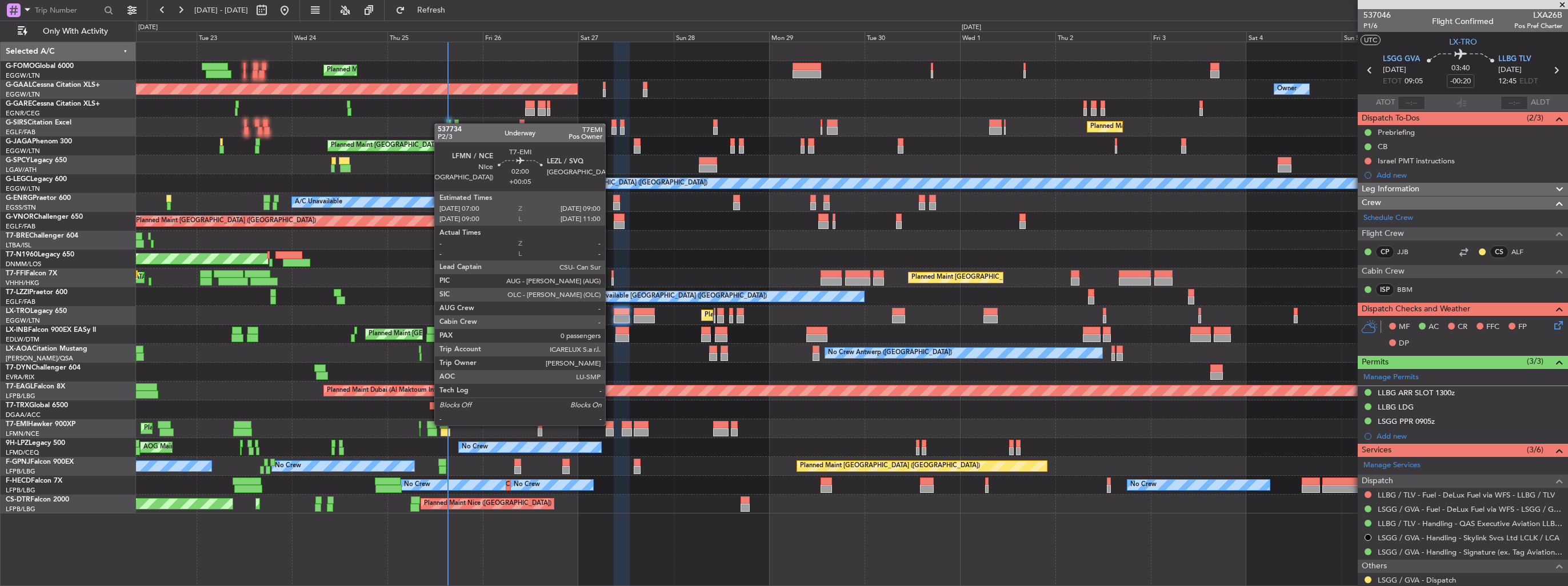
click at [610, 424] on div at bounding box center [609, 424] width 8 height 8
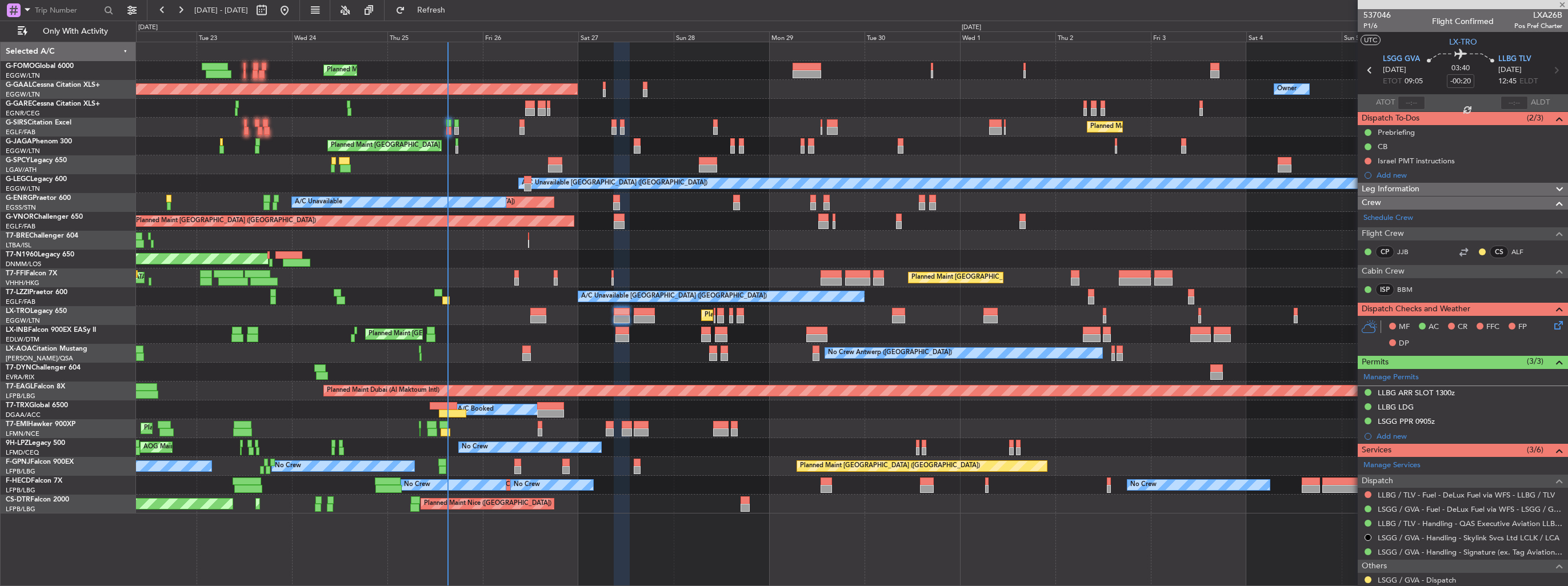
type input "+00:05"
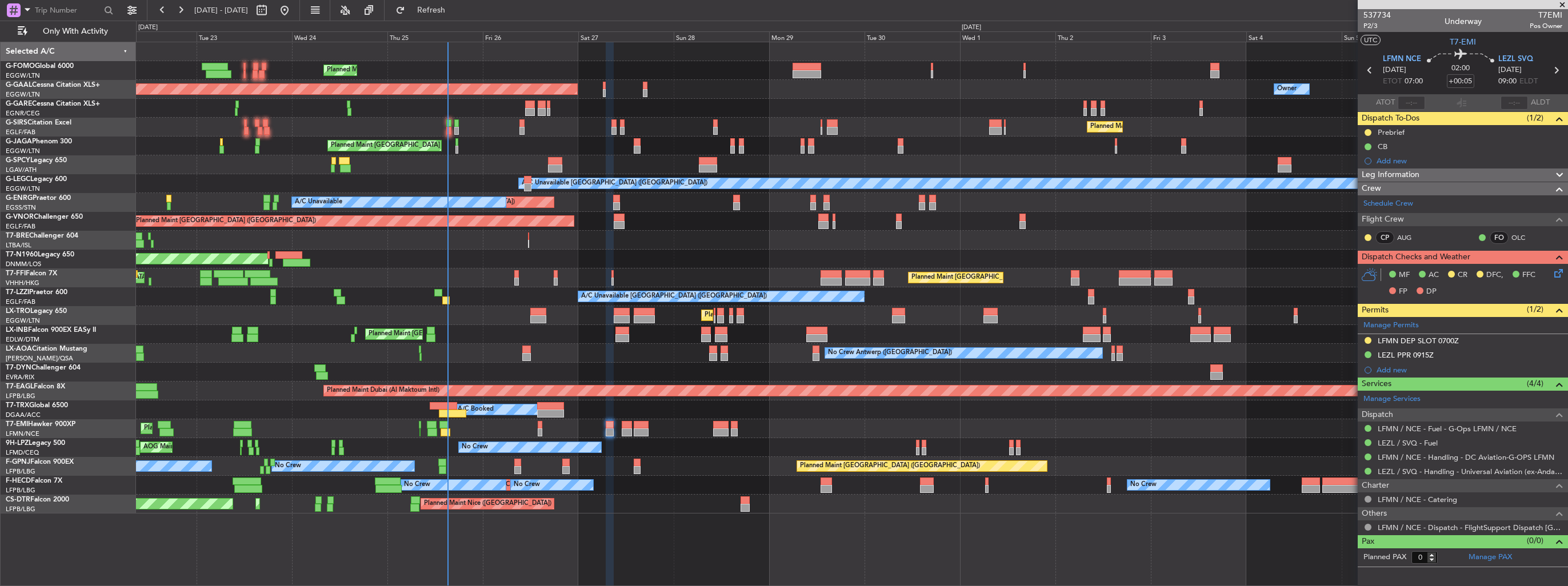
click at [512, 401] on div "A/C Booked" at bounding box center [852, 410] width 1432 height 19
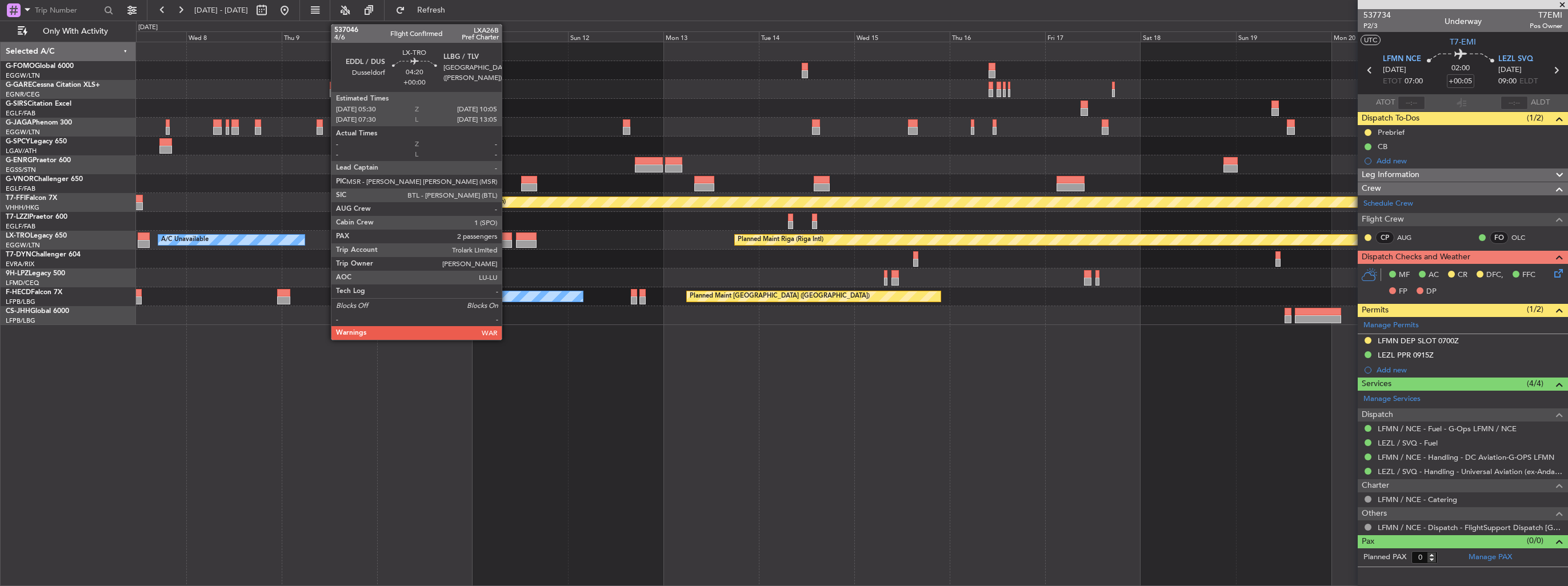
click at [507, 244] on div at bounding box center [503, 243] width 18 height 8
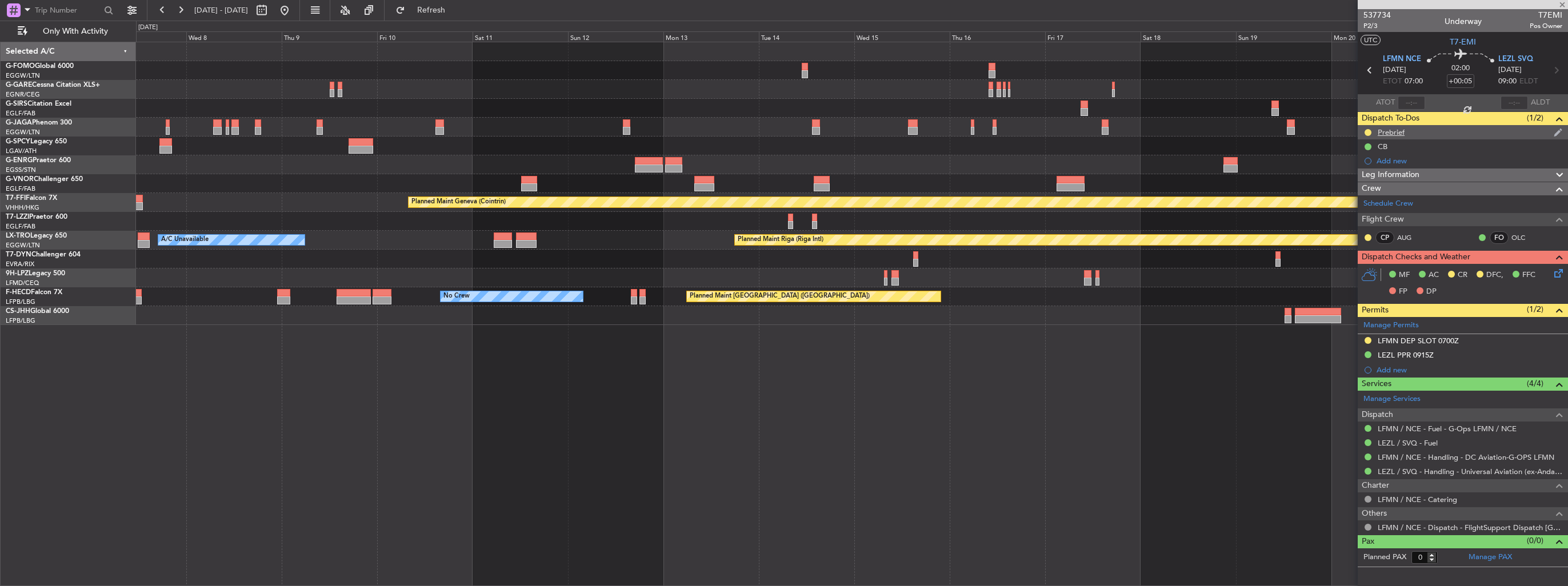
type input "2"
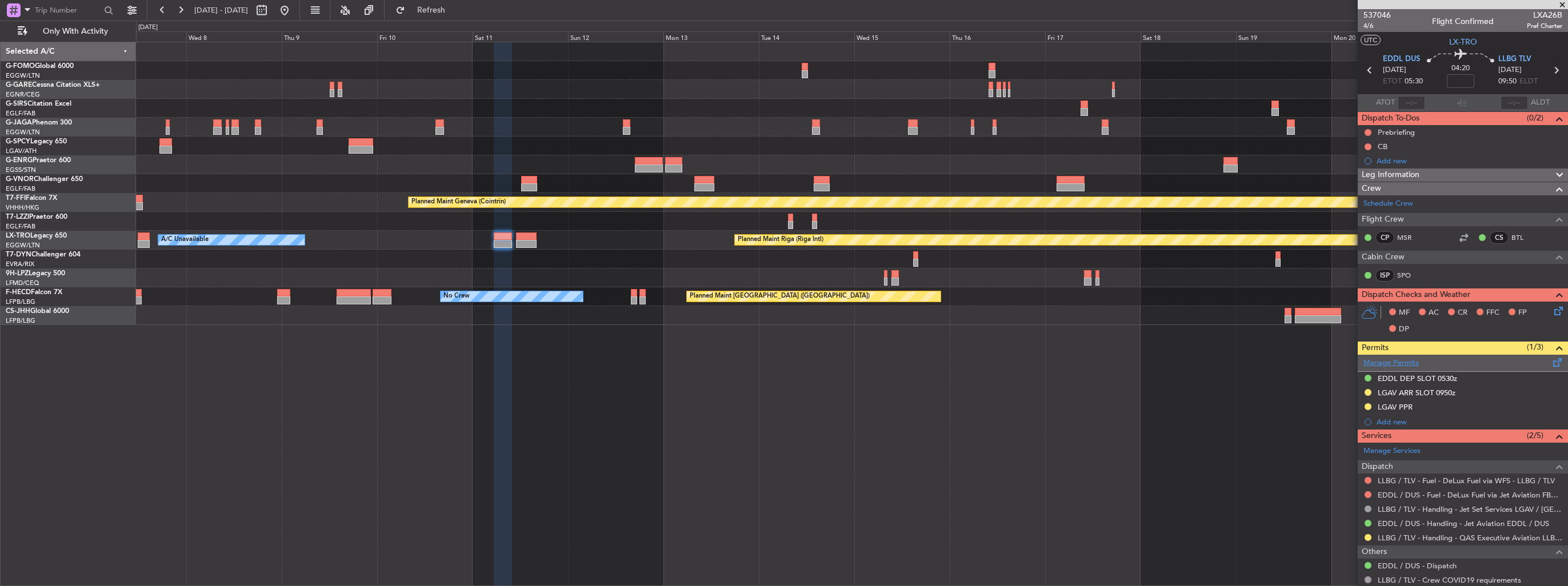
click at [1391, 363] on link "Manage Permits" at bounding box center [1391, 363] width 56 height 11
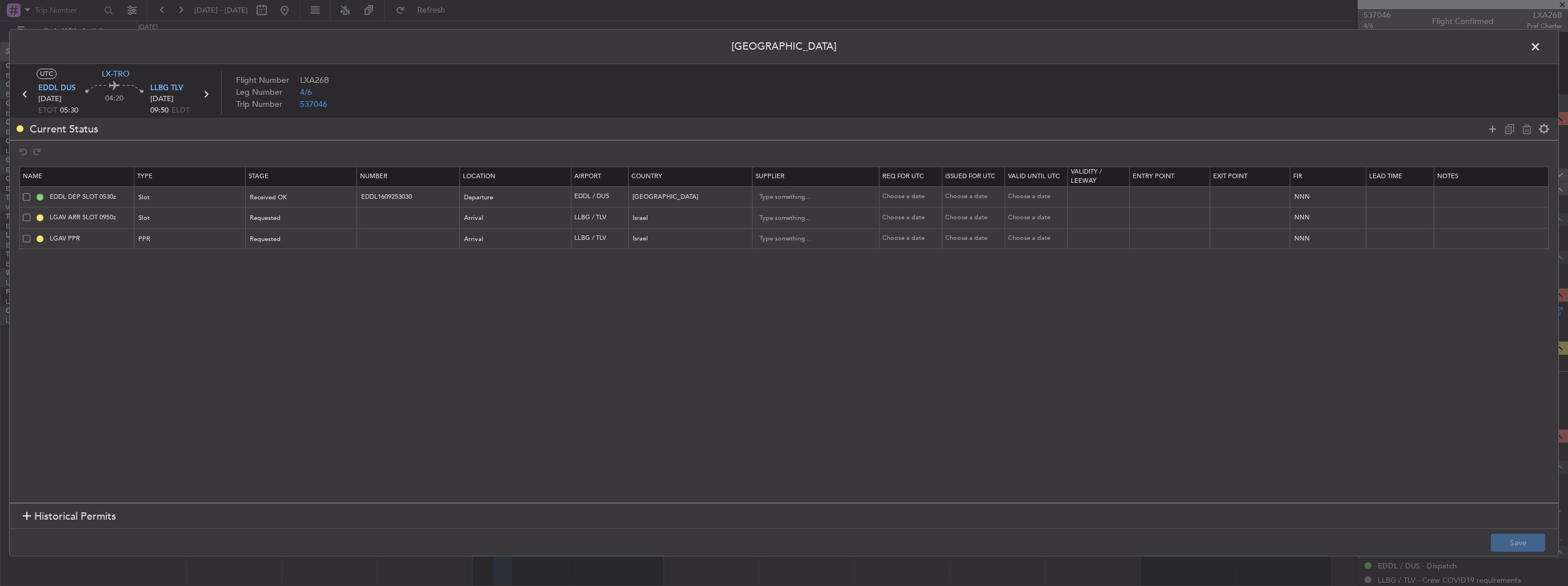
drag, startPoint x: 25, startPoint y: 216, endPoint x: 25, endPoint y: 240, distance: 24.0
click at [25, 217] on span at bounding box center [27, 218] width 7 height 7
click at [31, 214] on input "checkbox" at bounding box center [31, 214] width 0 height 0
click at [25, 240] on span at bounding box center [27, 239] width 7 height 7
click at [31, 235] on input "checkbox" at bounding box center [31, 235] width 0 height 0
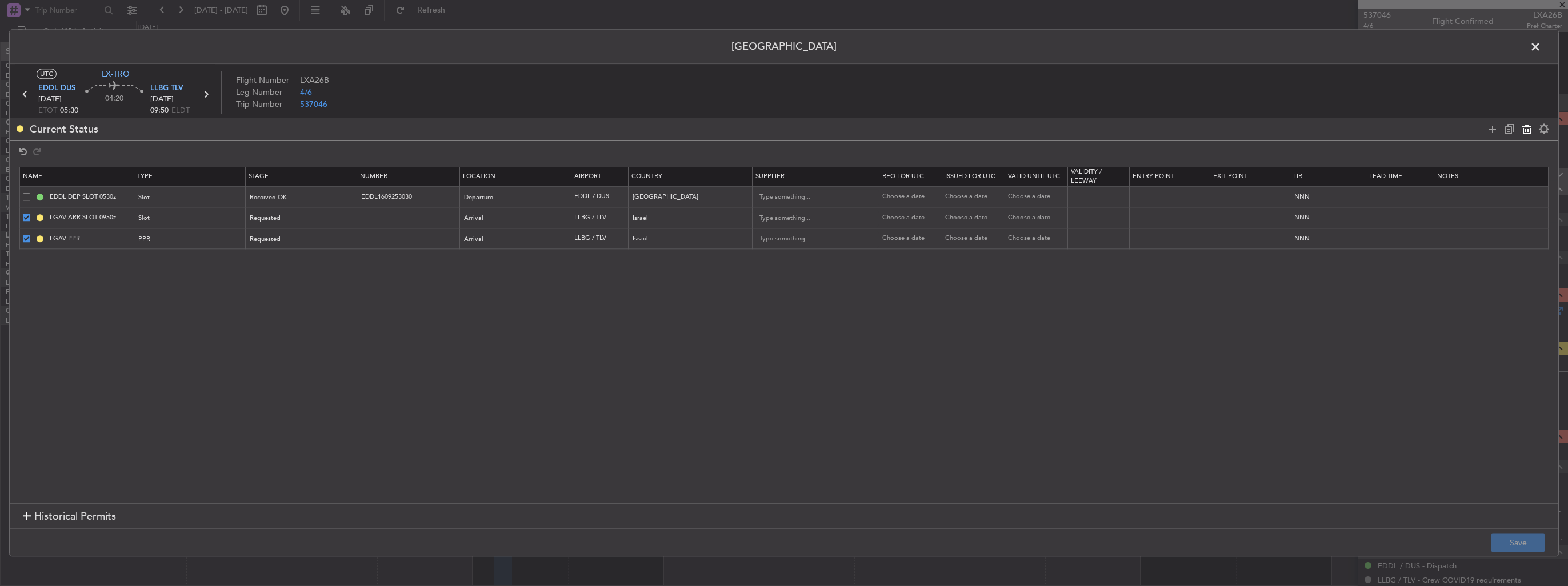
click at [1520, 133] on icon at bounding box center [1527, 129] width 14 height 14
click at [1528, 537] on button "Save" at bounding box center [1518, 543] width 54 height 18
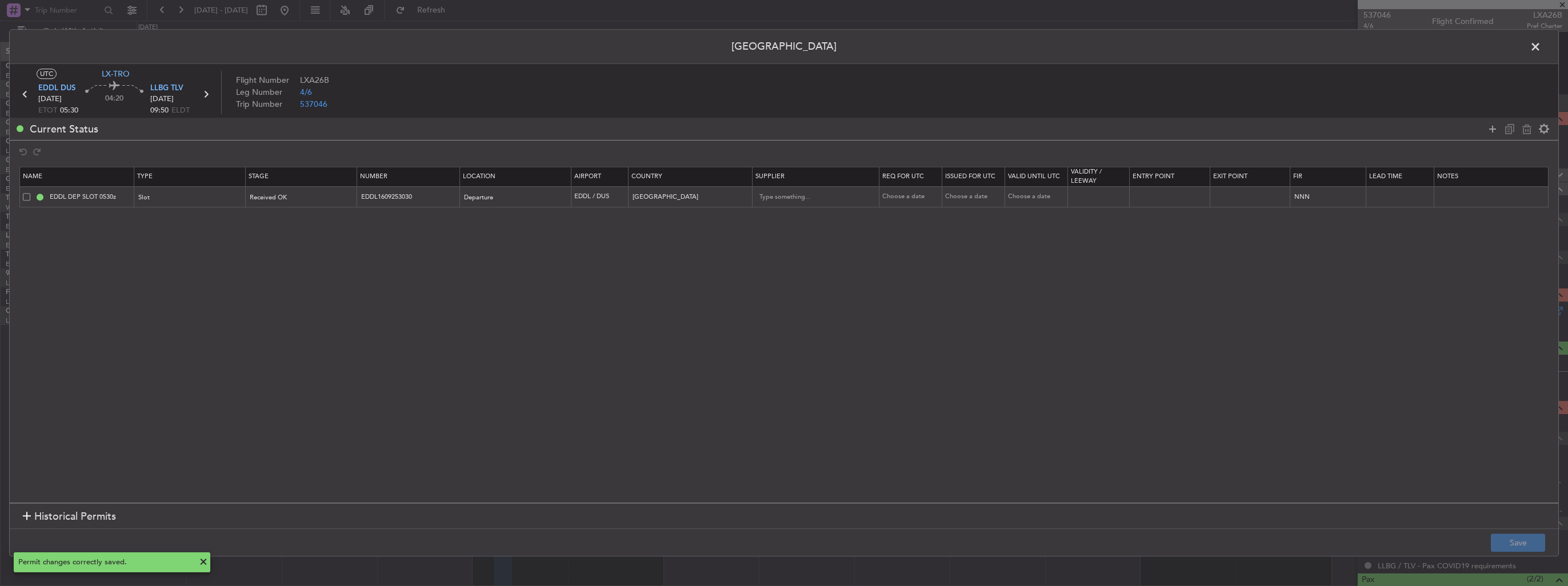
click at [1541, 48] on span at bounding box center [1541, 49] width 0 height 23
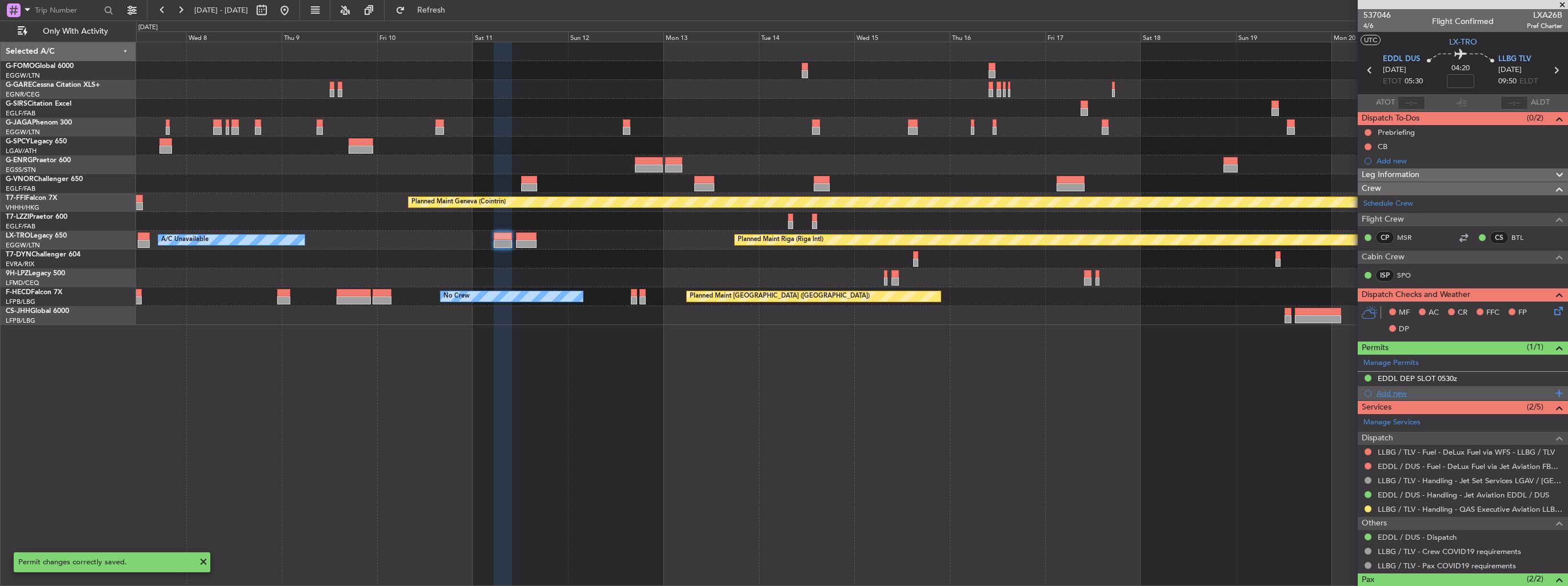
click at [1379, 390] on div "Add new" at bounding box center [1465, 393] width 176 height 10
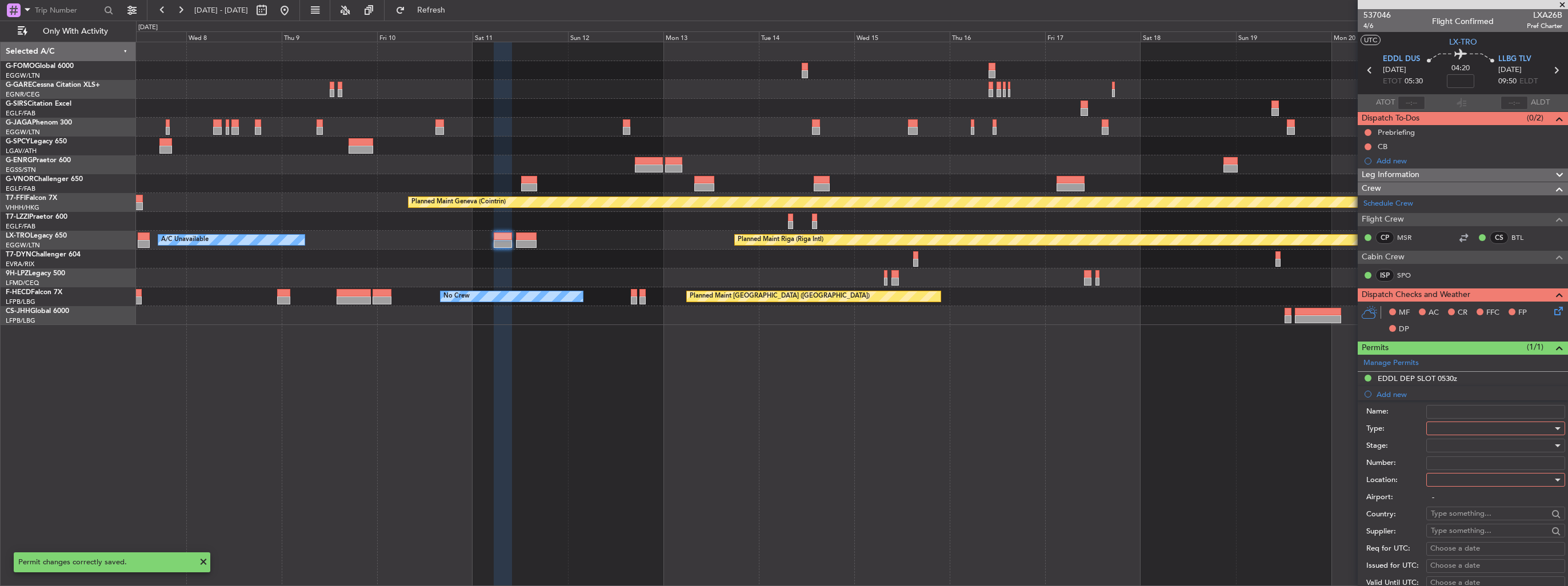
click at [1455, 429] on div at bounding box center [1491, 428] width 122 height 17
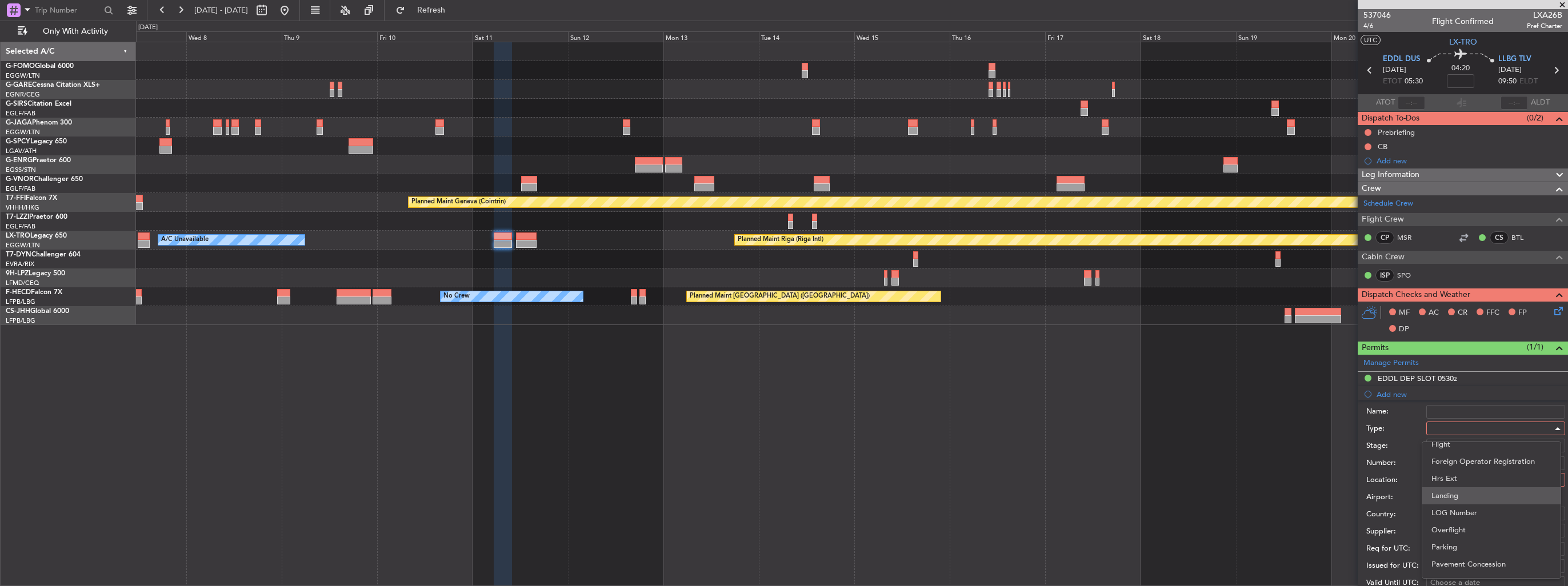
click at [1470, 494] on span "Landing" at bounding box center [1491, 495] width 120 height 17
click at [1475, 476] on div at bounding box center [1491, 479] width 122 height 17
click at [1471, 537] on span "Arrival" at bounding box center [1491, 536] width 120 height 17
type input "LLBG / TLV"
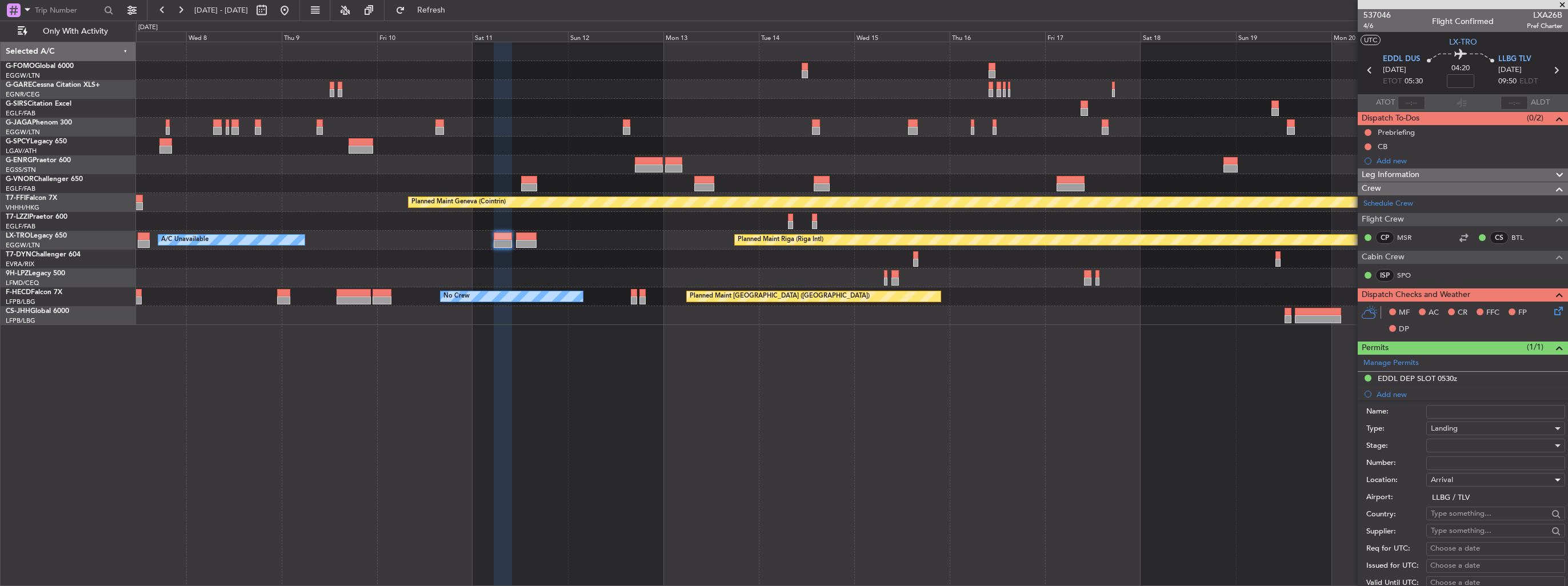
click at [1466, 445] on div at bounding box center [1491, 445] width 122 height 17
click at [1467, 535] on span "Received OK" at bounding box center [1491, 536] width 120 height 17
click at [1469, 462] on input "Number:" at bounding box center [1496, 463] width 139 height 14
click at [1463, 462] on input "Number:" at bounding box center [1496, 463] width 139 height 14
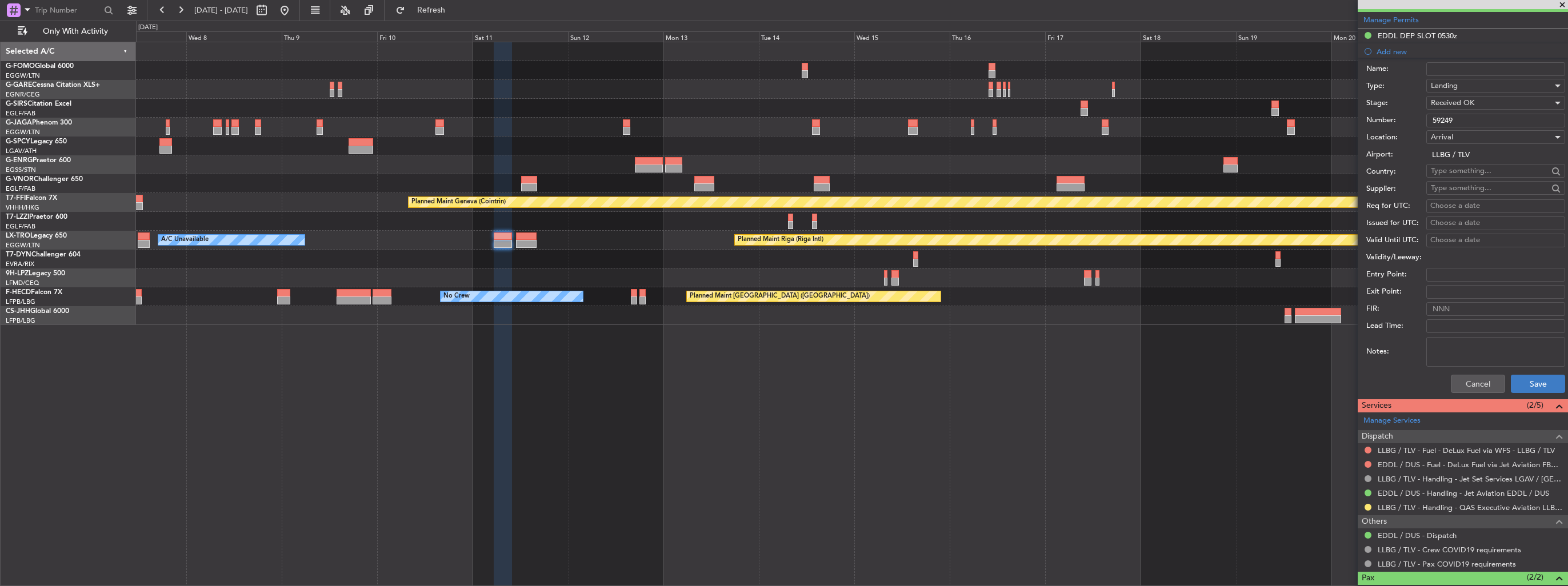
type input "59249"
click at [1520, 385] on button "Save" at bounding box center [1538, 384] width 54 height 18
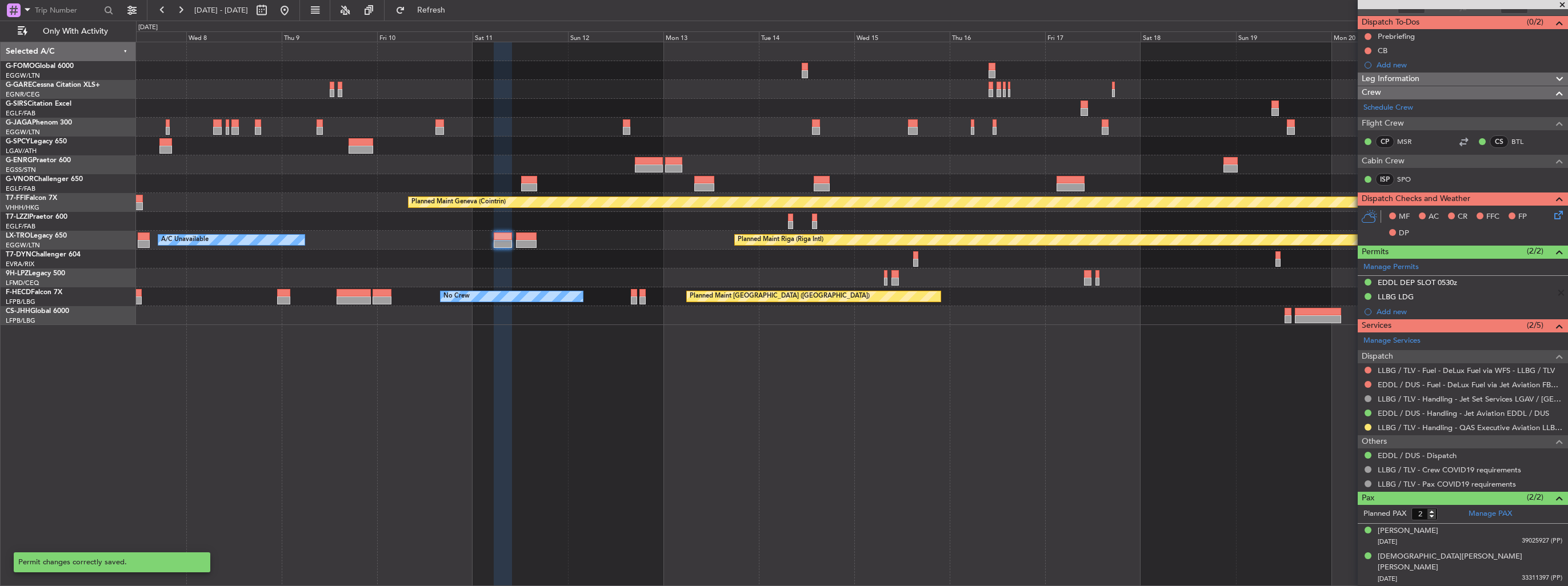
scroll to position [82, 0]
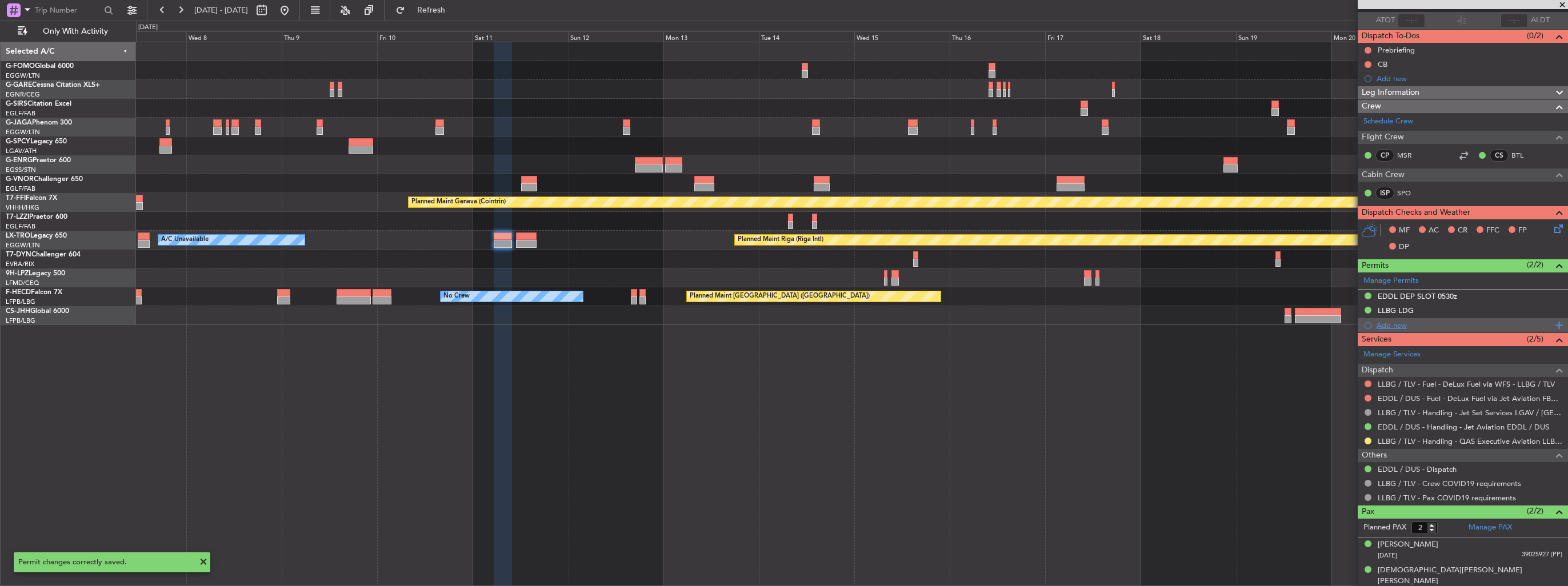
click at [1380, 326] on div "Add new" at bounding box center [1465, 325] width 176 height 10
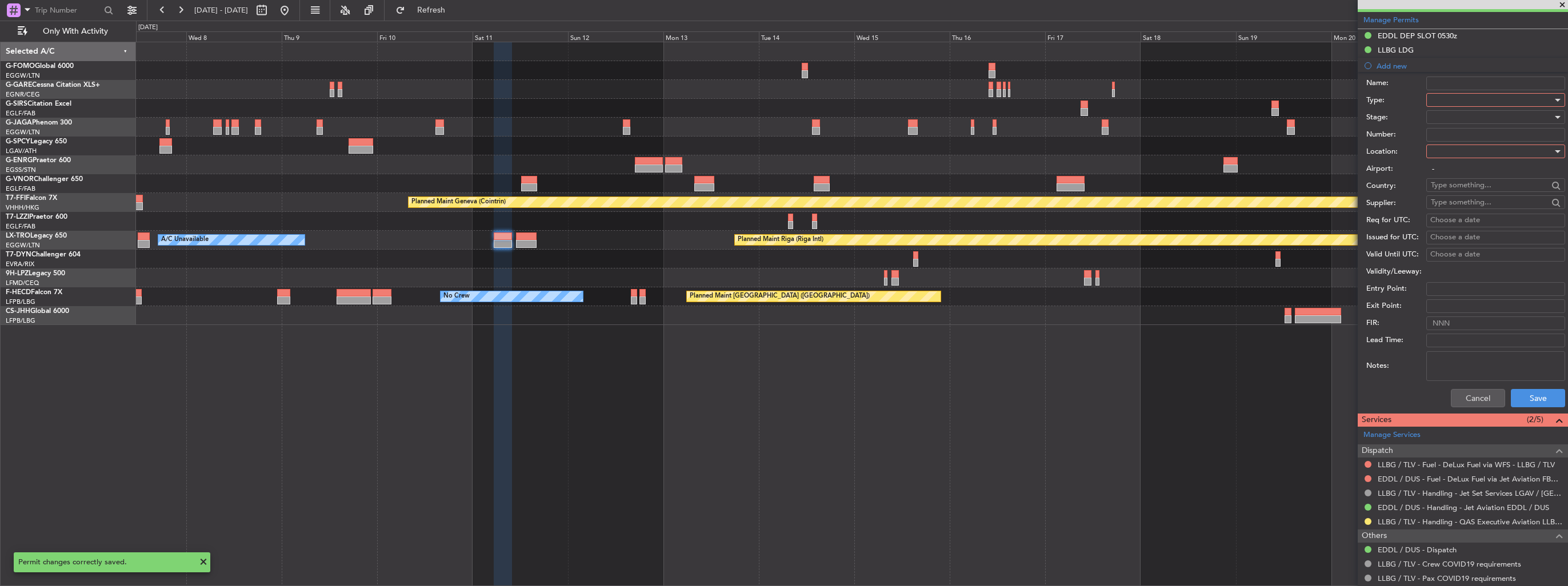
click at [1436, 96] on div at bounding box center [1491, 100] width 122 height 17
click at [1466, 208] on span "Slot" at bounding box center [1491, 208] width 120 height 17
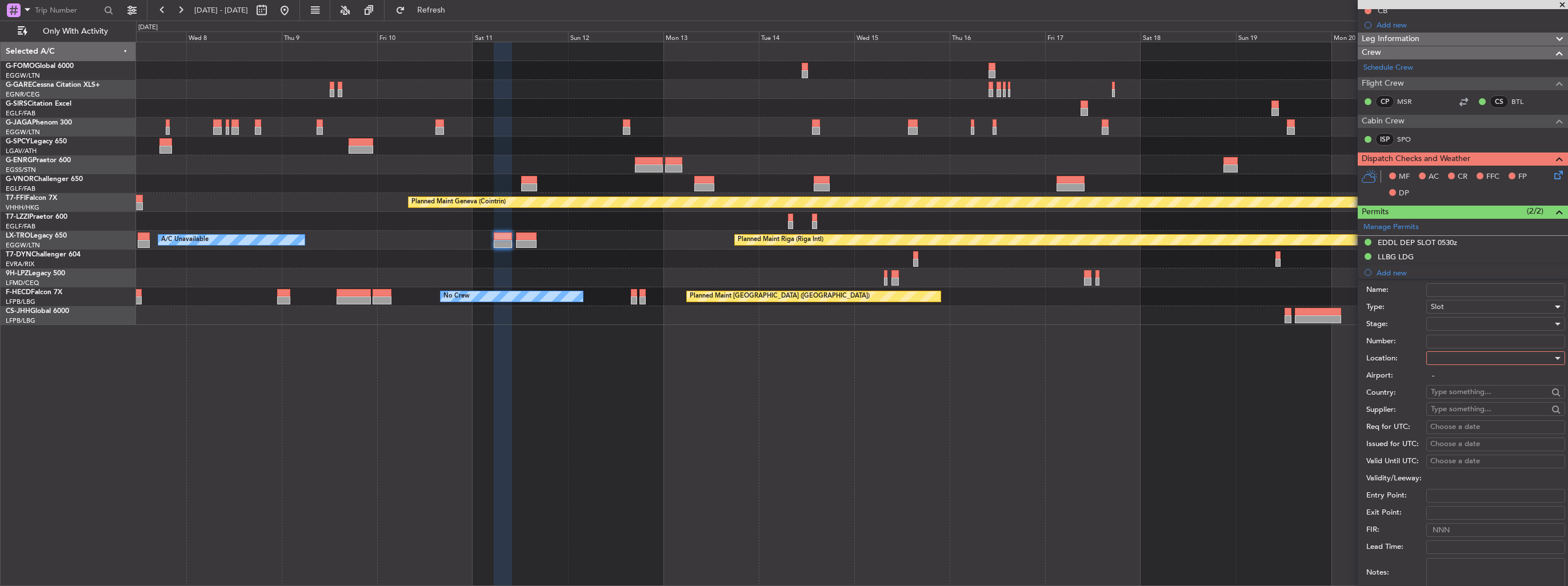
scroll to position [171, 0]
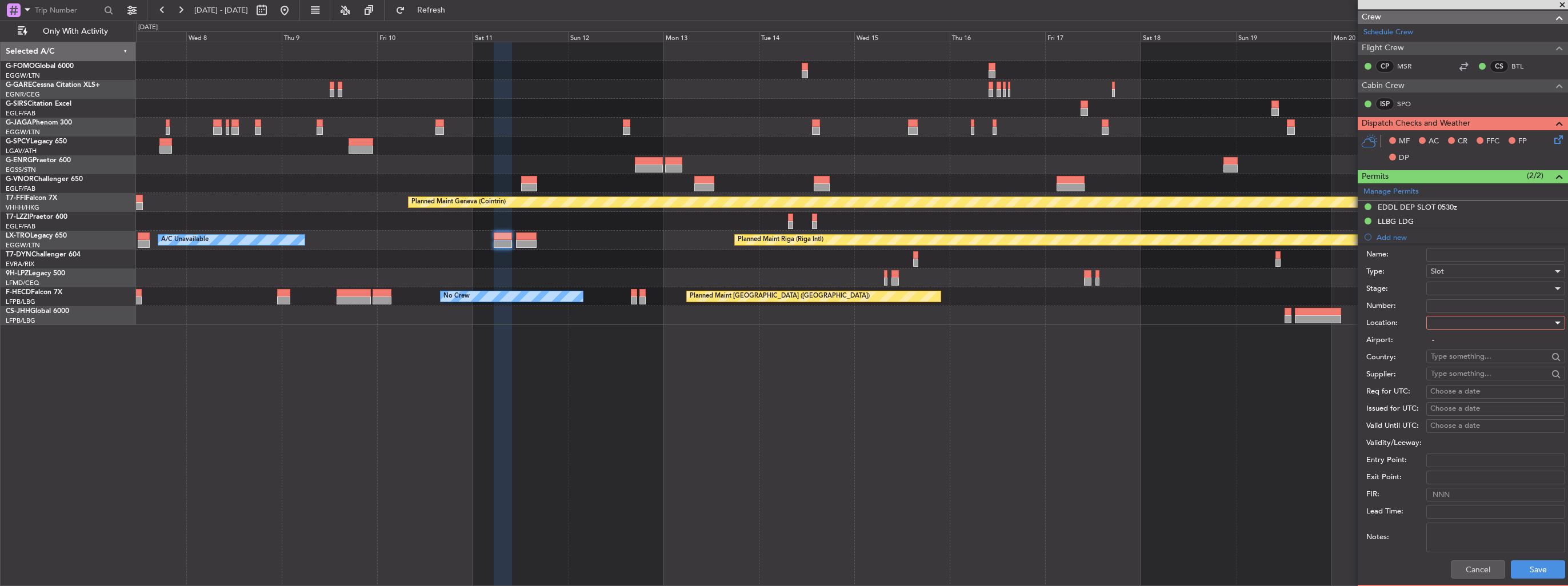
click at [1477, 317] on div at bounding box center [1491, 323] width 122 height 17
click at [1466, 377] on span "Arrival" at bounding box center [1491, 378] width 120 height 17
type input "LLBG / TLV"
click at [1467, 289] on div at bounding box center [1491, 288] width 122 height 17
click at [1473, 362] on span "Requested" at bounding box center [1491, 362] width 120 height 17
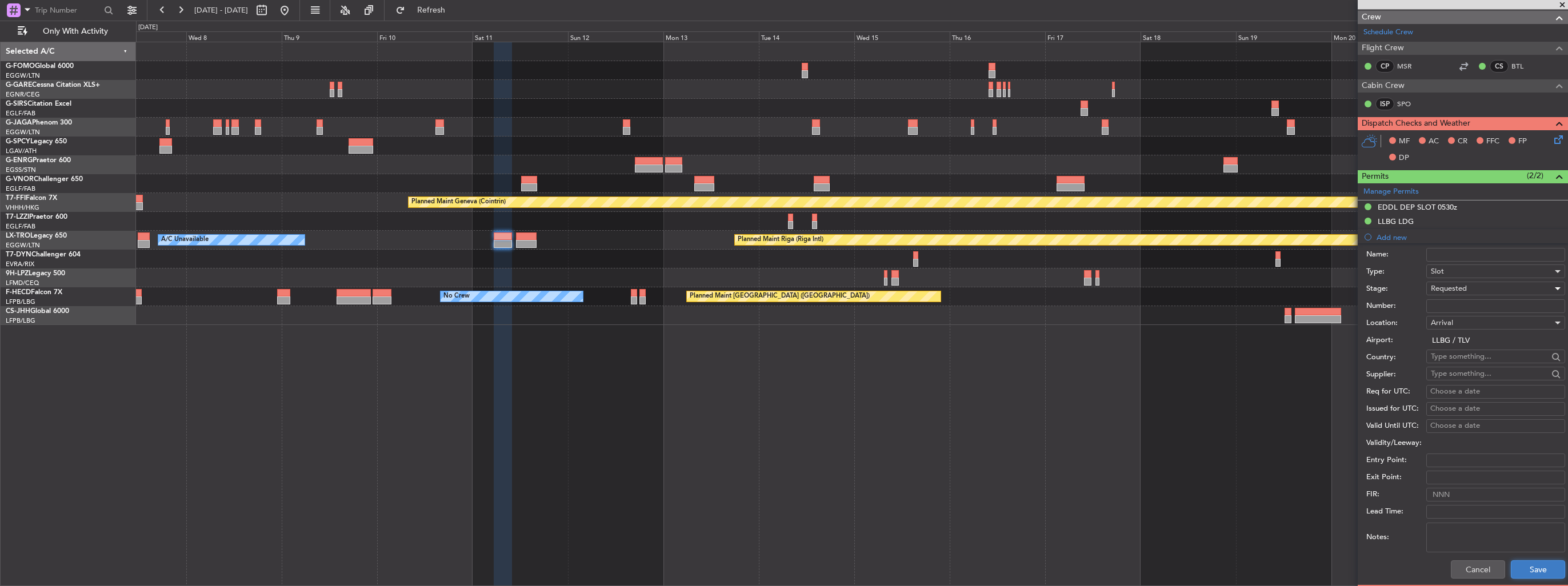
click at [1520, 564] on button "Save" at bounding box center [1538, 570] width 54 height 18
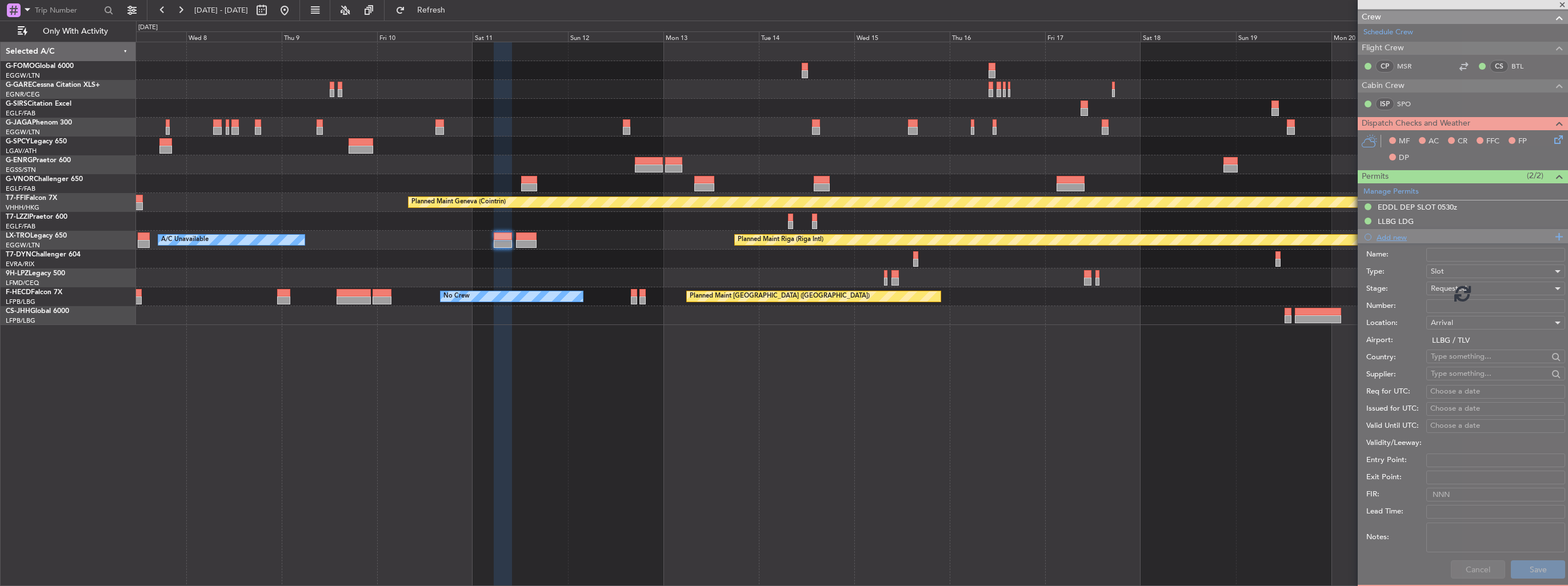
scroll to position [97, 0]
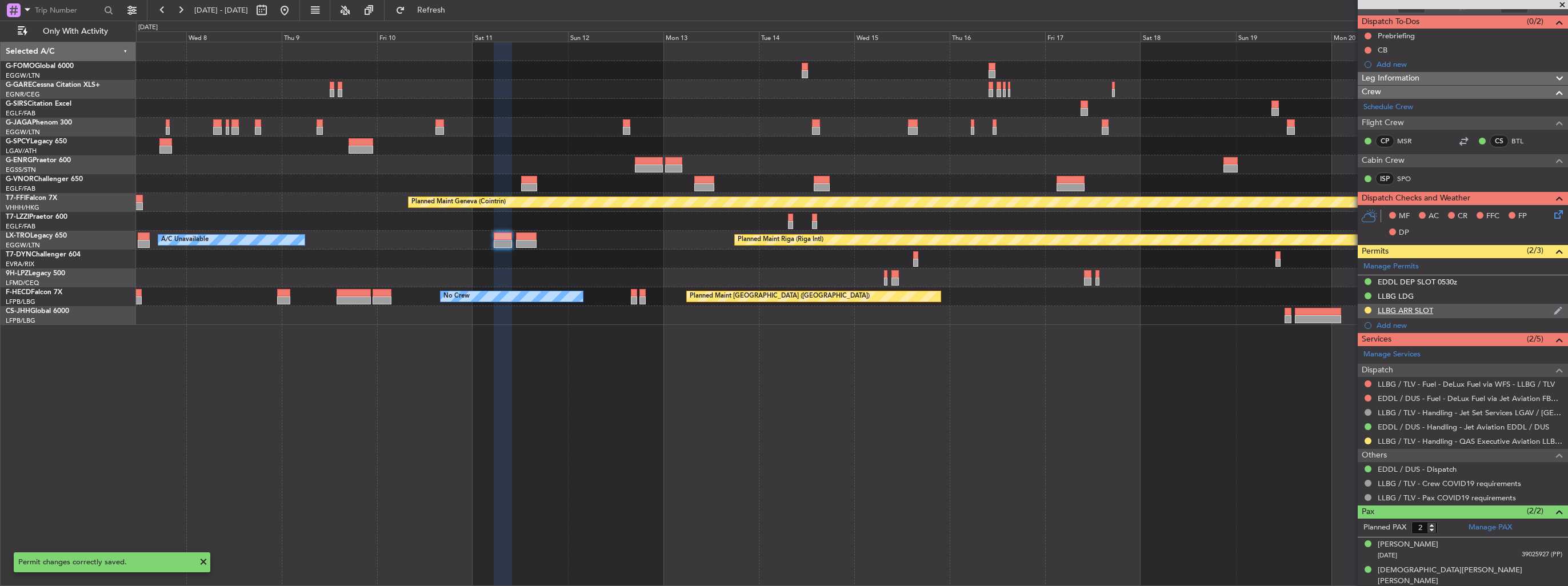
click at [1542, 308] on div "LLBG ARR SLOT" at bounding box center [1463, 311] width 210 height 15
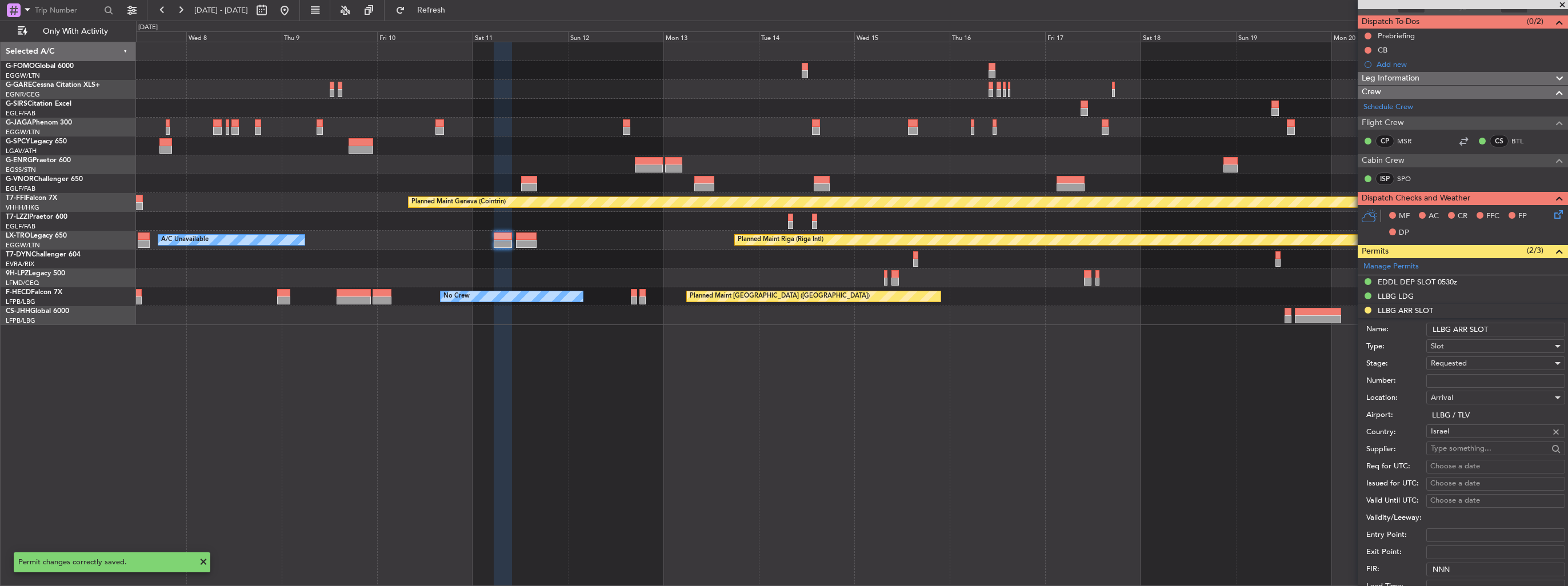
scroll to position [171, 0]
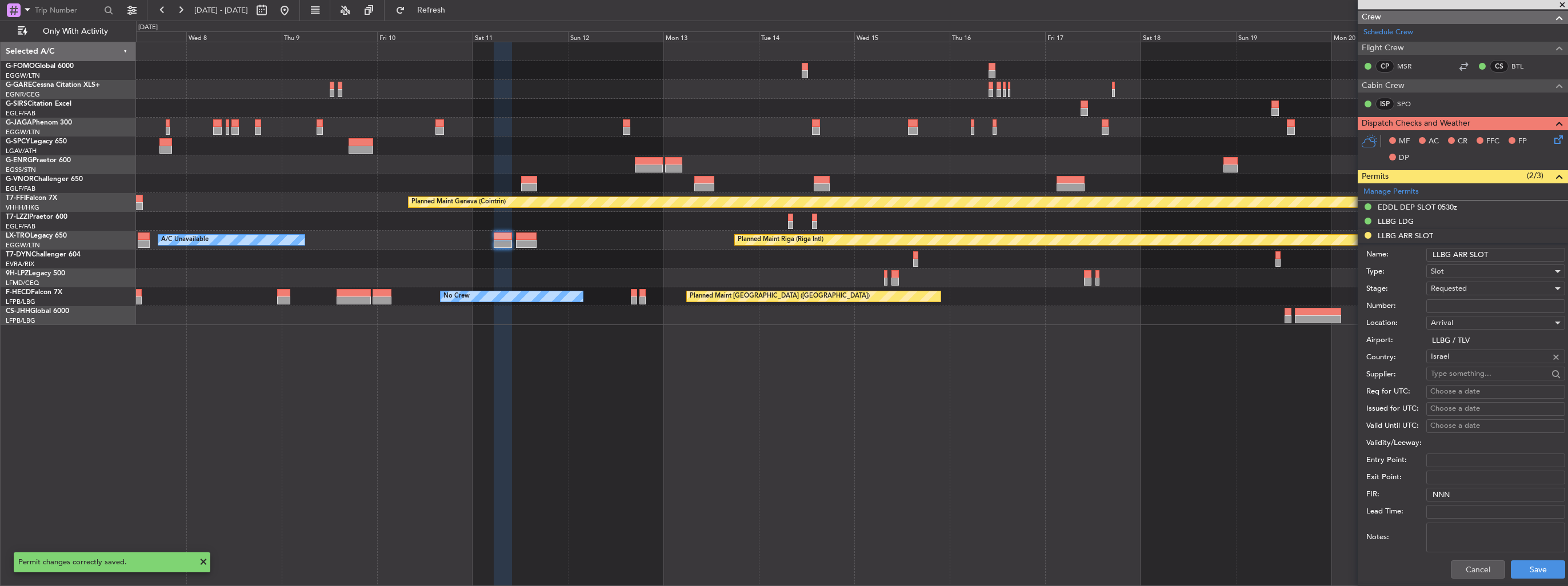
click at [1519, 253] on input "LLBG ARR SLOT" at bounding box center [1496, 254] width 139 height 14
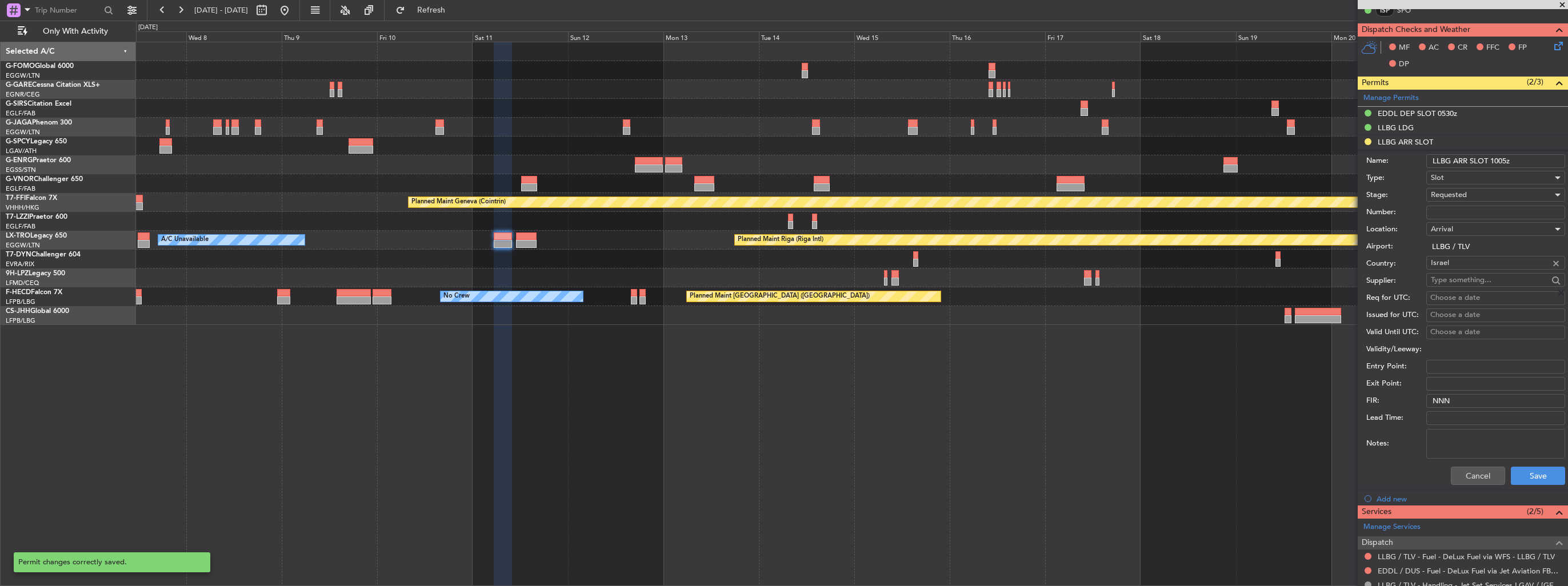
scroll to position [400, 0]
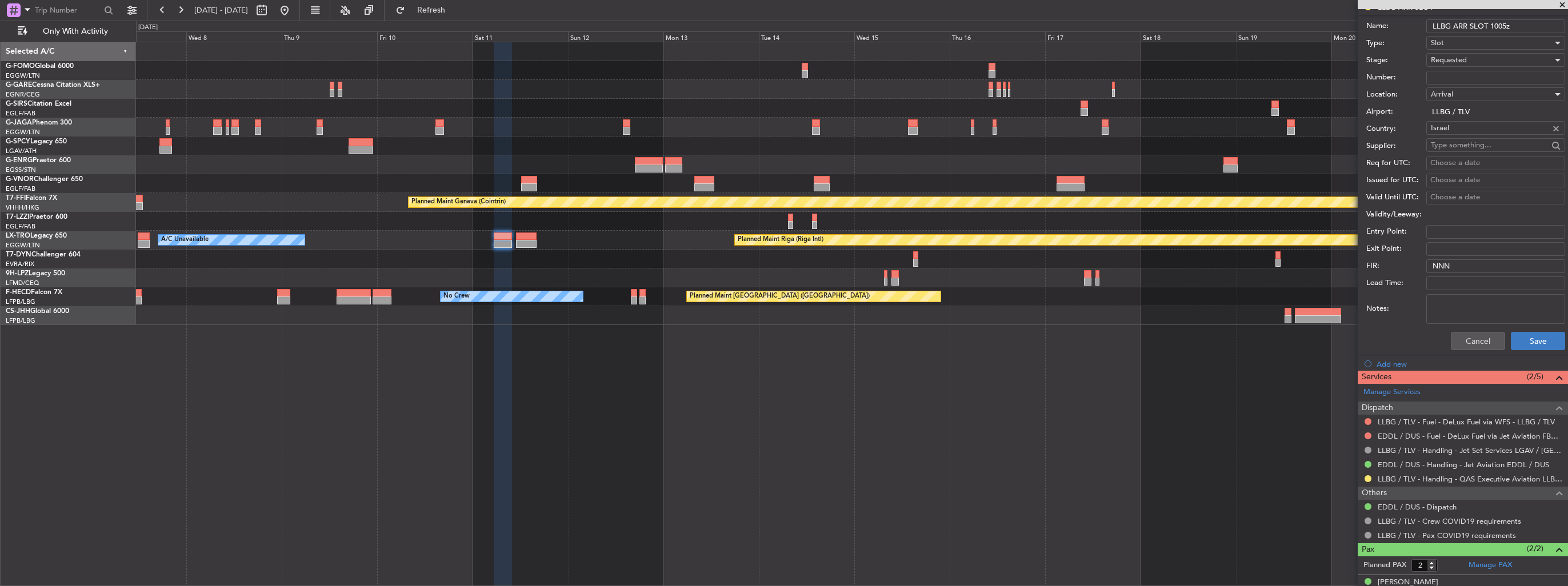
type input "LLBG ARR SLOT 1005z"
click at [1543, 338] on button "Save" at bounding box center [1538, 341] width 54 height 18
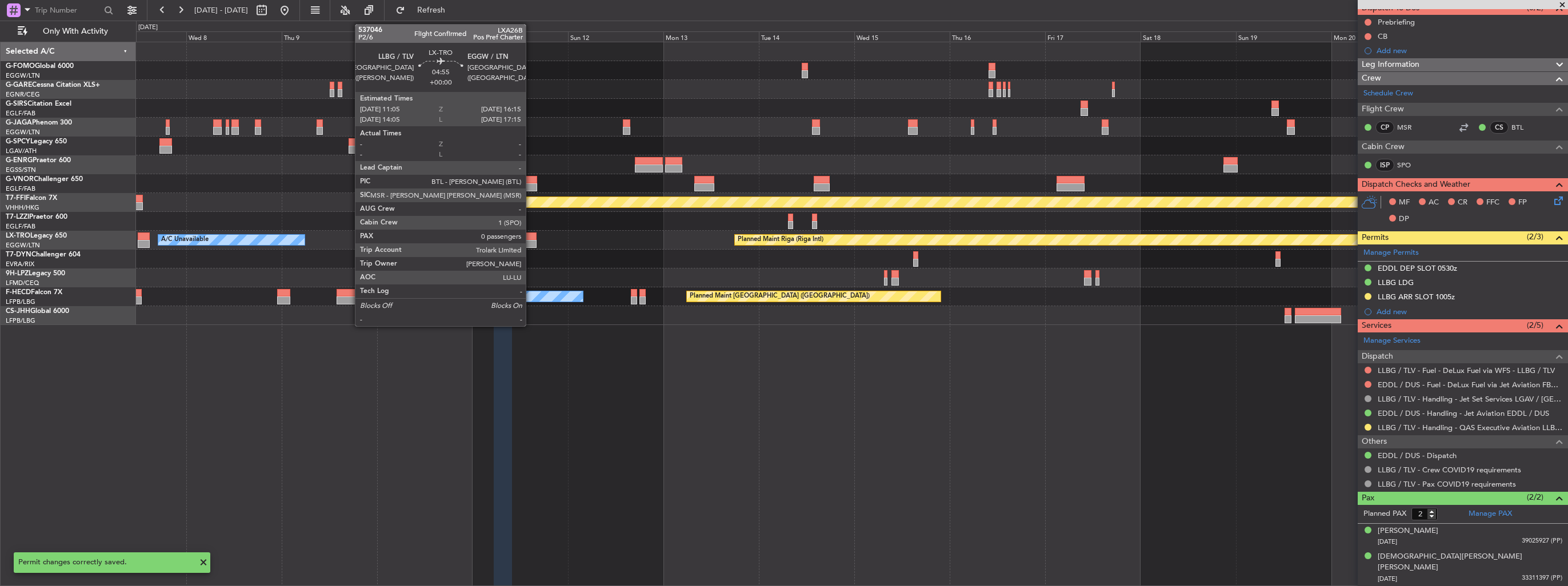
scroll to position [59, 0]
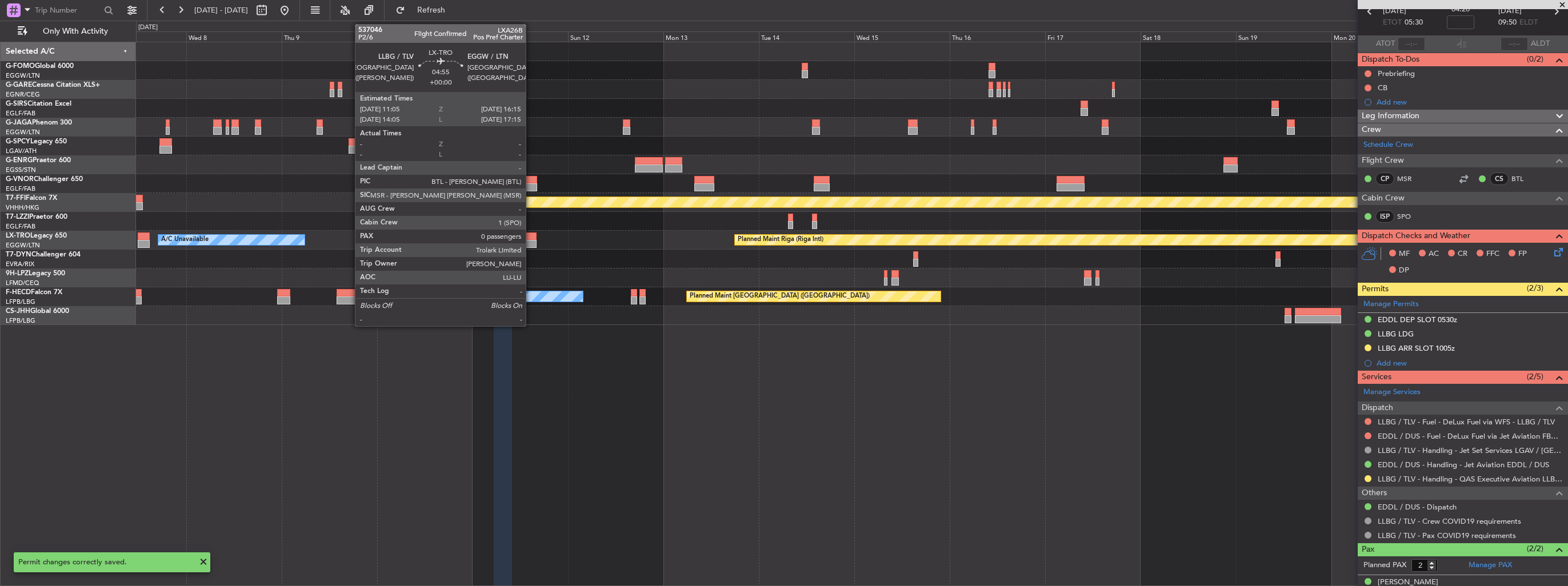
click at [531, 239] on div at bounding box center [526, 236] width 20 height 8
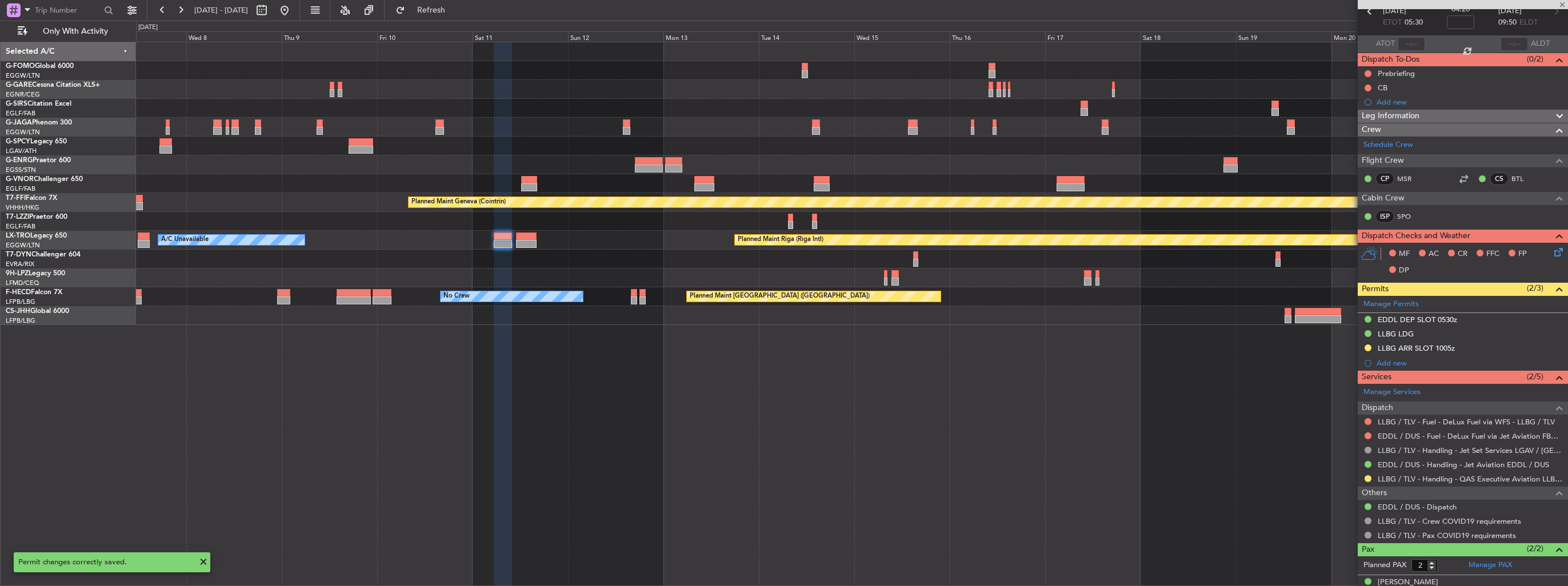
type input "0"
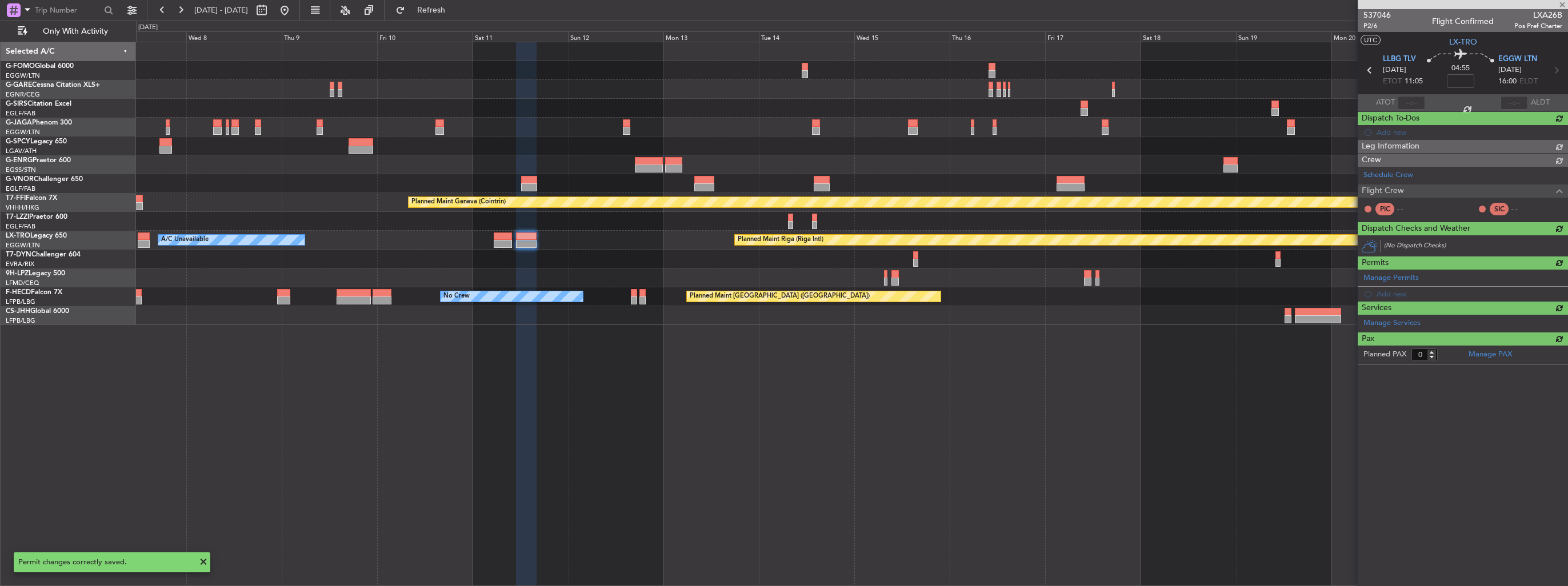
scroll to position [0, 0]
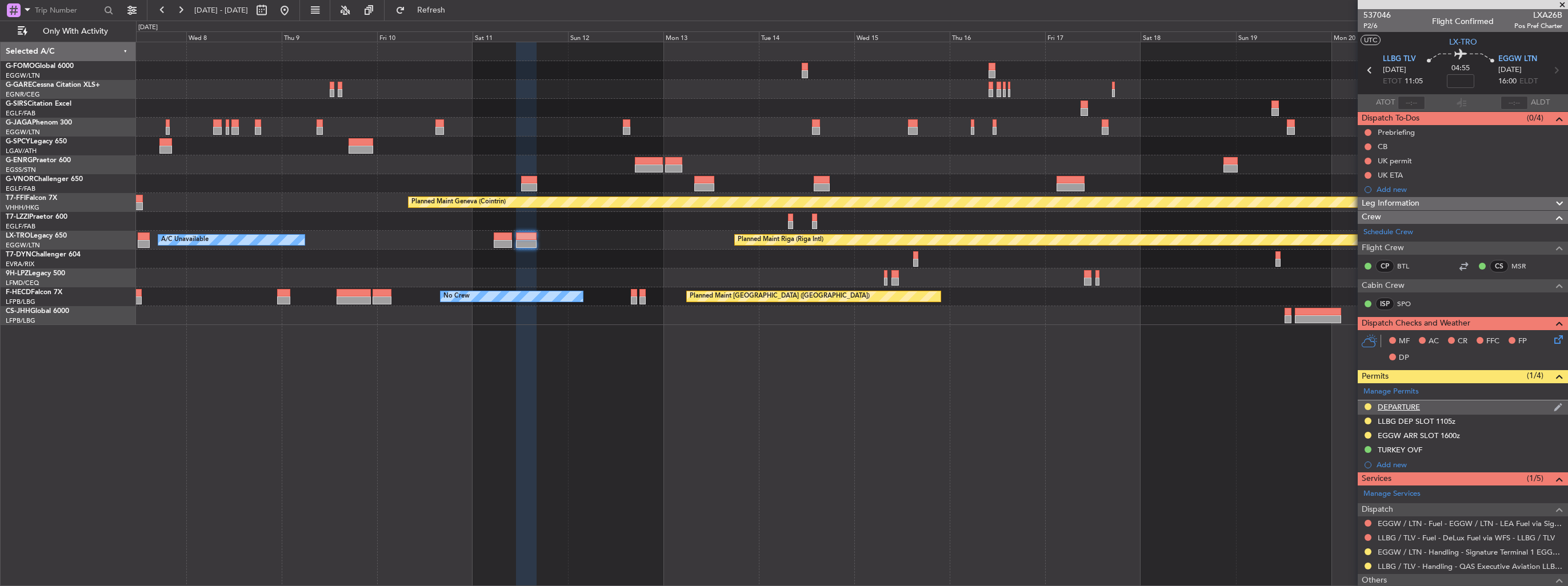
click at [1554, 408] on img at bounding box center [1558, 407] width 8 height 10
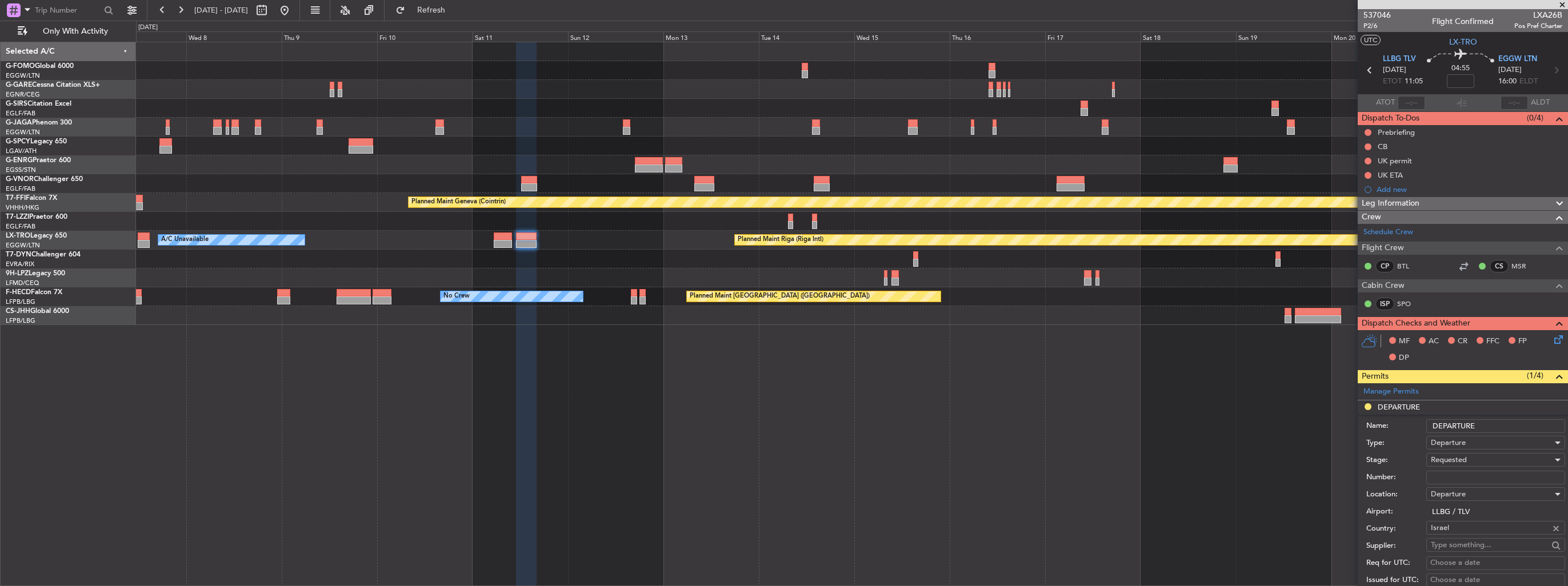
click at [1482, 476] on input "Number:" at bounding box center [1496, 477] width 139 height 14
type input "59249"
click at [1472, 457] on div "Requested" at bounding box center [1491, 460] width 122 height 17
click at [1473, 549] on span "Received OK" at bounding box center [1491, 550] width 120 height 17
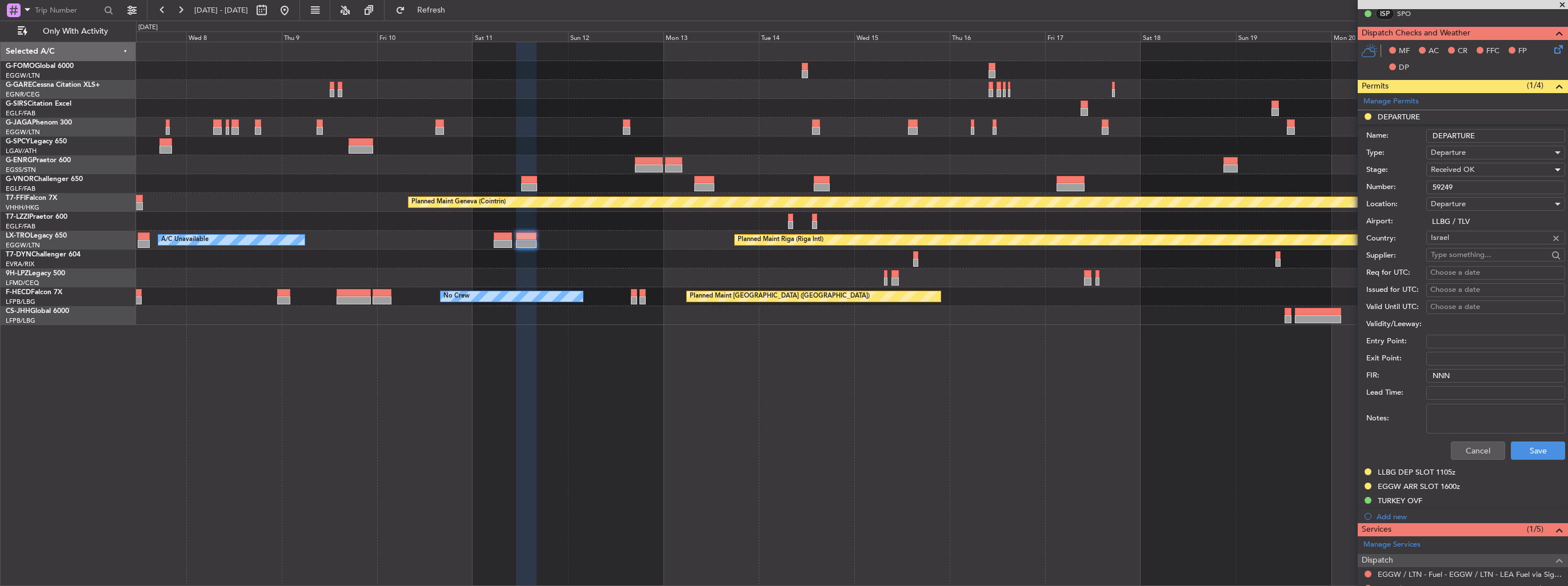
scroll to position [400, 0]
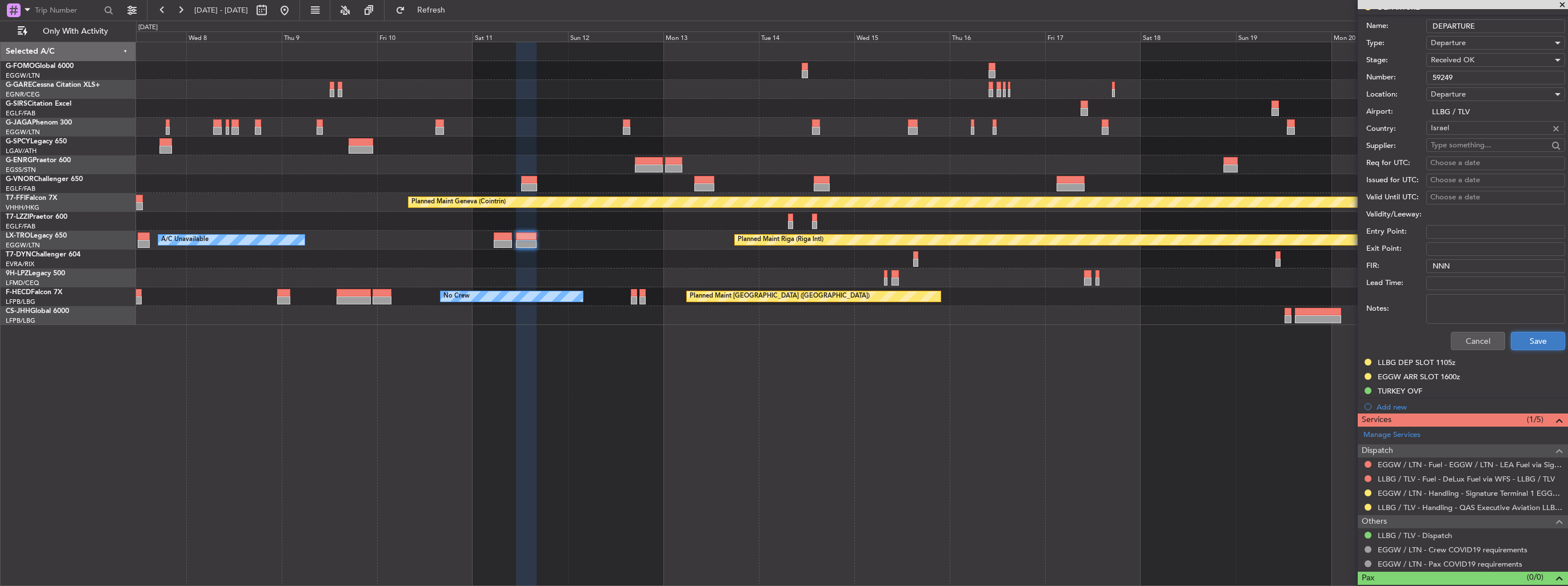
click at [1530, 342] on button "Save" at bounding box center [1538, 341] width 54 height 18
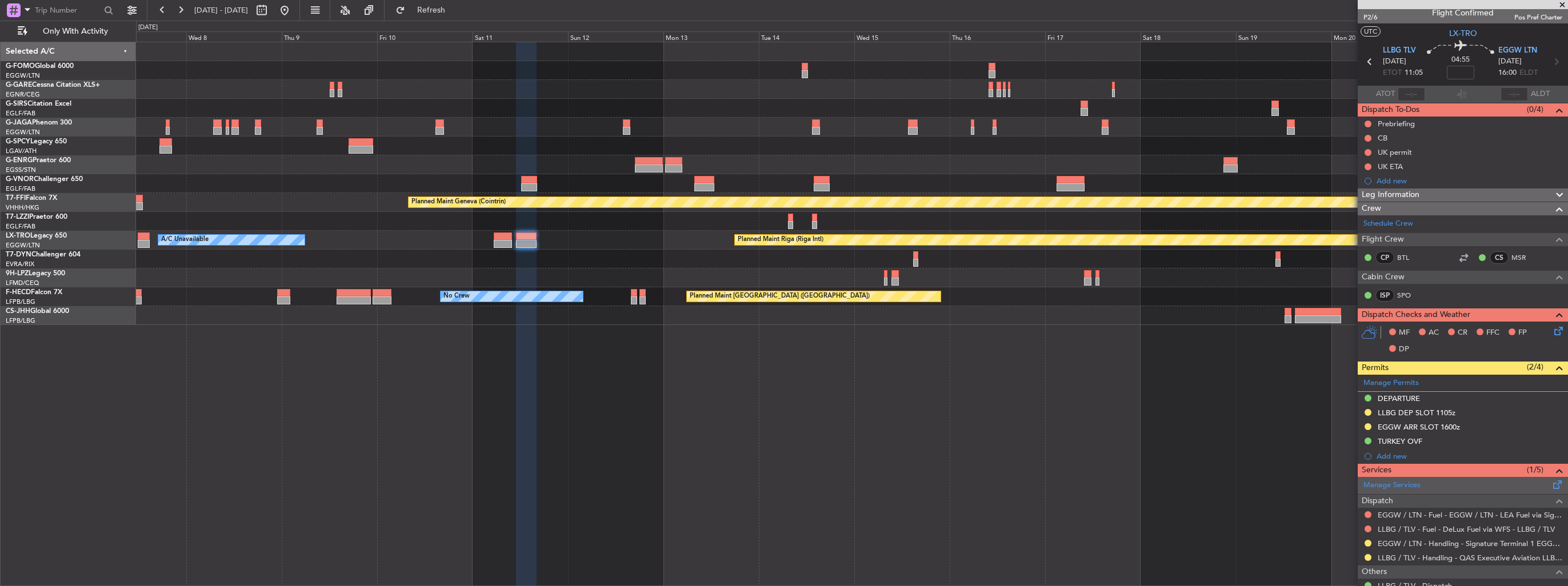
scroll to position [0, 0]
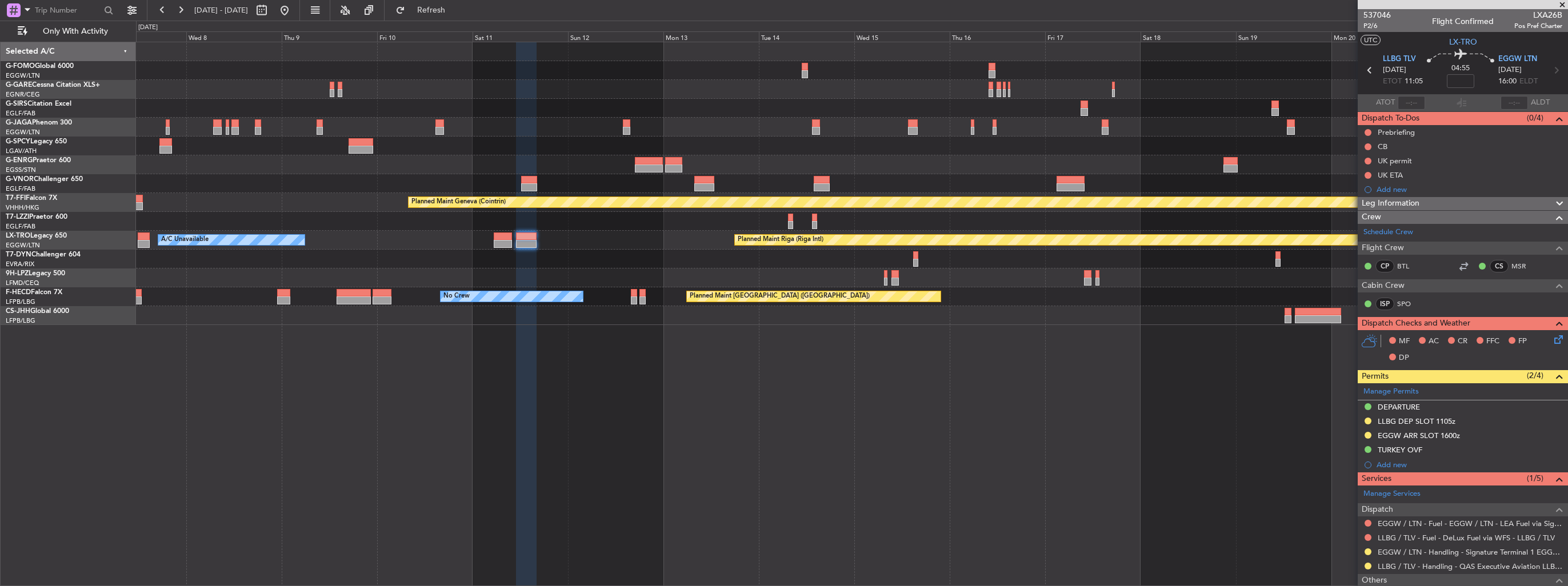
click at [986, 311] on div at bounding box center [852, 315] width 1432 height 19
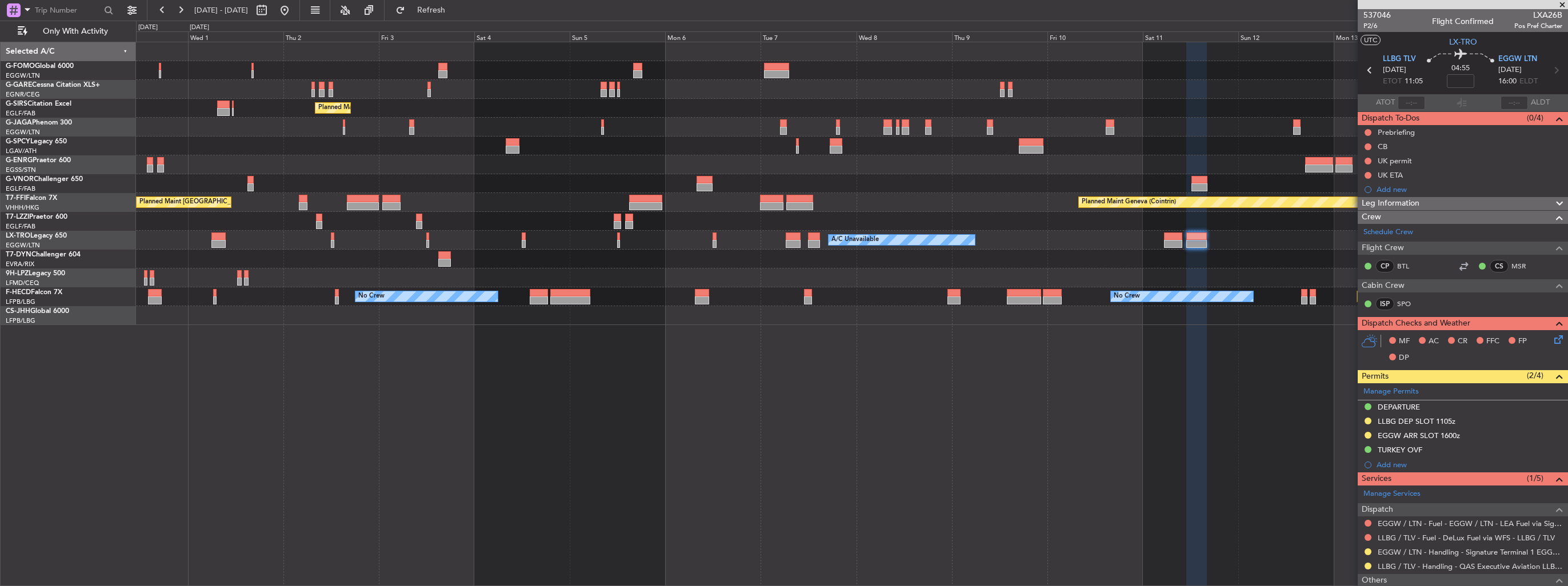
click at [986, 316] on div "Planned Maint [GEOGRAPHIC_DATA] ([GEOGRAPHIC_DATA]) Unplanned Maint [GEOGRAPHIC…" at bounding box center [853, 314] width 1433 height 544
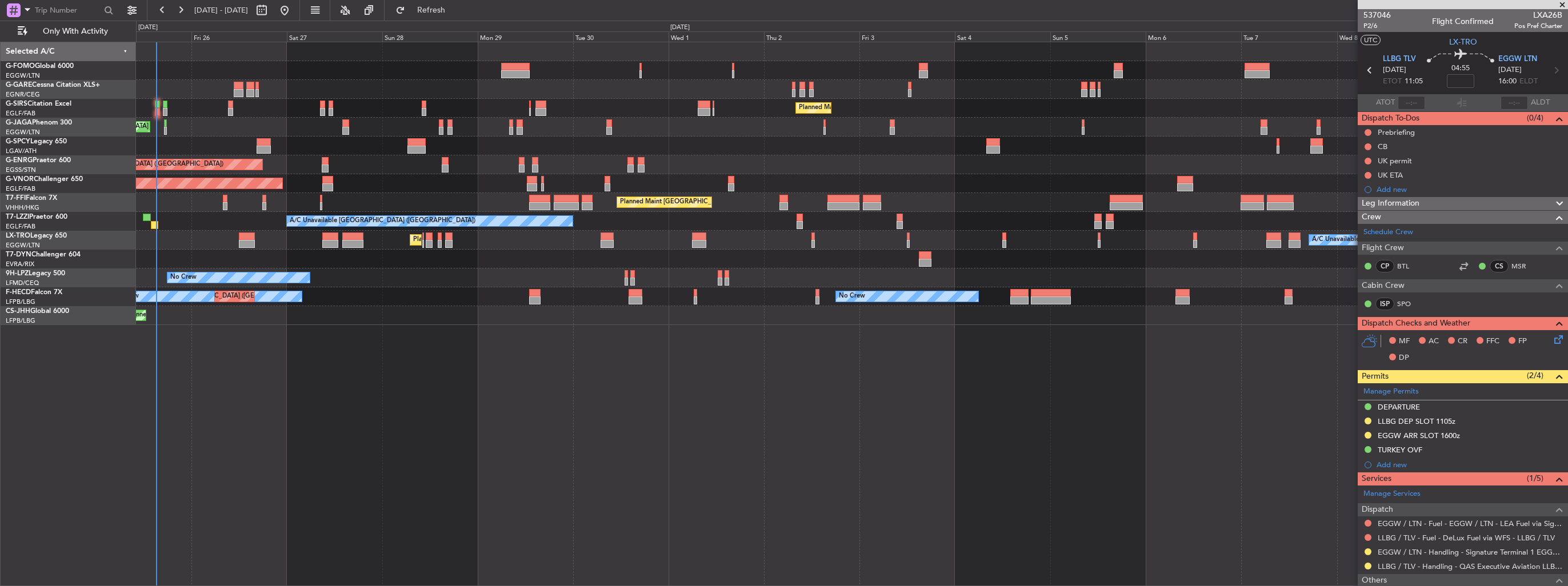
click at [641, 405] on div "Planned Maint [GEOGRAPHIC_DATA] ([GEOGRAPHIC_DATA]) Planned Maint [GEOGRAPHIC_D…" at bounding box center [853, 314] width 1433 height 544
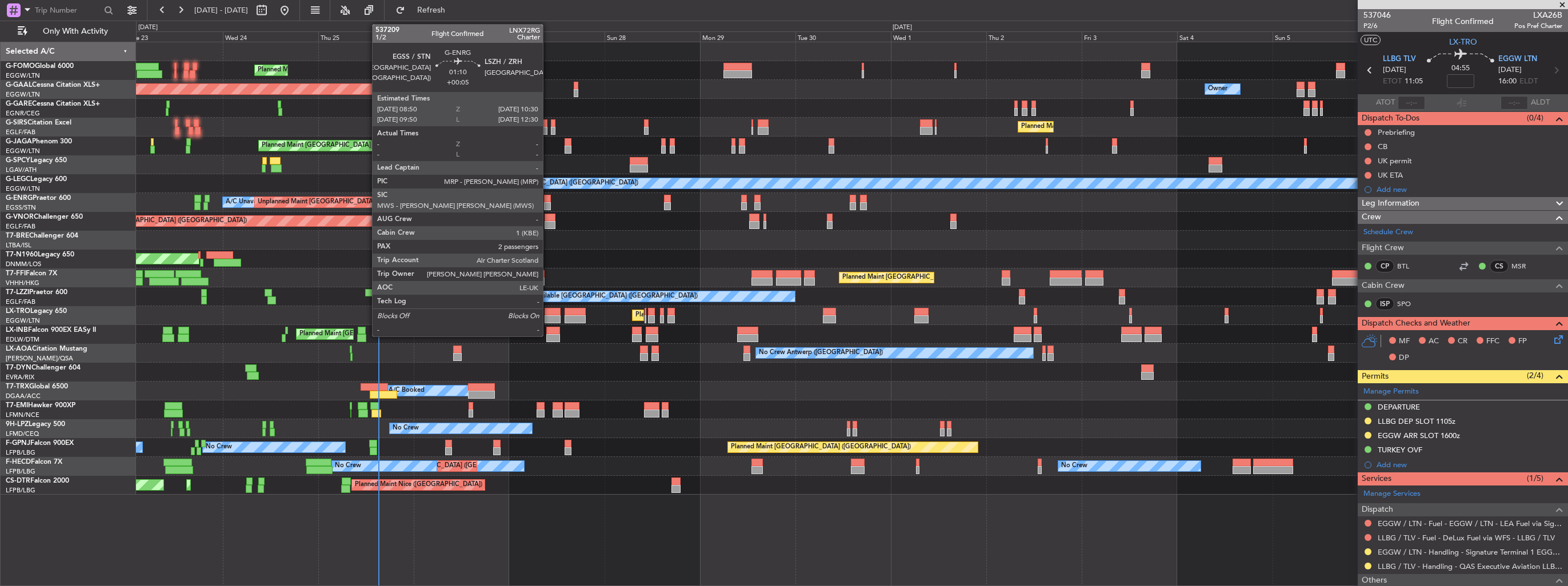
click at [548, 205] on div at bounding box center [547, 206] width 6 height 8
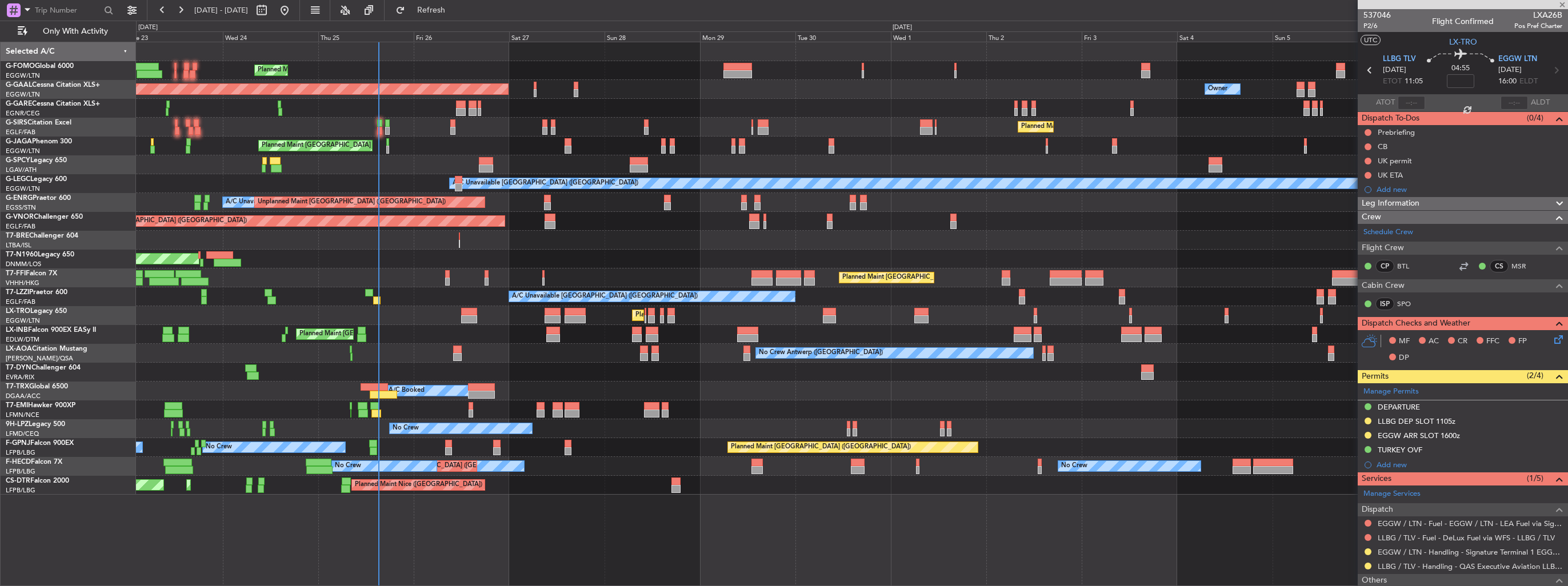
type input "+00:05"
type input "2"
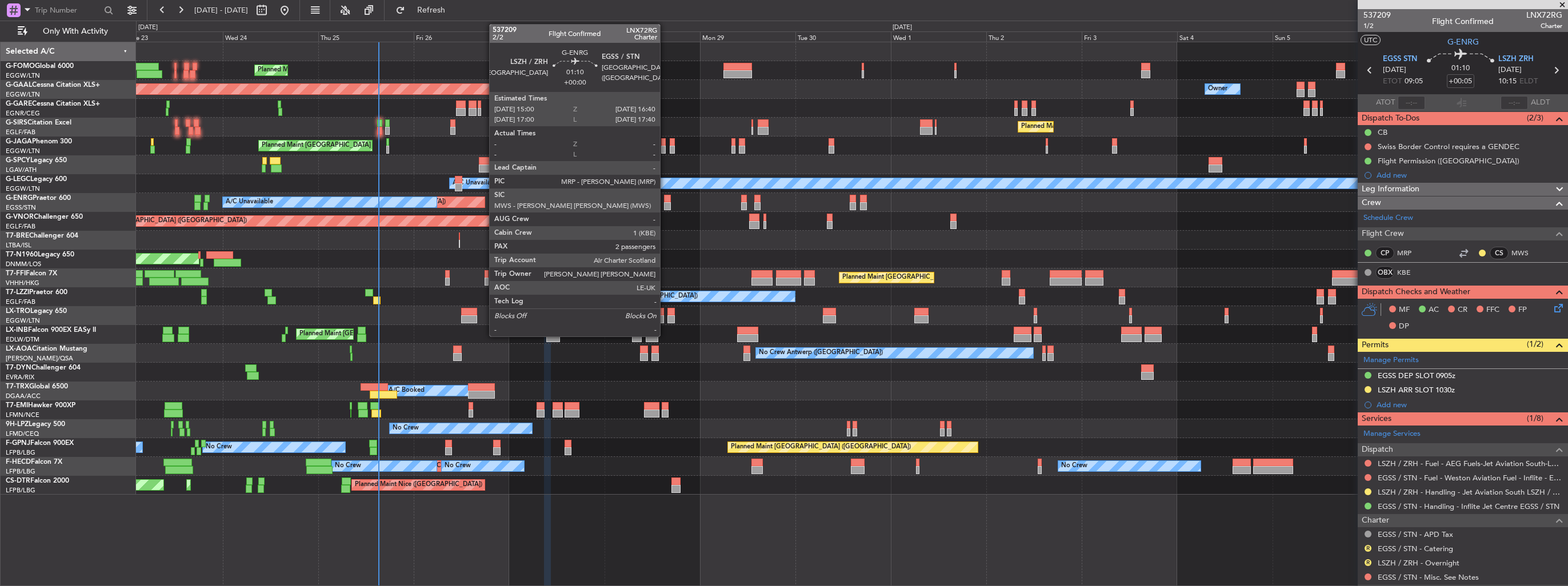
click at [665, 200] on div at bounding box center [667, 198] width 6 height 8
